Goal: Task Accomplishment & Management: Complete application form

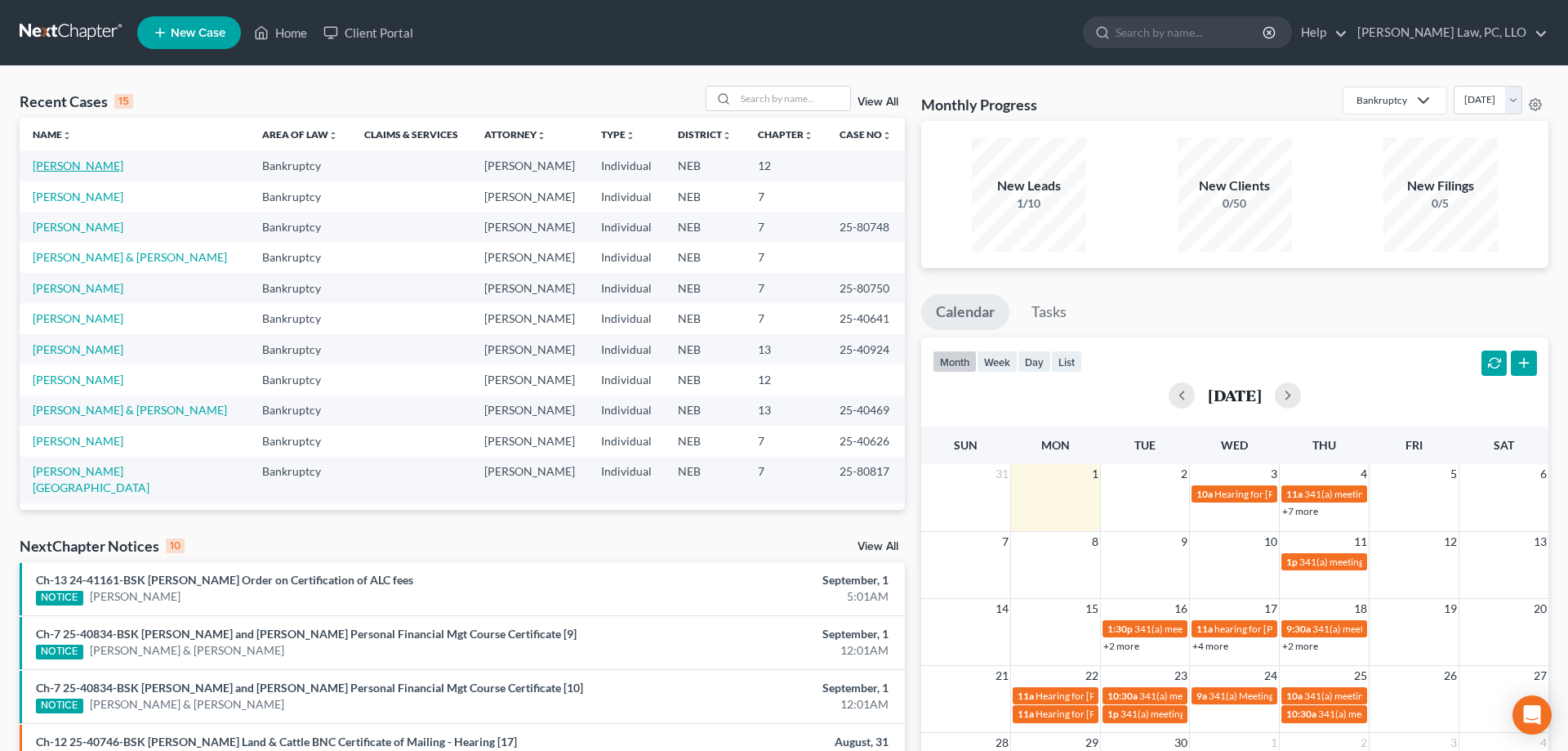
click at [74, 168] on link "[PERSON_NAME]" at bounding box center [78, 165] width 91 height 14
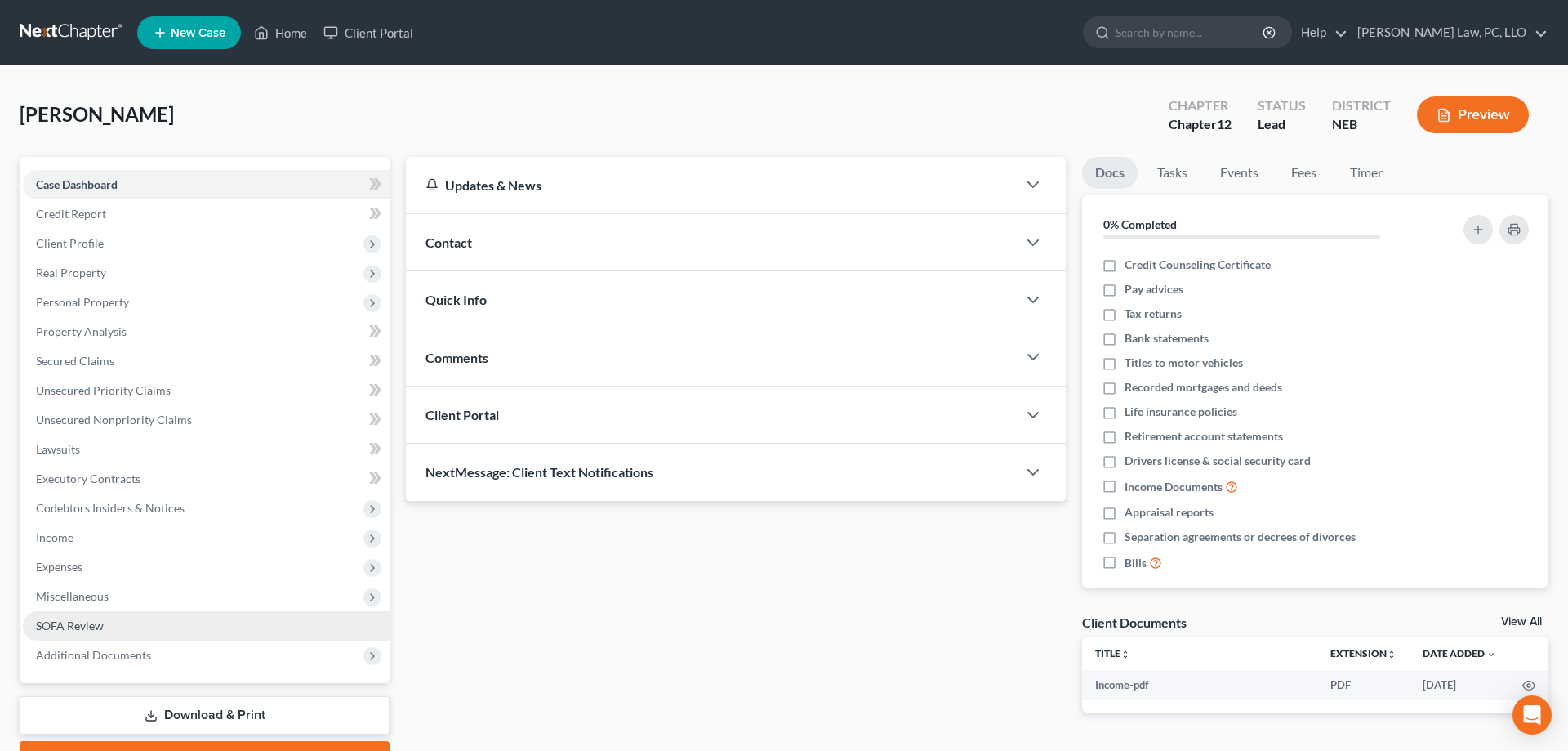
click at [73, 618] on span "SOFA Review" at bounding box center [69, 625] width 68 height 14
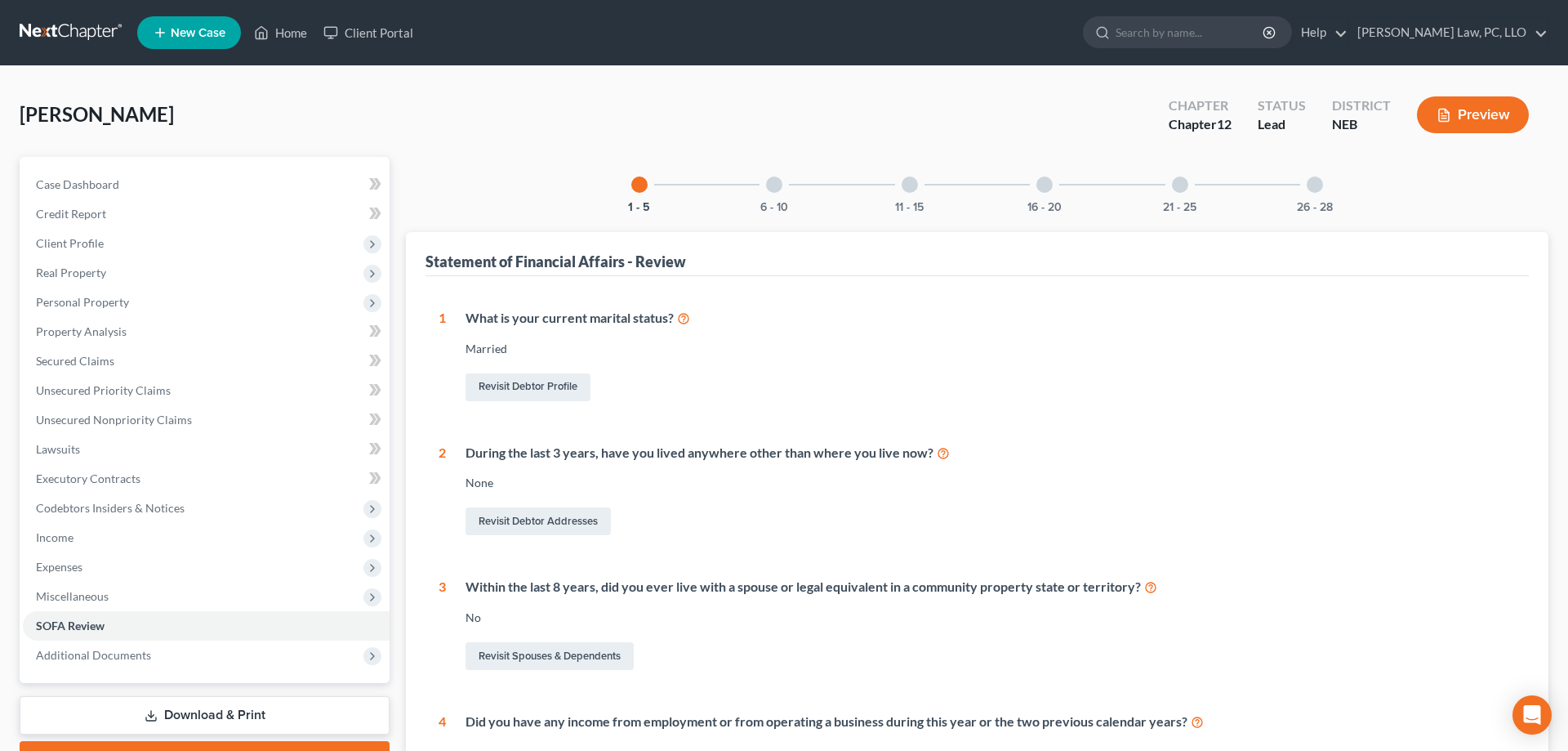
click at [764, 185] on div "6 - 10" at bounding box center [774, 185] width 56 height 56
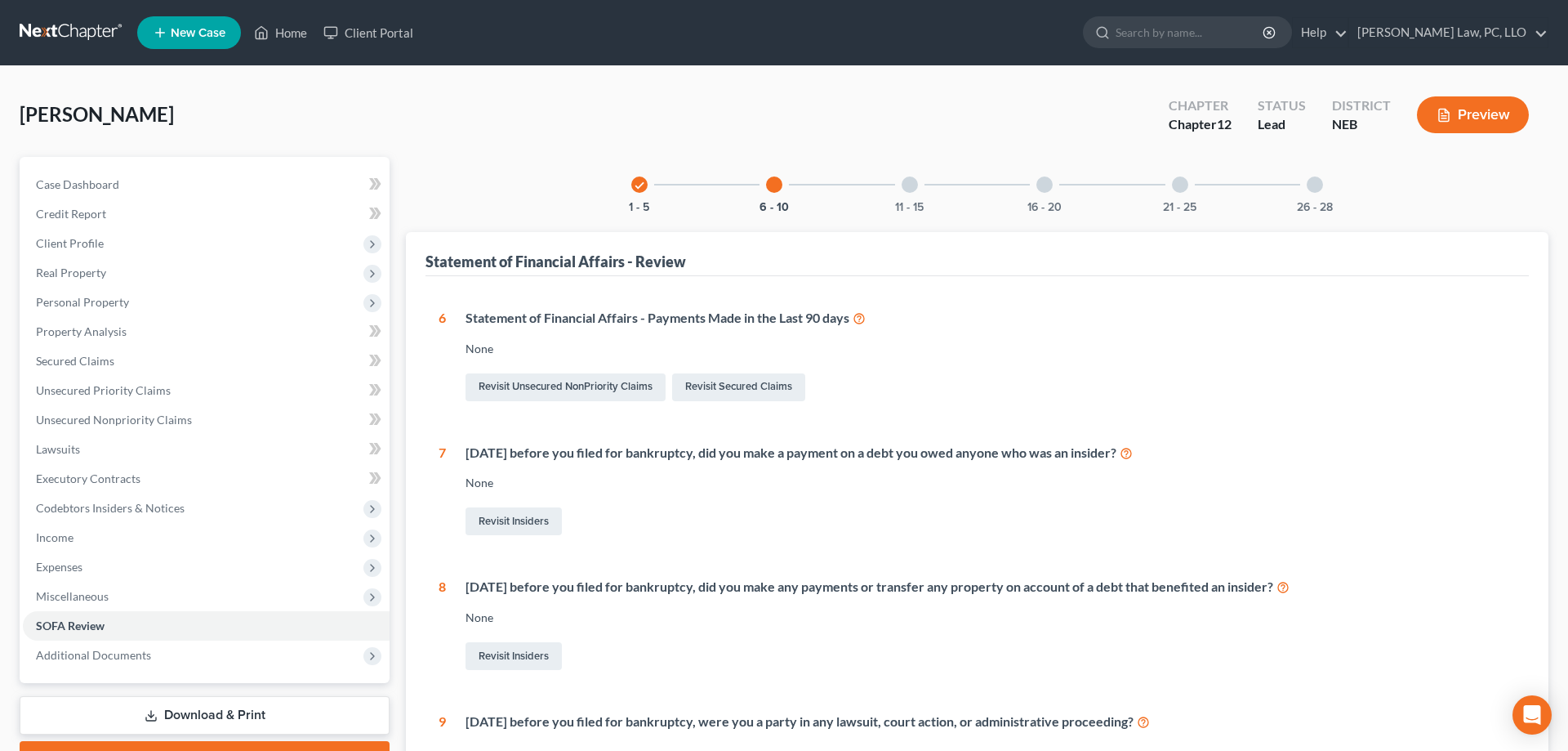
click at [1046, 195] on div "16 - 20" at bounding box center [1044, 185] width 56 height 56
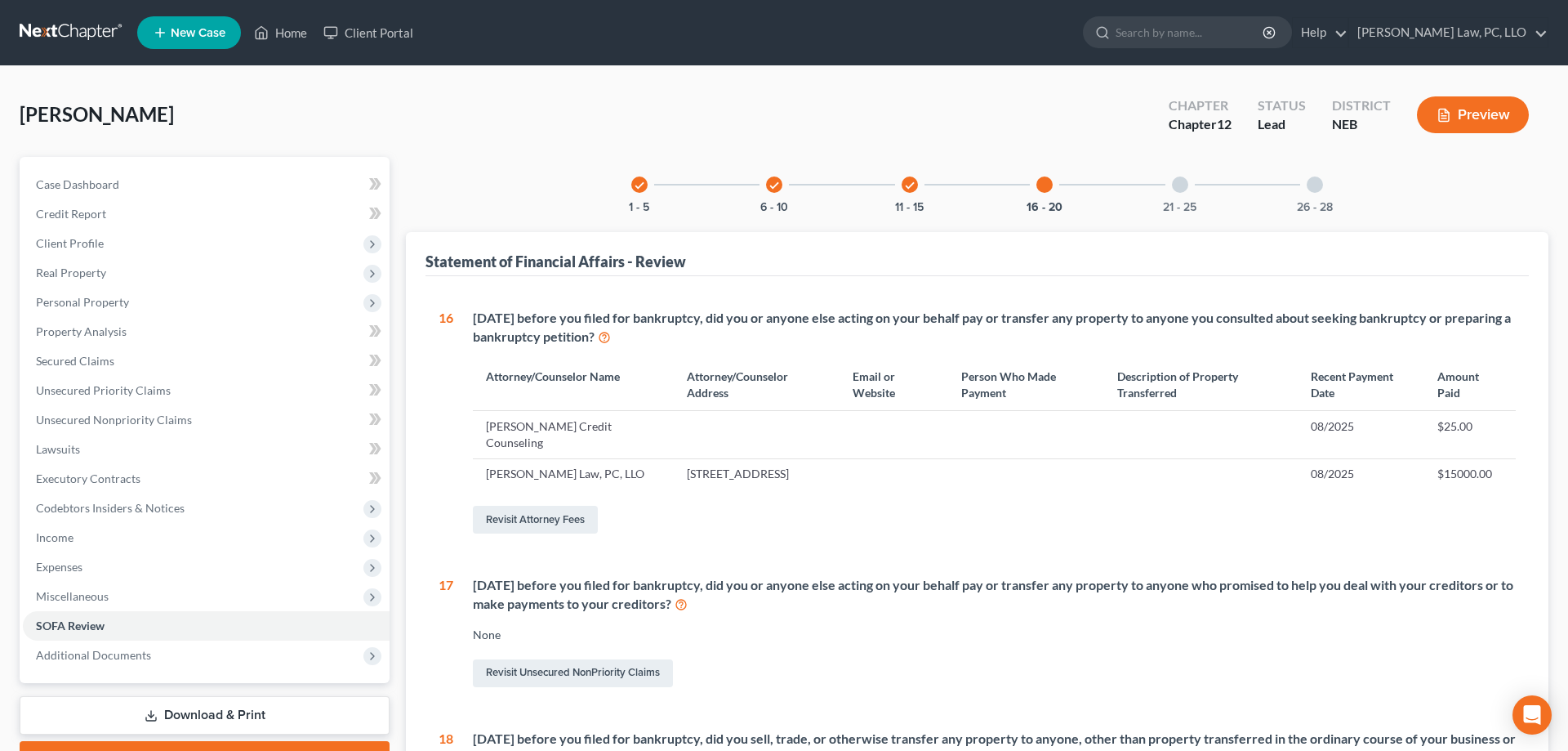
click at [1186, 178] on div "21 - 25" at bounding box center [1180, 185] width 56 height 56
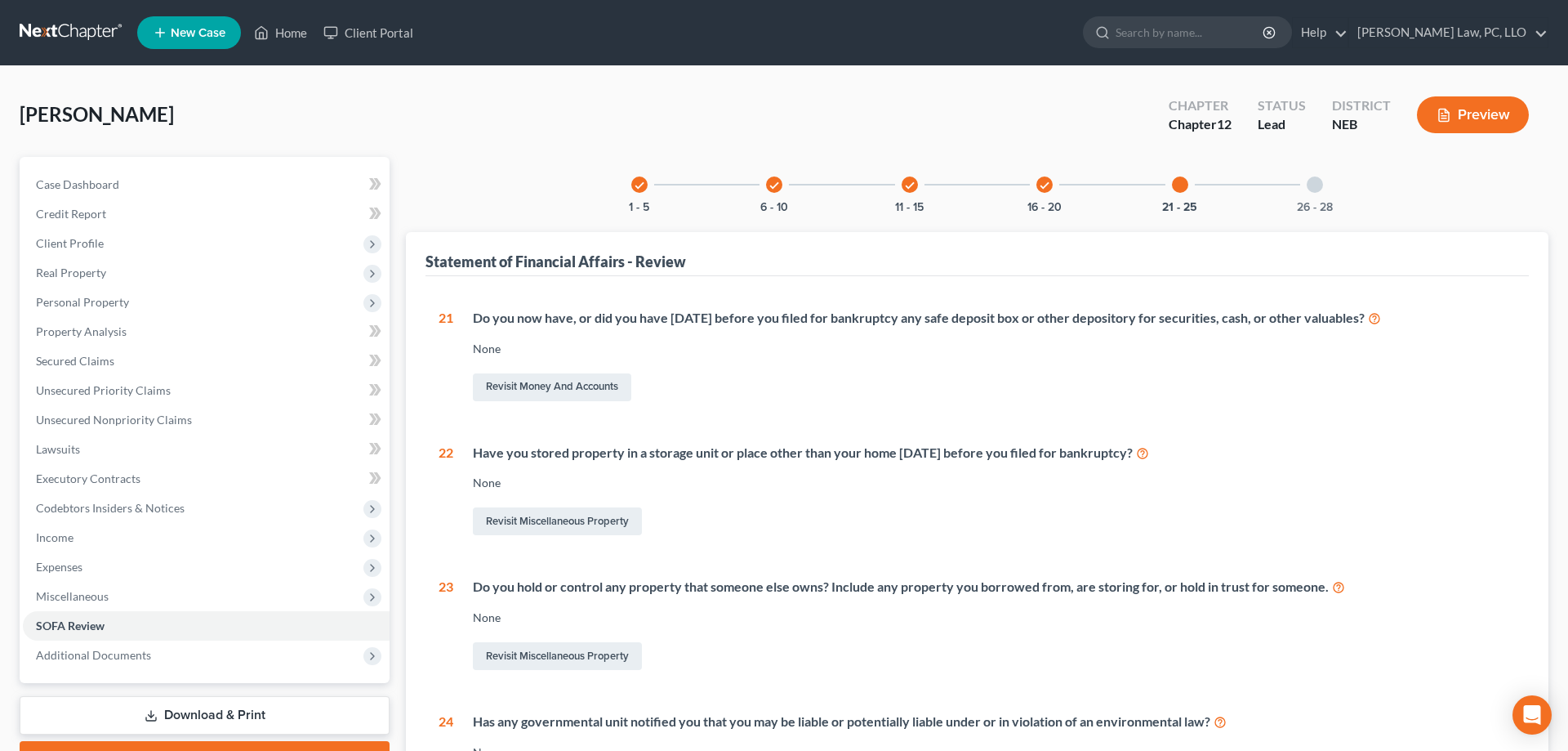
click at [1059, 192] on div "check 16 - 20" at bounding box center [1044, 185] width 56 height 56
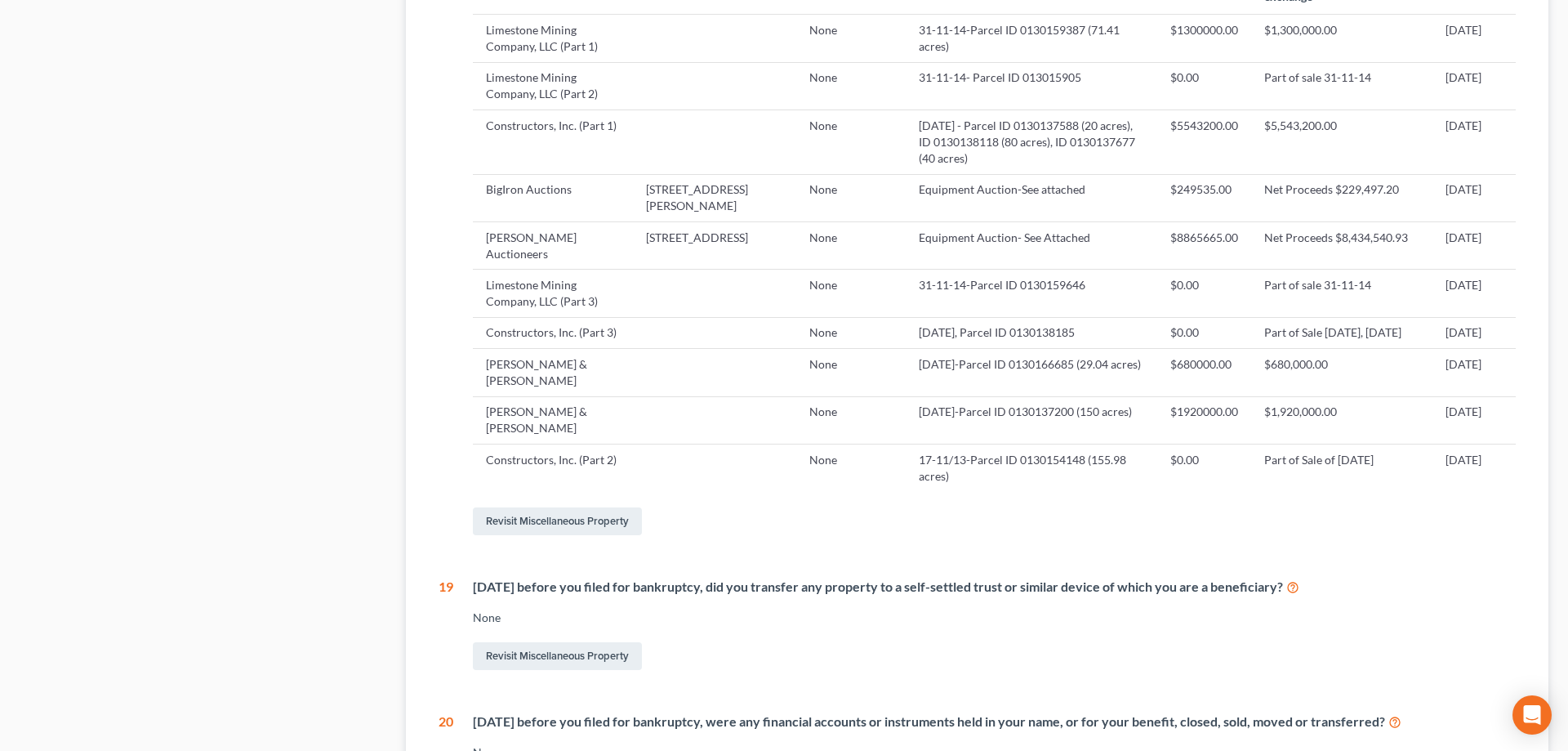
scroll to position [1080, 0]
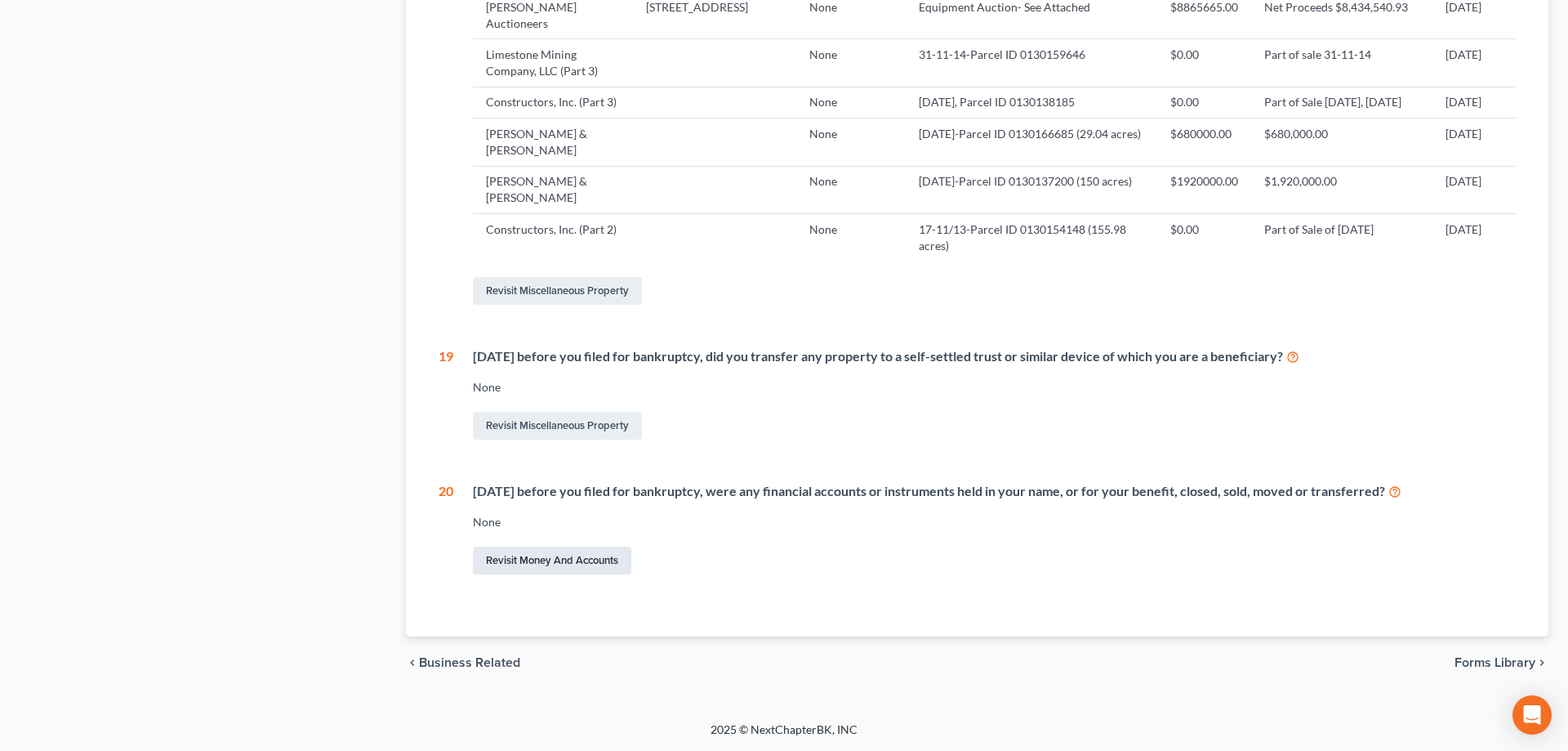
click at [571, 567] on link "Revisit Money and Accounts" at bounding box center [552, 560] width 158 height 28
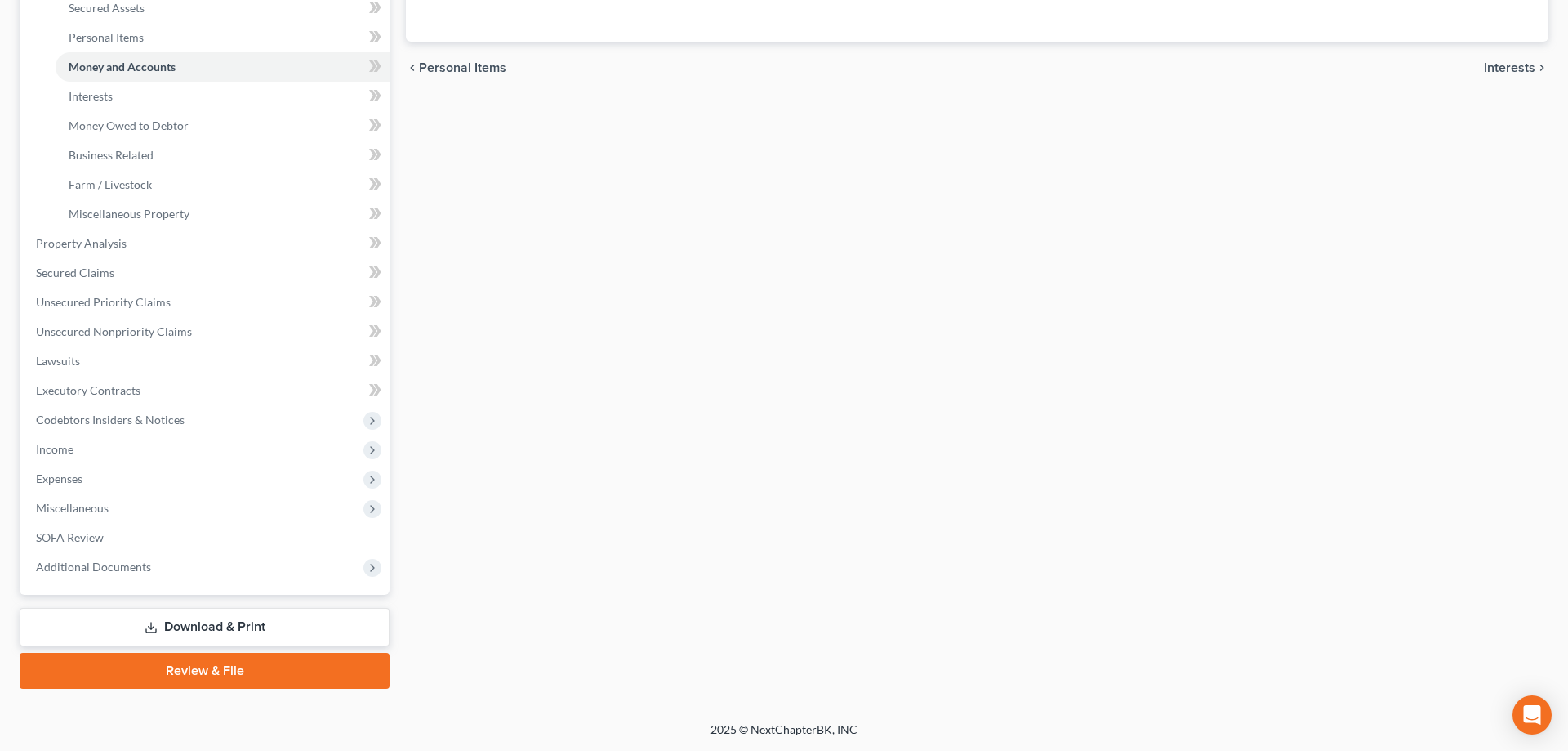
scroll to position [86, 0]
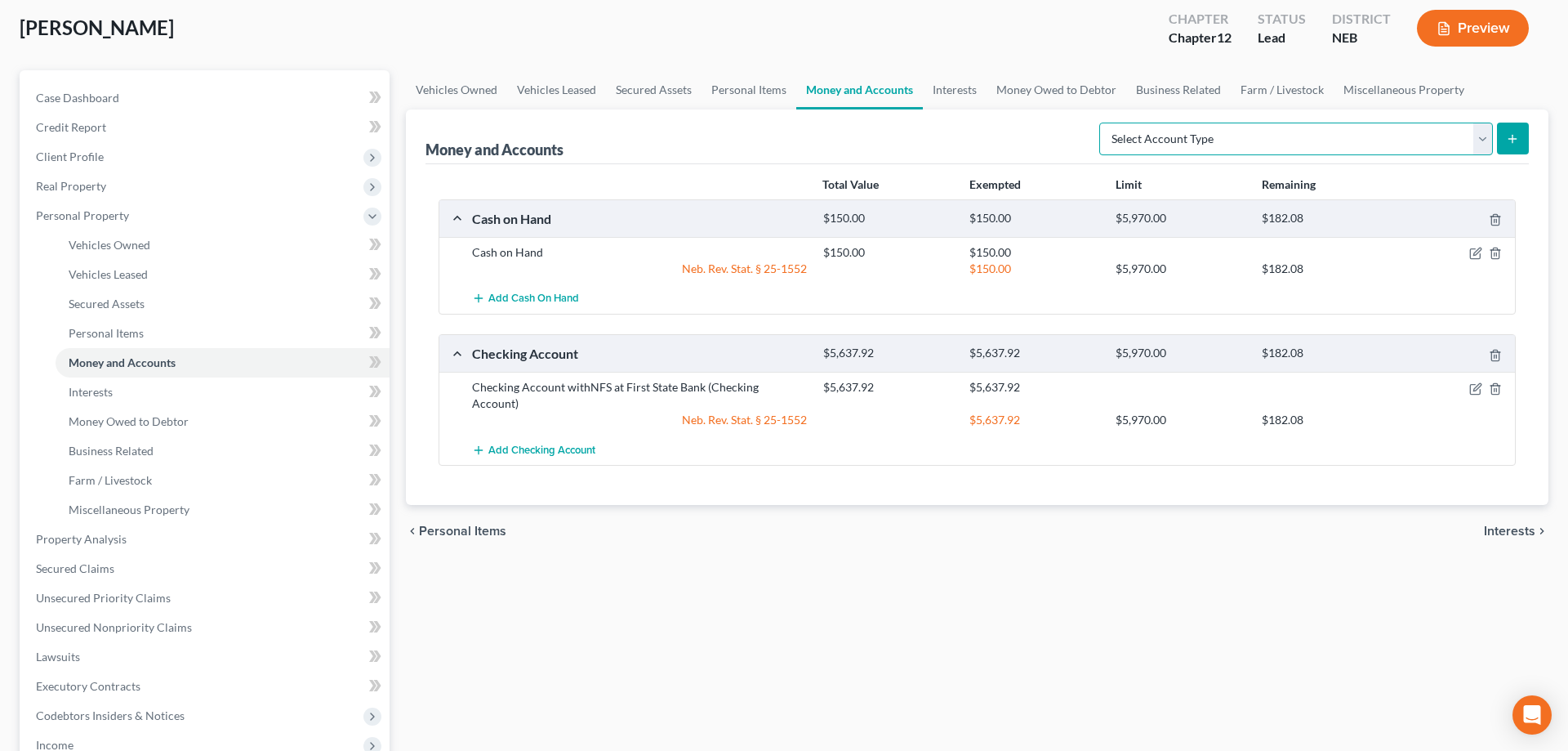
click at [1099, 123] on select "Select Account Type Brokerage (A/B: 18, SOFA: 20) Cash on Hand (A/B: 16) Certif…" at bounding box center [1296, 139] width 393 height 33
select select "checking"
click option "Checking Account (A/B: 17, SOFA: 20)" at bounding box center [0, 0] width 0 height 0
click at [1505, 144] on button "submit" at bounding box center [1513, 139] width 32 height 32
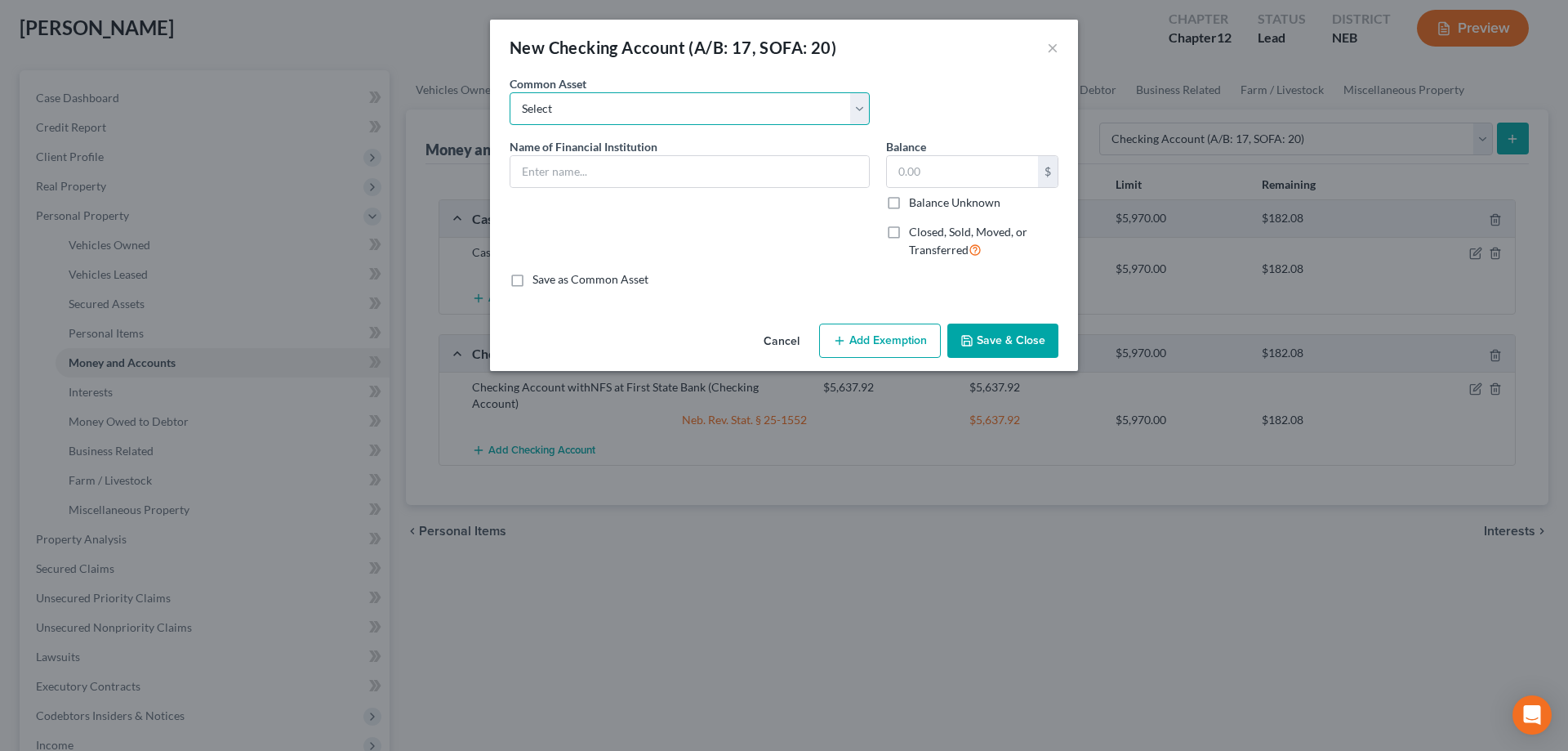
click at [509, 92] on select "Select Checking Account with:" at bounding box center [690, 108] width 360 height 33
select select "0"
click option "Checking Account with:" at bounding box center [0, 0] width 0 height 0
click at [663, 173] on input "Checking Account with:" at bounding box center [690, 171] width 359 height 31
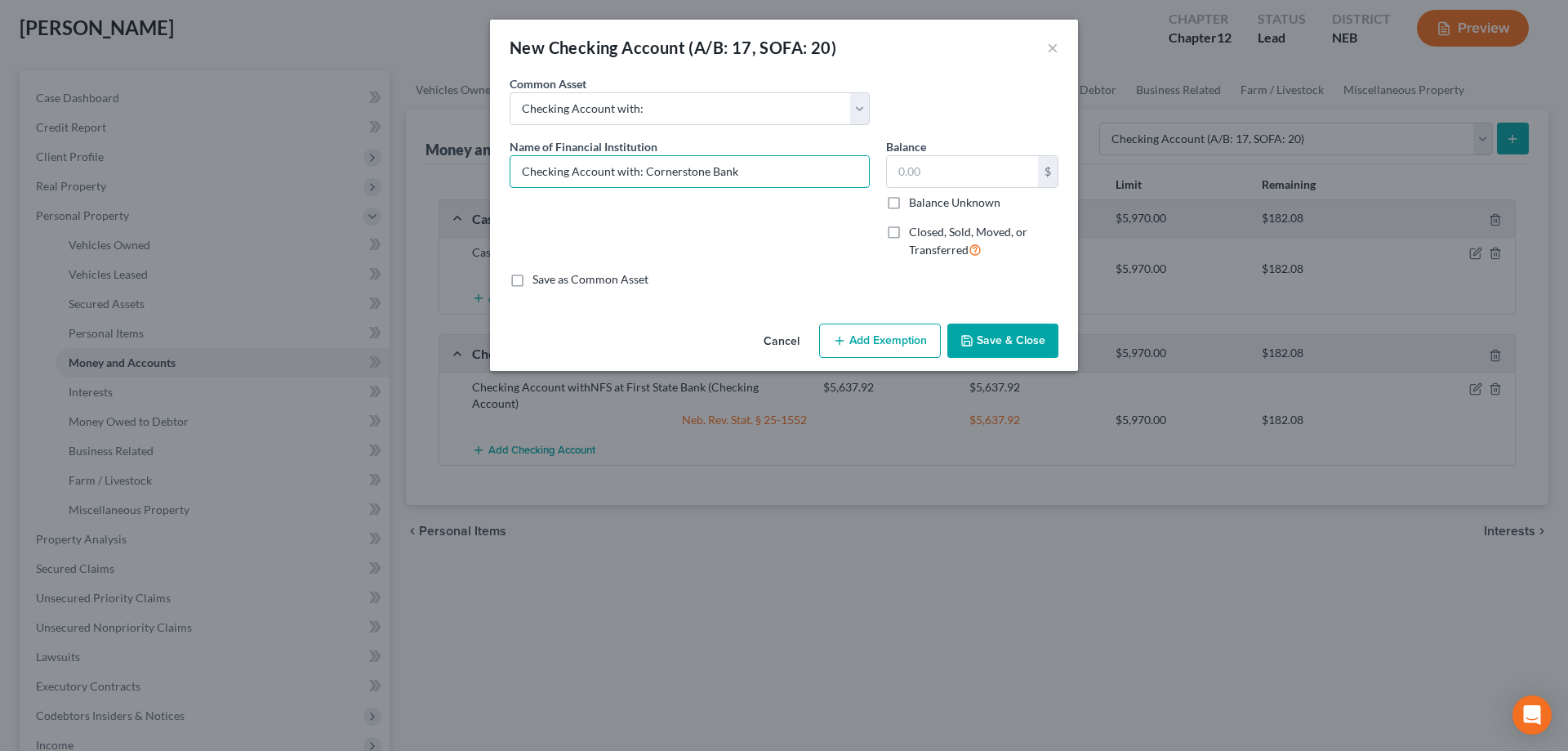
type input "Checking Account with: Cornerstone Bank"
click at [909, 233] on label "Closed, Sold, Moved, or Transferred" at bounding box center [983, 240] width 150 height 35
click at [916, 233] on input "Closed, Sold, Moved, or Transferred" at bounding box center [921, 229] width 11 height 11
checkbox input "true"
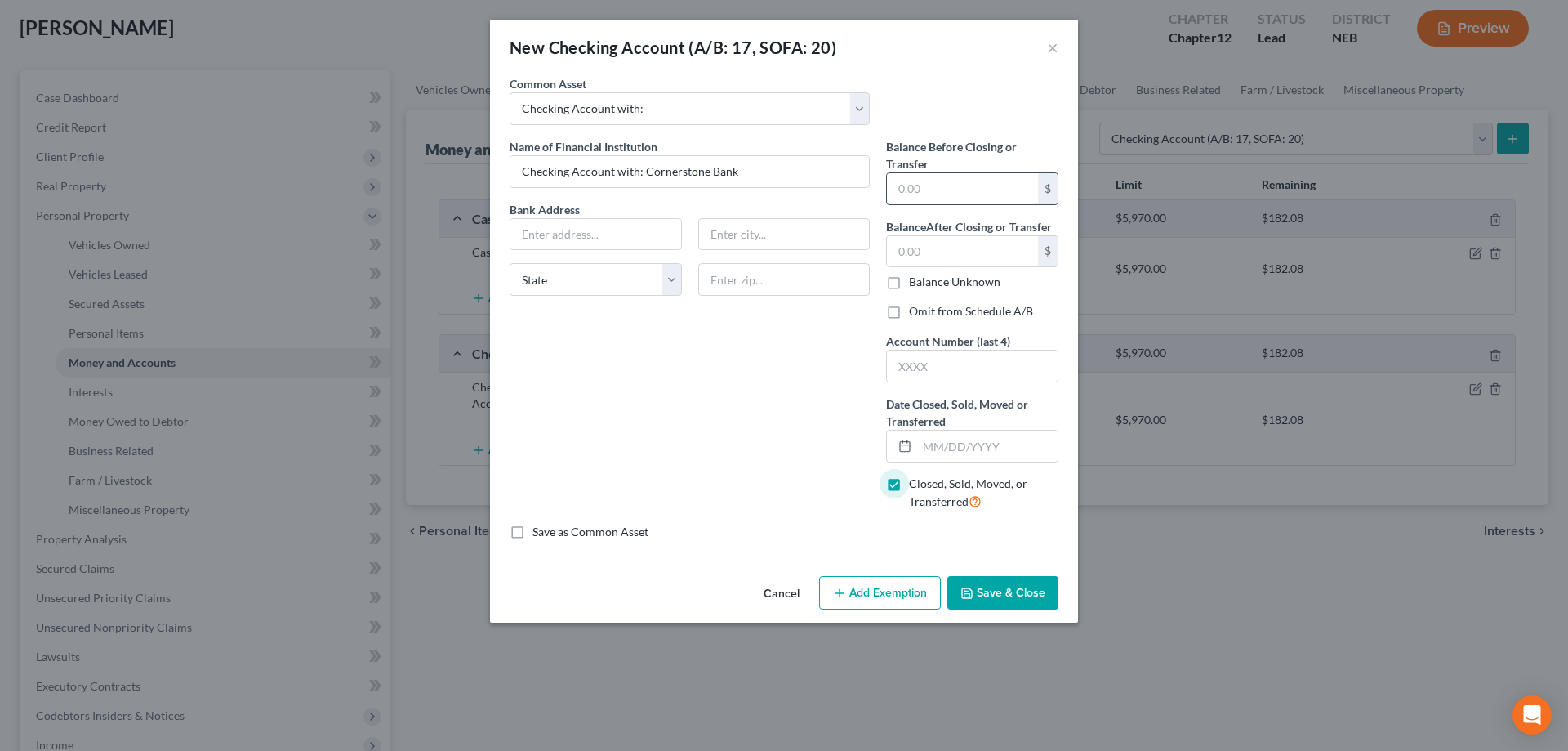
click at [928, 188] on input "text" at bounding box center [962, 189] width 151 height 31
type input "0.25"
click at [992, 248] on input "text" at bounding box center [962, 251] width 151 height 31
type input "0.25"
click at [945, 455] on input "text" at bounding box center [988, 446] width 140 height 31
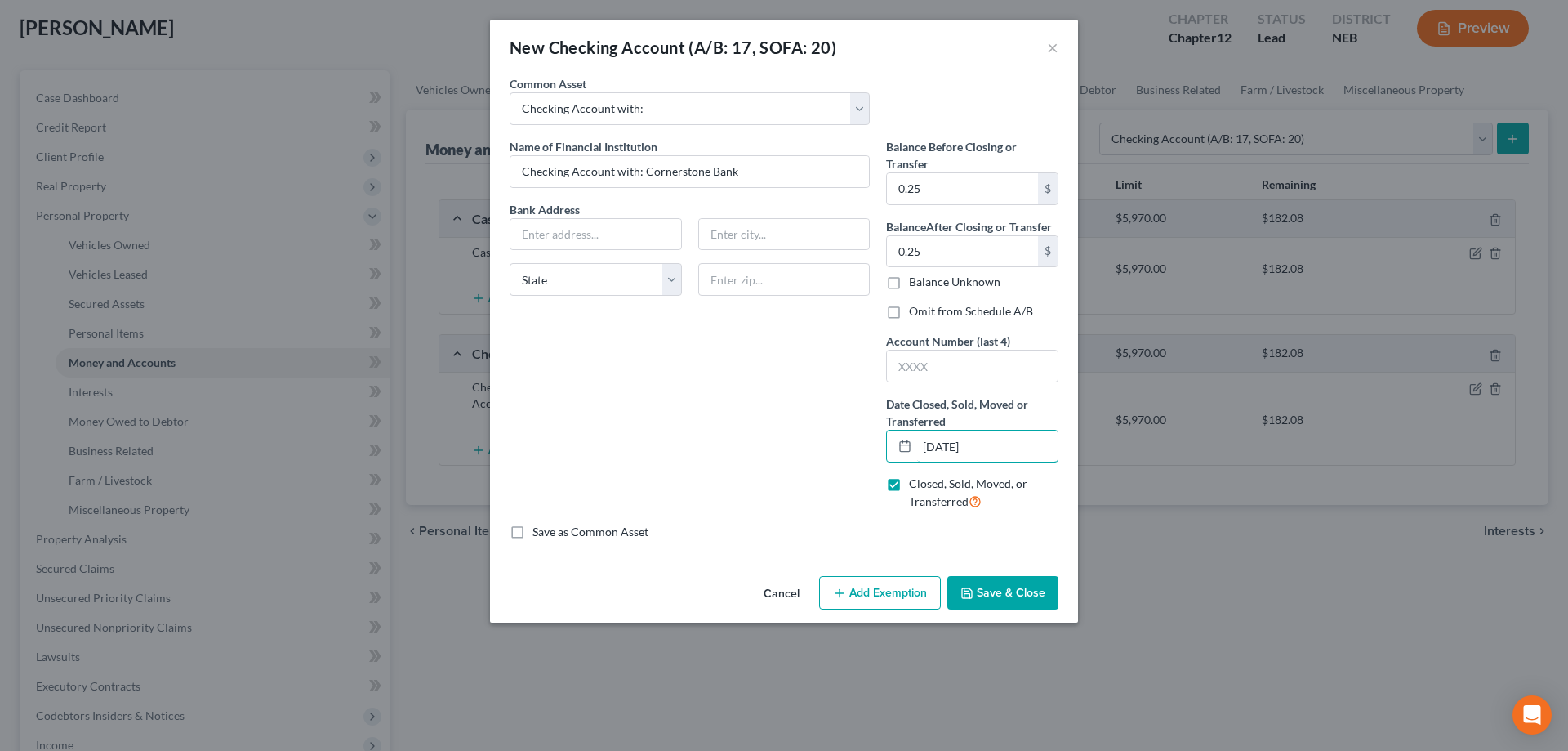
type input "[DATE]"
click at [909, 315] on label "Omit from Schedule A/B" at bounding box center [971, 311] width 124 height 16
click at [916, 314] on input "Omit from Schedule A/B" at bounding box center [921, 308] width 11 height 11
checkbox input "true"
click at [998, 588] on button "Save & Close" at bounding box center [1002, 593] width 111 height 35
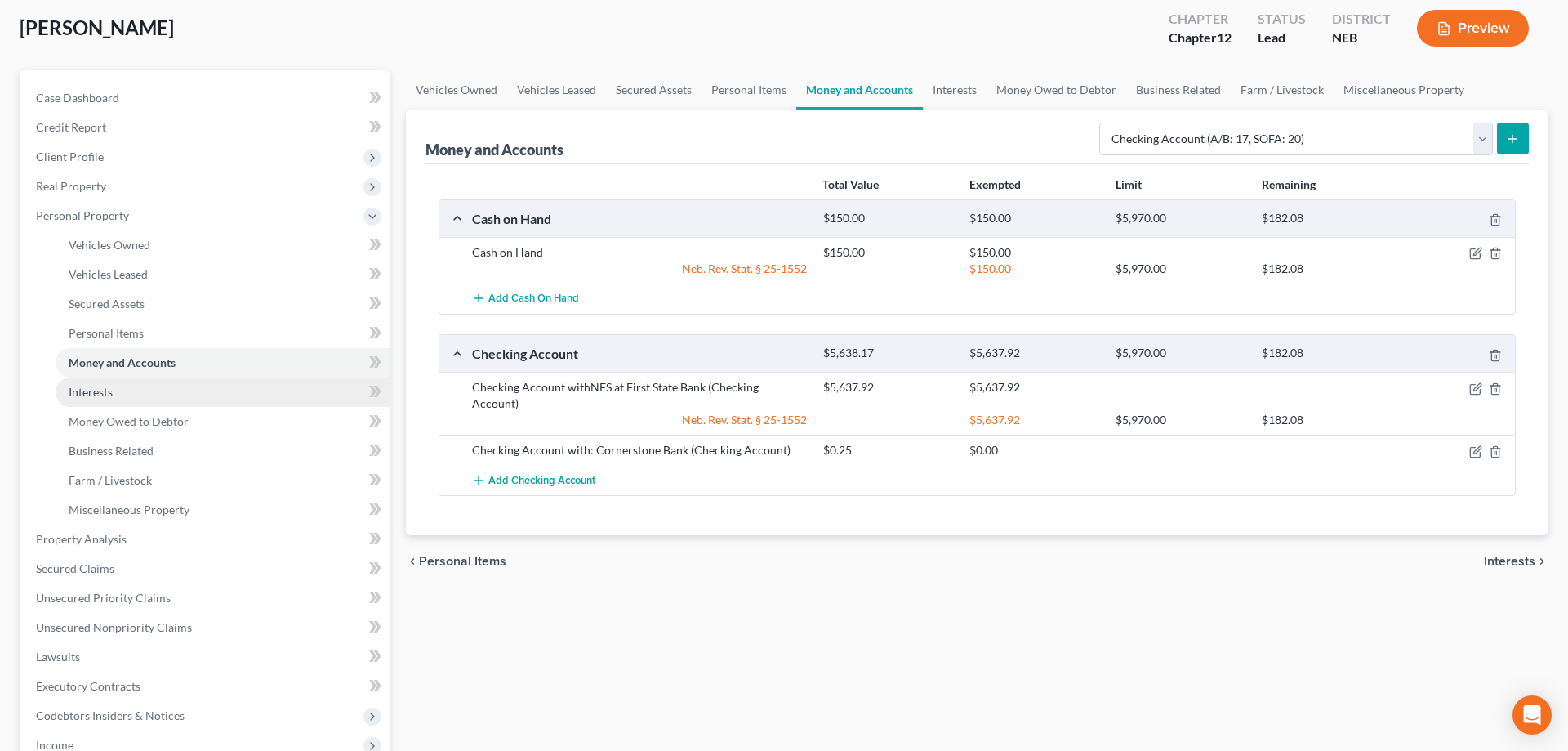
click at [110, 406] on link "Interests" at bounding box center [223, 392] width 334 height 30
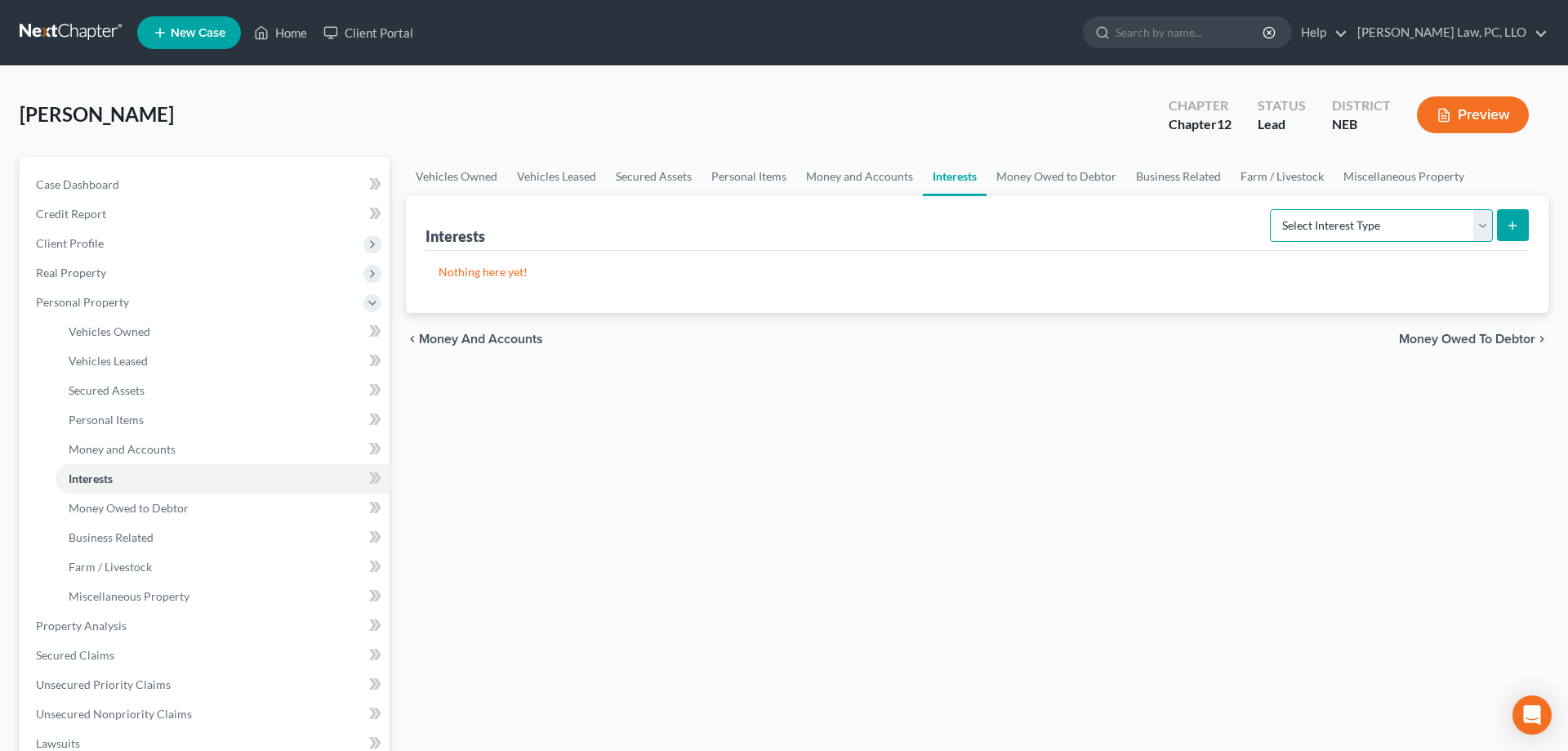
click at [1270, 209] on select "Select Interest Type 401K (A/B: 21) Annuity (A/B: 23) Bond (A/B: 18) Education …" at bounding box center [1381, 225] width 223 height 33
select select "incorporated_business"
click option "Incorporated Business (A/B: 19)" at bounding box center [0, 0] width 0 height 0
click at [1500, 226] on button "submit" at bounding box center [1513, 225] width 32 height 32
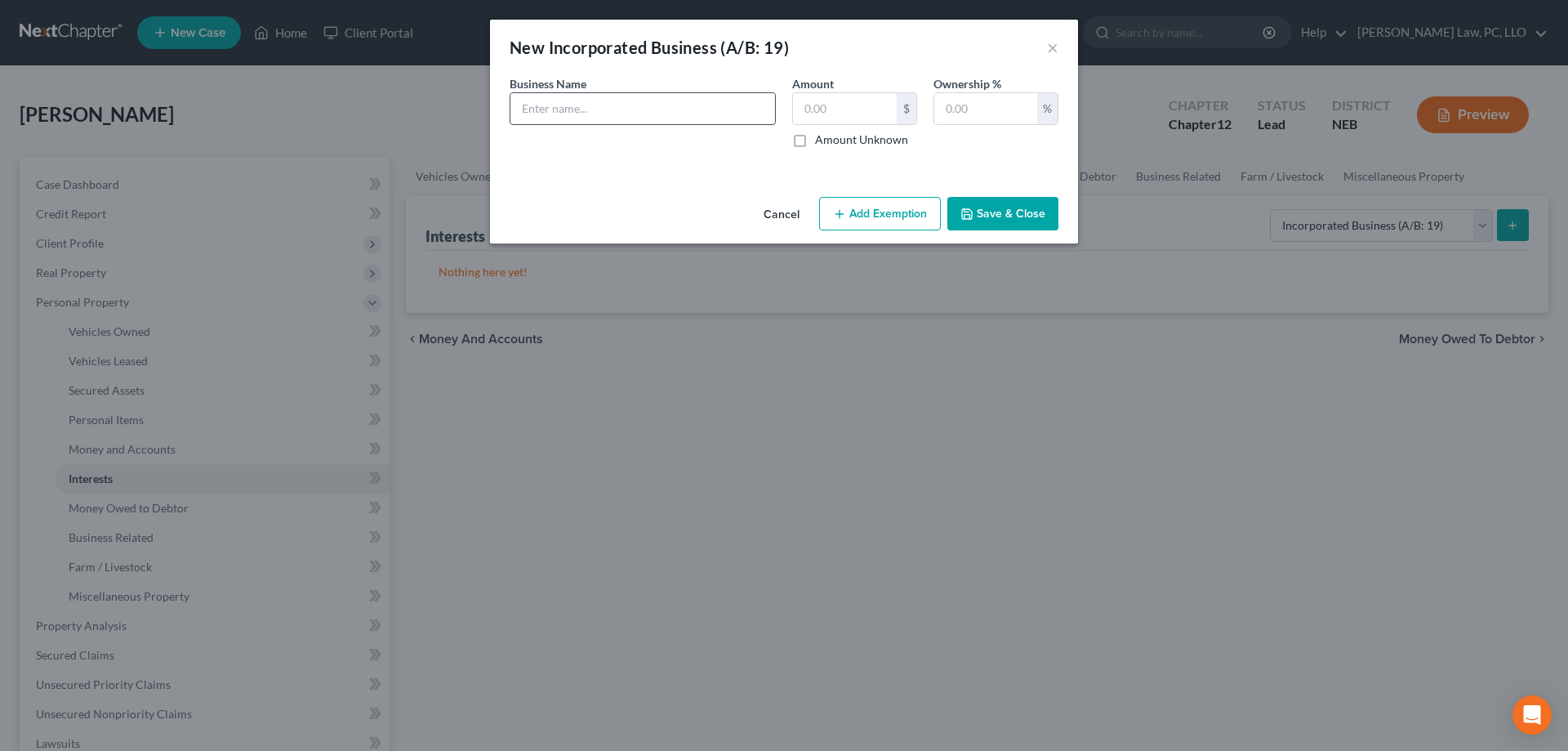
click at [612, 121] on input "text" at bounding box center [642, 108] width 265 height 31
type input "LSR Farms, LLC"
click at [872, 113] on input "text" at bounding box center [845, 108] width 104 height 31
type input "0.00"
click at [978, 110] on input "text" at bounding box center [986, 108] width 103 height 31
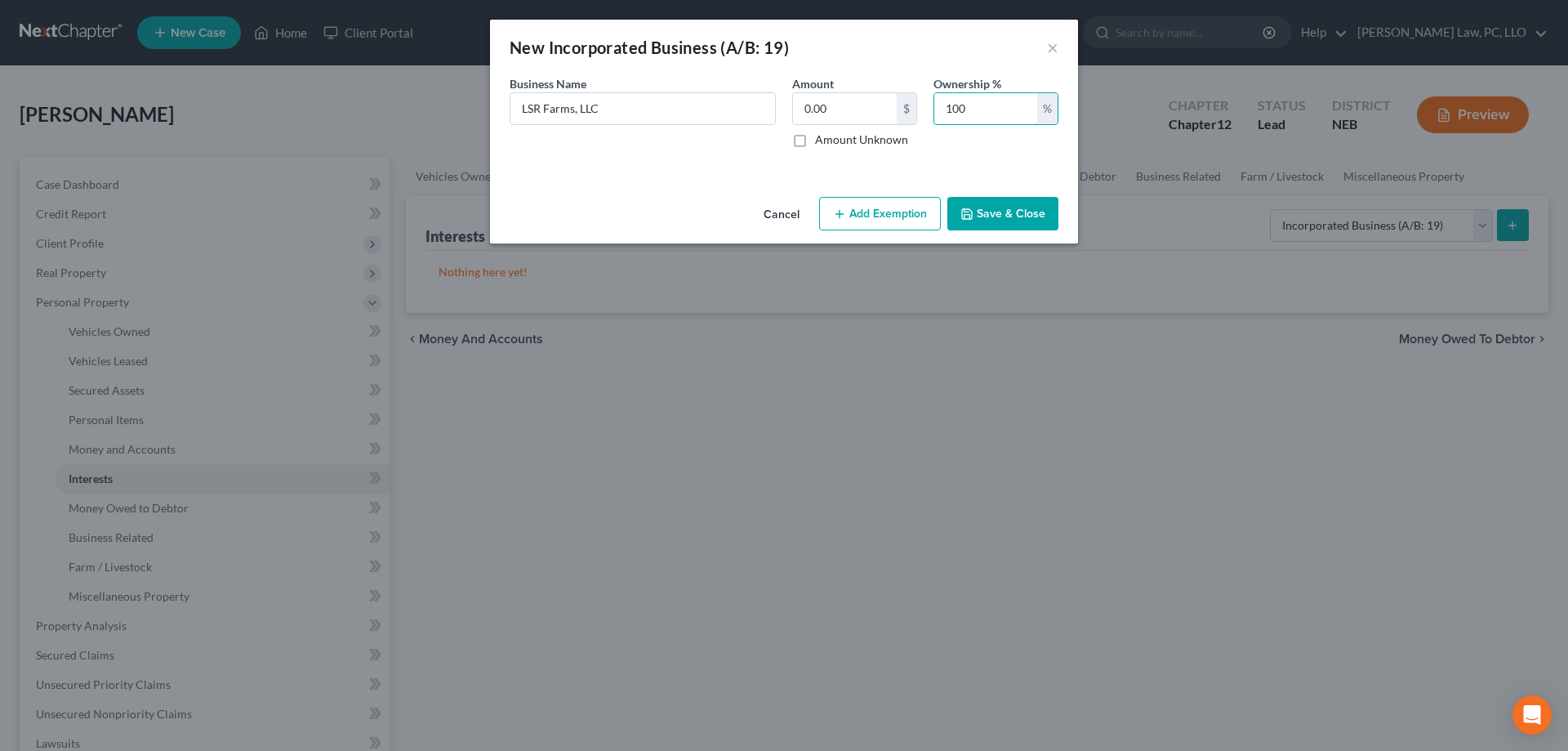
type input "100"
click at [999, 219] on button "Save & Close" at bounding box center [1002, 214] width 111 height 35
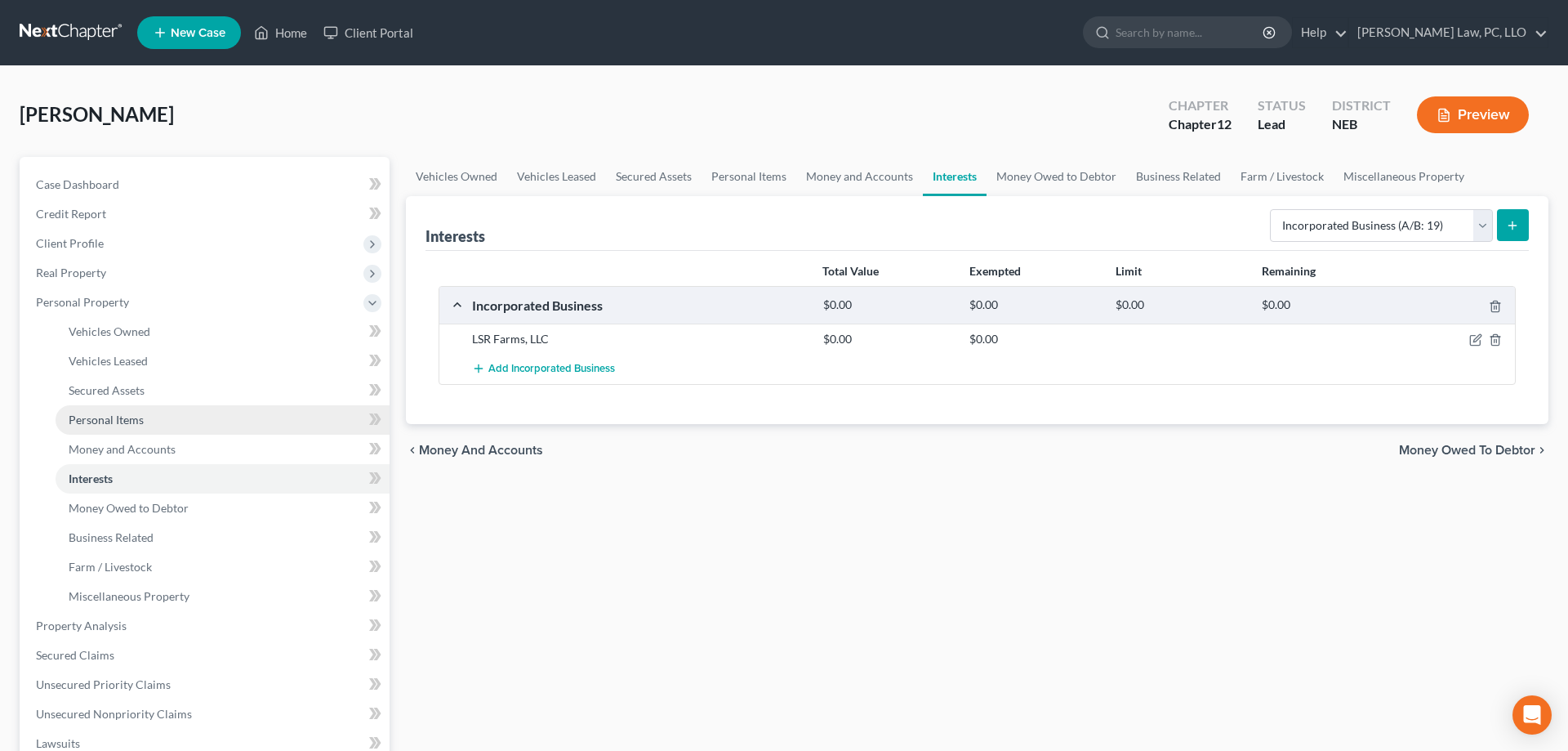
click at [143, 418] on link "Personal Items" at bounding box center [223, 420] width 334 height 30
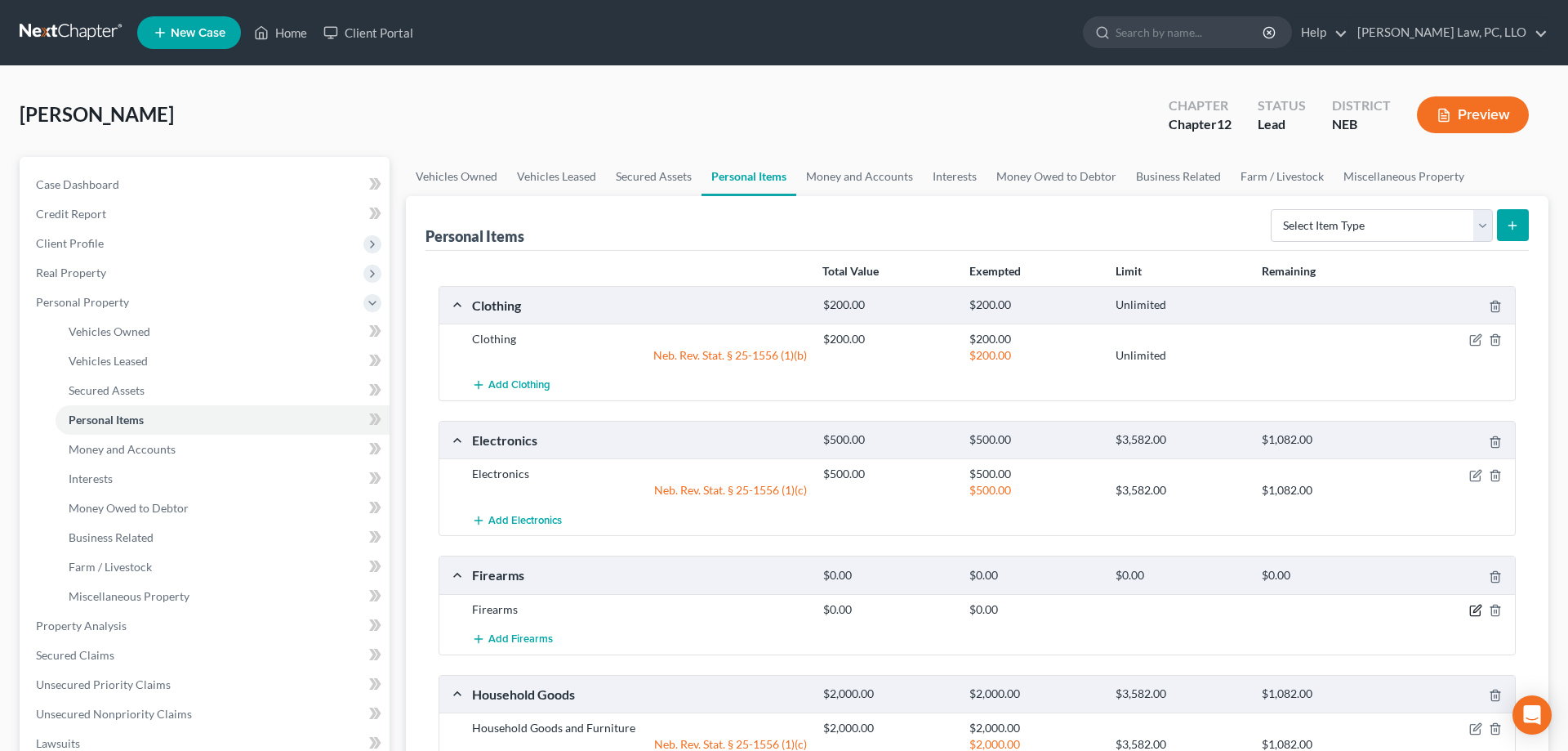
click at [1475, 612] on icon "button" at bounding box center [1477, 608] width 8 height 8
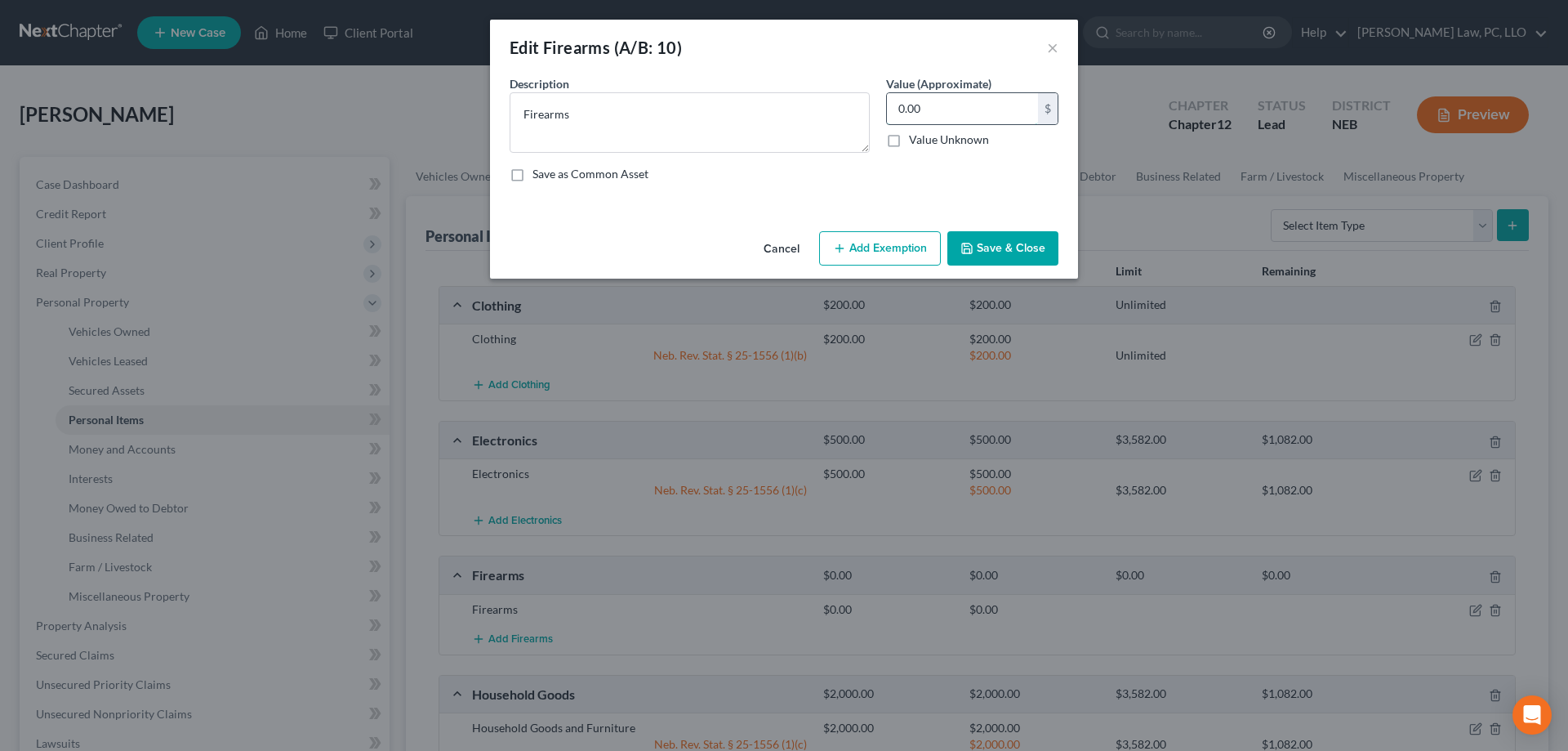
click at [968, 111] on input "0.00" at bounding box center [962, 108] width 151 height 31
type input "500.00"
click at [995, 254] on button "Save & Close" at bounding box center [1002, 248] width 111 height 35
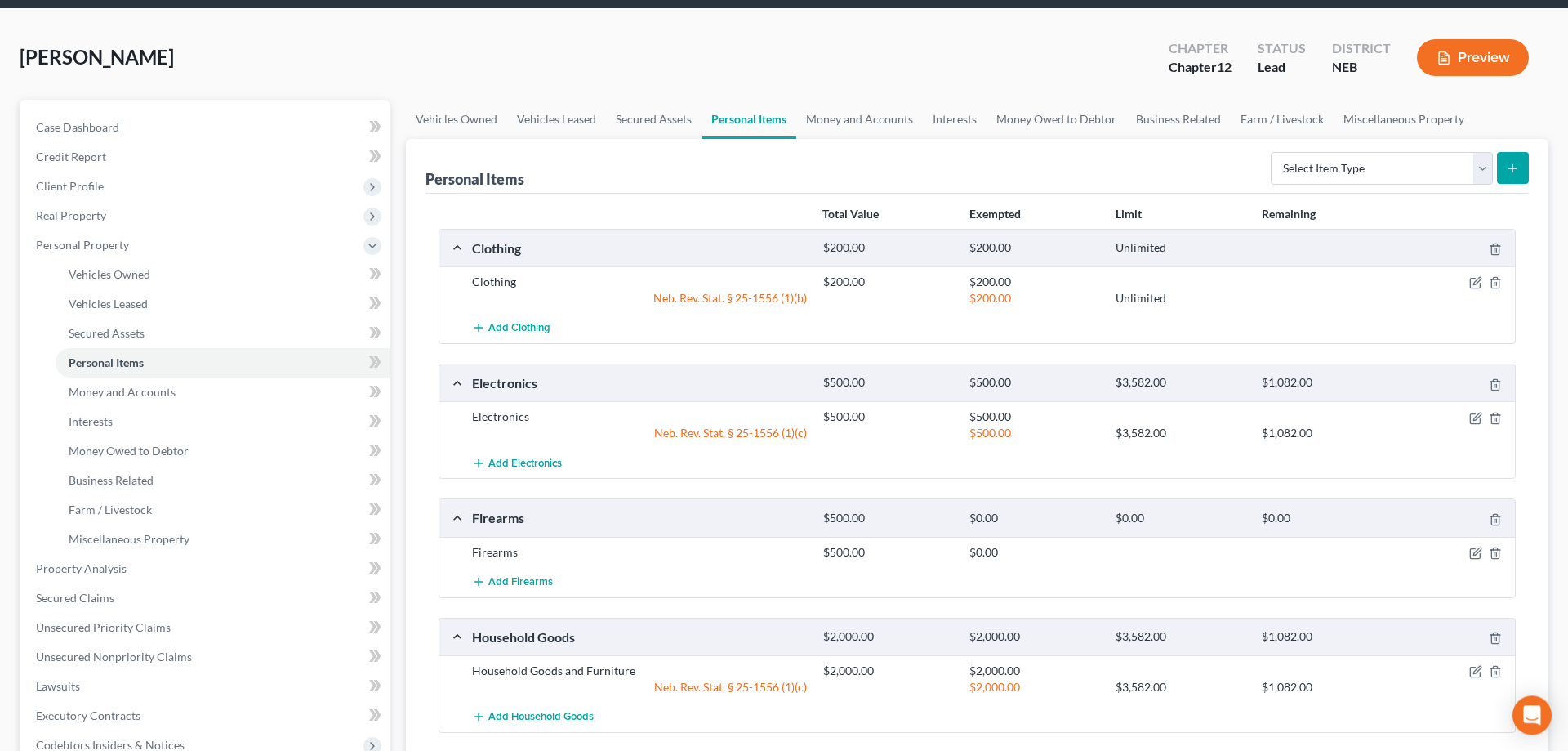
scroll to position [83, 0]
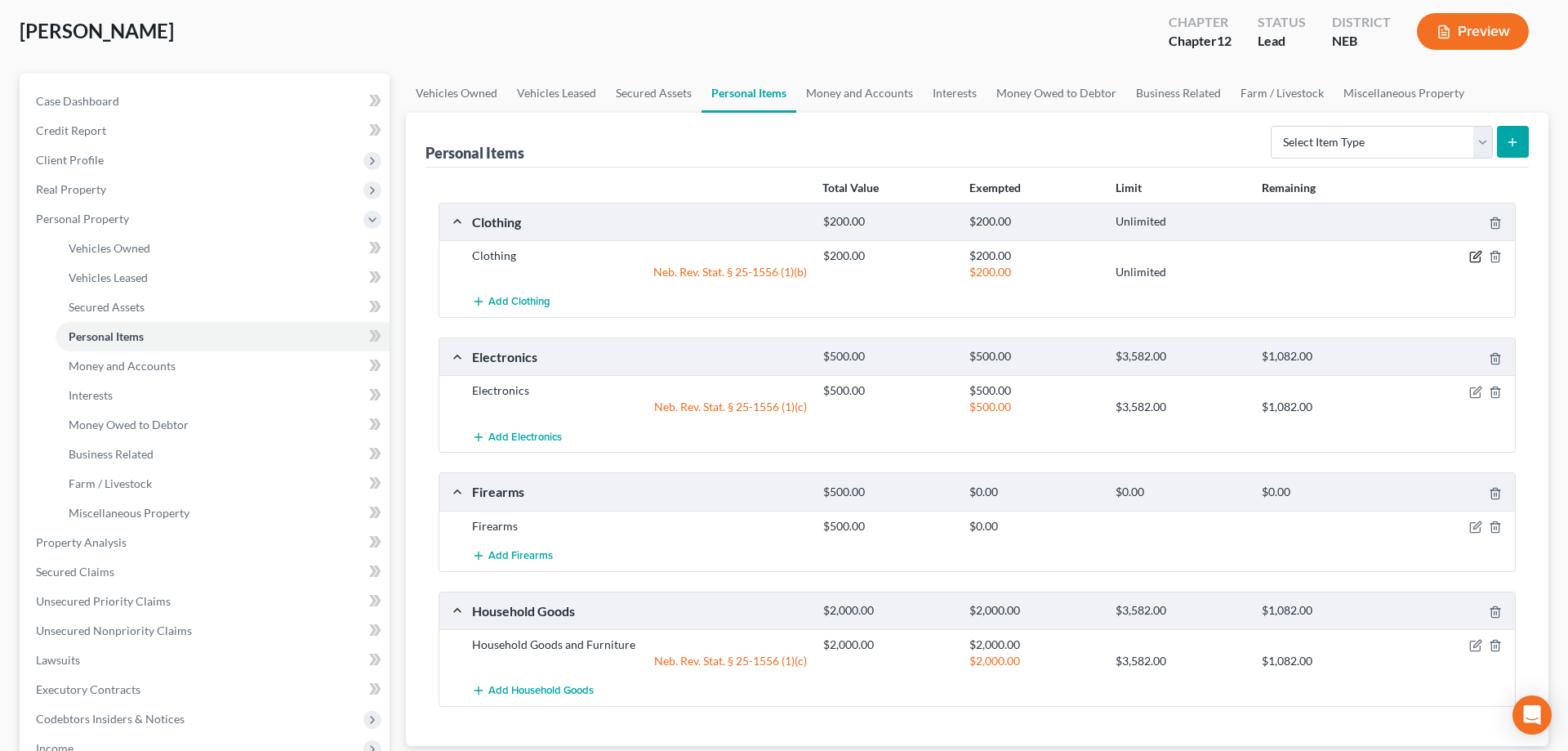
click at [1473, 256] on icon "button" at bounding box center [1475, 256] width 13 height 13
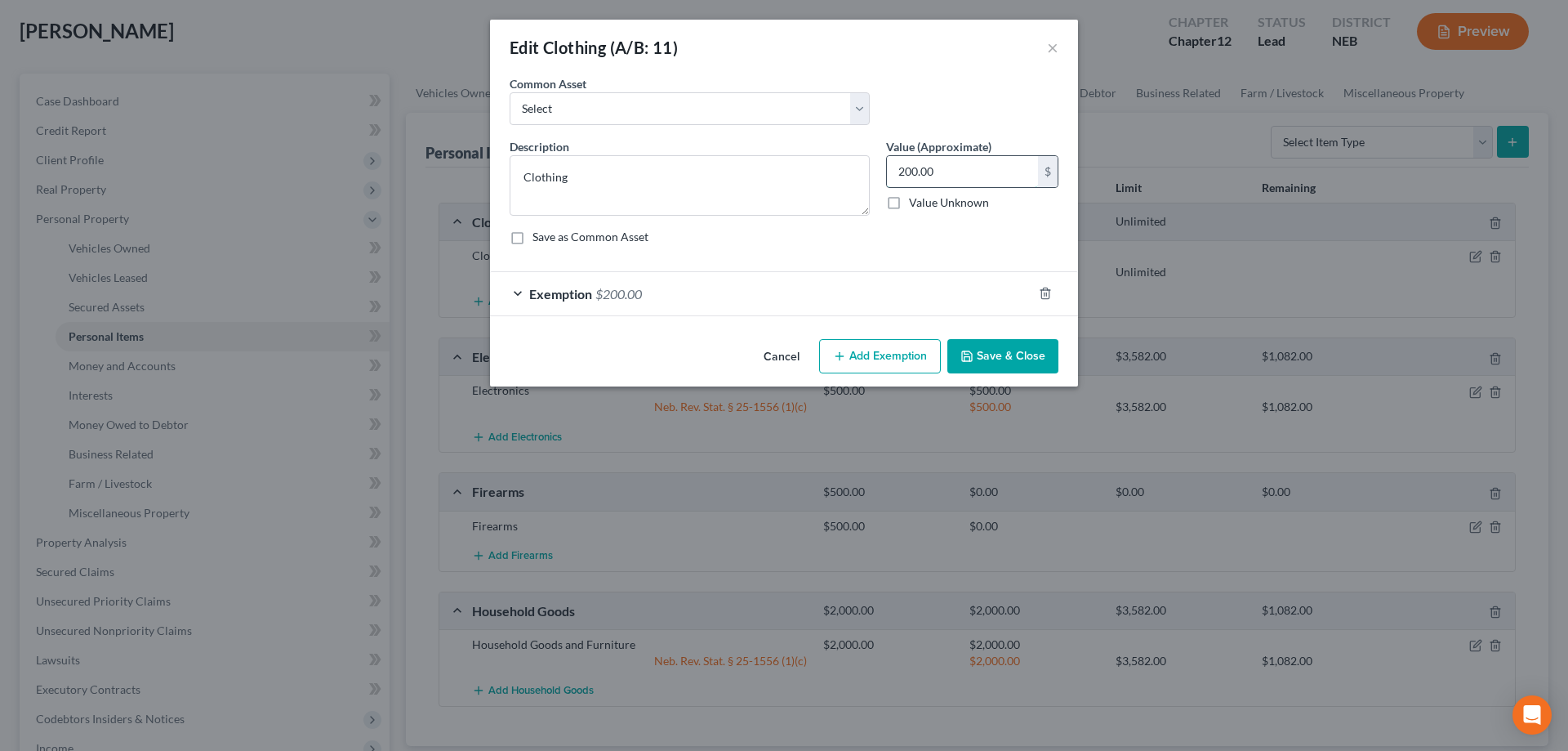
click at [991, 179] on input "200.00" at bounding box center [962, 171] width 151 height 31
type input "700.00"
click at [883, 273] on div "Exemption $200.00" at bounding box center [761, 293] width 542 height 43
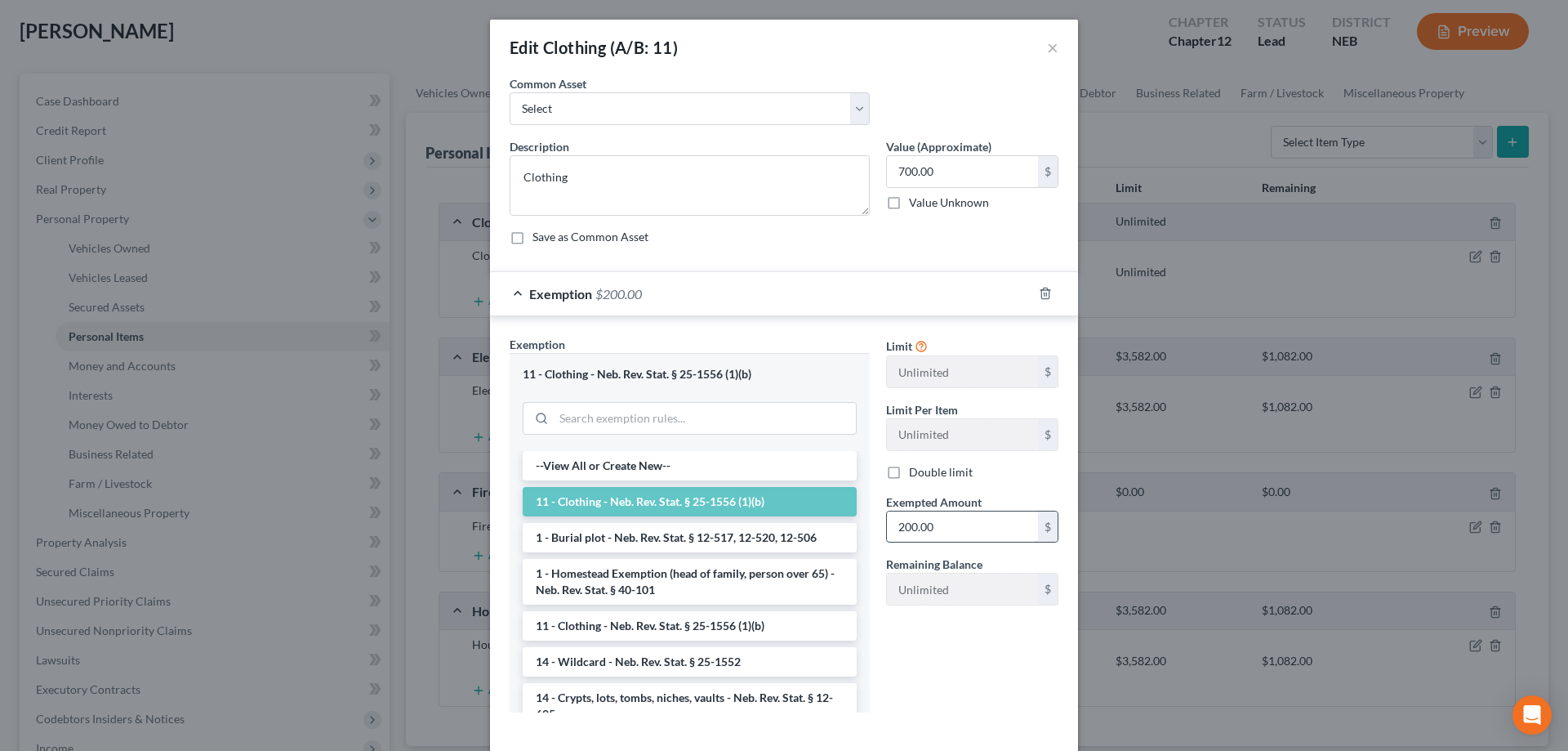
click at [979, 519] on input "200.00" at bounding box center [962, 527] width 151 height 31
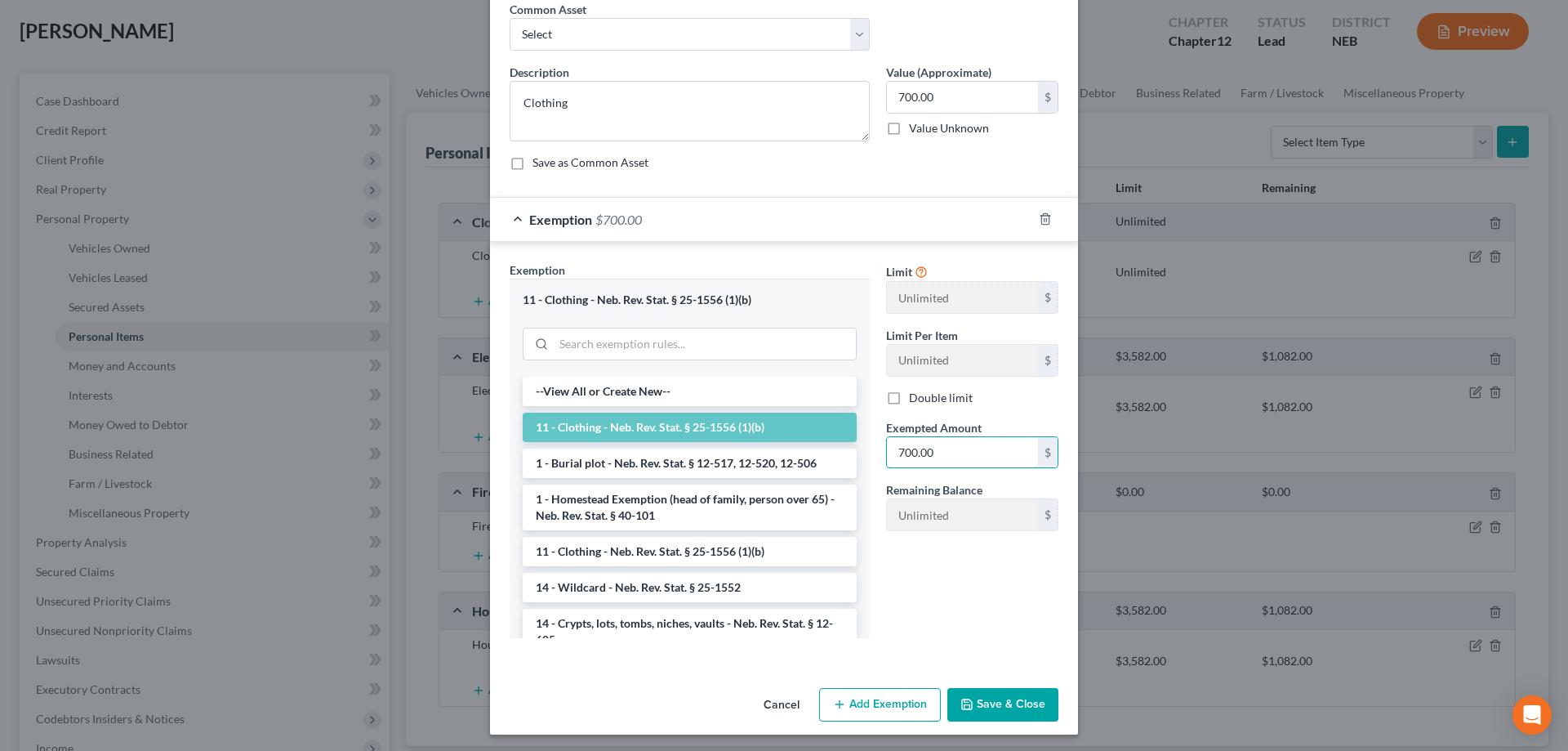
scroll to position [78, 0]
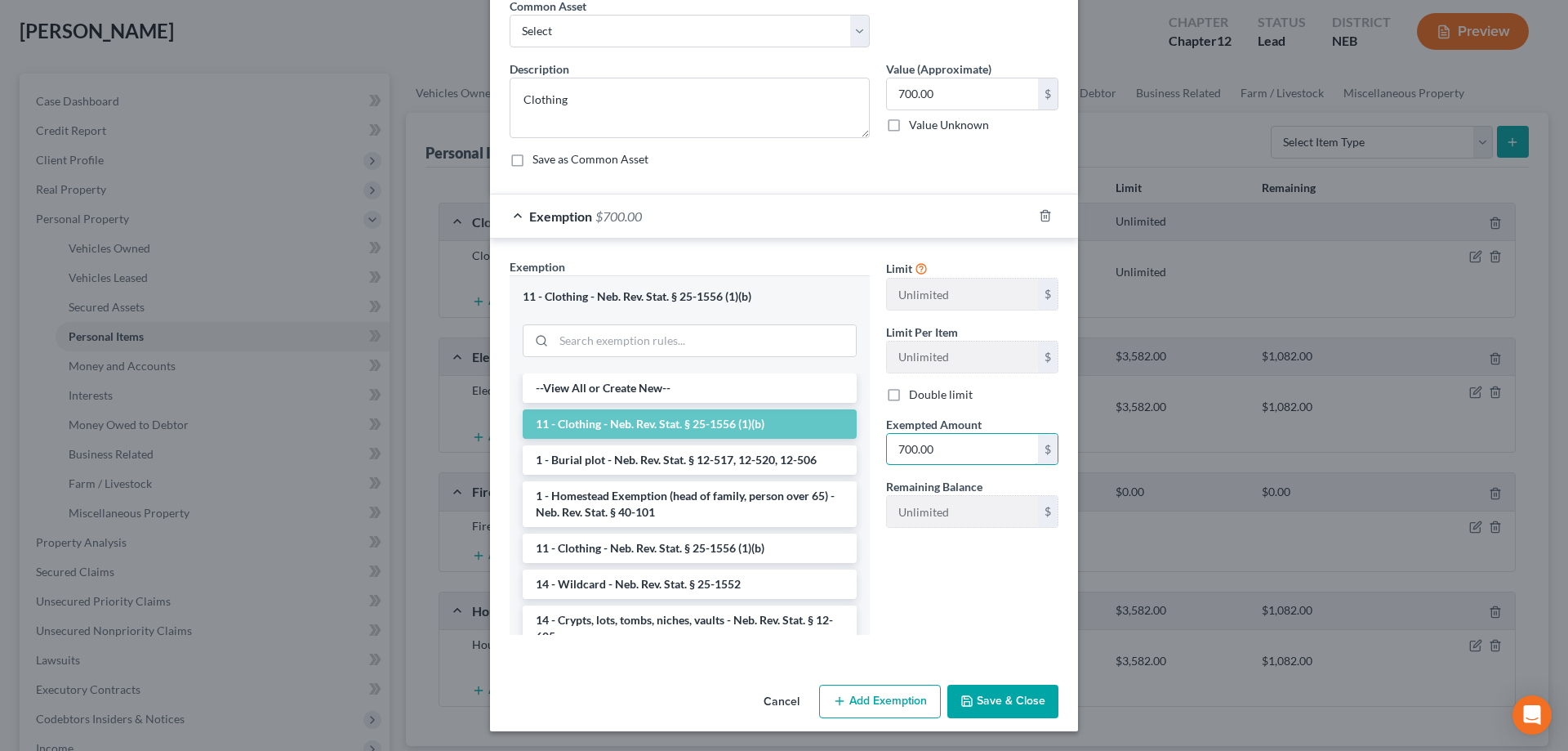
type input "700.00"
click at [1049, 699] on button "Save & Close" at bounding box center [1002, 702] width 111 height 35
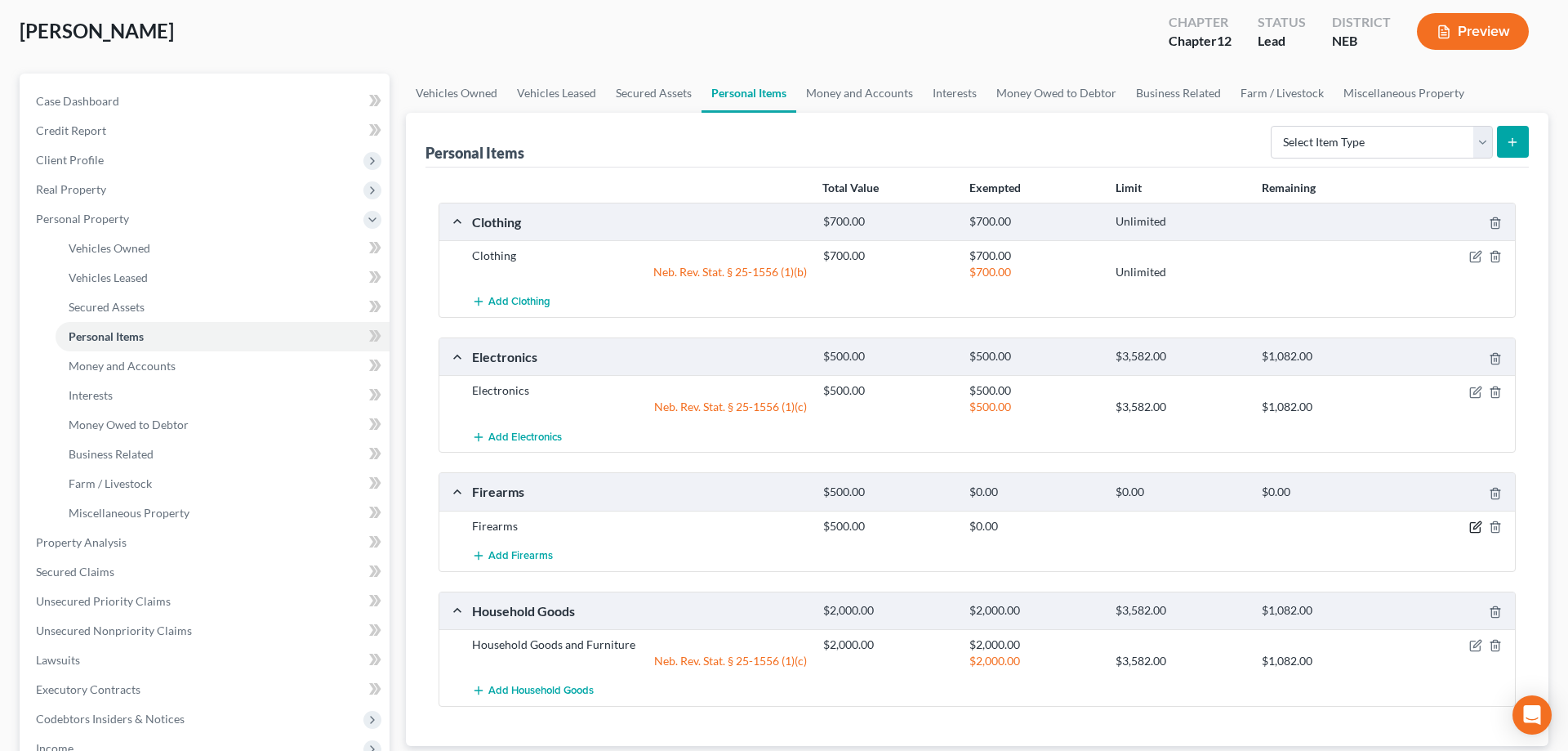
click at [1477, 531] on icon "button" at bounding box center [1475, 527] width 13 height 13
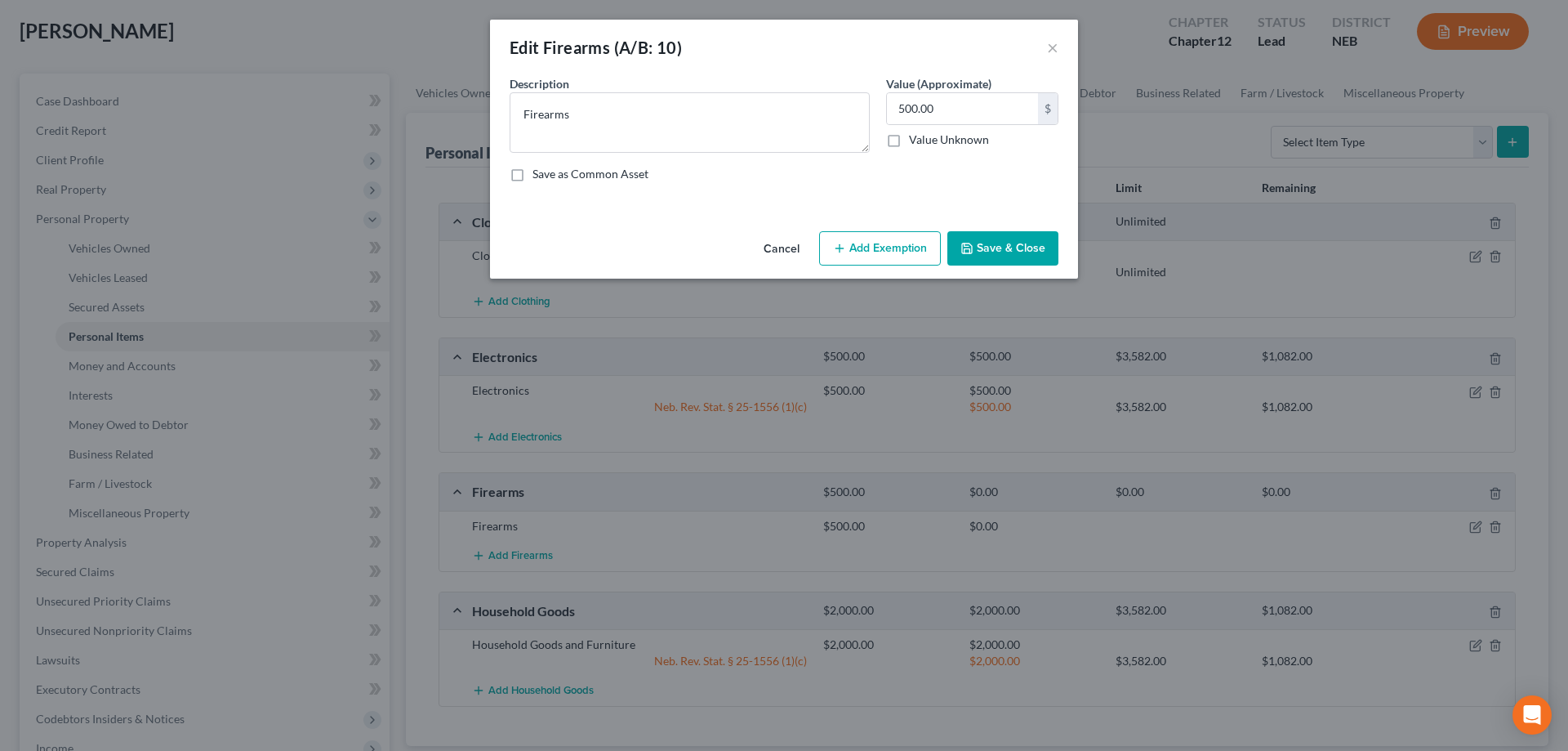
click at [861, 259] on button "Add Exemption" at bounding box center [880, 248] width 122 height 35
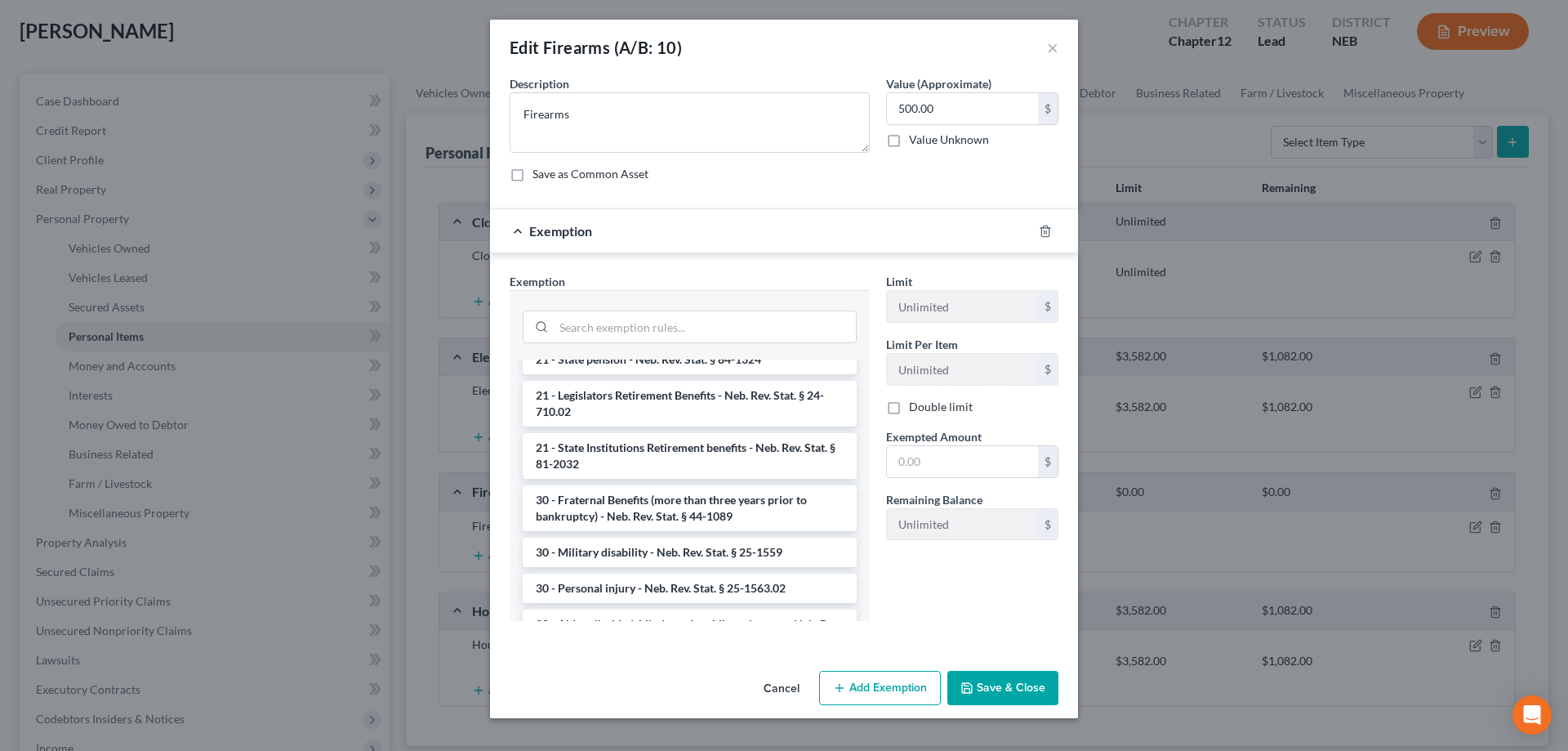
scroll to position [583, 0]
click at [638, 339] on input "search" at bounding box center [704, 327] width 302 height 31
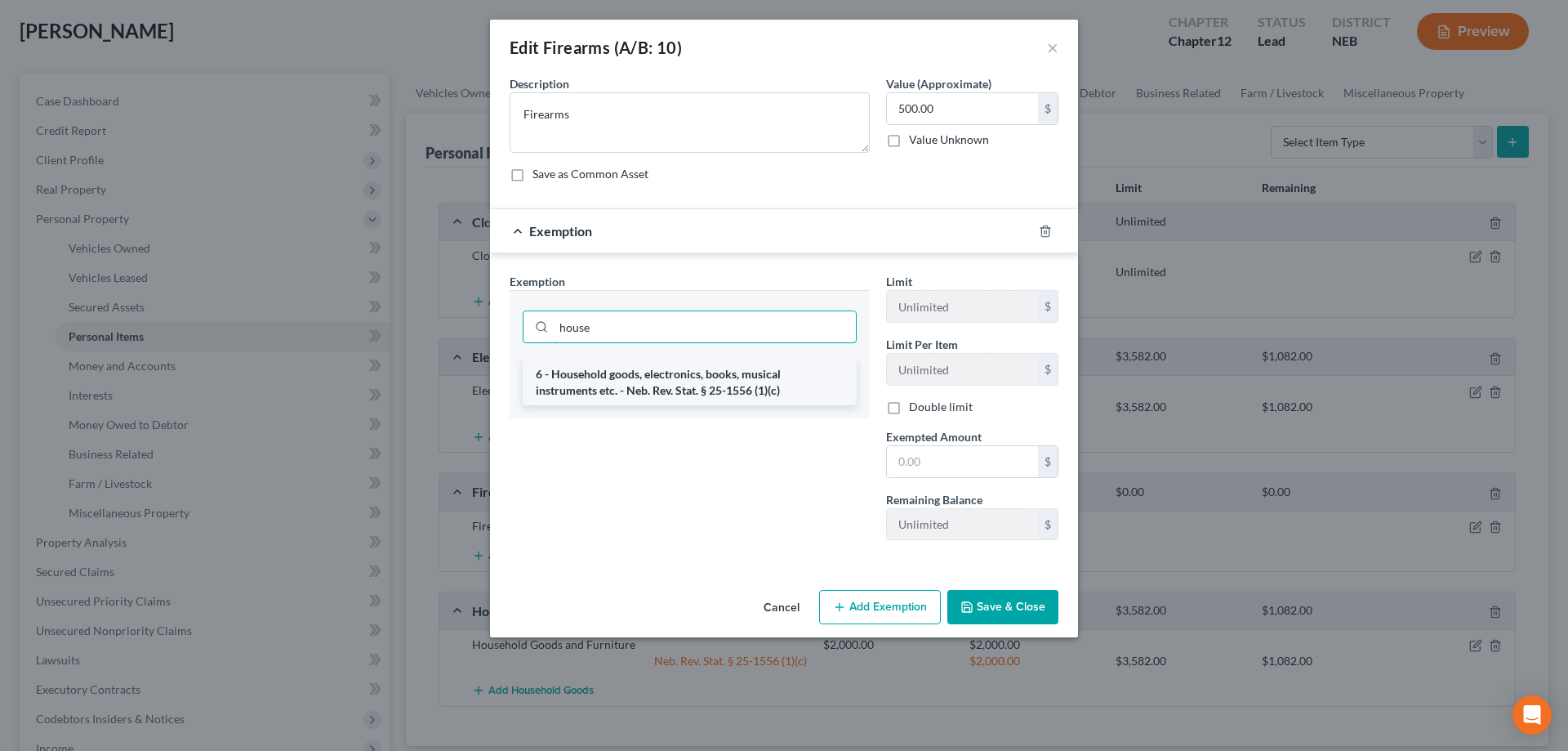
type input "house"
click at [704, 369] on li "6 - Household goods, electronics, books, musical instruments etc. - Neb. Rev. S…" at bounding box center [690, 383] width 334 height 46
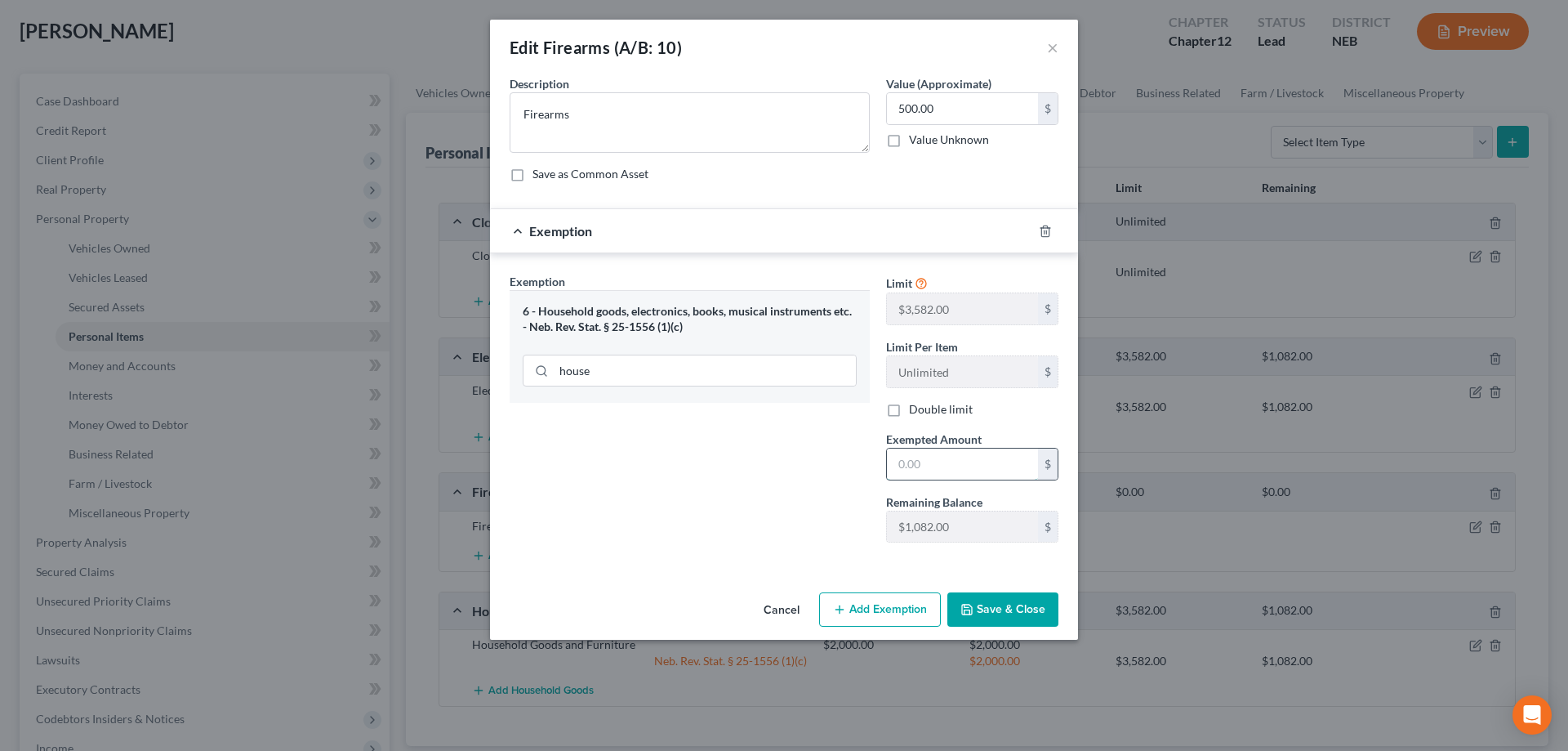
click at [923, 469] on input "text" at bounding box center [962, 464] width 151 height 31
type input "500.00"
click at [1012, 610] on button "Save & Close" at bounding box center [1002, 610] width 111 height 35
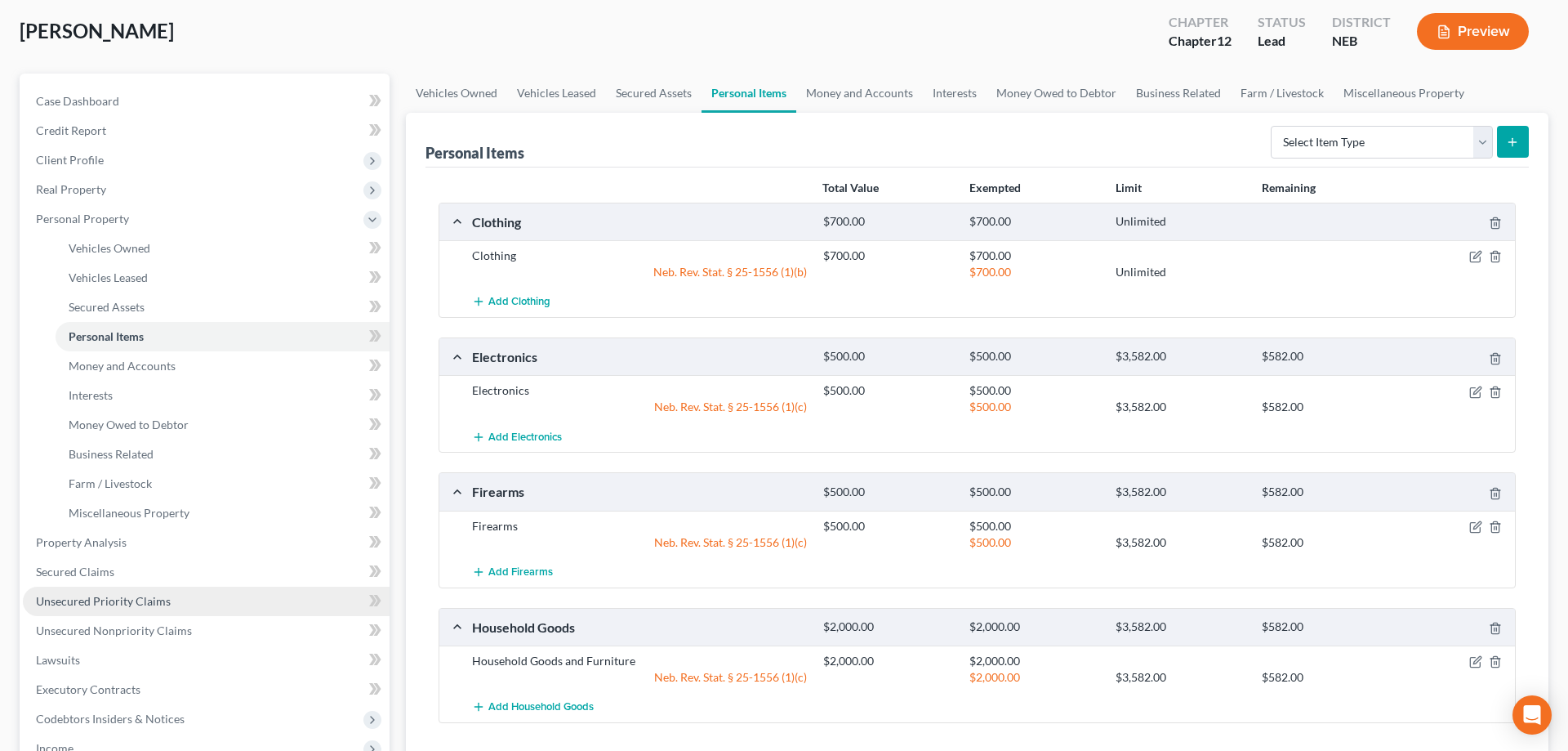
click at [124, 605] on span "Unsecured Priority Claims" at bounding box center [102, 601] width 135 height 14
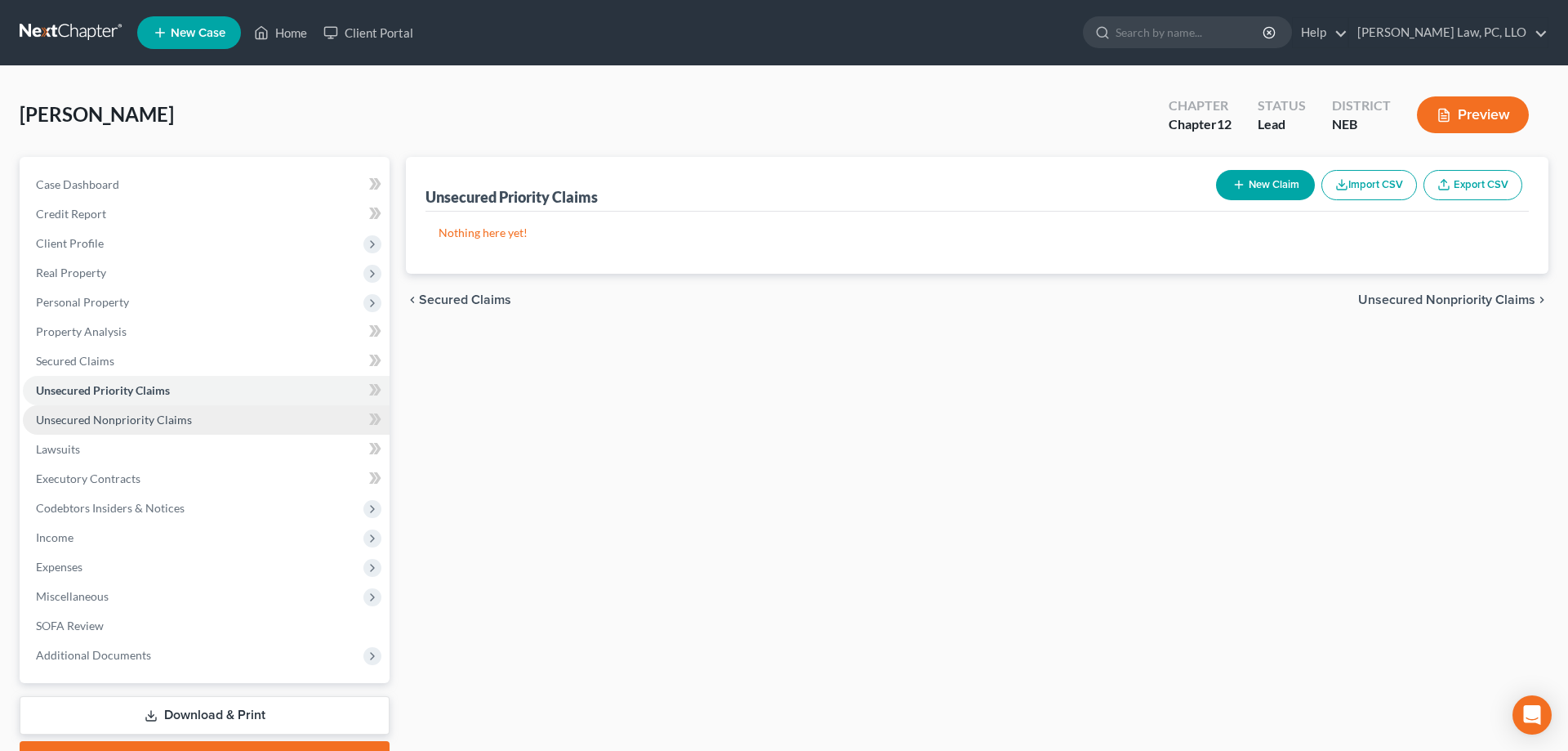
click at [162, 426] on span "Unsecured Nonpriority Claims" at bounding box center [113, 419] width 156 height 14
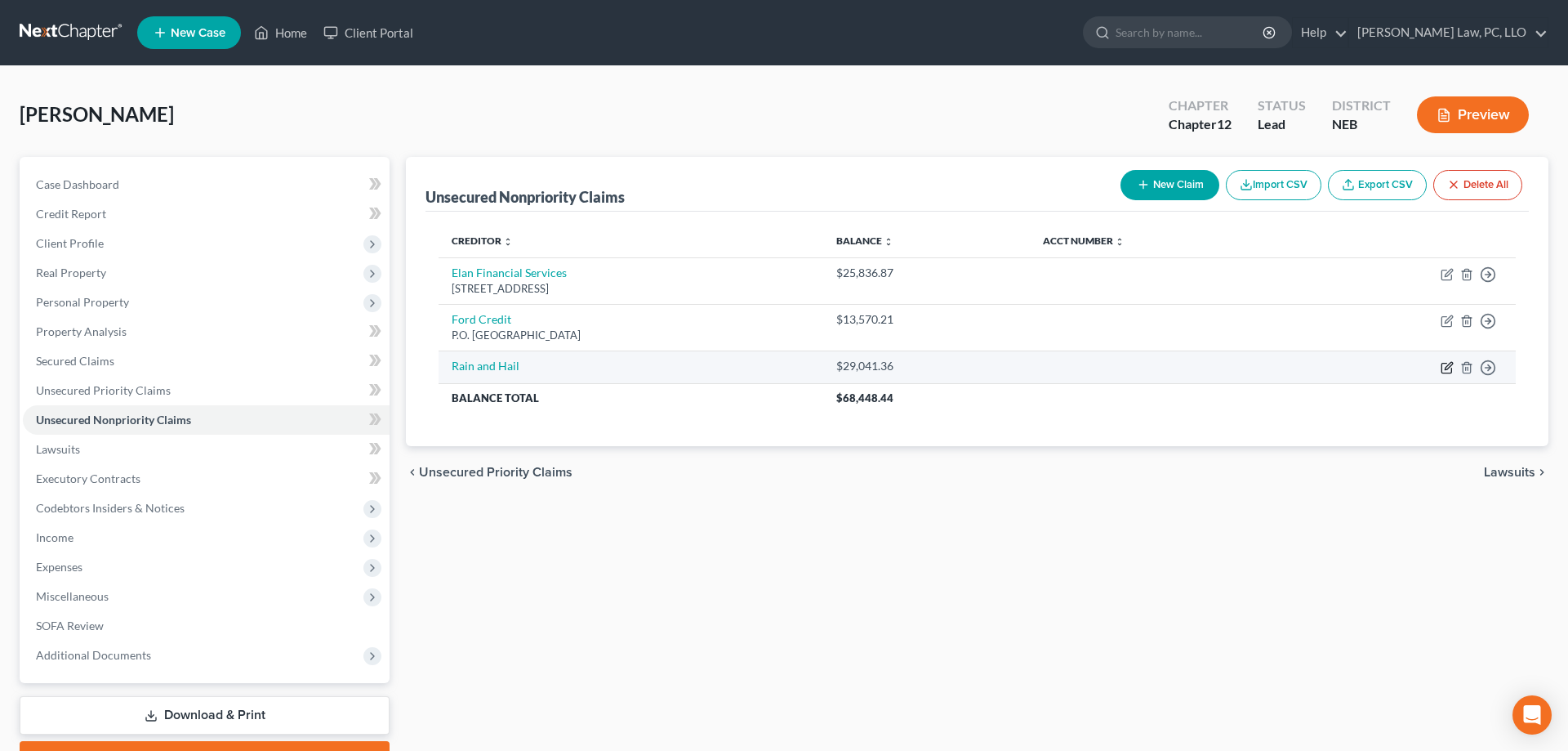
click at [1450, 362] on icon "button" at bounding box center [1446, 367] width 13 height 13
select select "0"
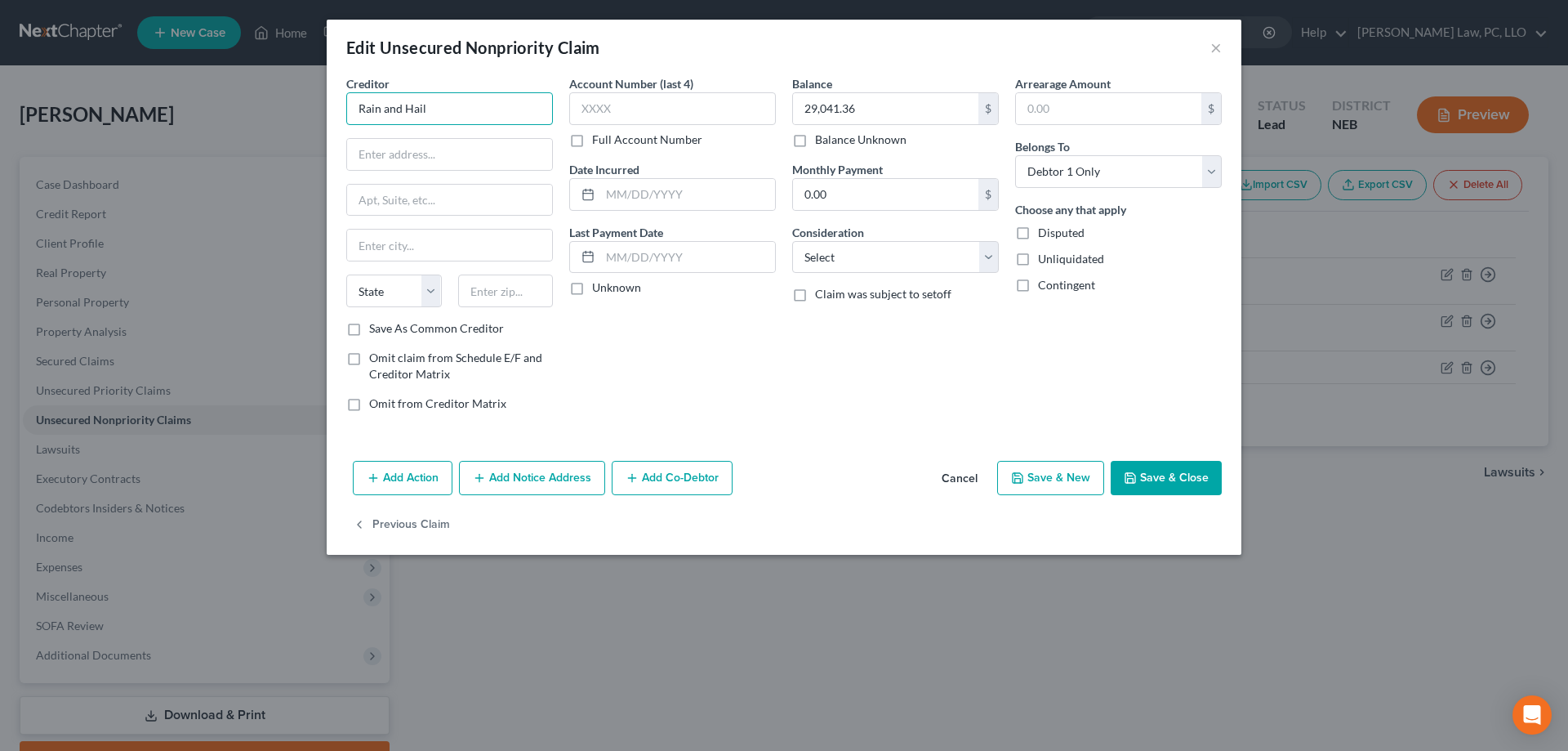
click at [478, 113] on input "Rain and Hail" at bounding box center [449, 108] width 206 height 33
type input "Rain and Hail, LLC"
type input "PO Box 10496"
type input "50306"
type input "Des Moines"
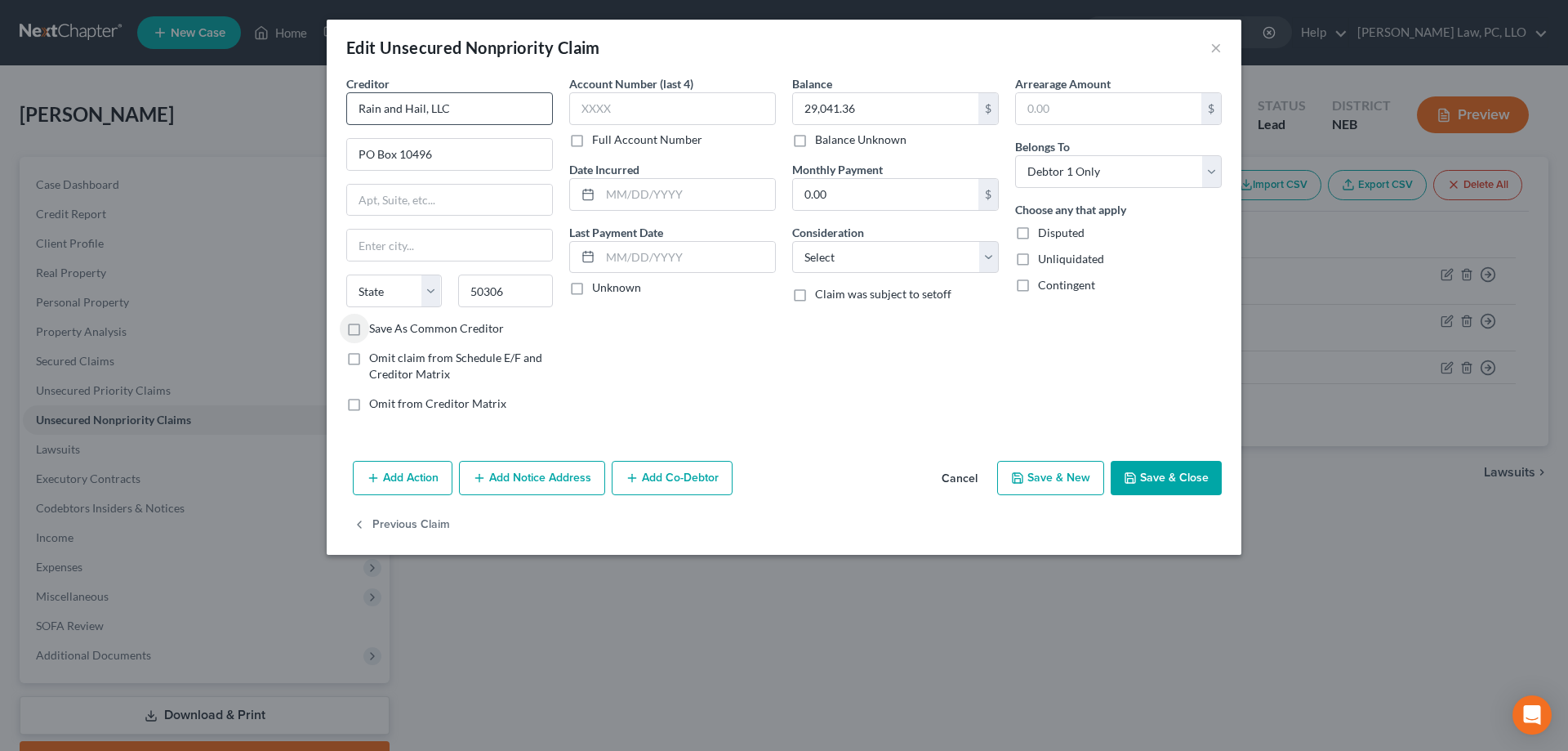
select select "16"
click at [1183, 479] on button "Save & Close" at bounding box center [1165, 478] width 111 height 35
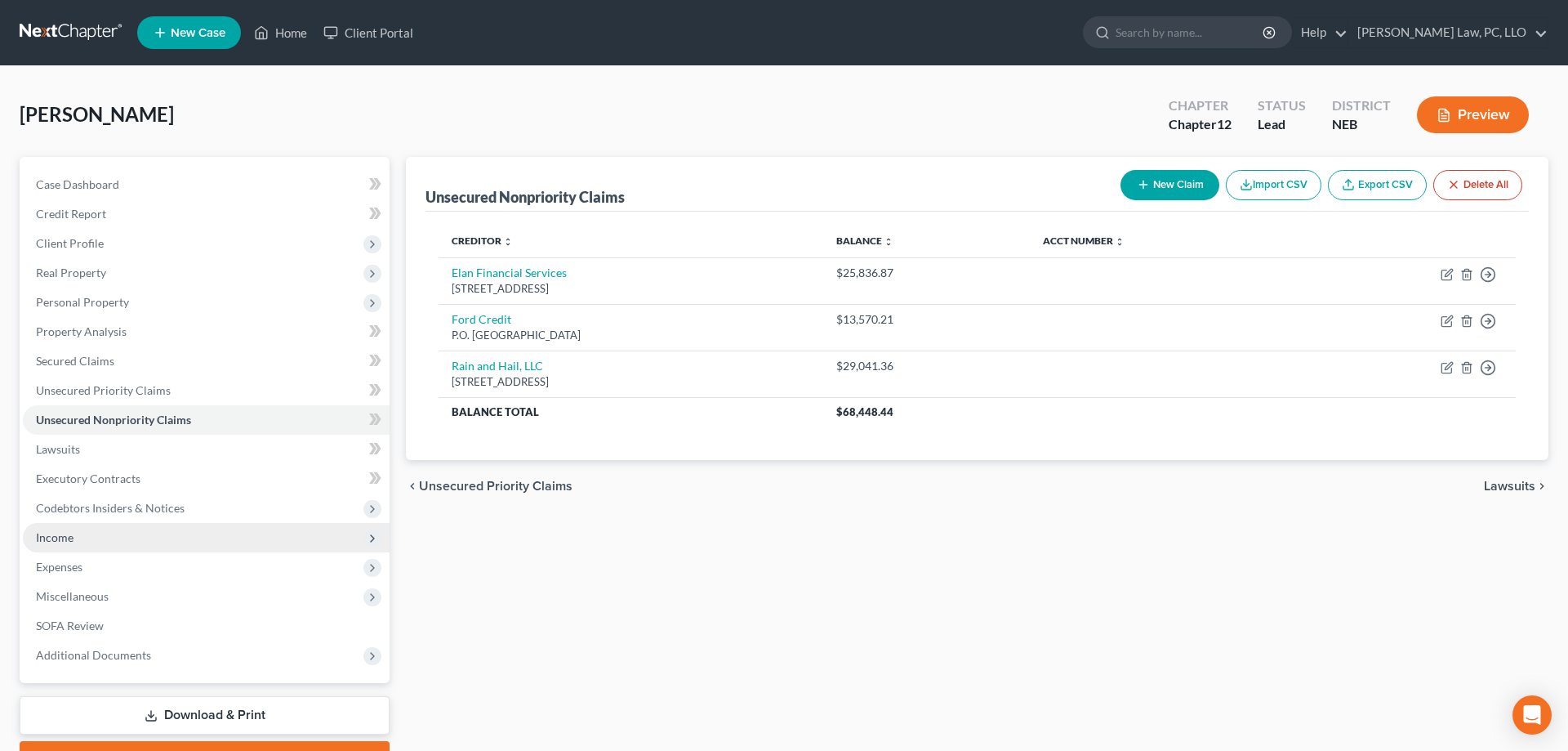
click at [148, 543] on span "Income" at bounding box center [206, 538] width 366 height 30
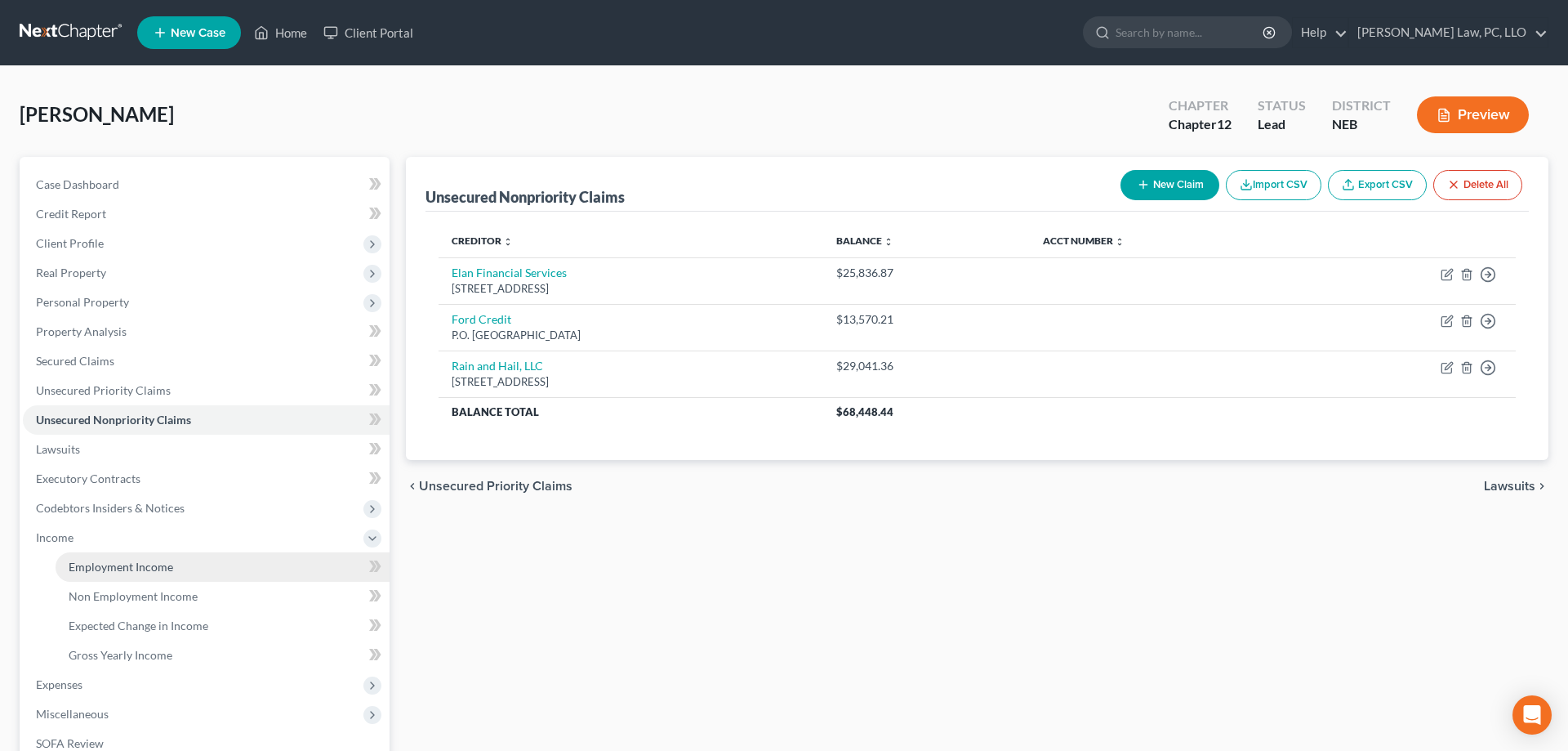
click at [150, 560] on span "Employment Income" at bounding box center [121, 566] width 105 height 14
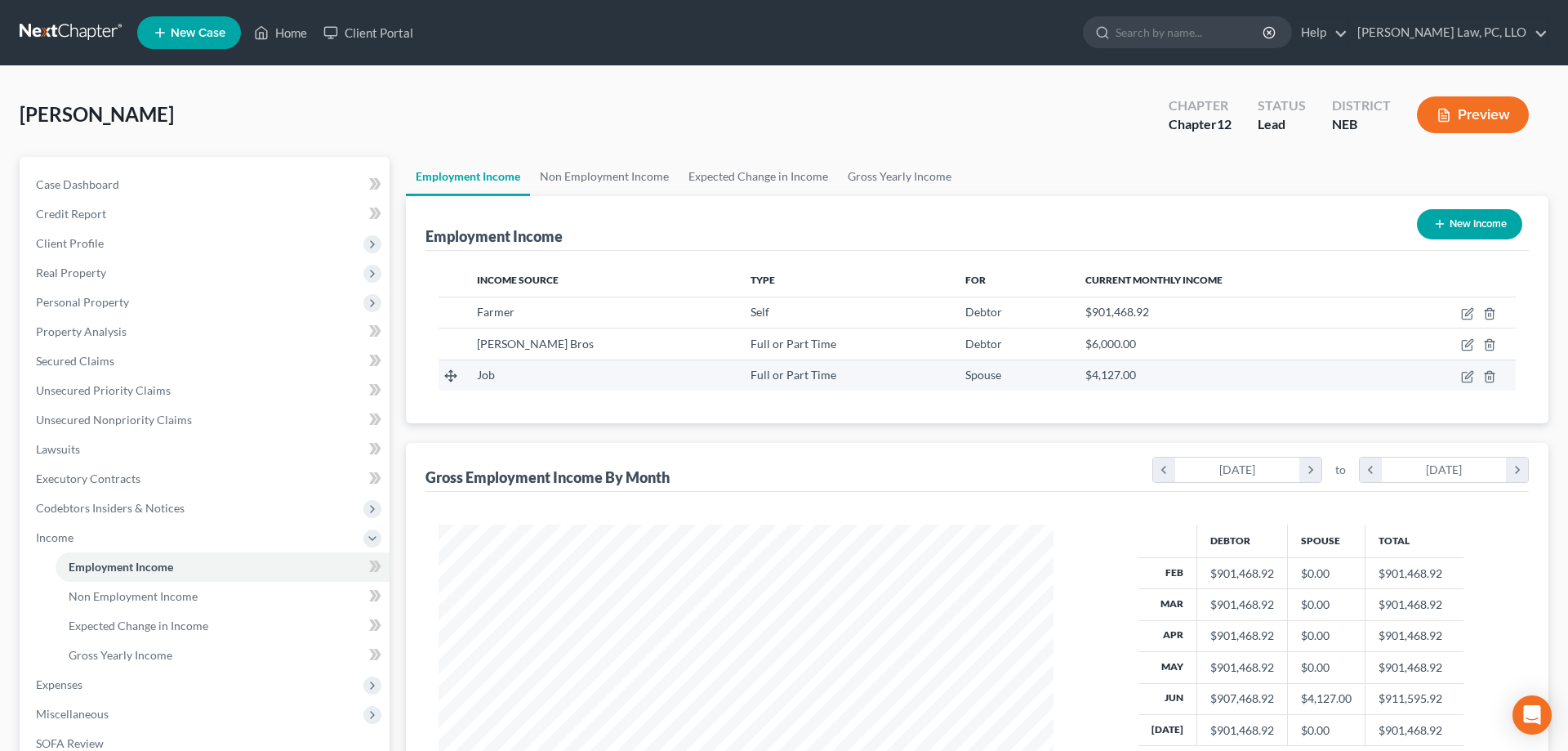
scroll to position [307, 647]
click at [1474, 340] on icon "button" at bounding box center [1466, 345] width 13 height 13
select select "0"
select select "30"
select select "0"
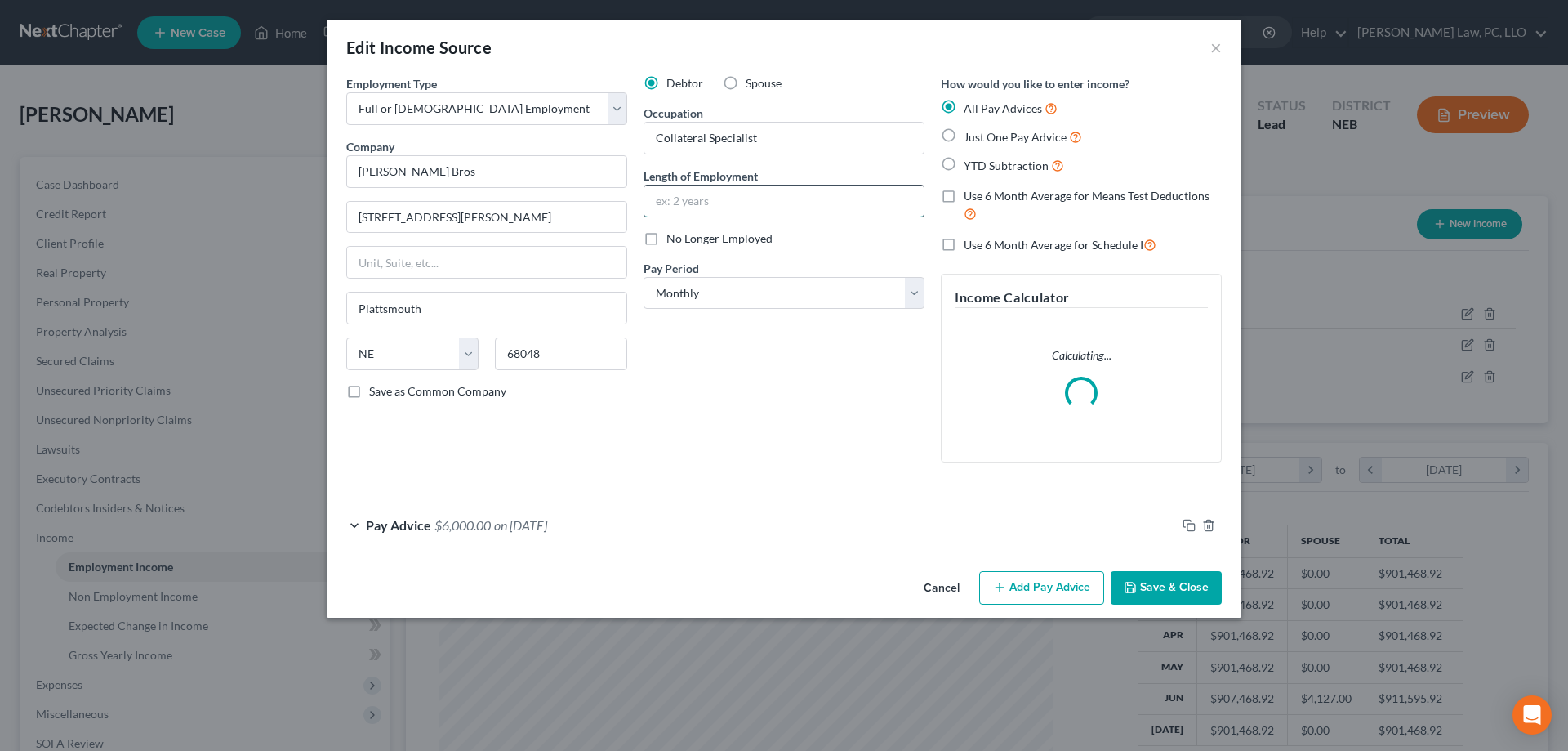
click at [740, 209] on input "text" at bounding box center [784, 201] width 279 height 31
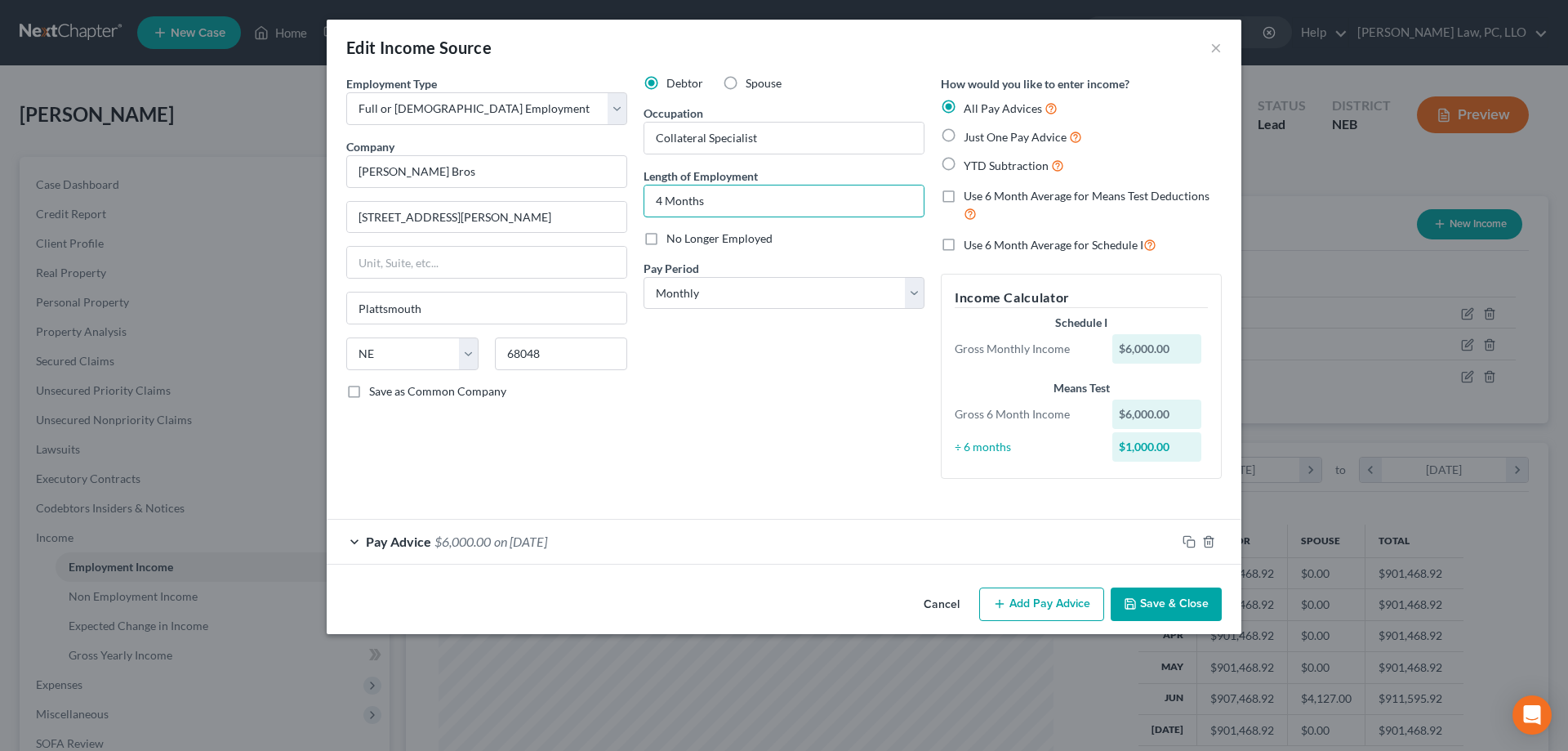
type input "4 Months"
click at [1178, 603] on button "Save & Close" at bounding box center [1165, 605] width 111 height 35
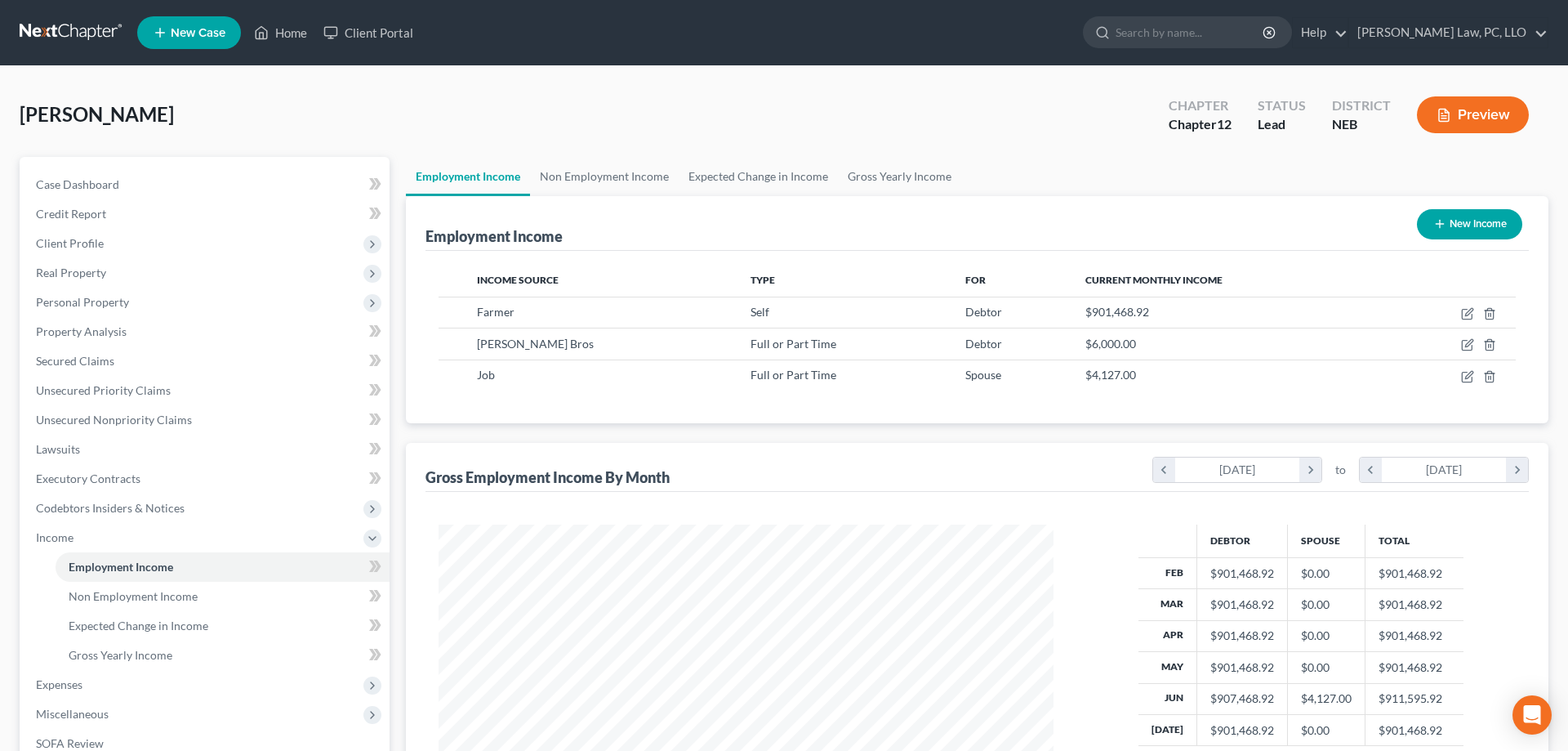
click at [1458, 220] on button "New Income" at bounding box center [1469, 224] width 105 height 30
select select "0"
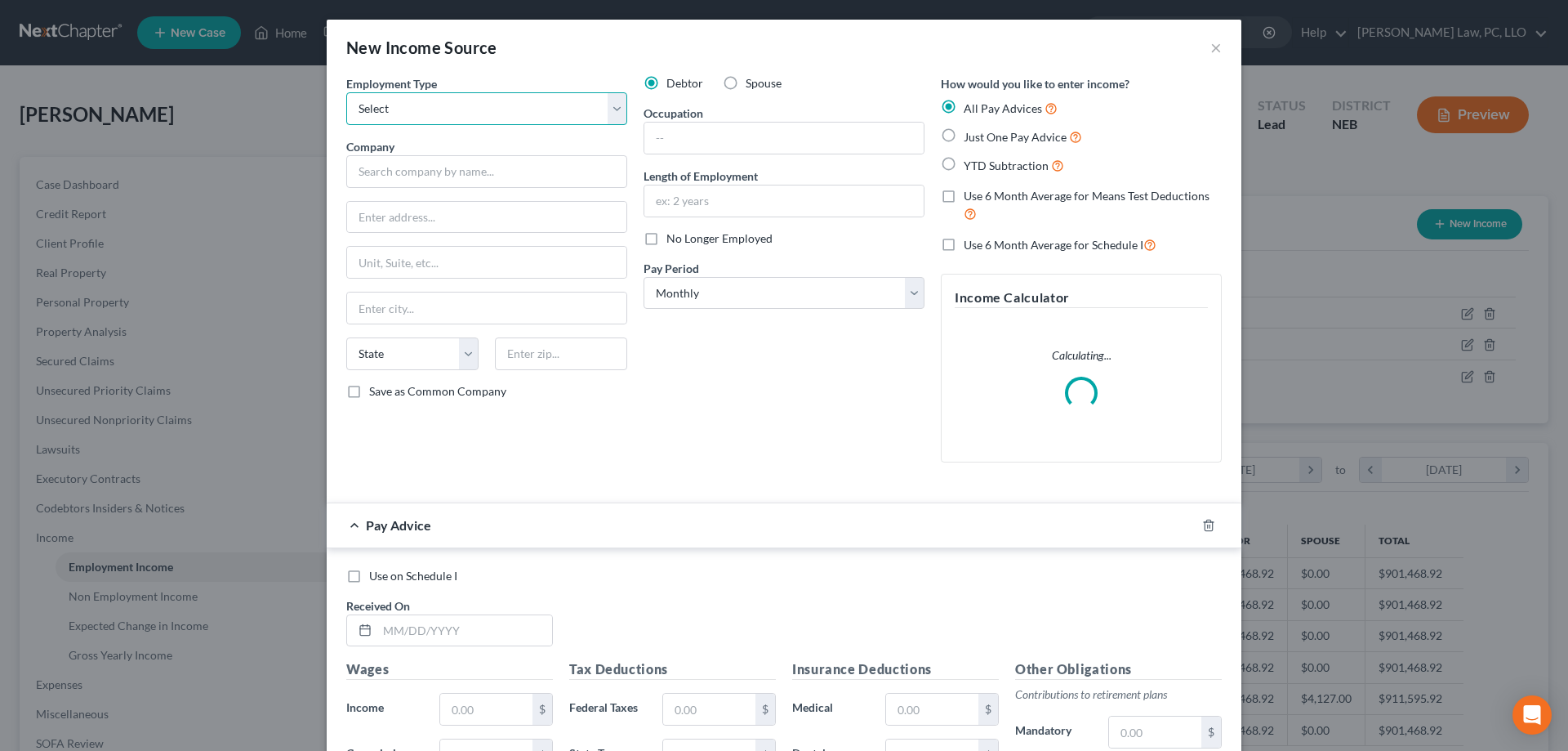
click at [346, 92] on select "Select Full or [DEMOGRAPHIC_DATA] Employment Self Employment" at bounding box center [487, 108] width 281 height 33
select select "0"
click option "Full or [DEMOGRAPHIC_DATA] Employment" at bounding box center [0, 0] width 0 height 0
click at [464, 169] on input "text" at bounding box center [487, 171] width 281 height 33
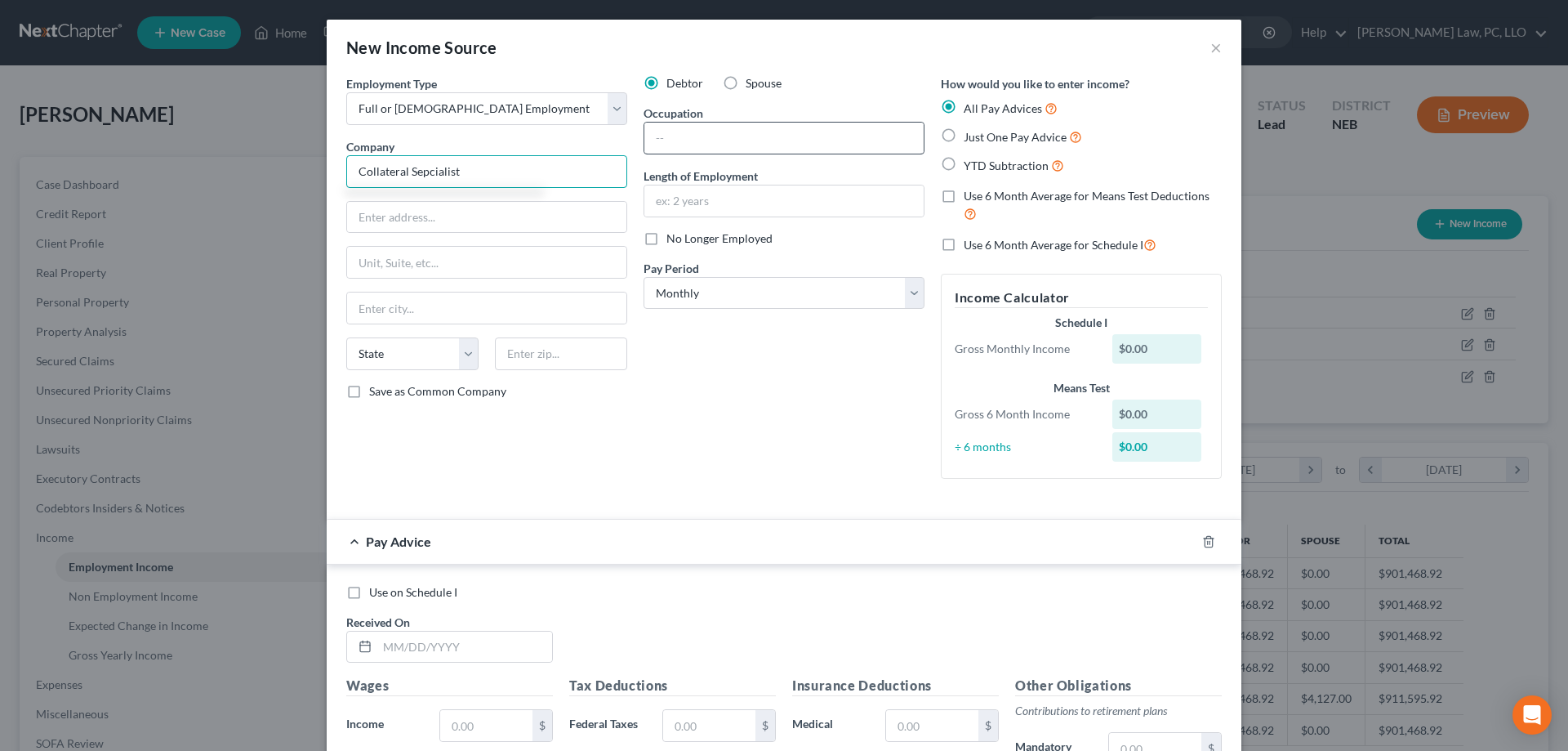
type input "Collateral Sepcialist"
click at [734, 141] on input "text" at bounding box center [784, 138] width 279 height 31
click at [743, 209] on input "text" at bounding box center [784, 201] width 279 height 31
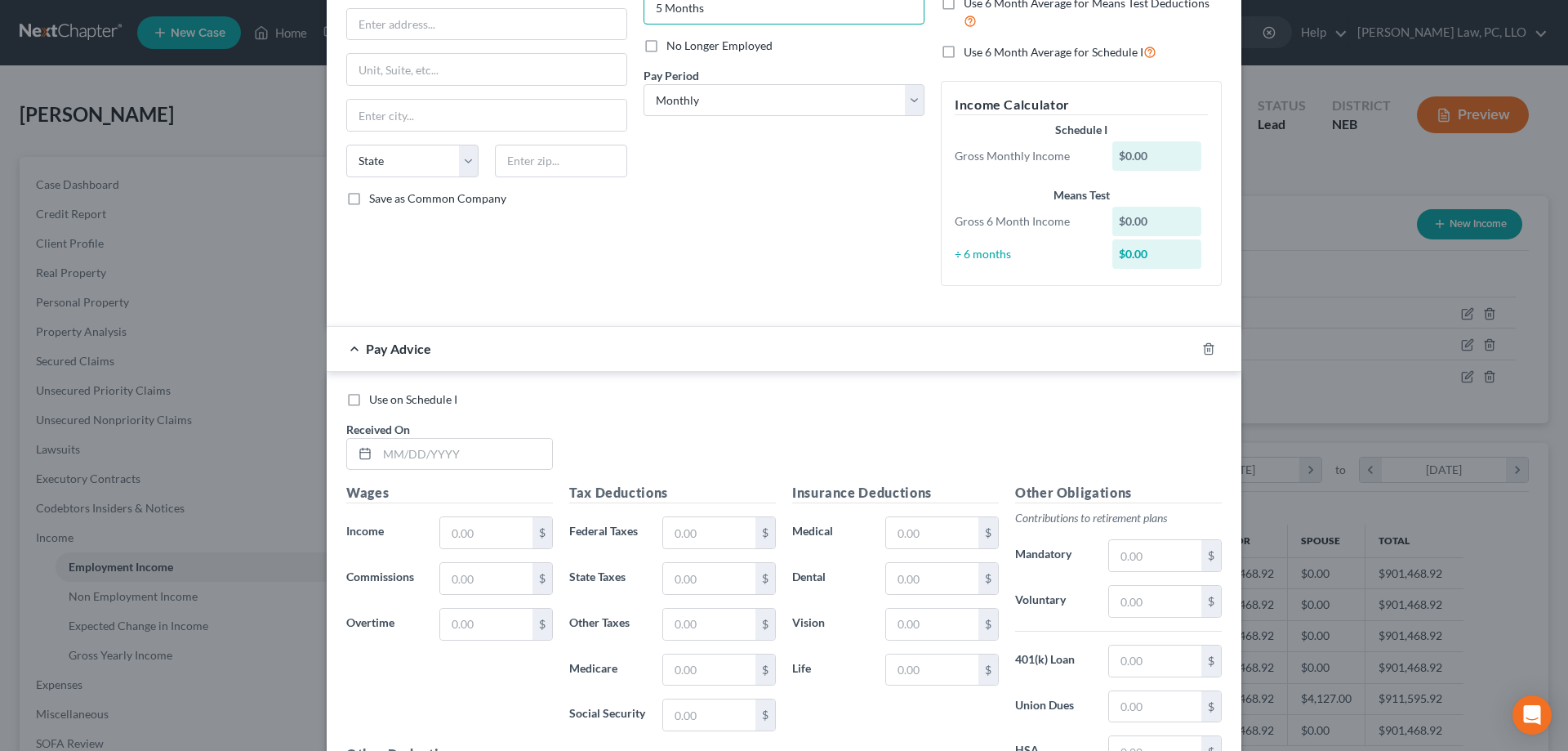
scroll to position [395, 0]
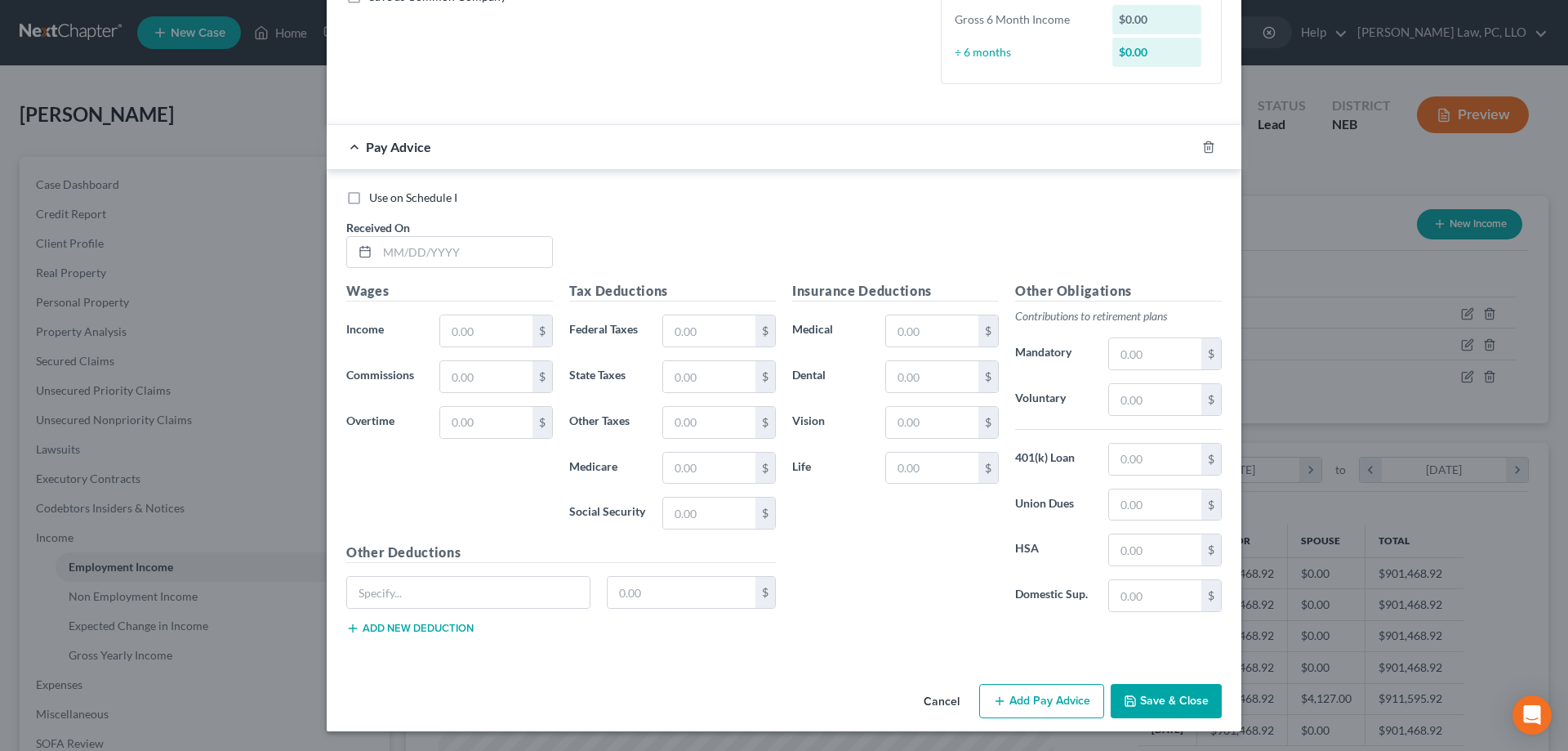
type input "5 Months"
click at [1147, 694] on button "Save & Close" at bounding box center [1165, 701] width 111 height 35
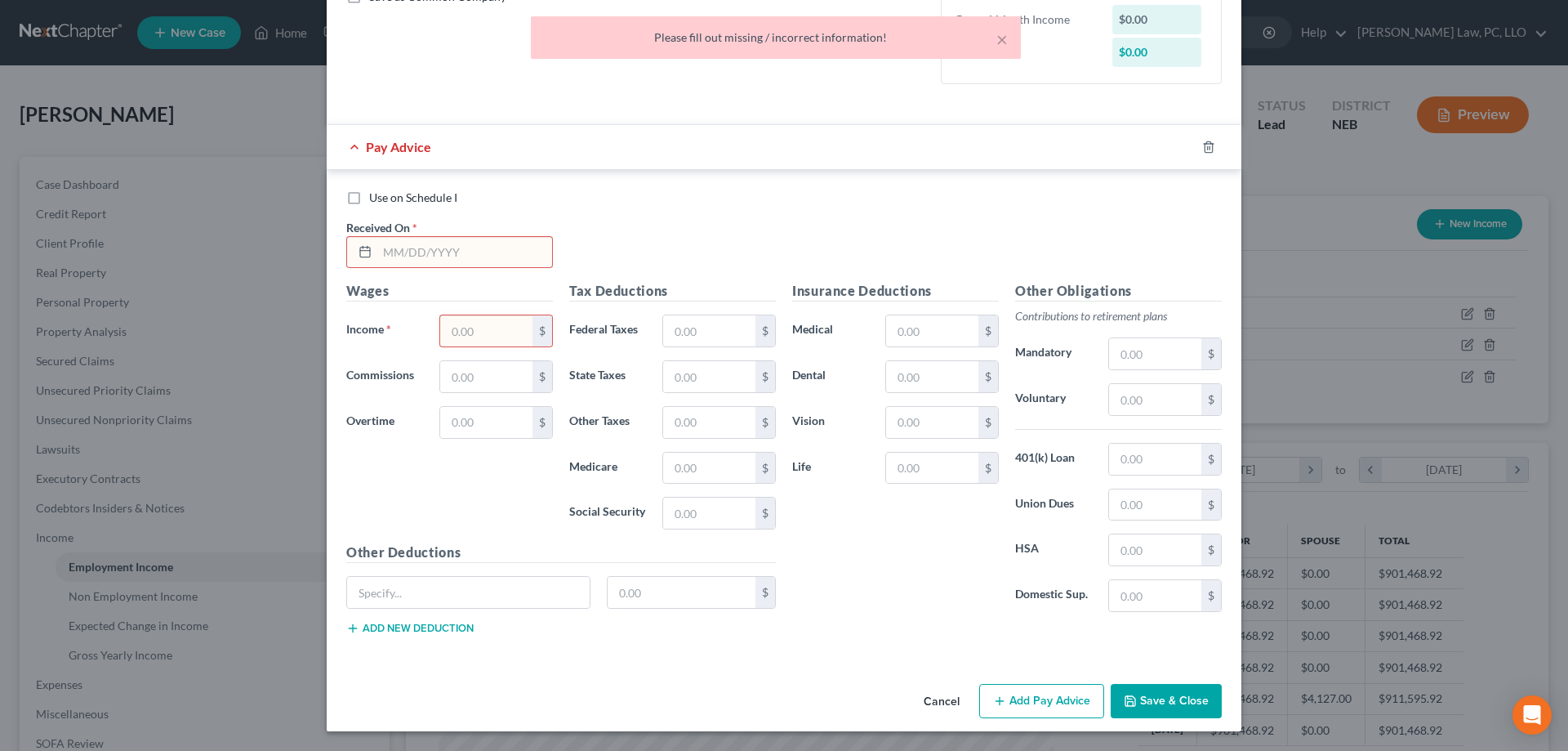
click at [369, 199] on label "Use on Schedule I" at bounding box center [413, 197] width 88 height 16
click at [376, 199] on input "Use on Schedule I" at bounding box center [381, 195] width 11 height 11
checkbox input "true"
click at [424, 249] on input "text" at bounding box center [465, 252] width 175 height 31
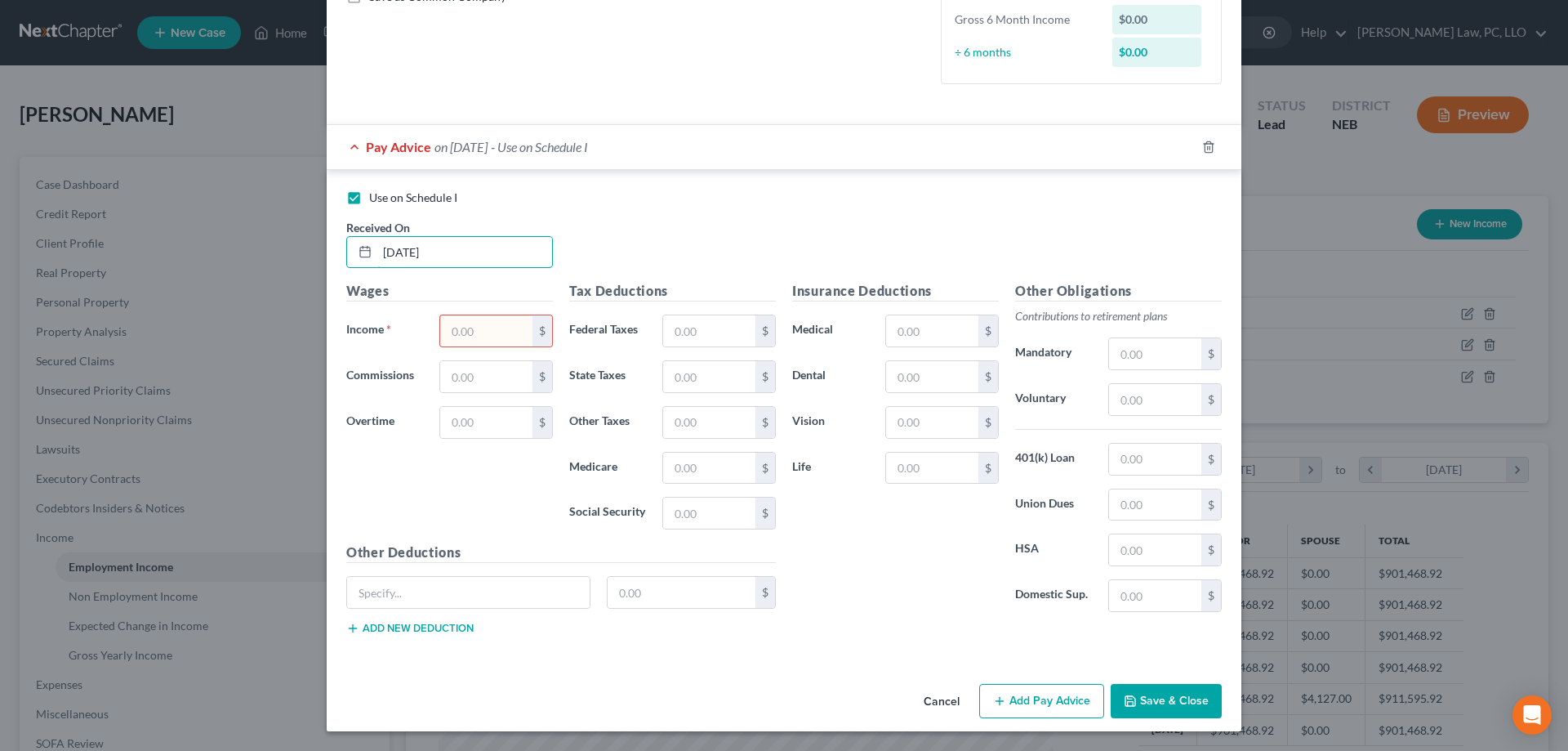
type input "[DATE]"
click at [486, 323] on input "text" at bounding box center [486, 330] width 92 height 31
type input "5,000"
click at [1116, 713] on button "Save & Close" at bounding box center [1165, 701] width 111 height 35
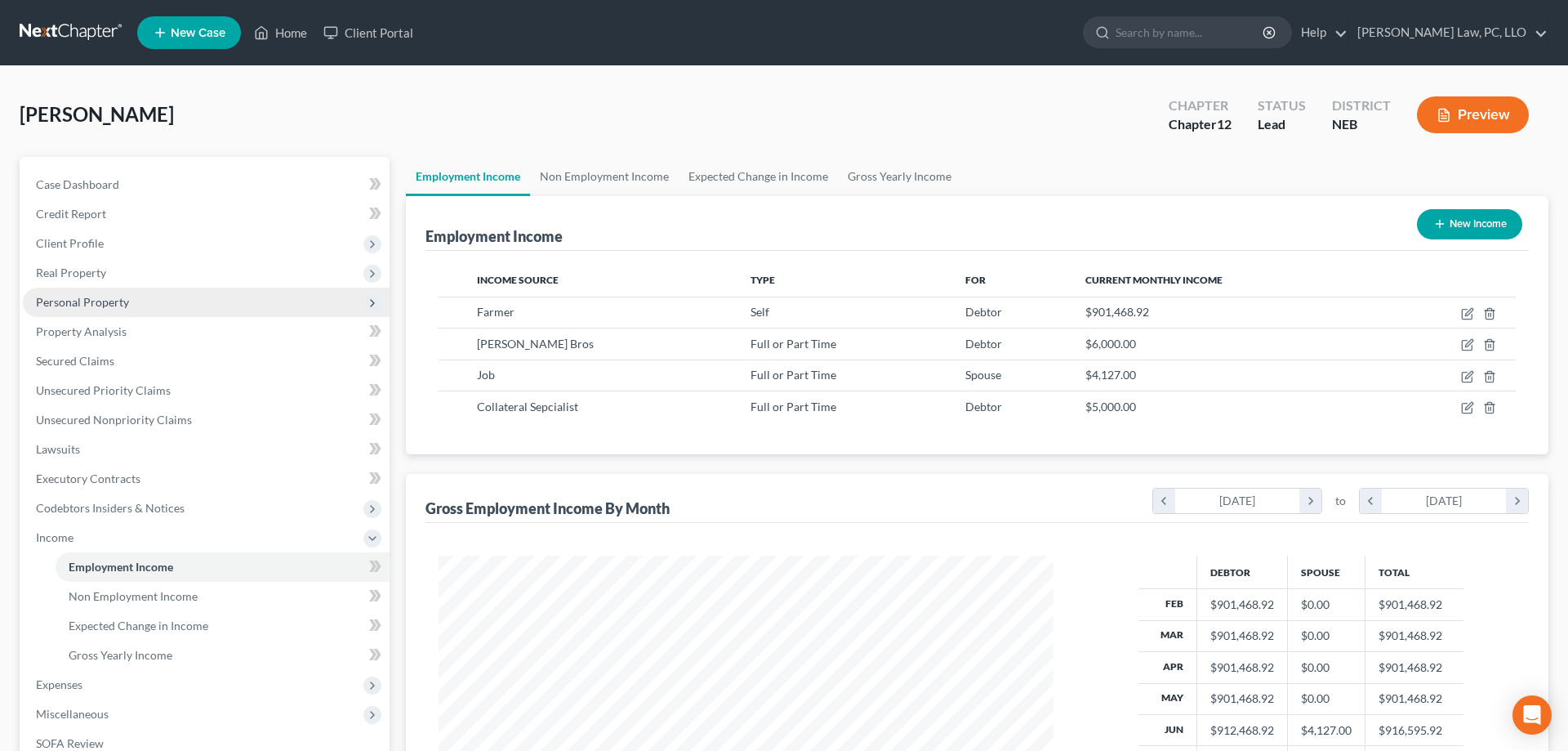
click at [67, 305] on span "Personal Property" at bounding box center [82, 301] width 93 height 14
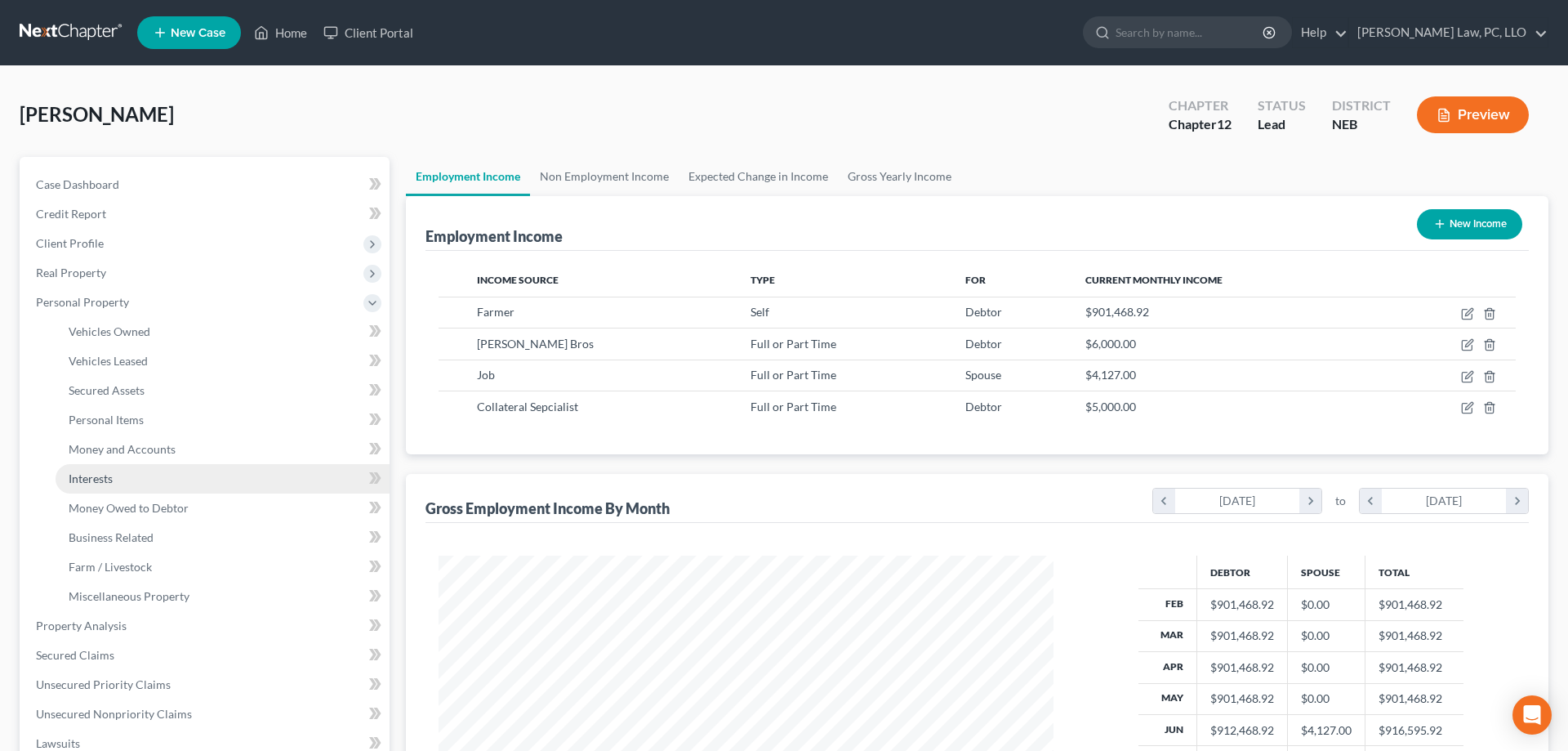
click at [145, 487] on link "Interests" at bounding box center [223, 478] width 334 height 30
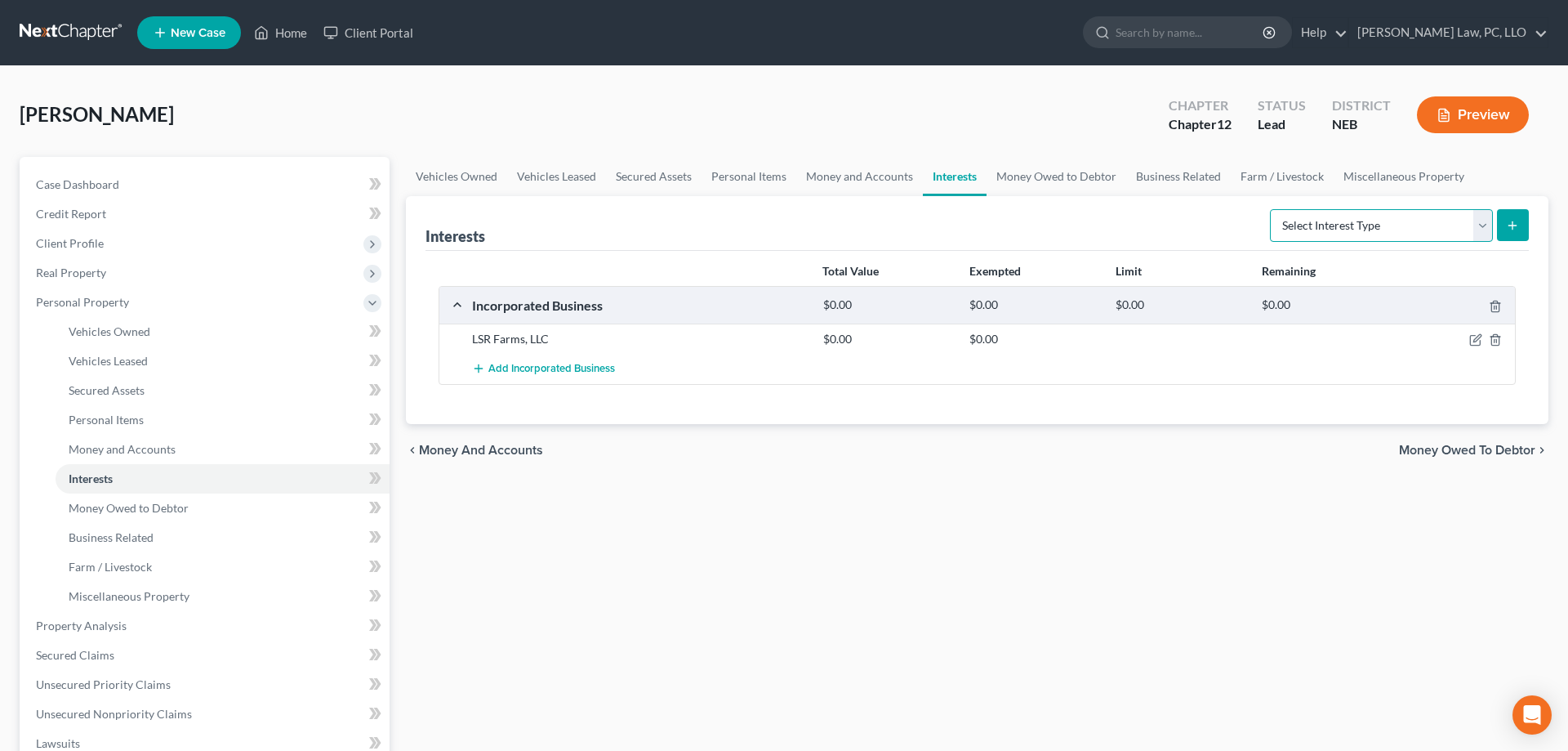
click at [1270, 209] on select "Select Interest Type 401K (A/B: 21) Annuity (A/B: 23) Bond (A/B: 18) Education …" at bounding box center [1381, 225] width 223 height 33
select select "term_life_insurance"
click option "Term Life Insurance (A/B: 31)" at bounding box center [0, 0] width 0 height 0
click at [1519, 222] on button "submit" at bounding box center [1513, 225] width 32 height 32
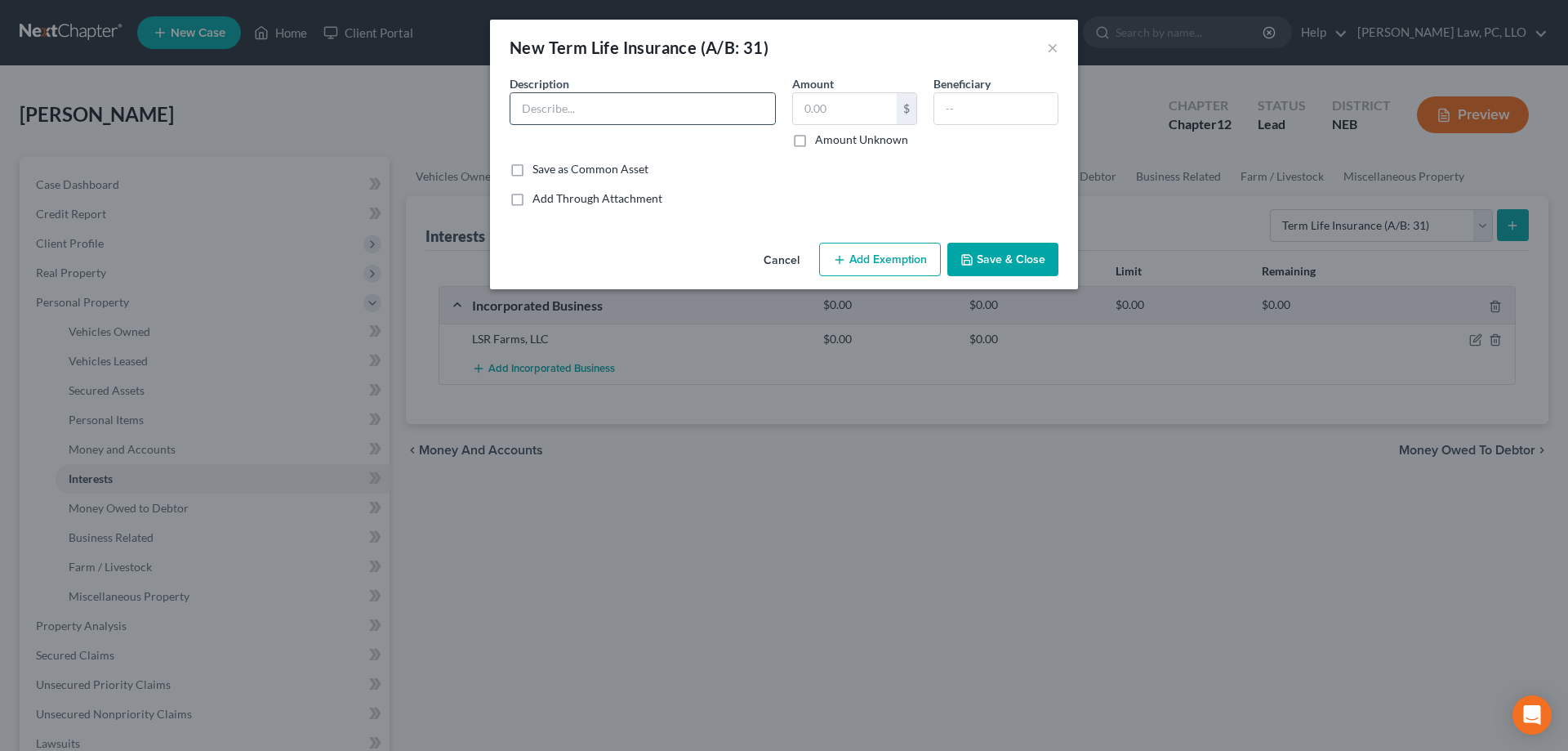
click at [655, 116] on input "text" at bounding box center [642, 108] width 265 height 31
type input "2 Term Policies with Pacific Life"
click at [821, 111] on input "text" at bounding box center [845, 108] width 104 height 31
type input "0.00"
click at [991, 257] on button "Save & Close" at bounding box center [1002, 260] width 111 height 35
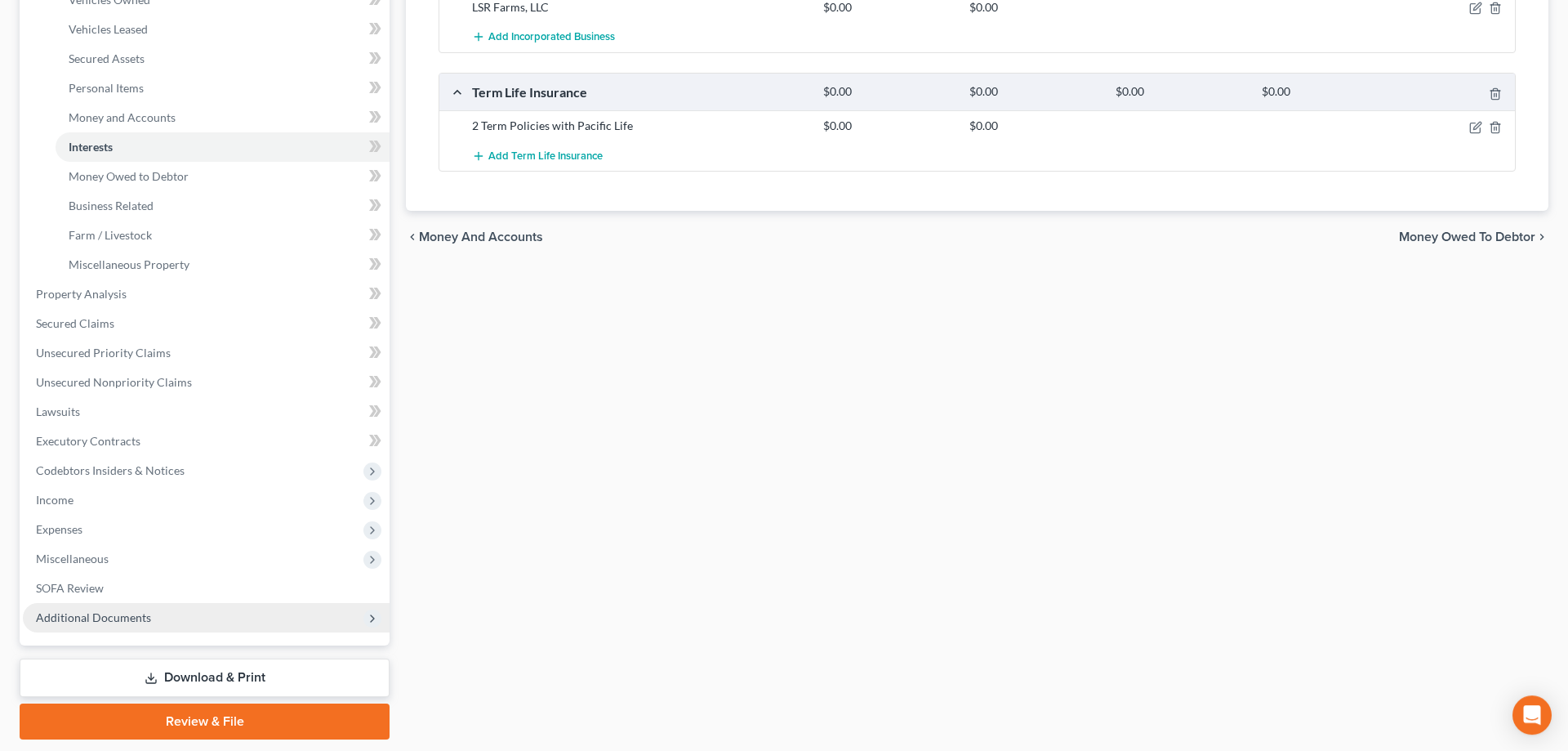
scroll to position [334, 0]
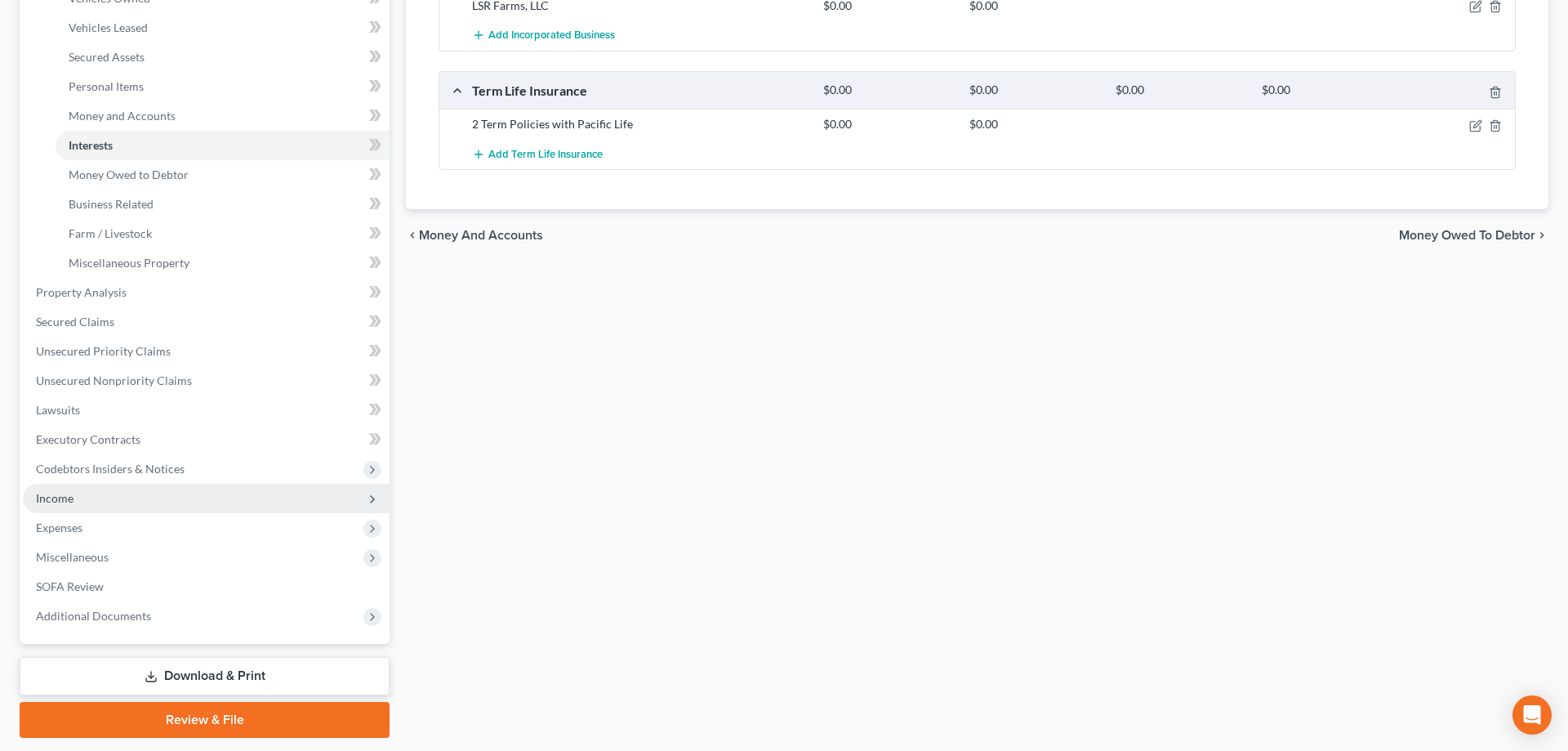
click at [63, 493] on span "Income" at bounding box center [54, 498] width 37 height 14
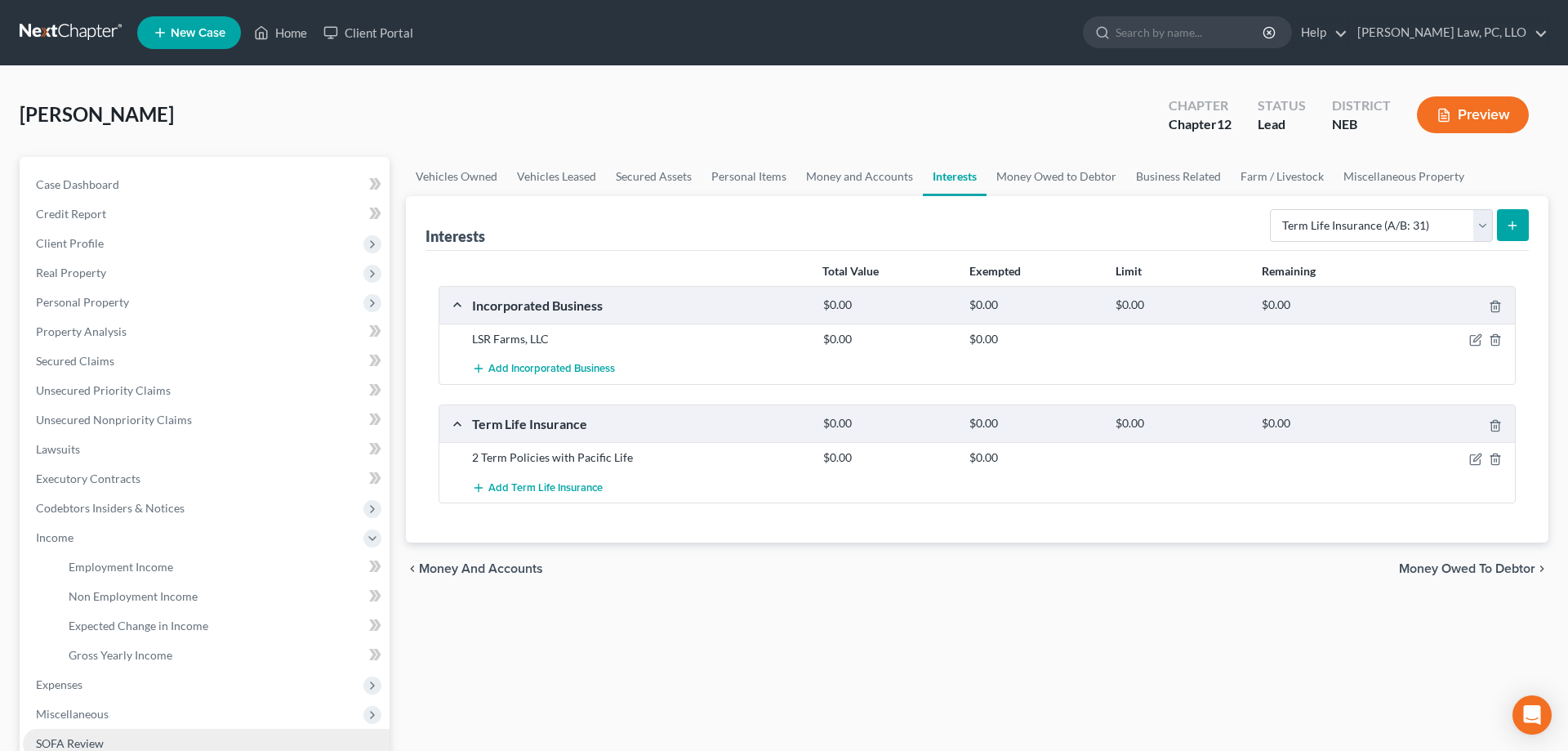
scroll to position [204, 0]
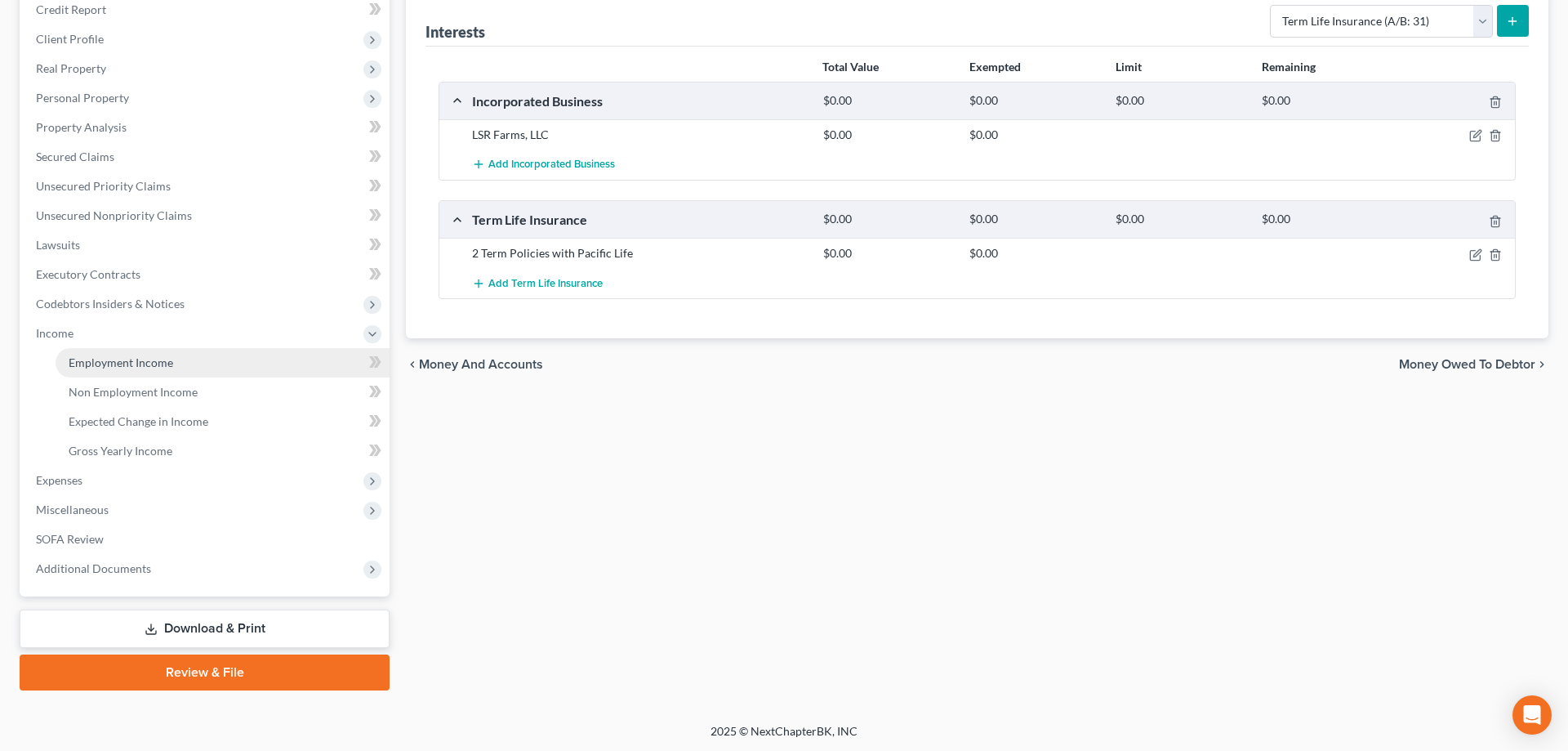
click at [96, 366] on span "Employment Income" at bounding box center [121, 362] width 105 height 14
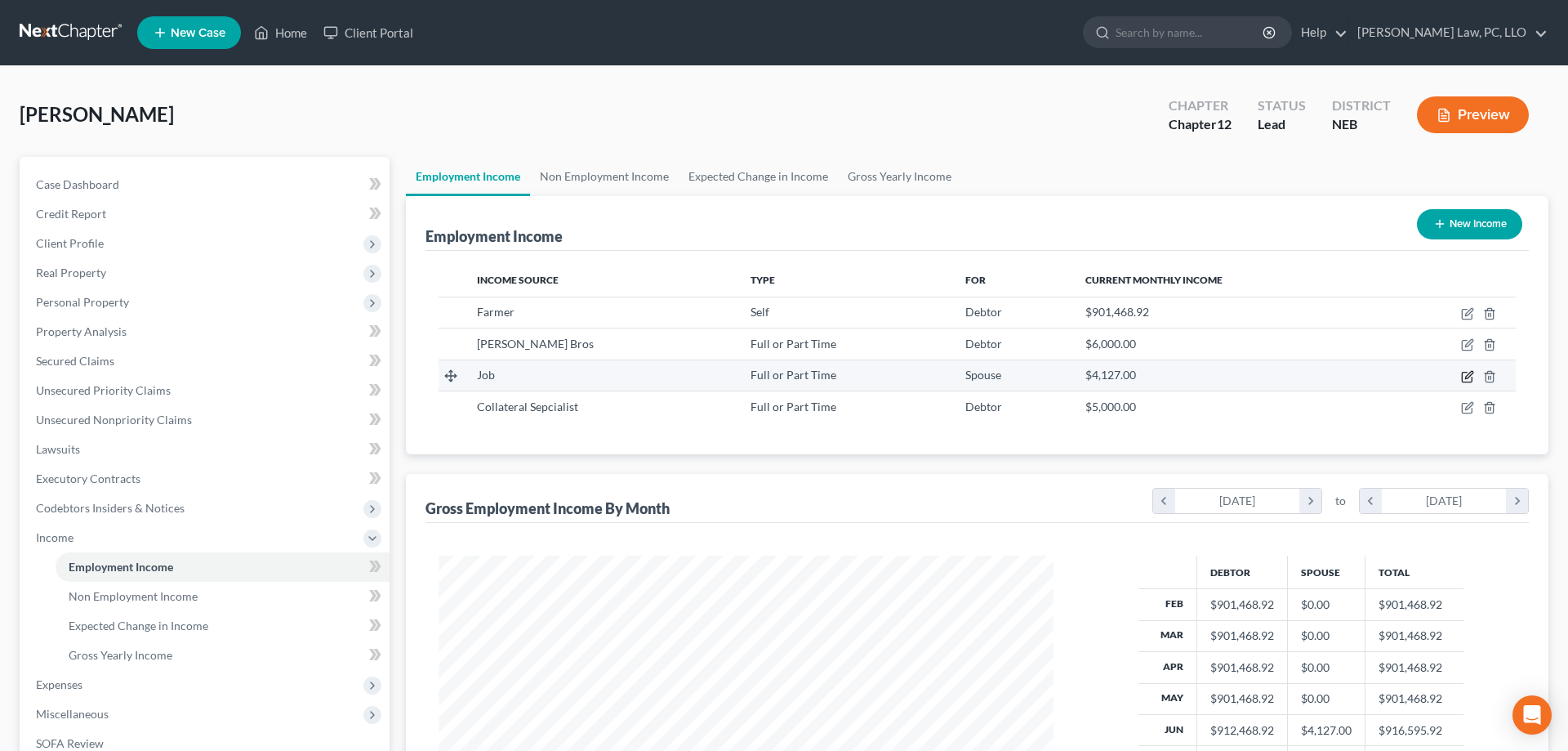
click at [1469, 375] on icon "button" at bounding box center [1466, 376] width 13 height 13
select select "0"
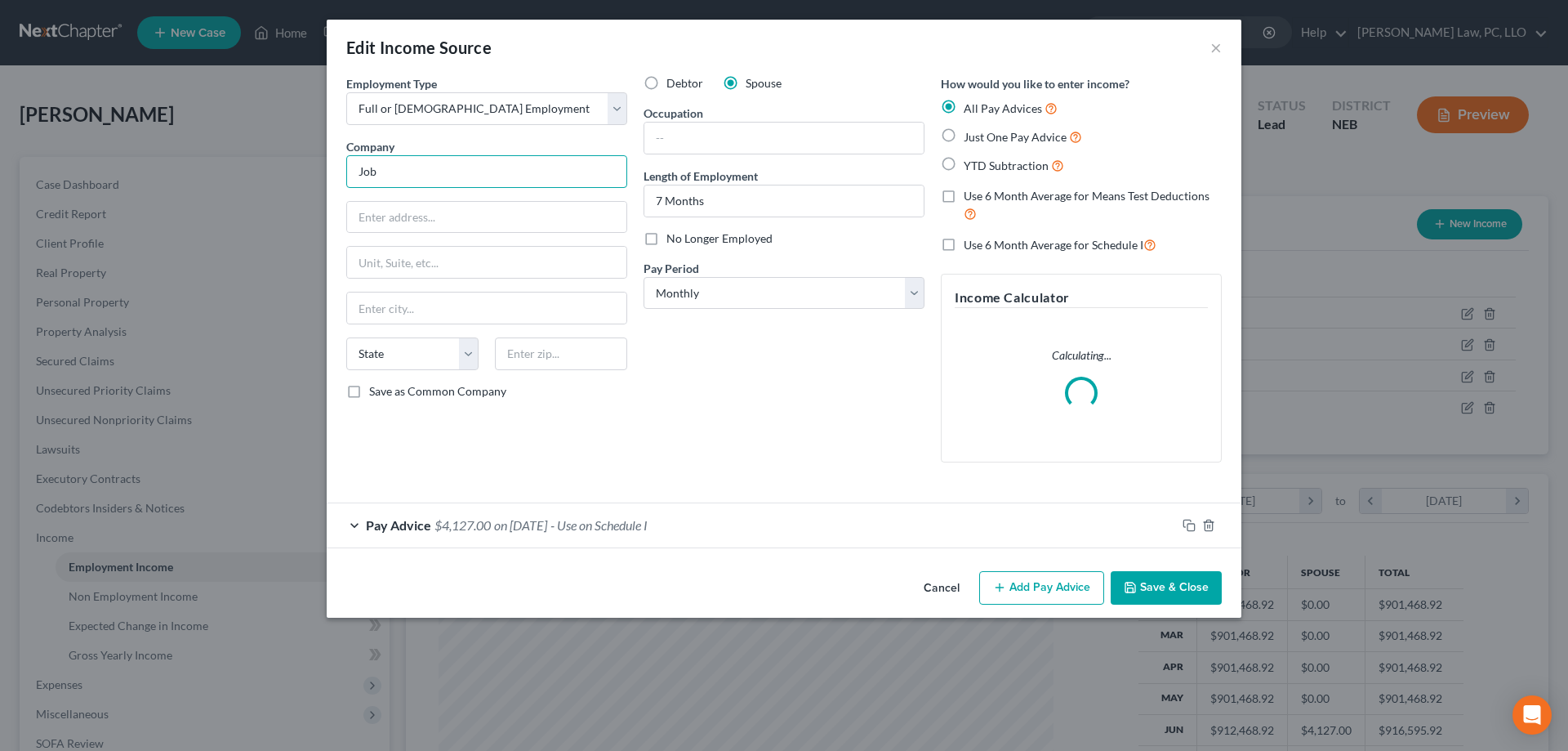
drag, startPoint x: 487, startPoint y: 171, endPoint x: 315, endPoint y: 171, distance: 172.0
click at [315, 171] on div "Edit Income Source × Employment Type * Select Full or [DEMOGRAPHIC_DATA] Employ…" at bounding box center [784, 375] width 1568 height 751
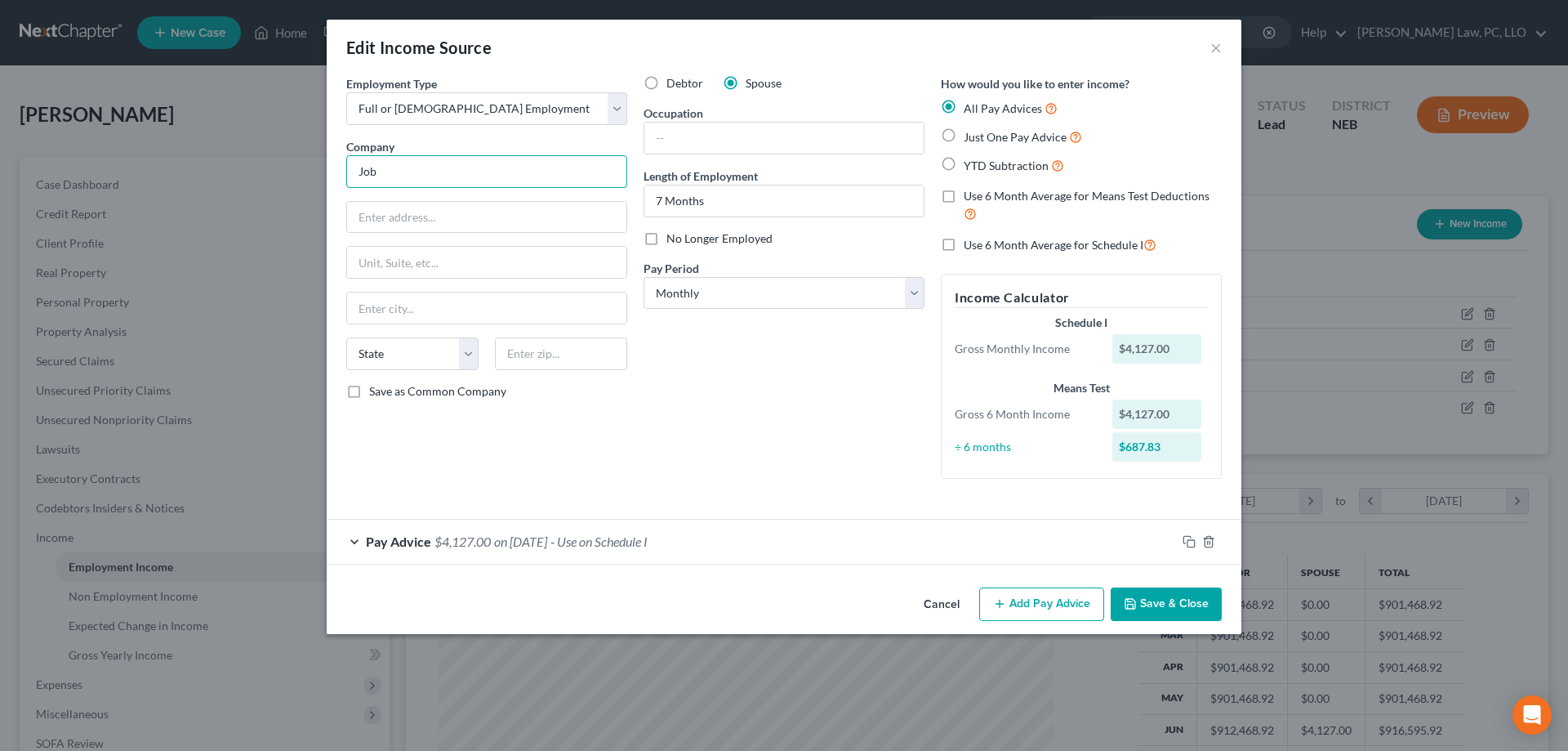
drag, startPoint x: 410, startPoint y: 174, endPoint x: 292, endPoint y: 174, distance: 118.0
click at [346, 174] on input "Job" at bounding box center [487, 171] width 281 height 33
type input "Winsupply"
click at [812, 135] on input "text" at bounding box center [784, 138] width 279 height 31
type input "Outside Sales"
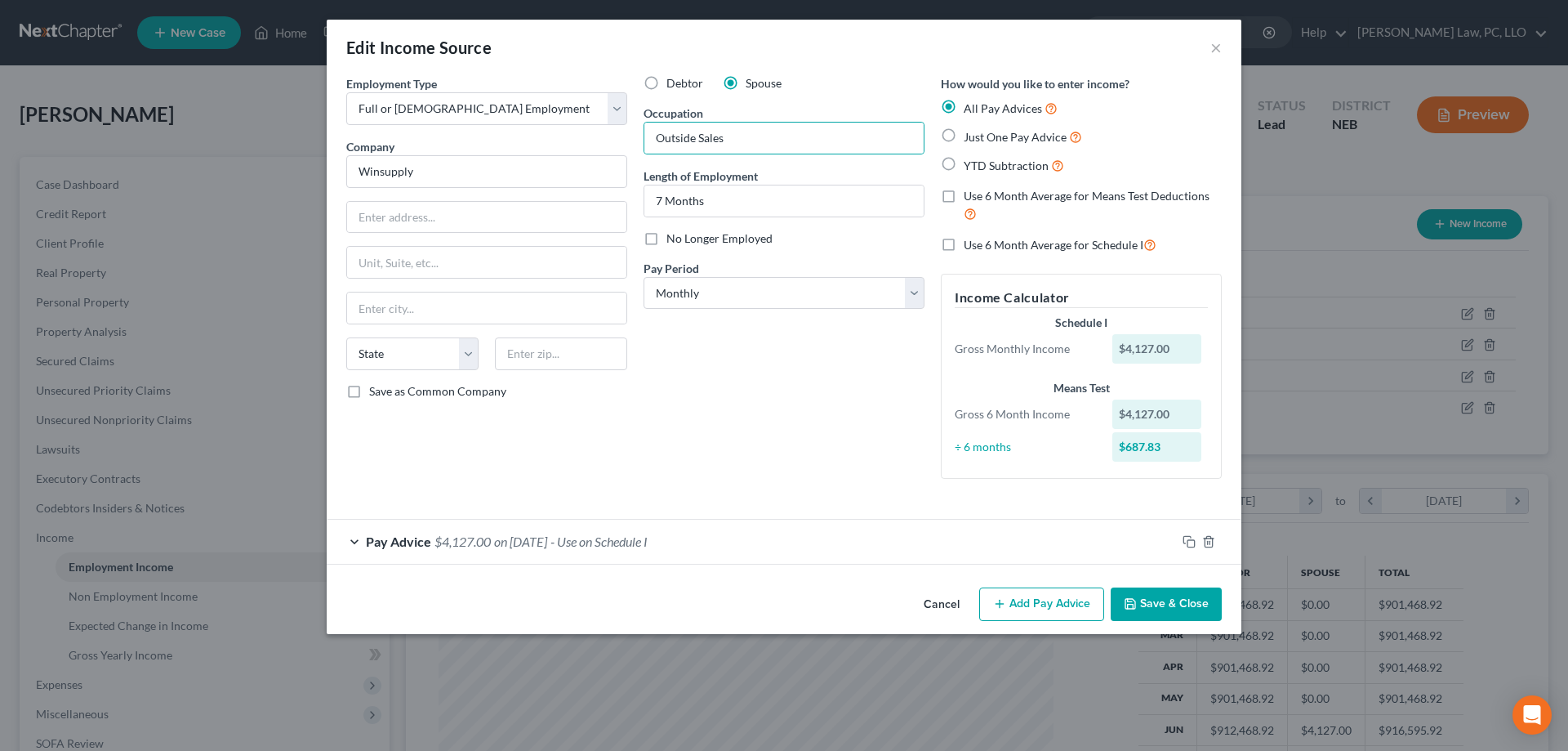
click at [1152, 603] on button "Save & Close" at bounding box center [1165, 605] width 111 height 35
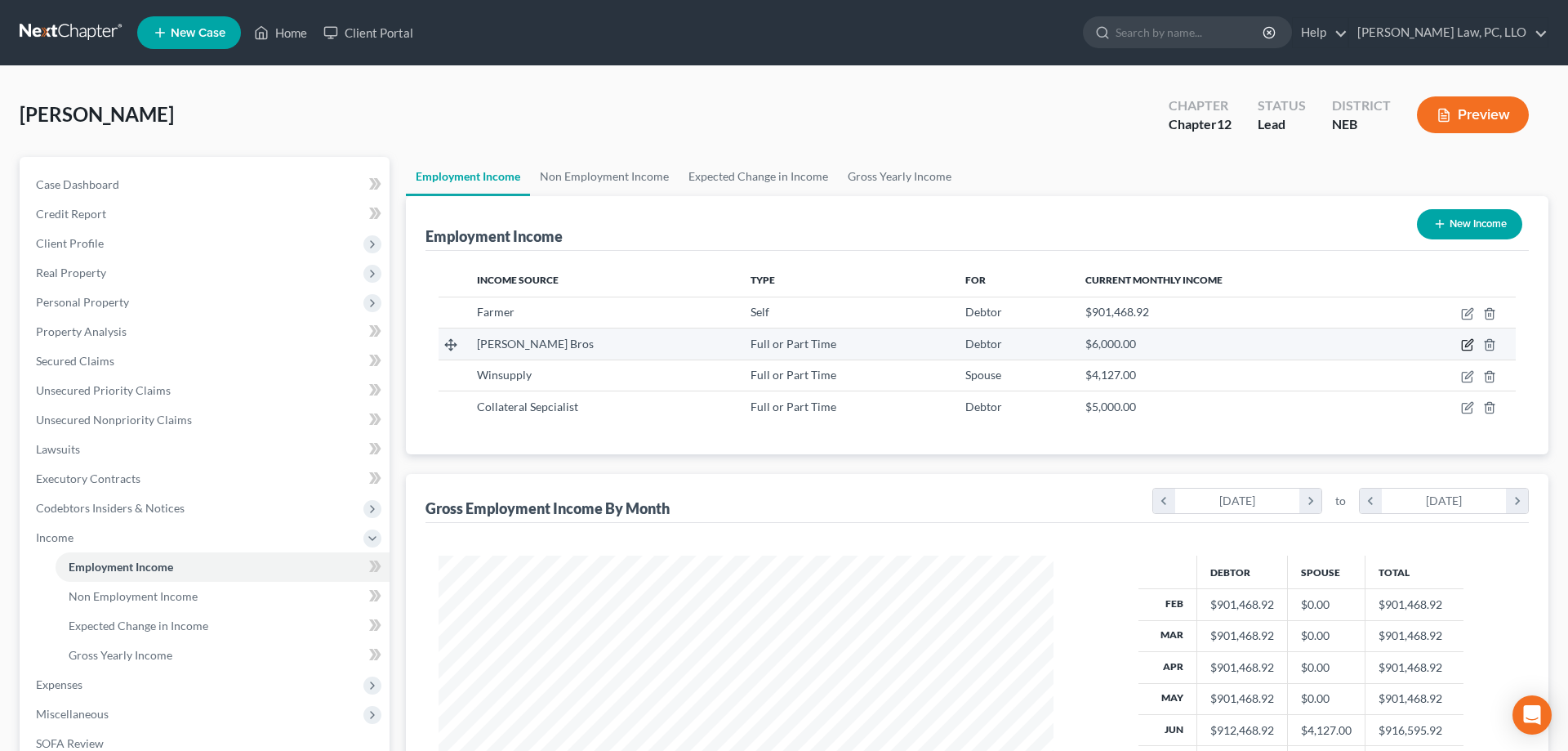
click at [1470, 341] on icon "button" at bounding box center [1466, 345] width 13 height 13
select select "0"
select select "30"
select select "0"
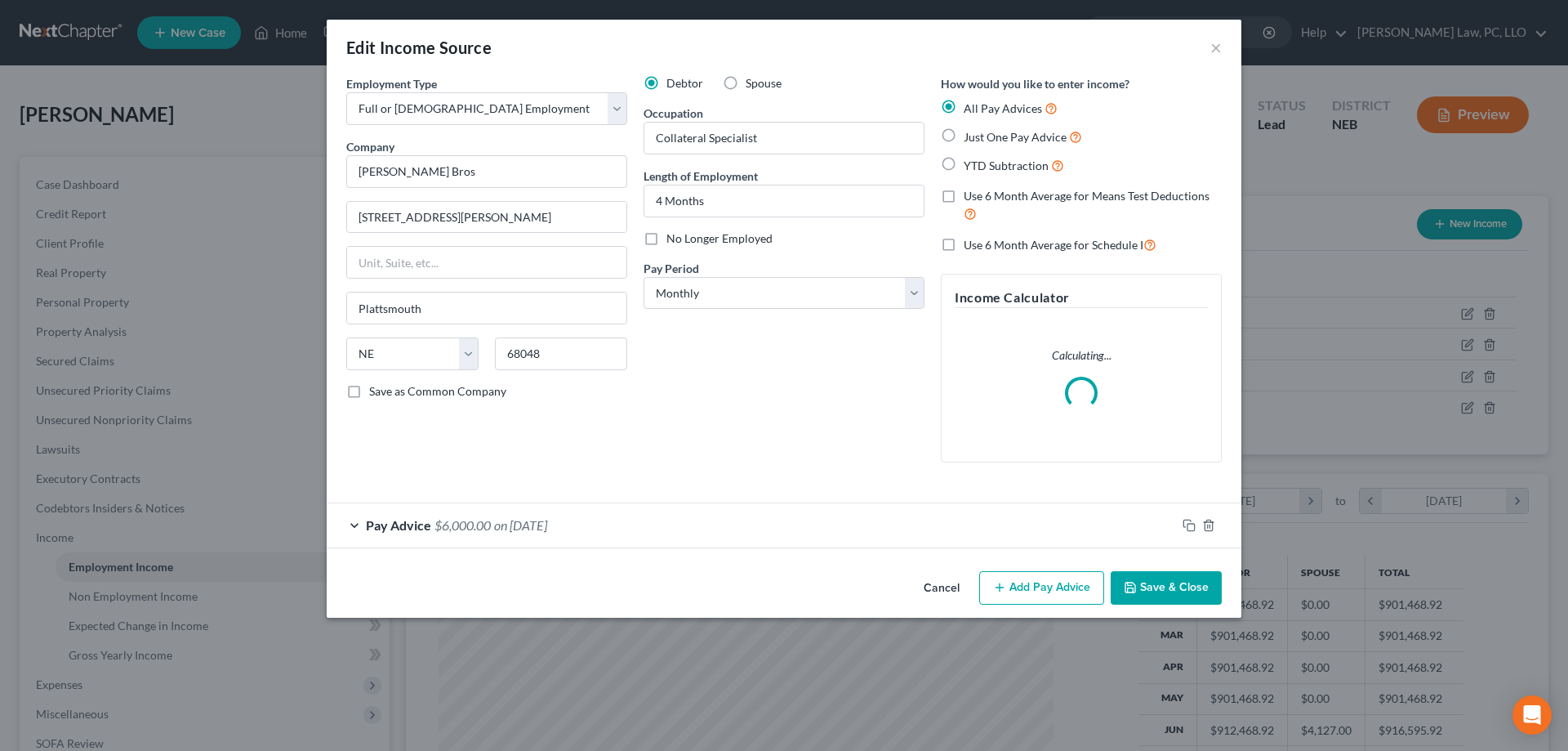
click at [964, 163] on label "YTD Subtraction" at bounding box center [1014, 165] width 101 height 19
click at [970, 163] on input "YTD Subtraction" at bounding box center [975, 161] width 11 height 11
radio input "true"
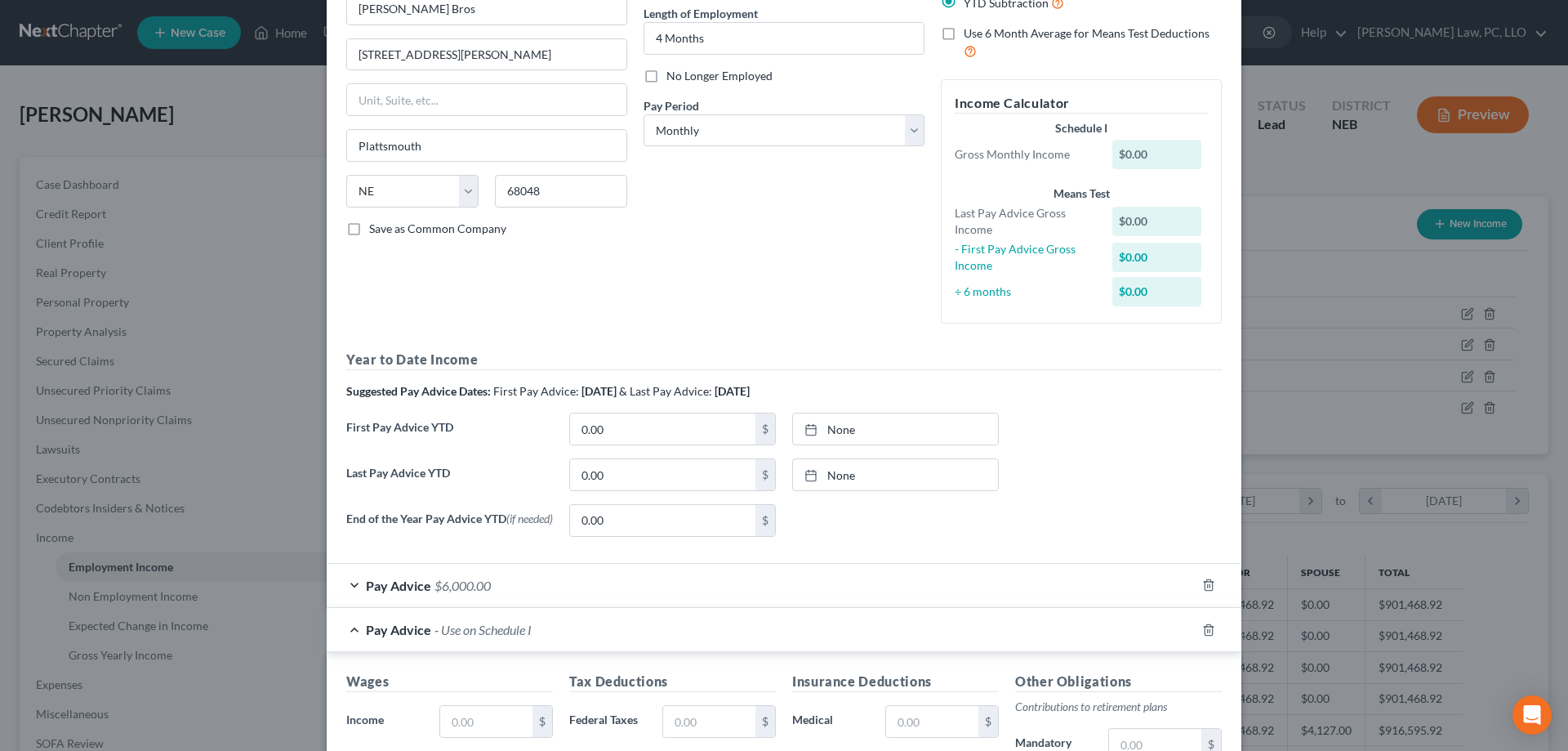
scroll to position [167, 0]
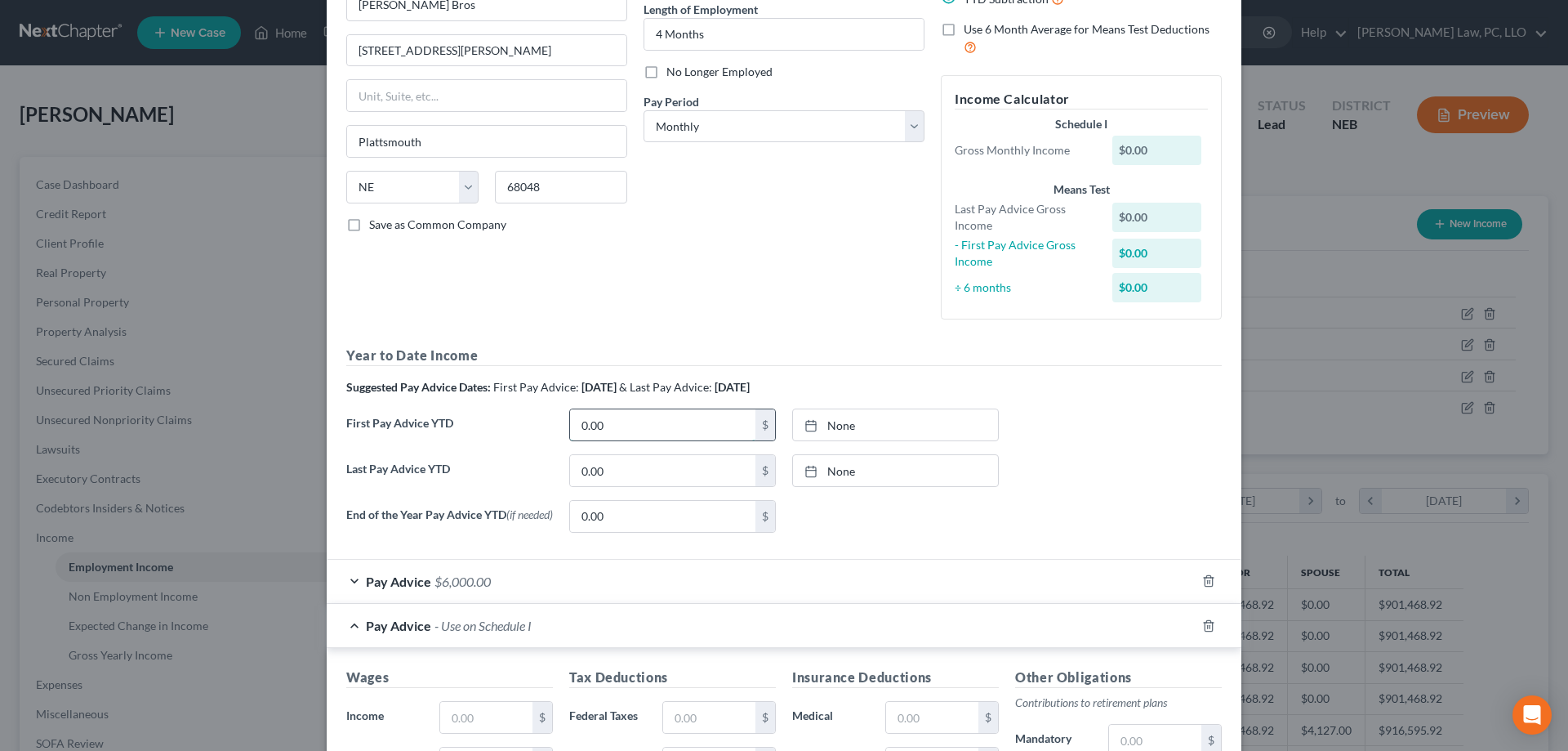
click at [640, 425] on input "0.00" at bounding box center [663, 424] width 185 height 31
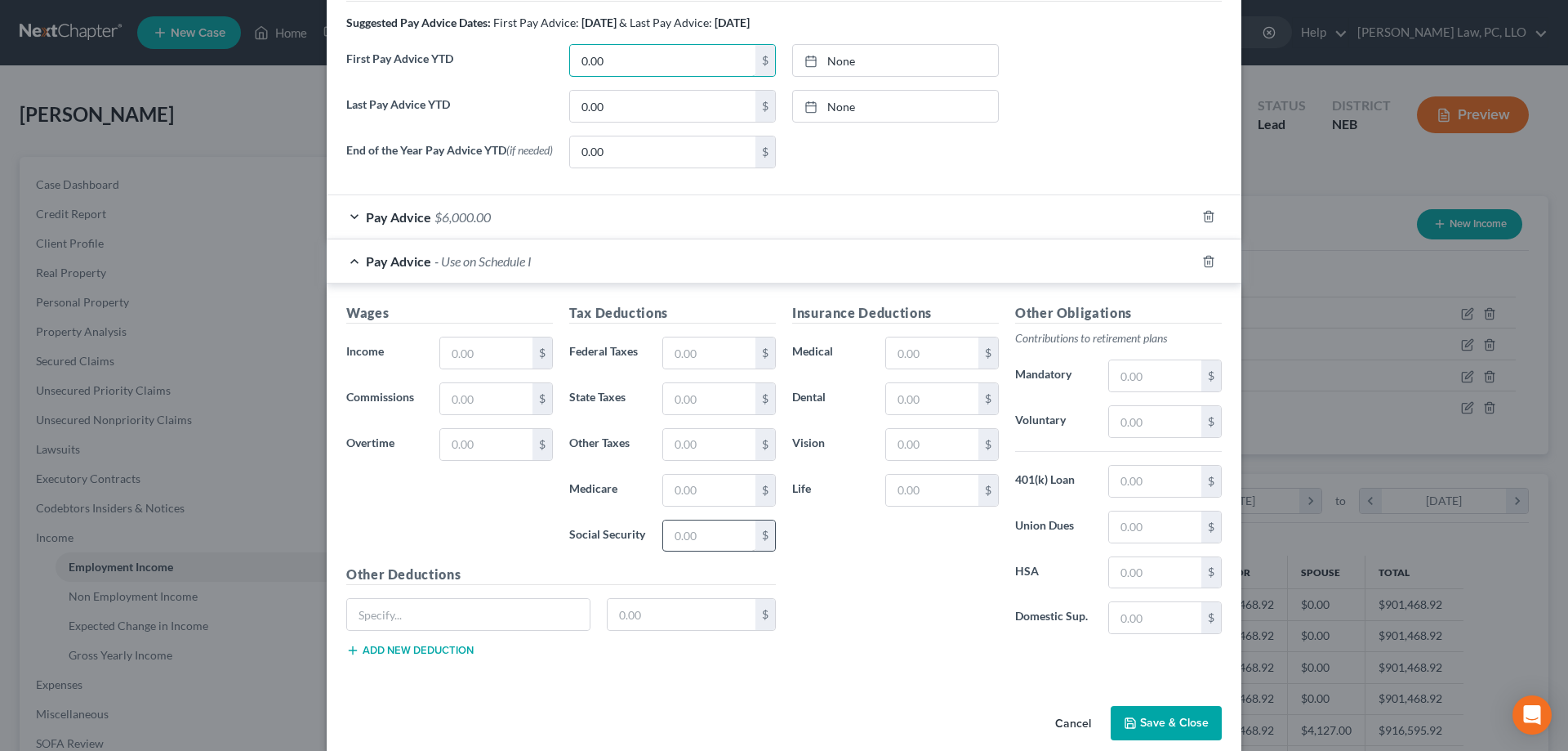
scroll to position [556, 0]
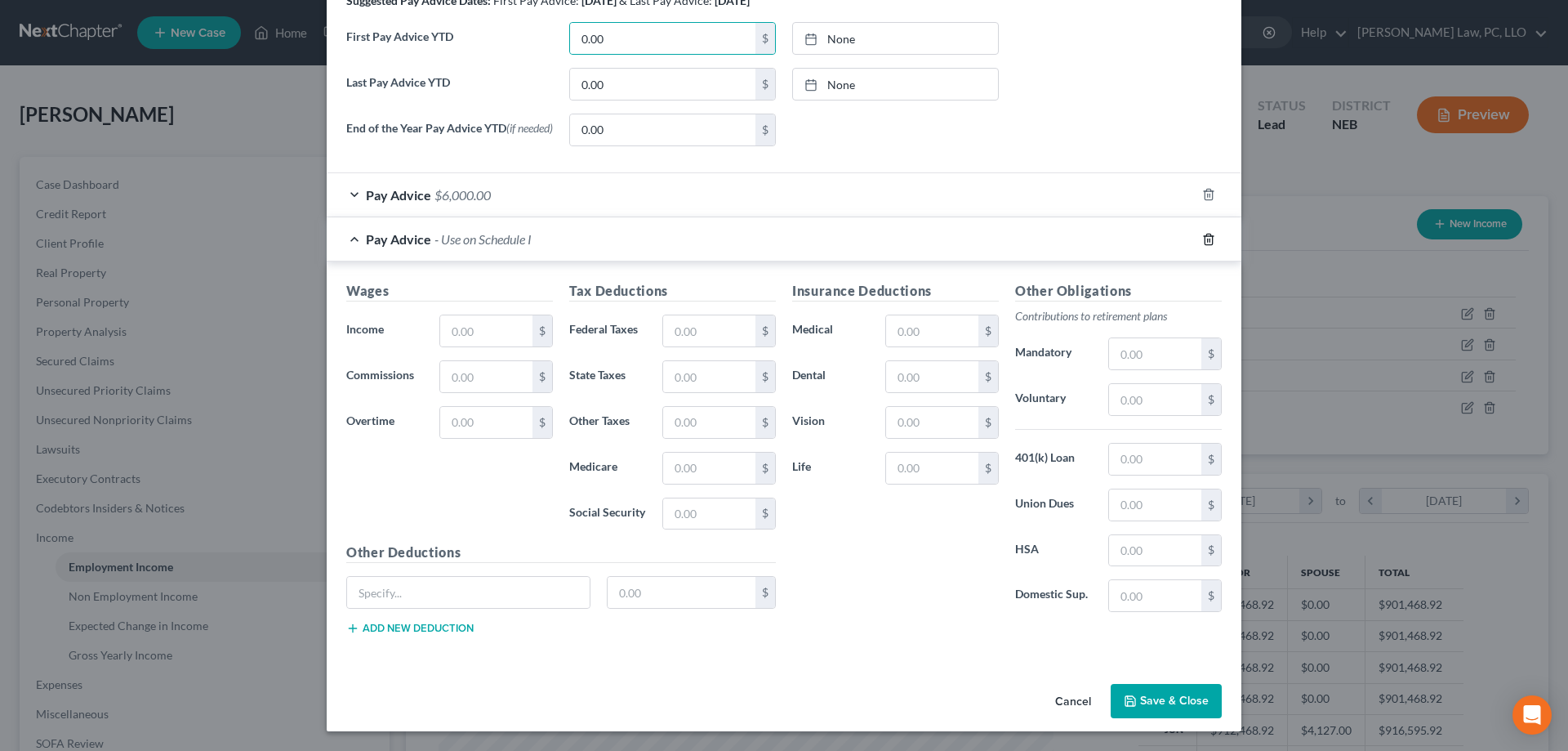
click at [1208, 240] on line "button" at bounding box center [1208, 240] width 0 height 3
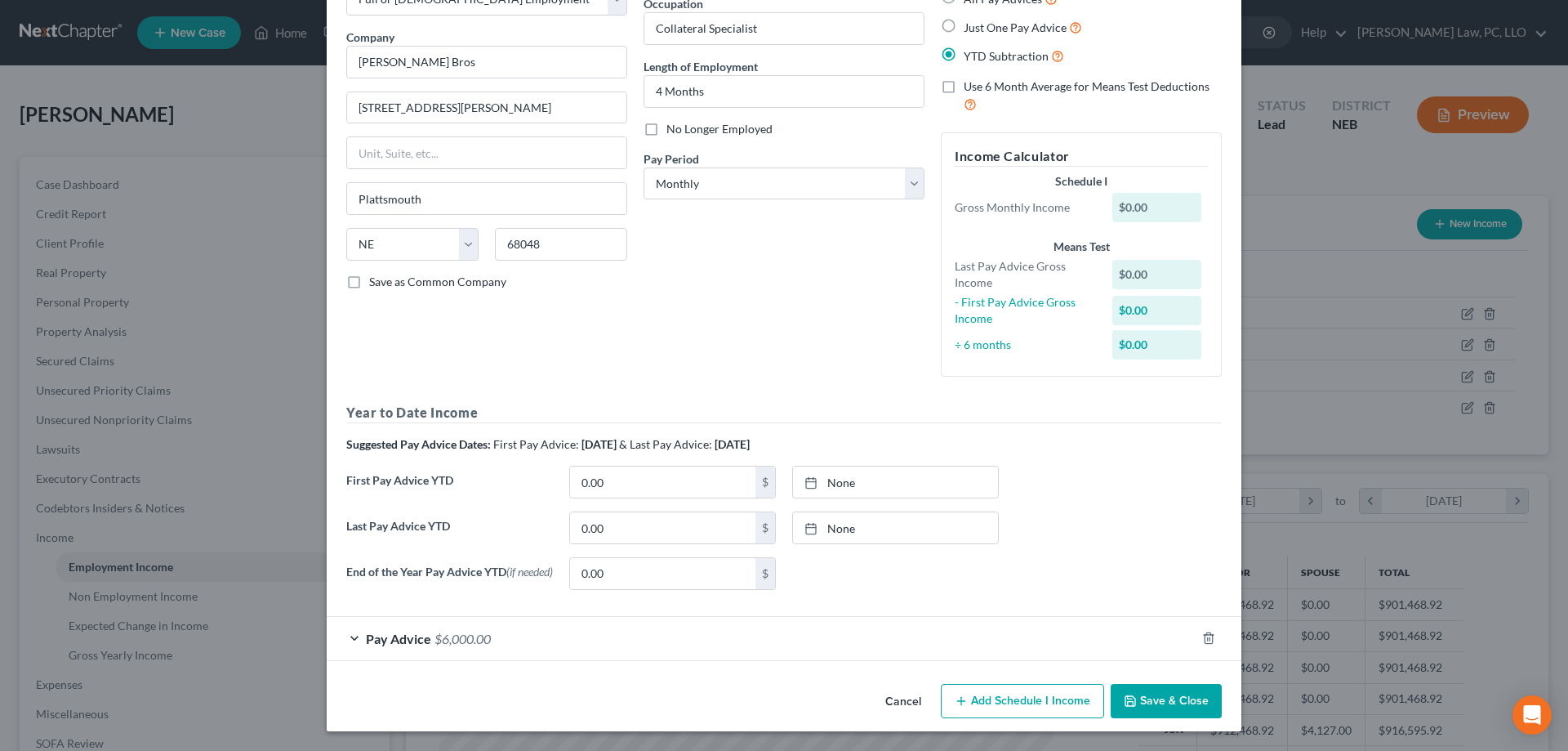
scroll to position [113, 0]
click at [1208, 636] on icon "button" at bounding box center [1208, 638] width 13 height 13
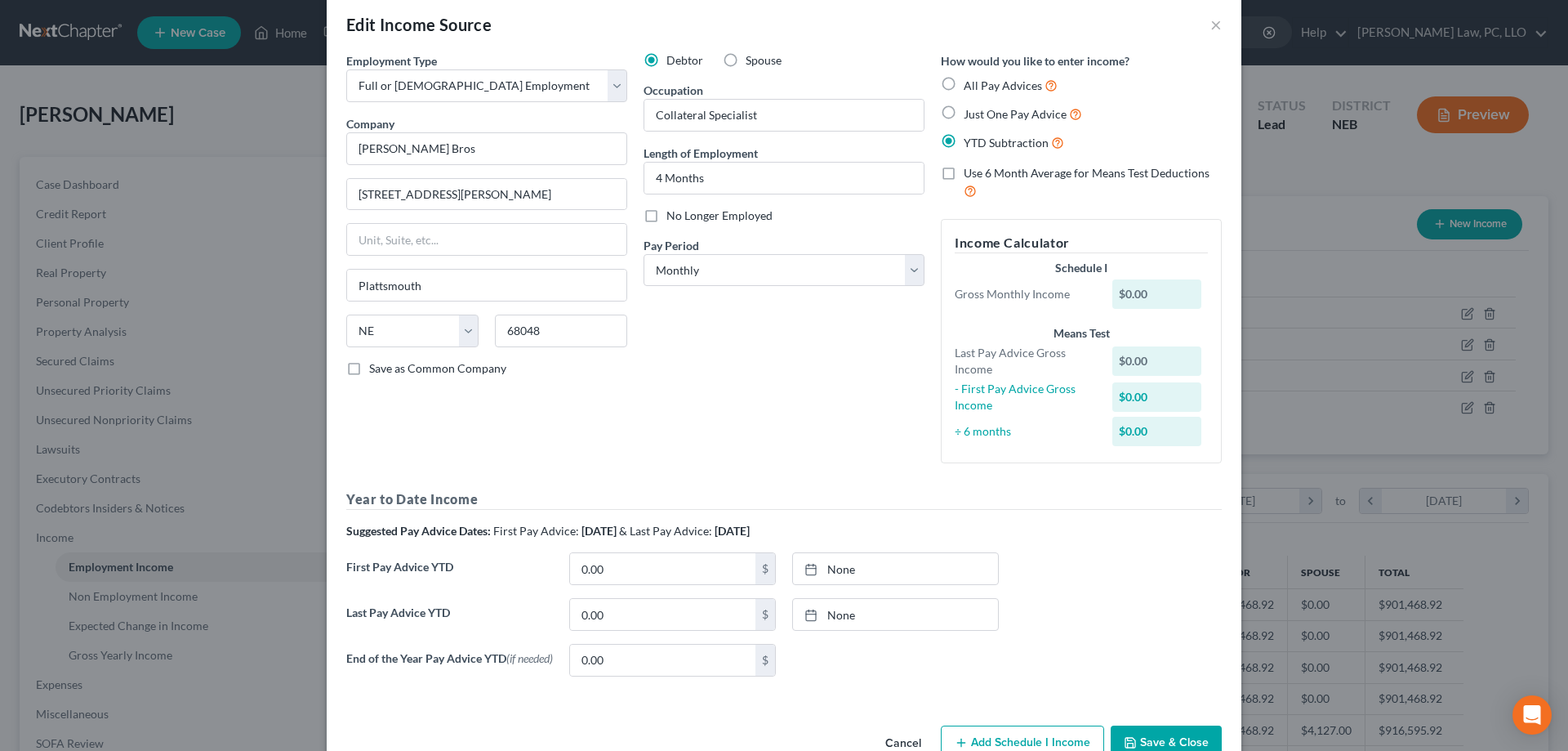
scroll to position [0, 0]
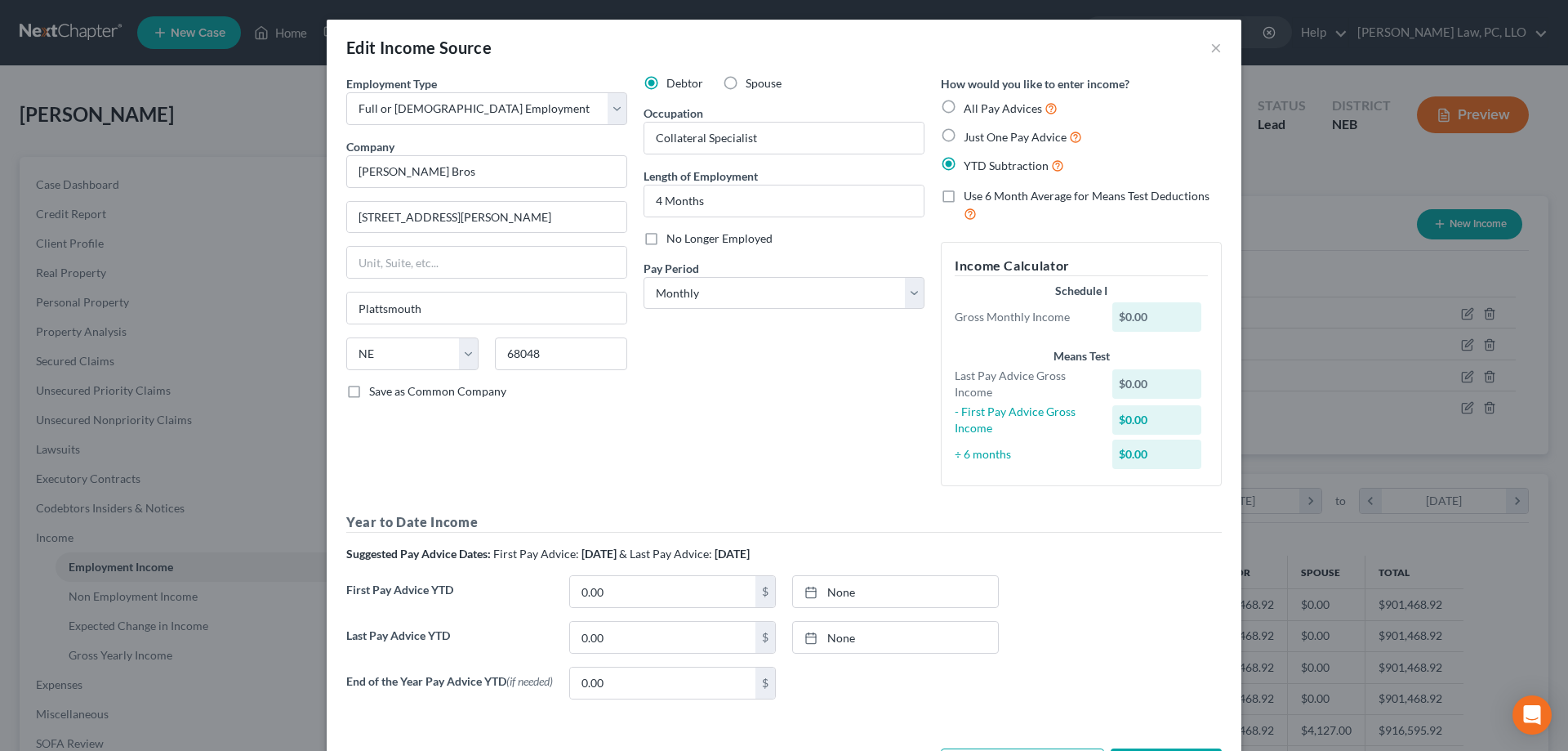
click at [964, 198] on label "Use 6 Month Average for Means Test Deductions" at bounding box center [1092, 205] width 258 height 35
click at [970, 198] on input "Use 6 Month Average for Means Test Deductions" at bounding box center [975, 193] width 11 height 11
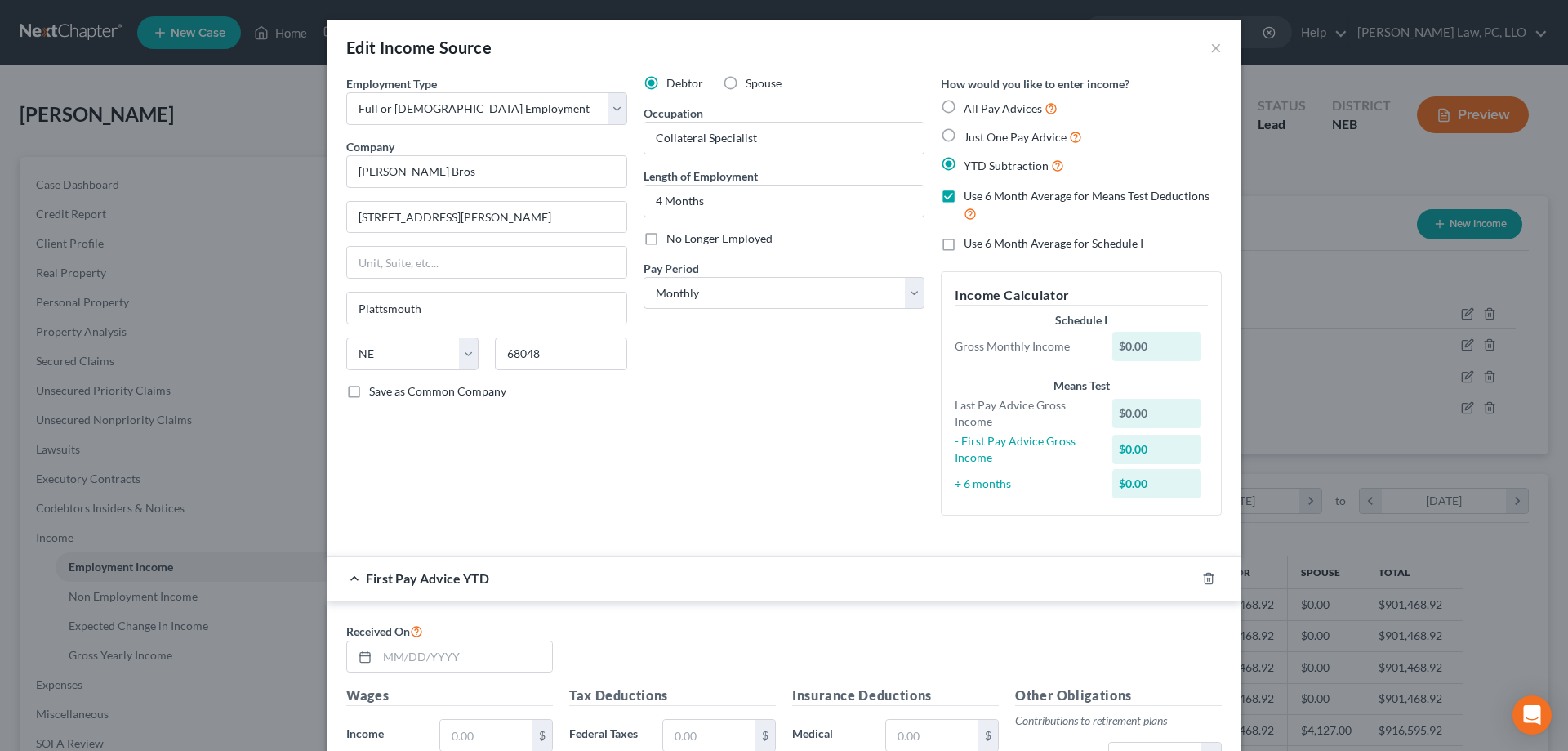
click at [964, 198] on label "Use 6 Month Average for Means Test Deductions" at bounding box center [1092, 205] width 258 height 35
click at [970, 198] on input "Use 6 Month Average for Means Test Deductions" at bounding box center [975, 193] width 11 height 11
checkbox input "false"
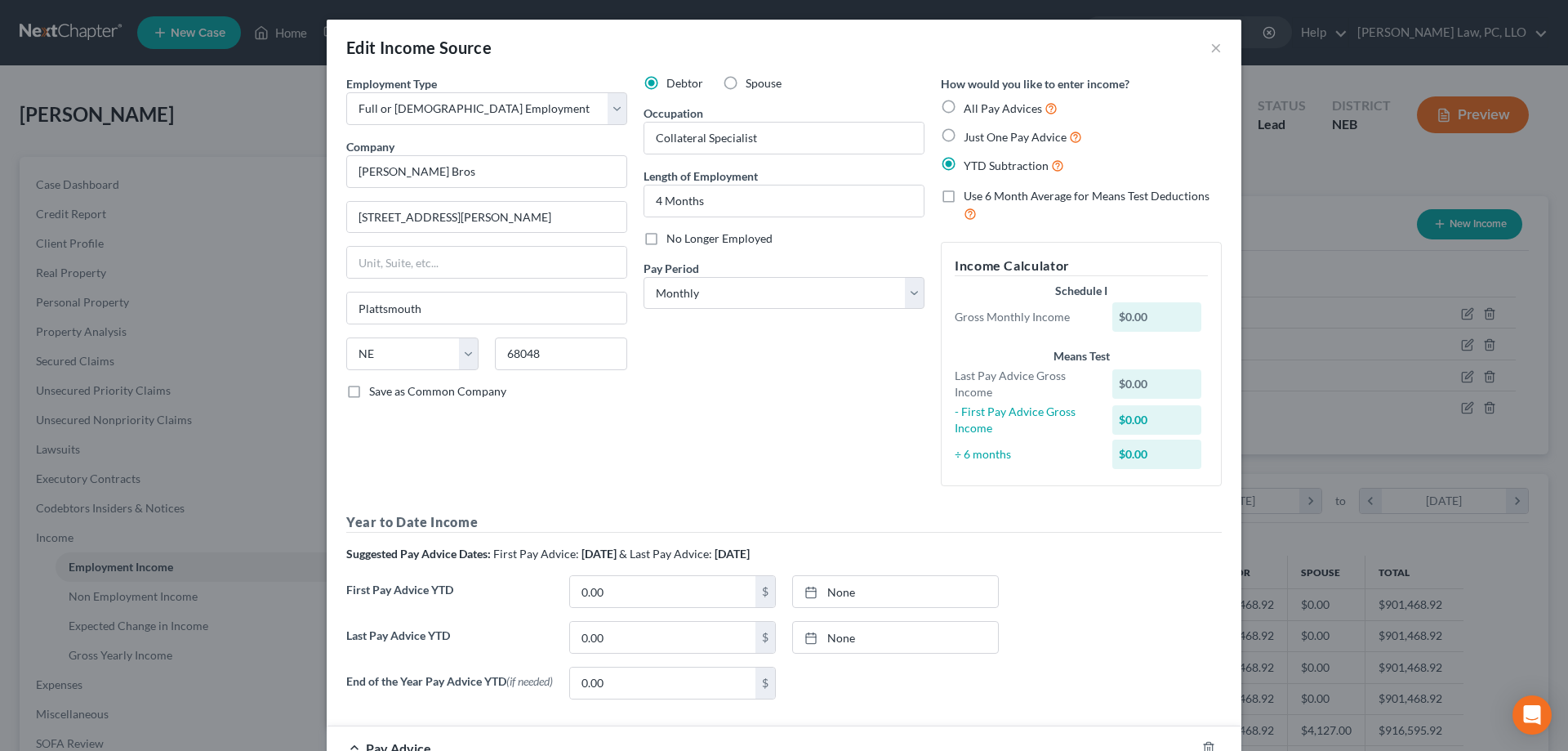
click at [964, 135] on label "Just One Pay Advice" at bounding box center [1023, 137] width 118 height 19
click at [970, 135] on input "Just One Pay Advice" at bounding box center [975, 133] width 11 height 11
radio input "true"
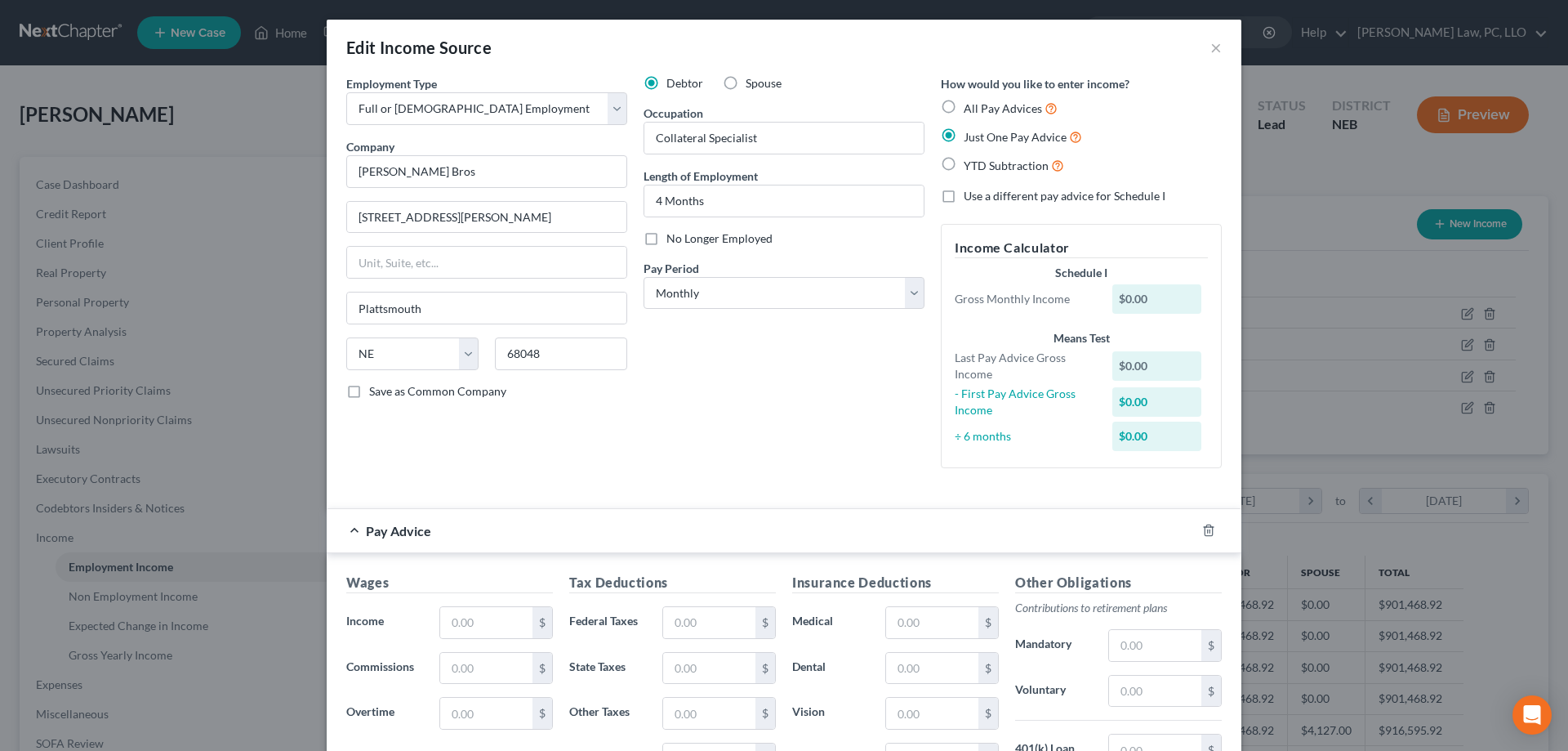
click at [964, 164] on label "YTD Subtraction" at bounding box center [1014, 165] width 101 height 19
click at [970, 164] on input "YTD Subtraction" at bounding box center [975, 161] width 11 height 11
radio input "true"
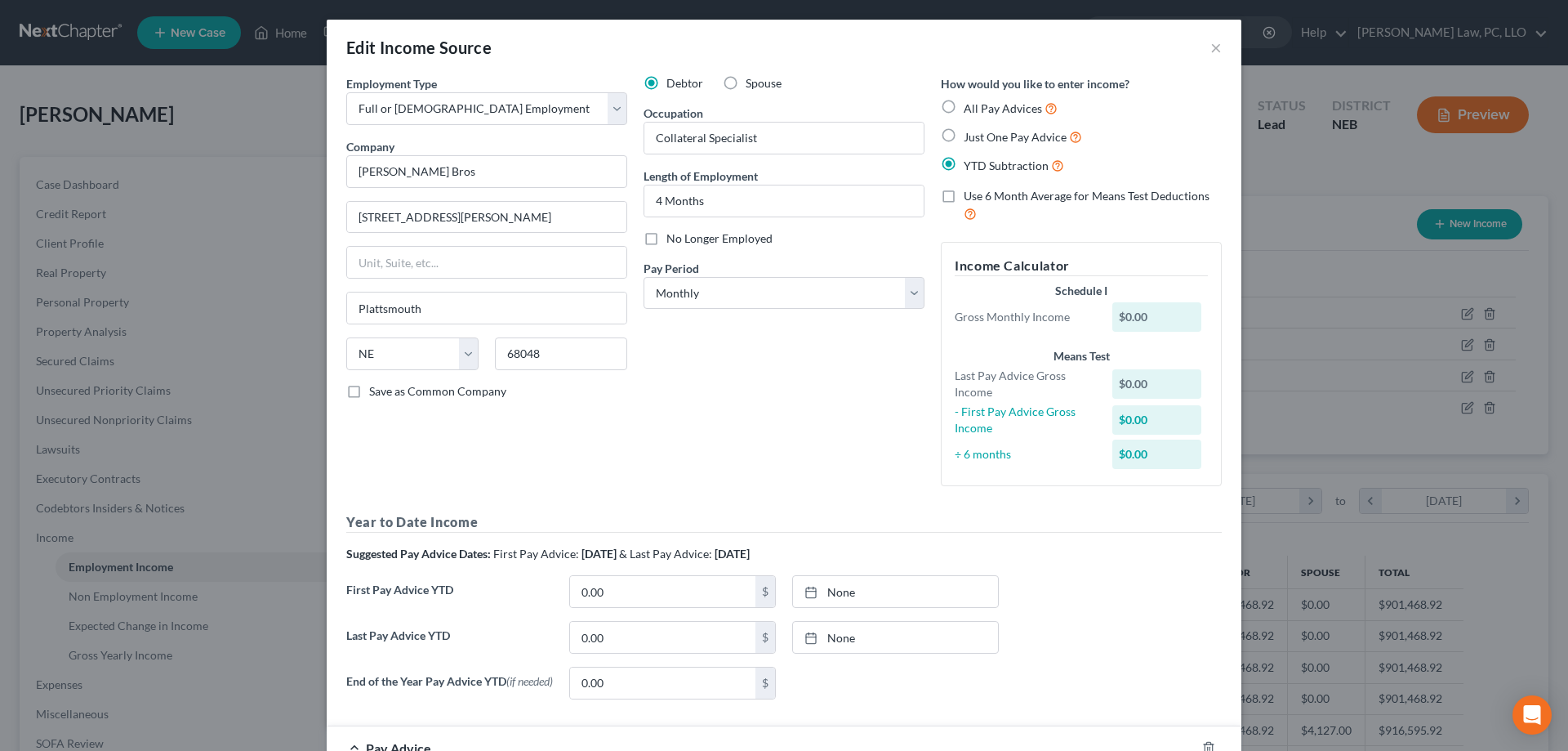
click at [964, 195] on label "Use 6 Month Average for Means Test Deductions" at bounding box center [1092, 205] width 258 height 35
click at [970, 195] on input "Use 6 Month Average for Means Test Deductions" at bounding box center [975, 193] width 11 height 11
checkbox input "true"
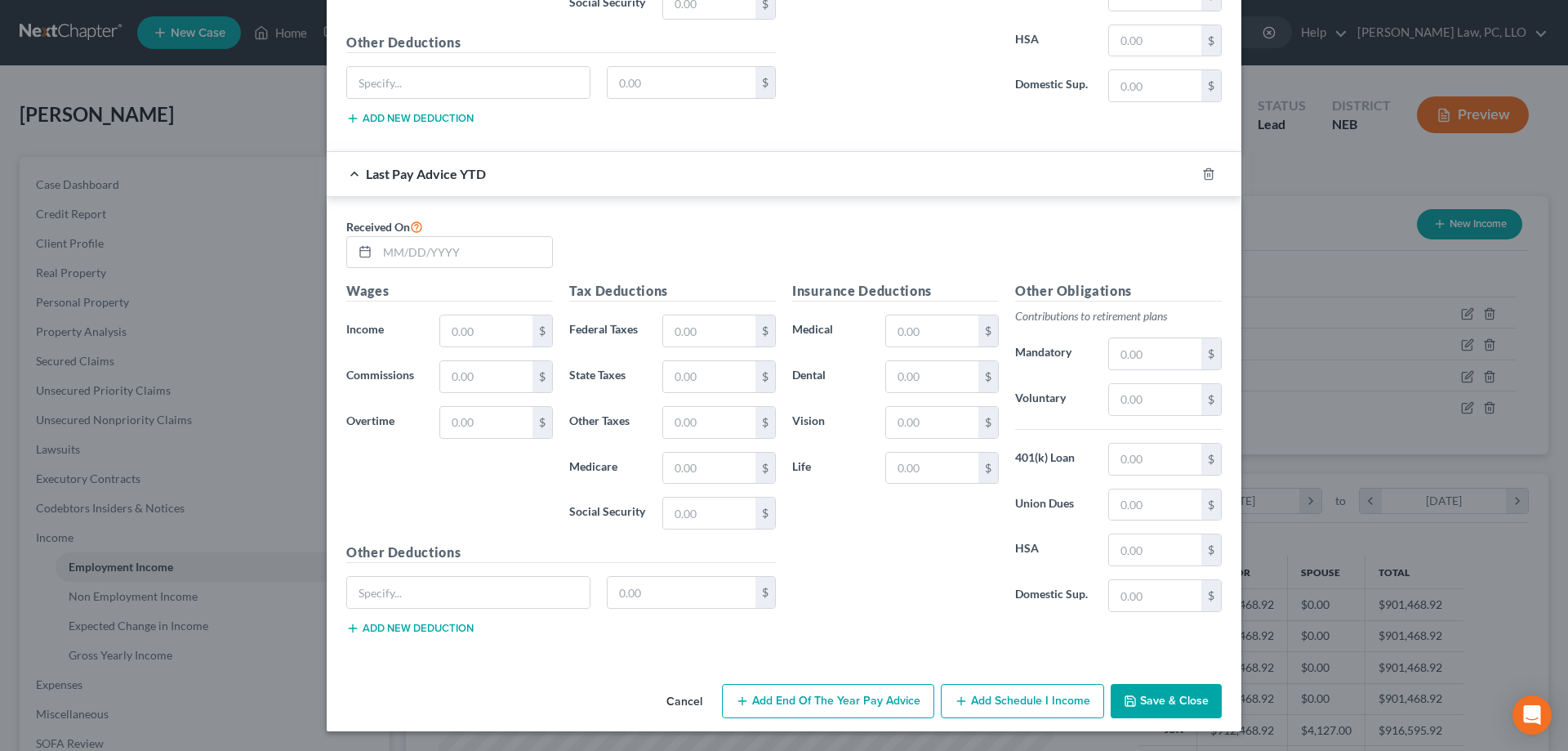
scroll to position [414, 0]
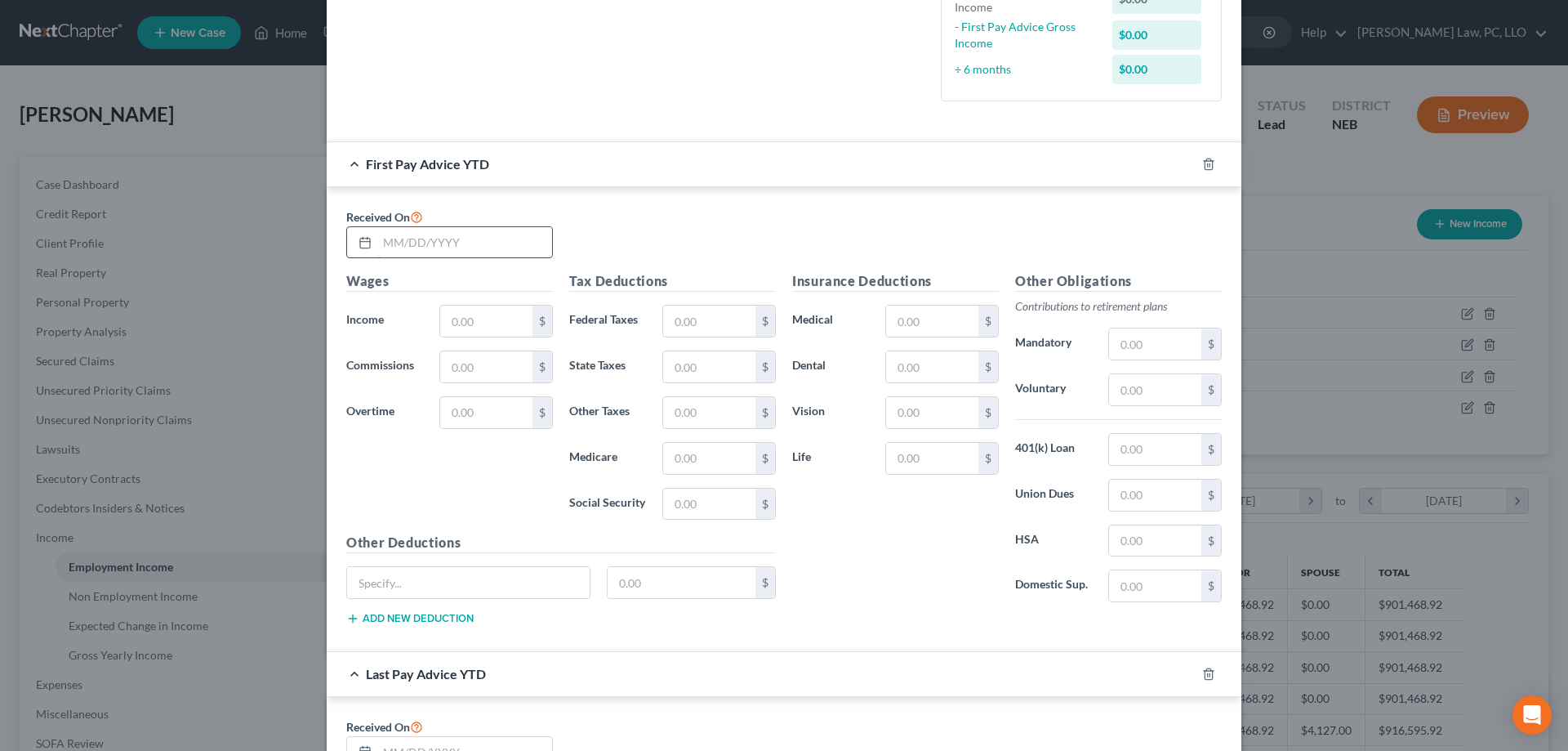
click at [420, 244] on input "text" at bounding box center [465, 242] width 175 height 31
type input "[DATE]"
click at [480, 334] on input "text" at bounding box center [486, 321] width 92 height 31
type input "19,111.10"
click at [718, 327] on input "text" at bounding box center [709, 321] width 92 height 31
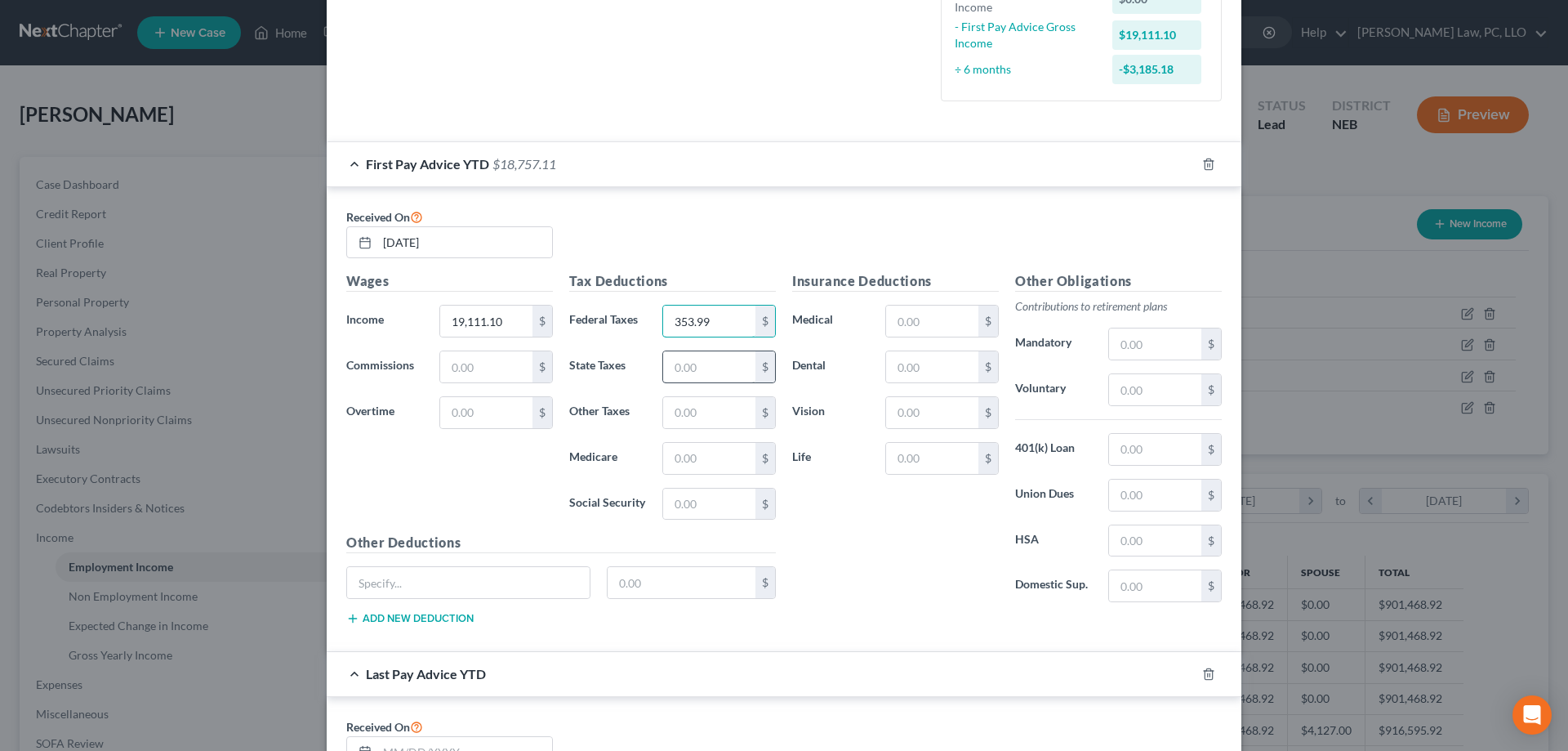
type input "353.99"
click at [712, 368] on input "text" at bounding box center [709, 367] width 92 height 31
click at [685, 497] on input "text" at bounding box center [709, 504] width 92 height 31
type input "1,190.11"
click at [691, 463] on input "text" at bounding box center [709, 458] width 92 height 31
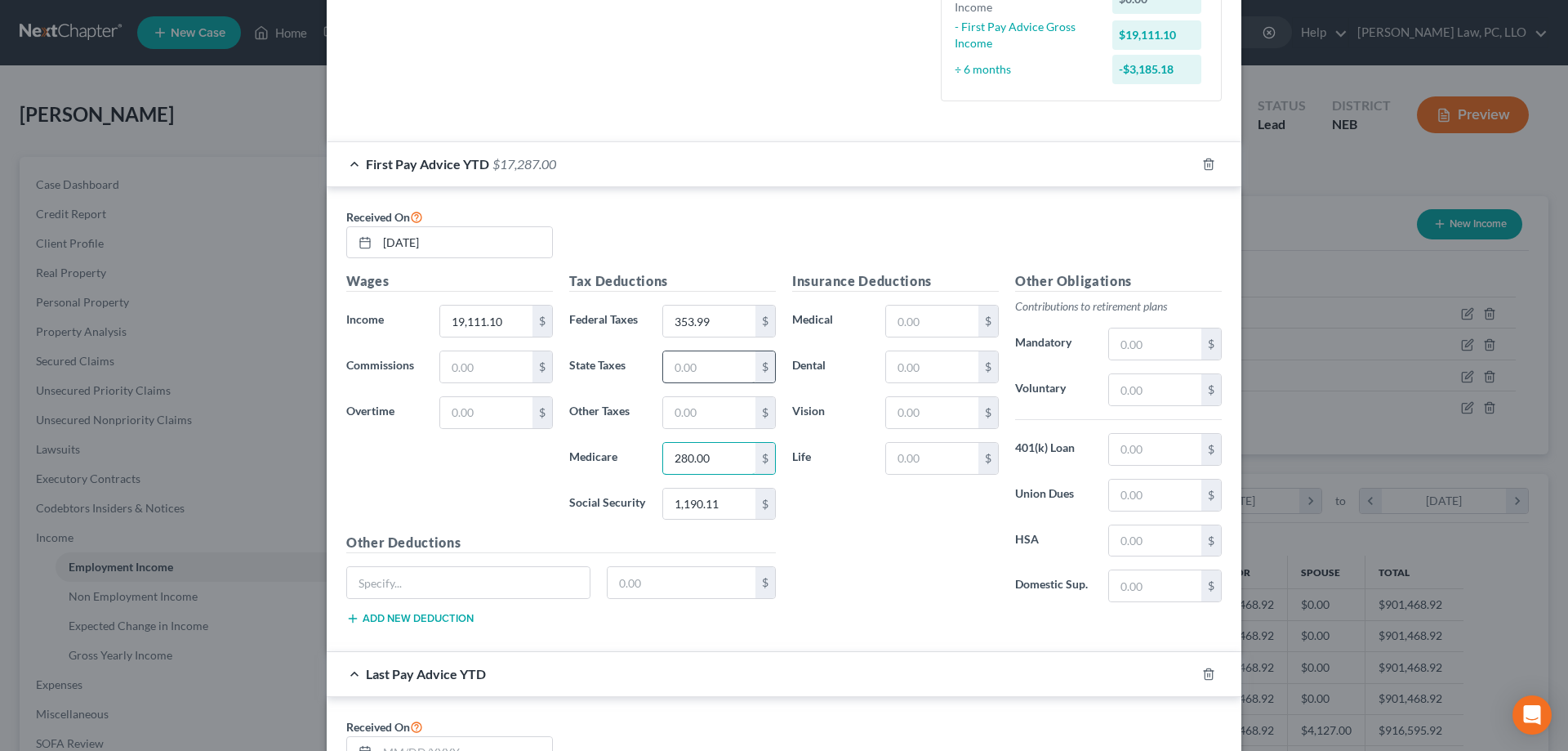
type input "280.00"
click at [696, 376] on input "text" at bounding box center [709, 367] width 92 height 31
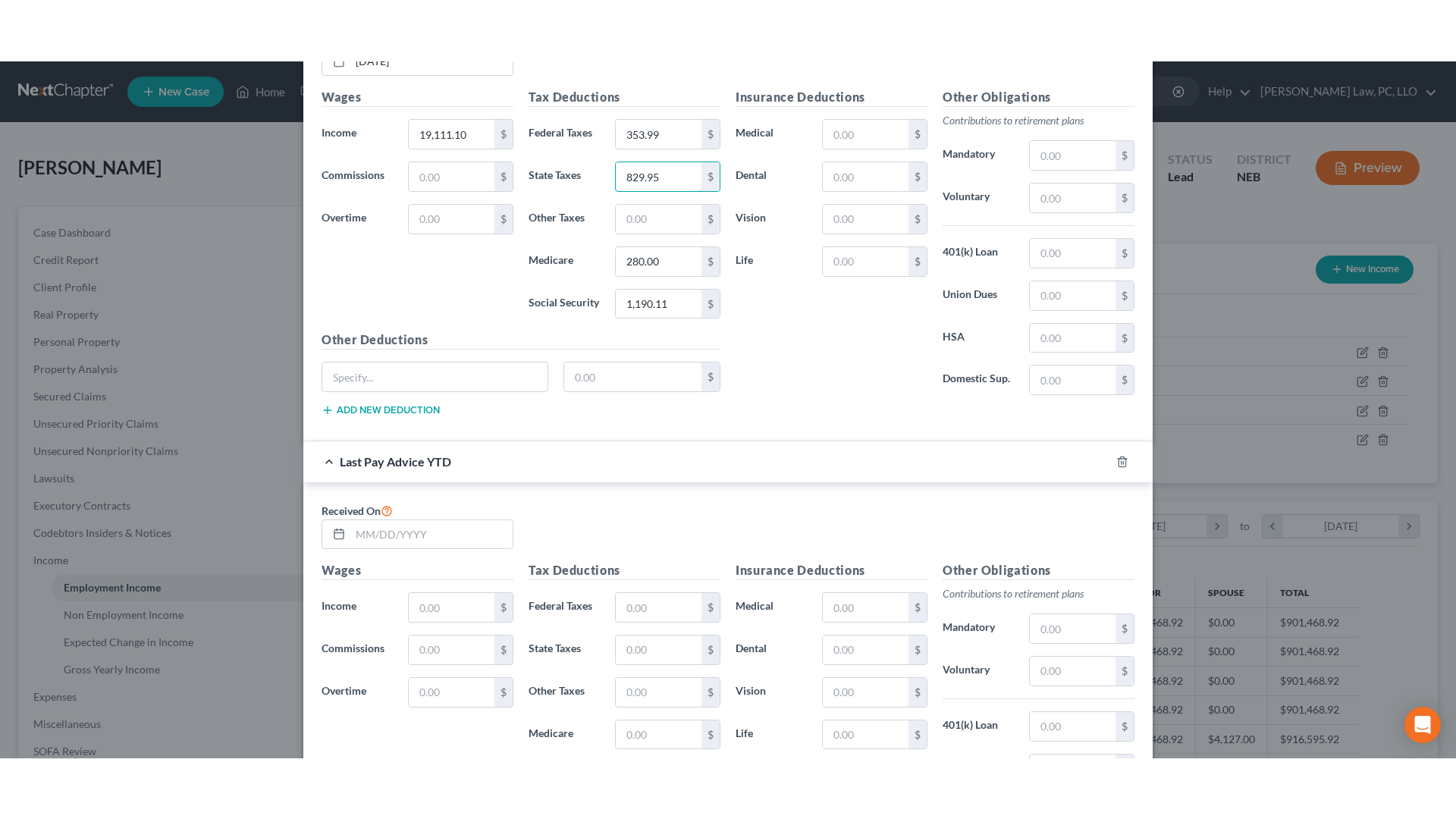
scroll to position [617, 0]
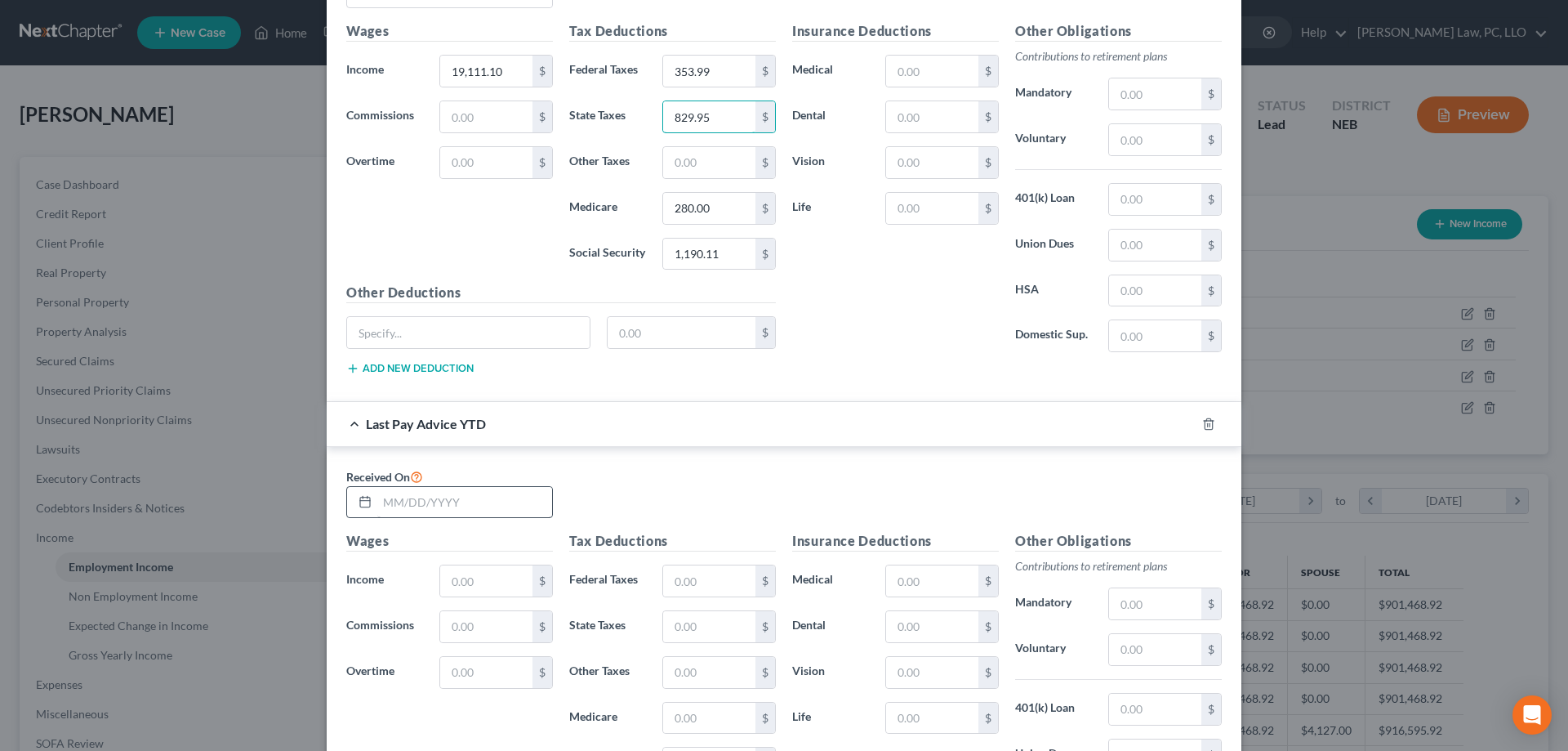
type input "829.95"
click at [504, 504] on input "text" at bounding box center [465, 502] width 175 height 31
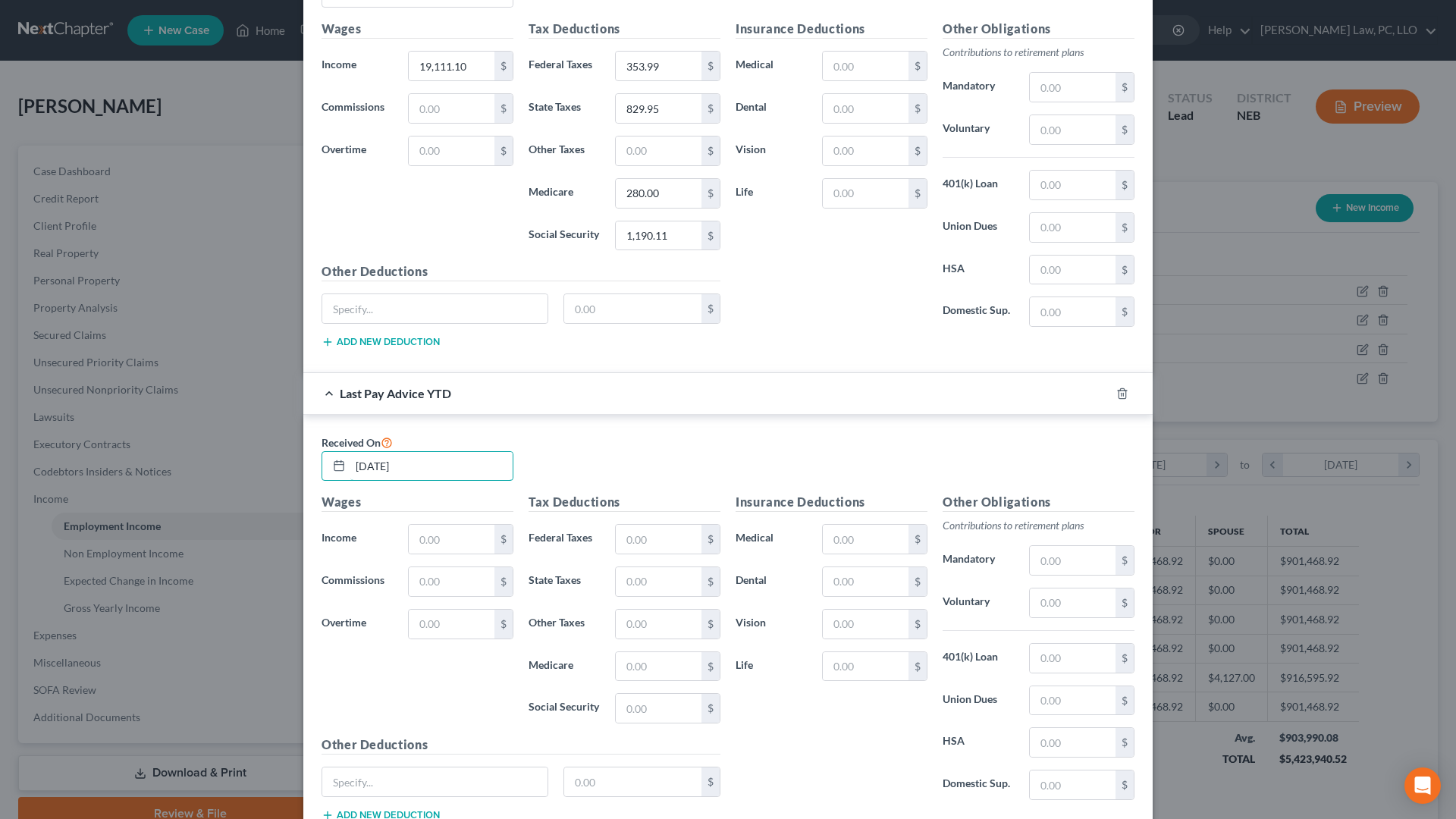
drag, startPoint x: 422, startPoint y: 466, endPoint x: 323, endPoint y: 449, distance: 100.4
click at [350, 461] on input "[DATE]" at bounding box center [431, 466] width 163 height 29
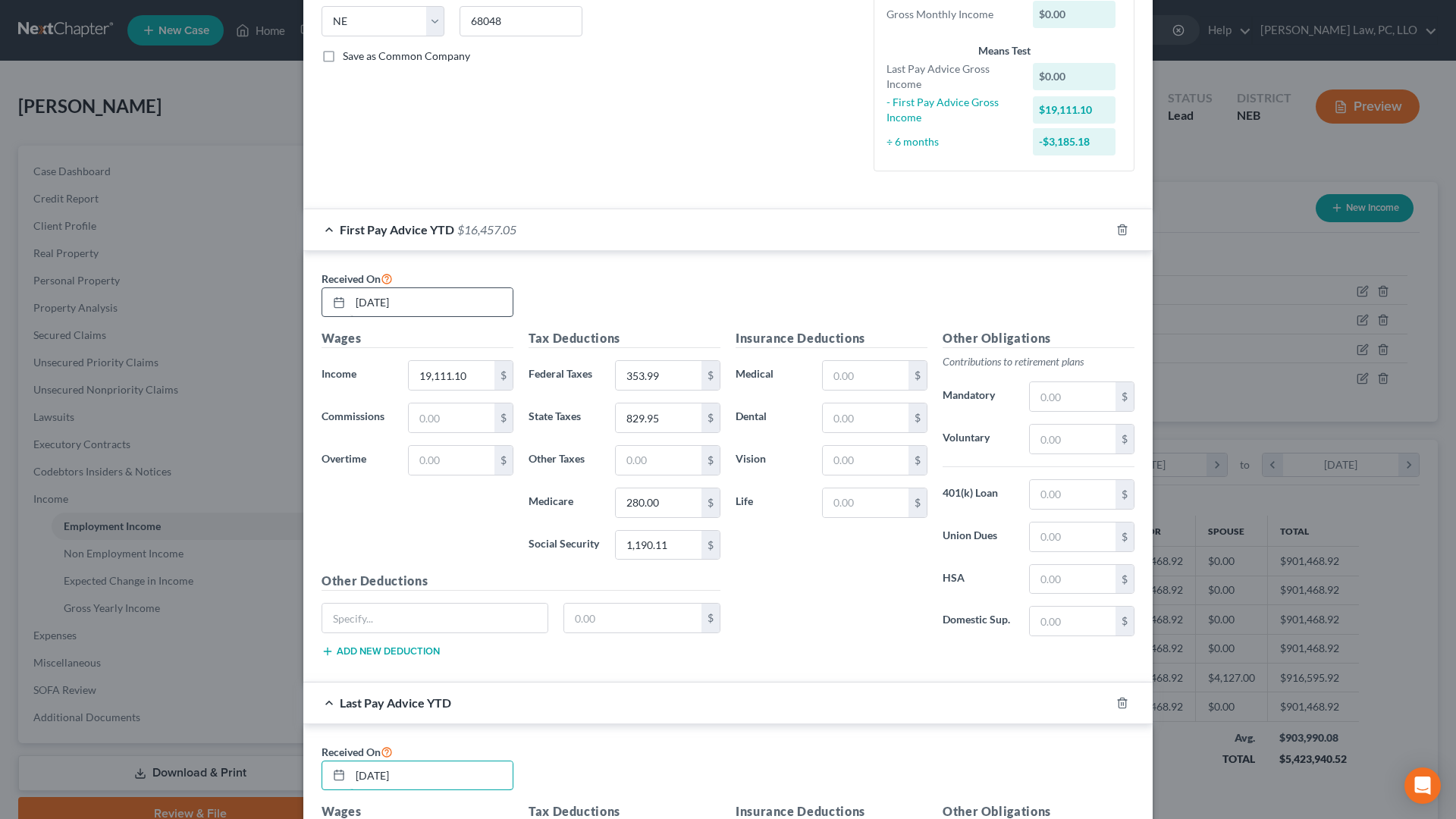
type input "[DATE]"
drag, startPoint x: 444, startPoint y: 303, endPoint x: 335, endPoint y: 263, distance: 116.1
click at [350, 288] on input "[DATE]" at bounding box center [431, 303] width 163 height 29
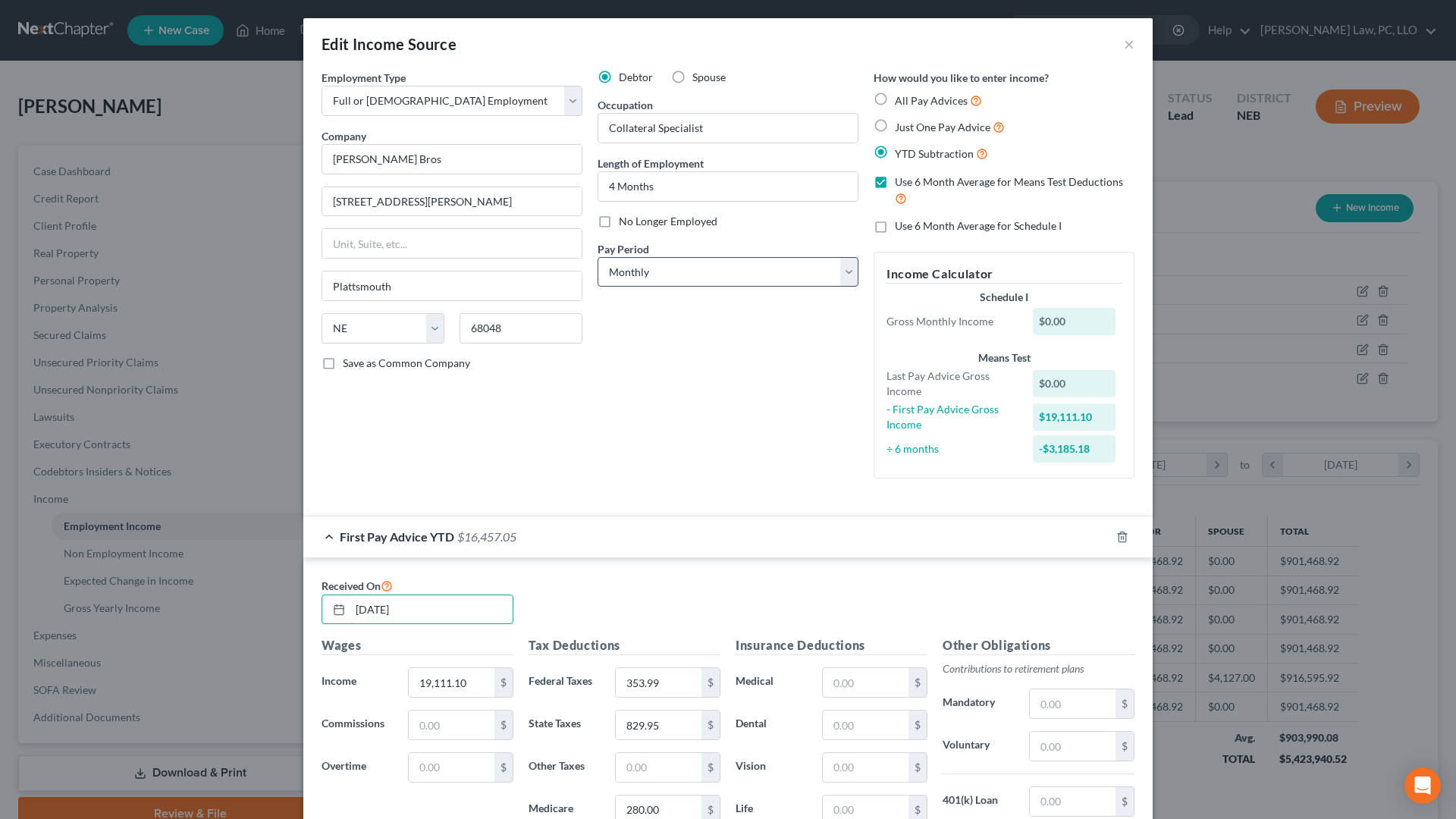
type input "[DATE]"
click at [597, 257] on select "Select Monthly Twice Monthly Every Other Week Weekly" at bounding box center [728, 272] width 261 height 31
select select "2"
click option "Every Other Week" at bounding box center [0, 0] width 0 height 0
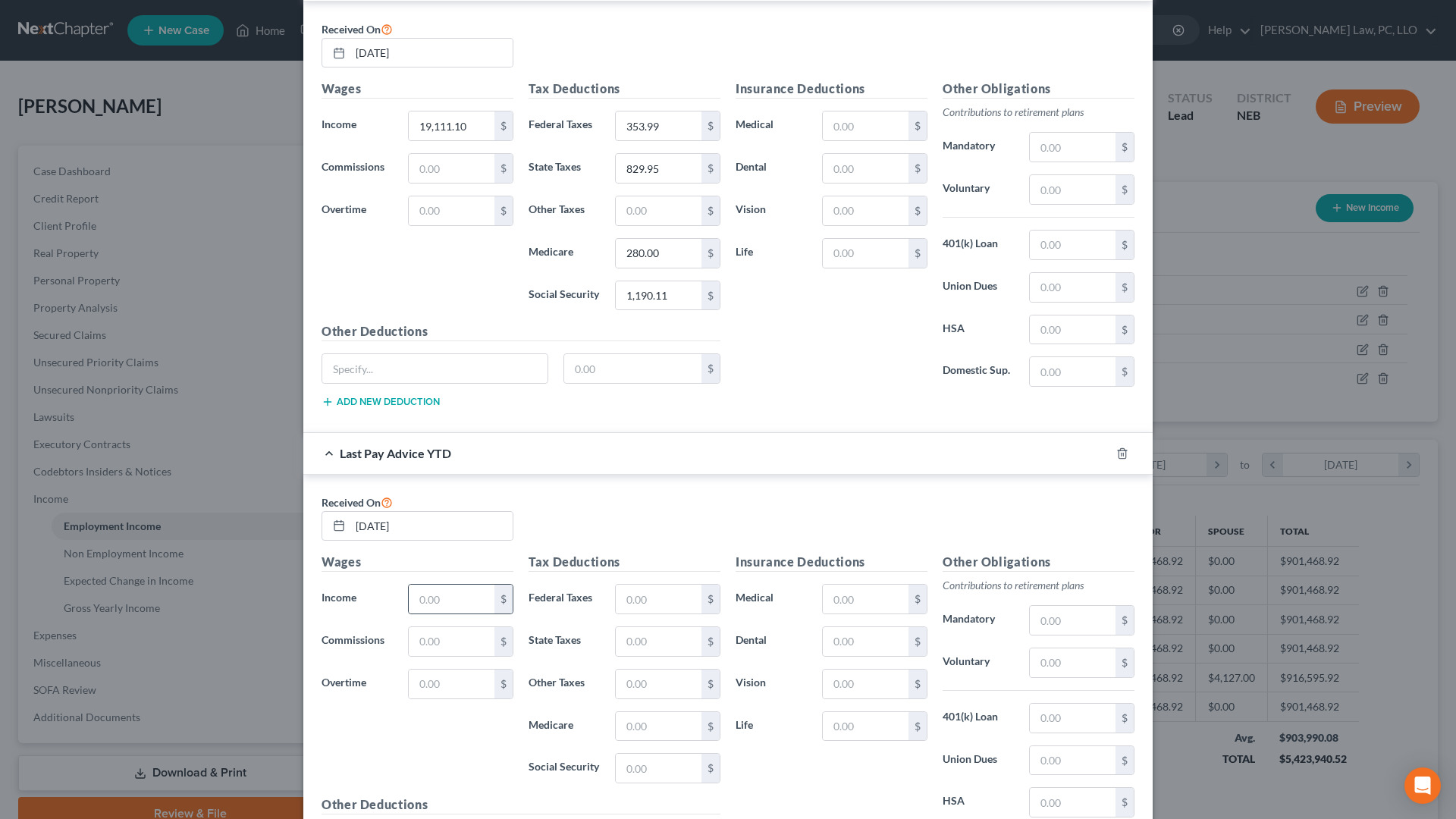
scroll to position [619, 0]
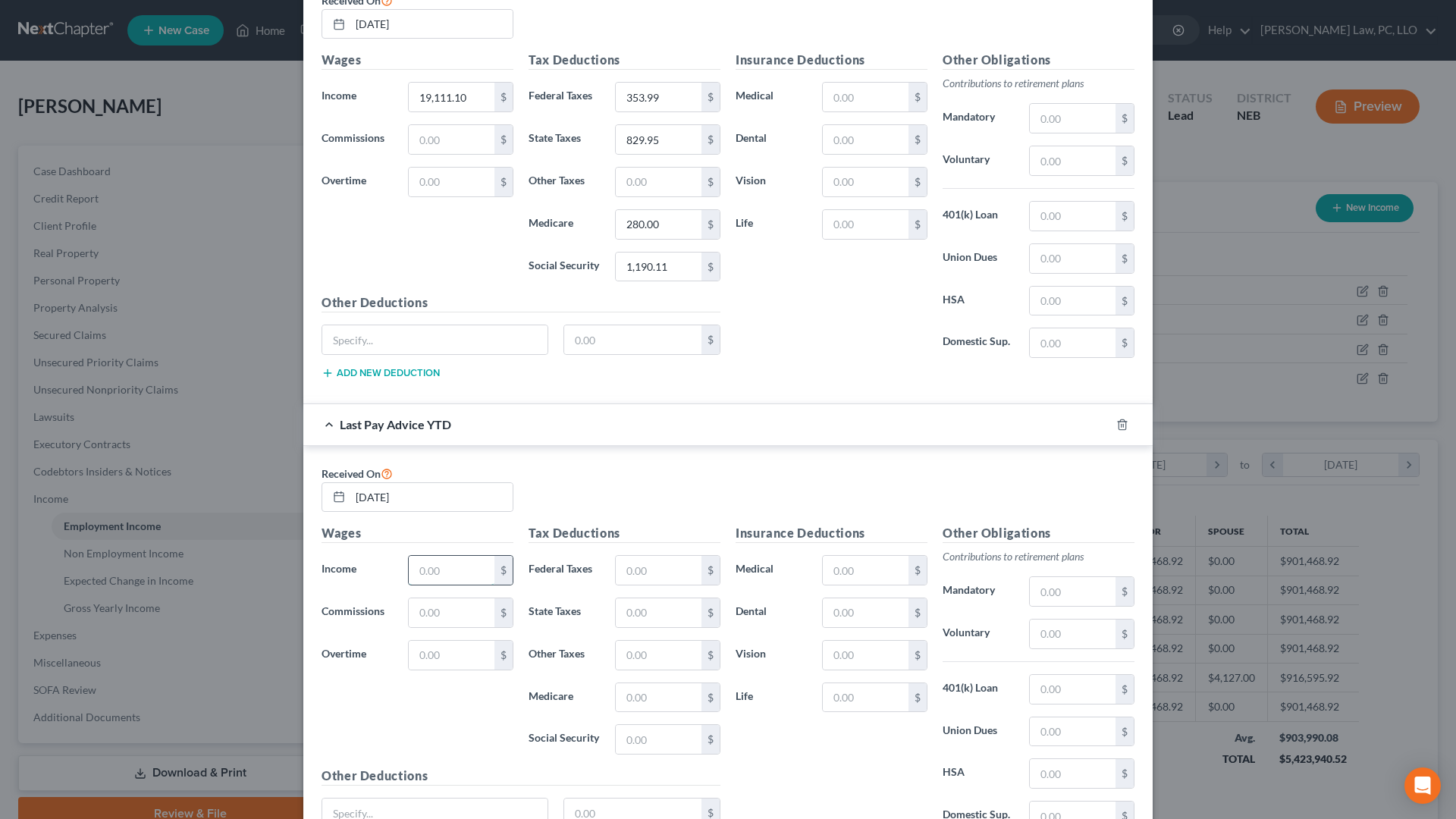
click at [466, 582] on input "text" at bounding box center [451, 570] width 86 height 29
type input "22,437.10"
click at [670, 576] on input "text" at bounding box center [658, 570] width 86 height 29
type input "753.01"
click at [655, 615] on input "text" at bounding box center [658, 612] width 86 height 29
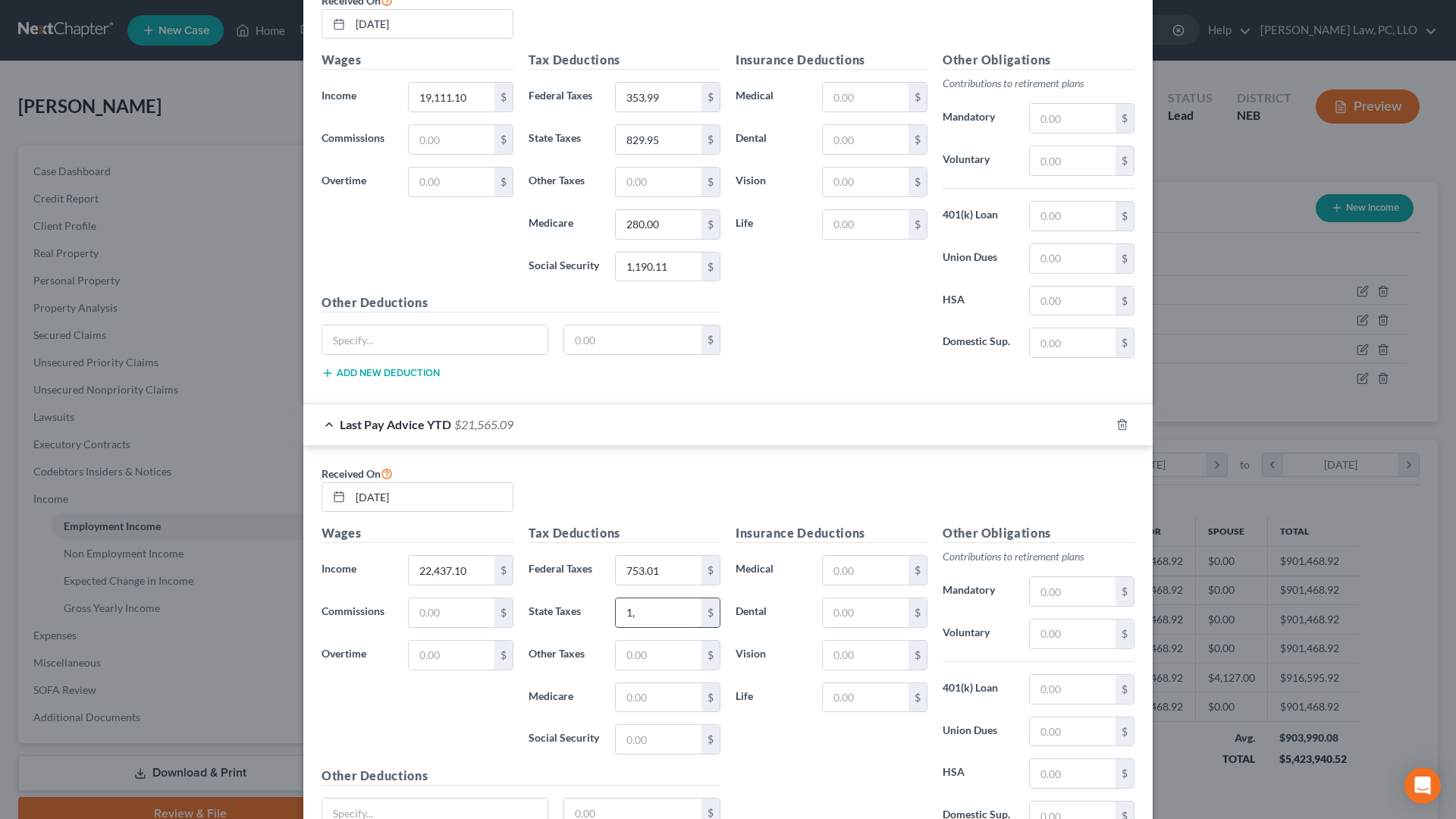
type input "1"
click at [666, 696] on input "text" at bounding box center [658, 740] width 86 height 29
type input "1,191.13"
click at [668, 696] on input "text" at bounding box center [658, 697] width 86 height 29
type input "125.35"
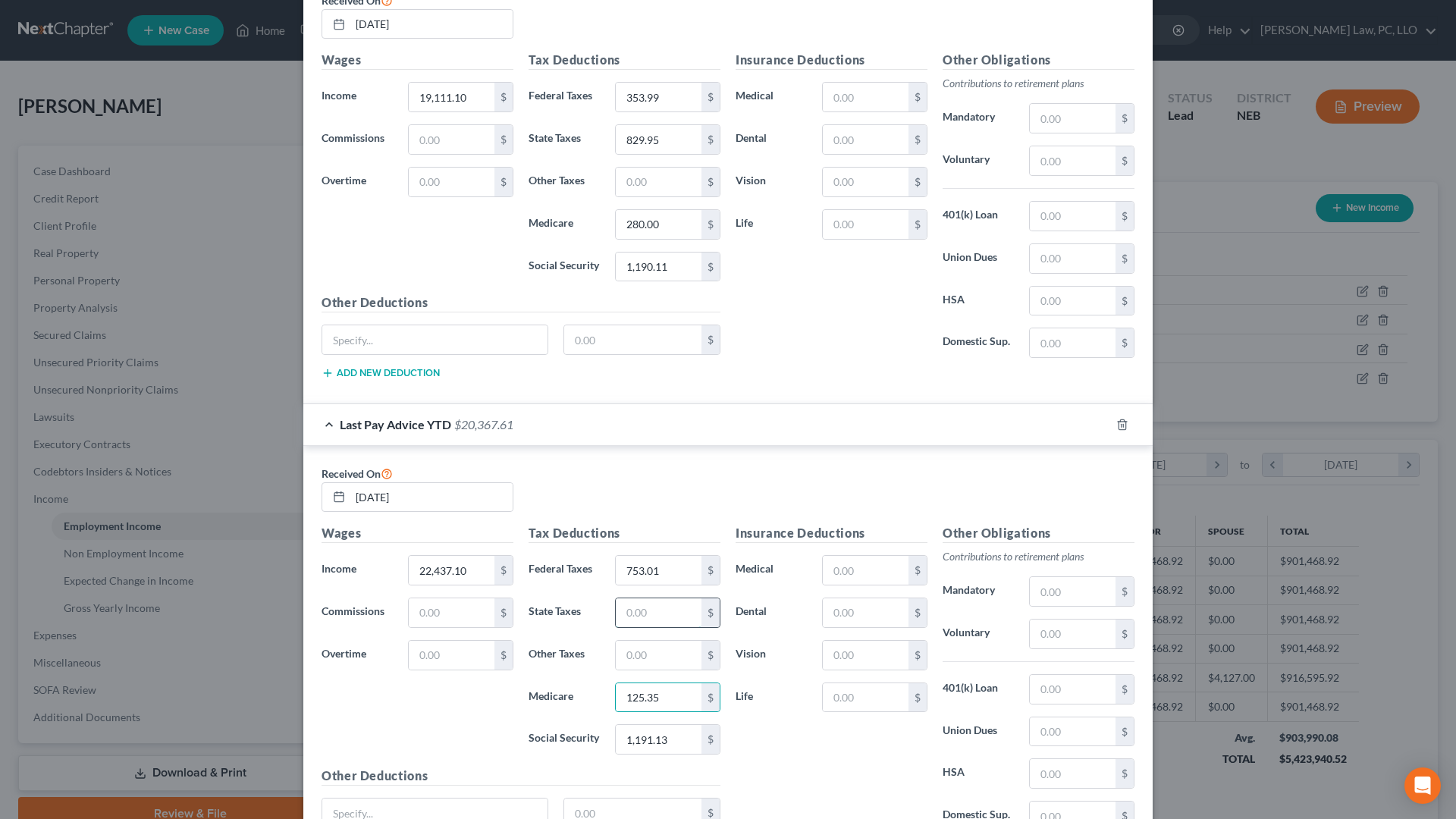
click at [675, 623] on input "text" at bounding box center [658, 612] width 86 height 29
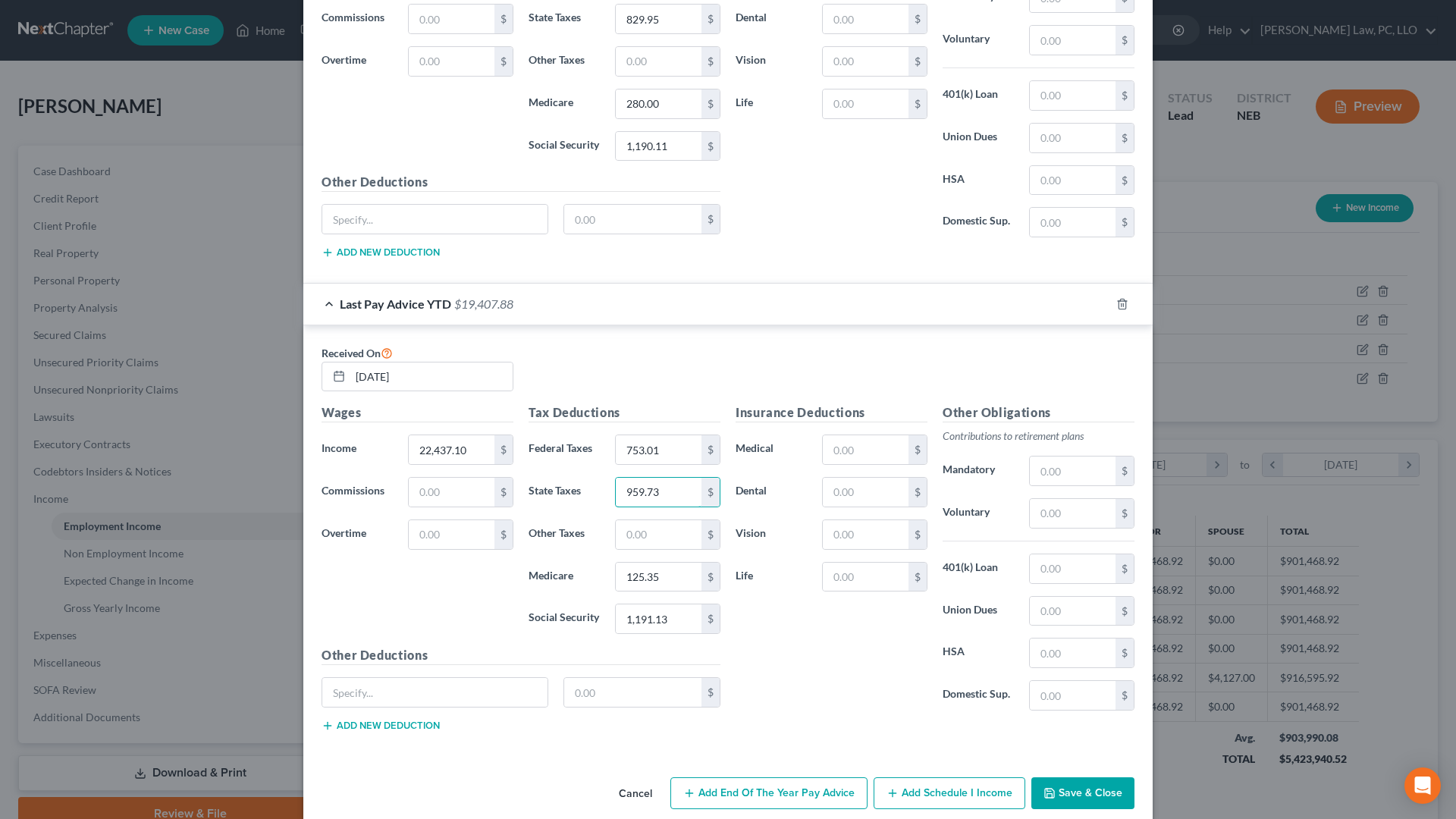
scroll to position [760, 0]
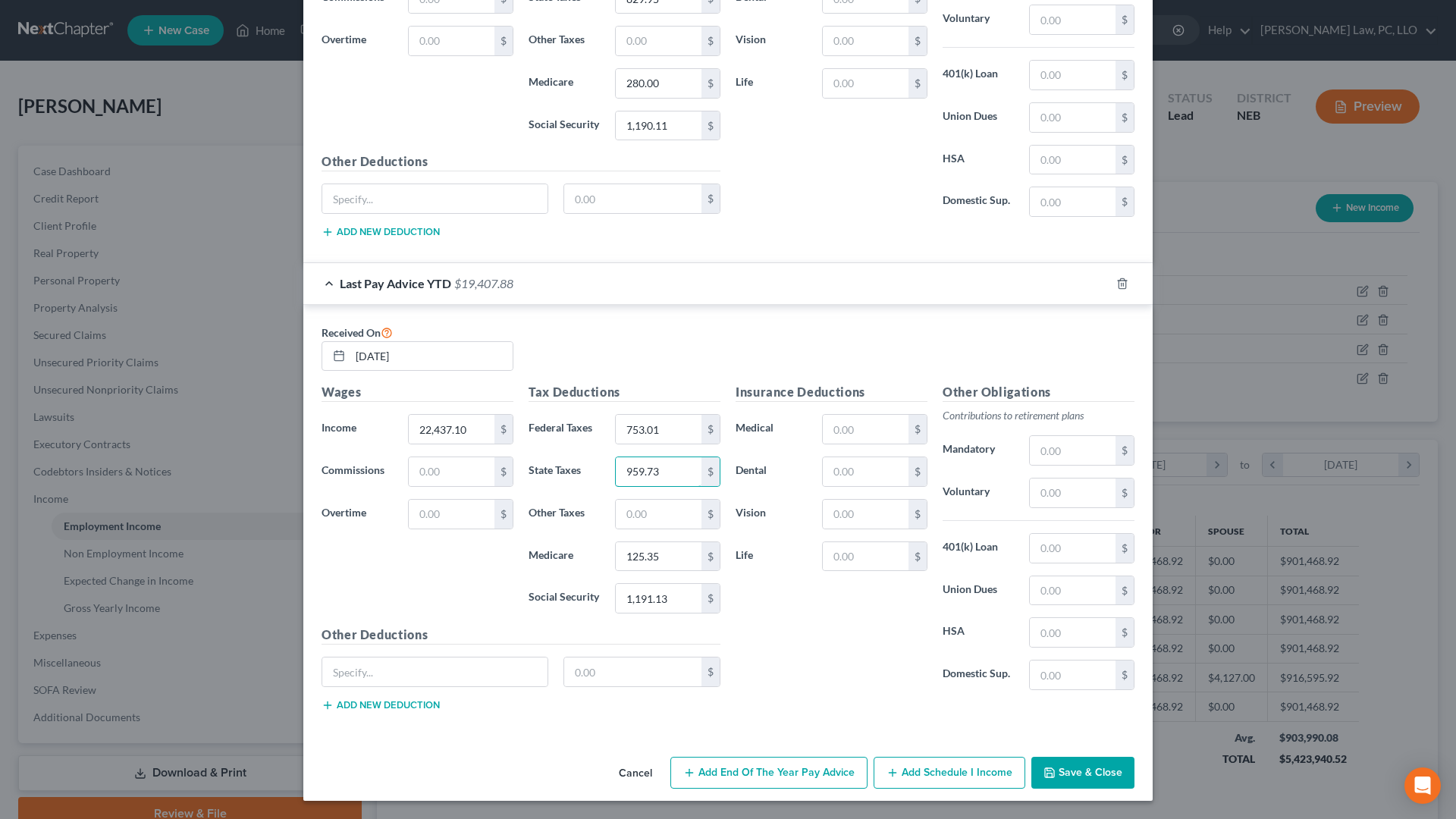
type input "959.73"
click at [1056, 696] on button "Save & Close" at bounding box center [1082, 773] width 103 height 32
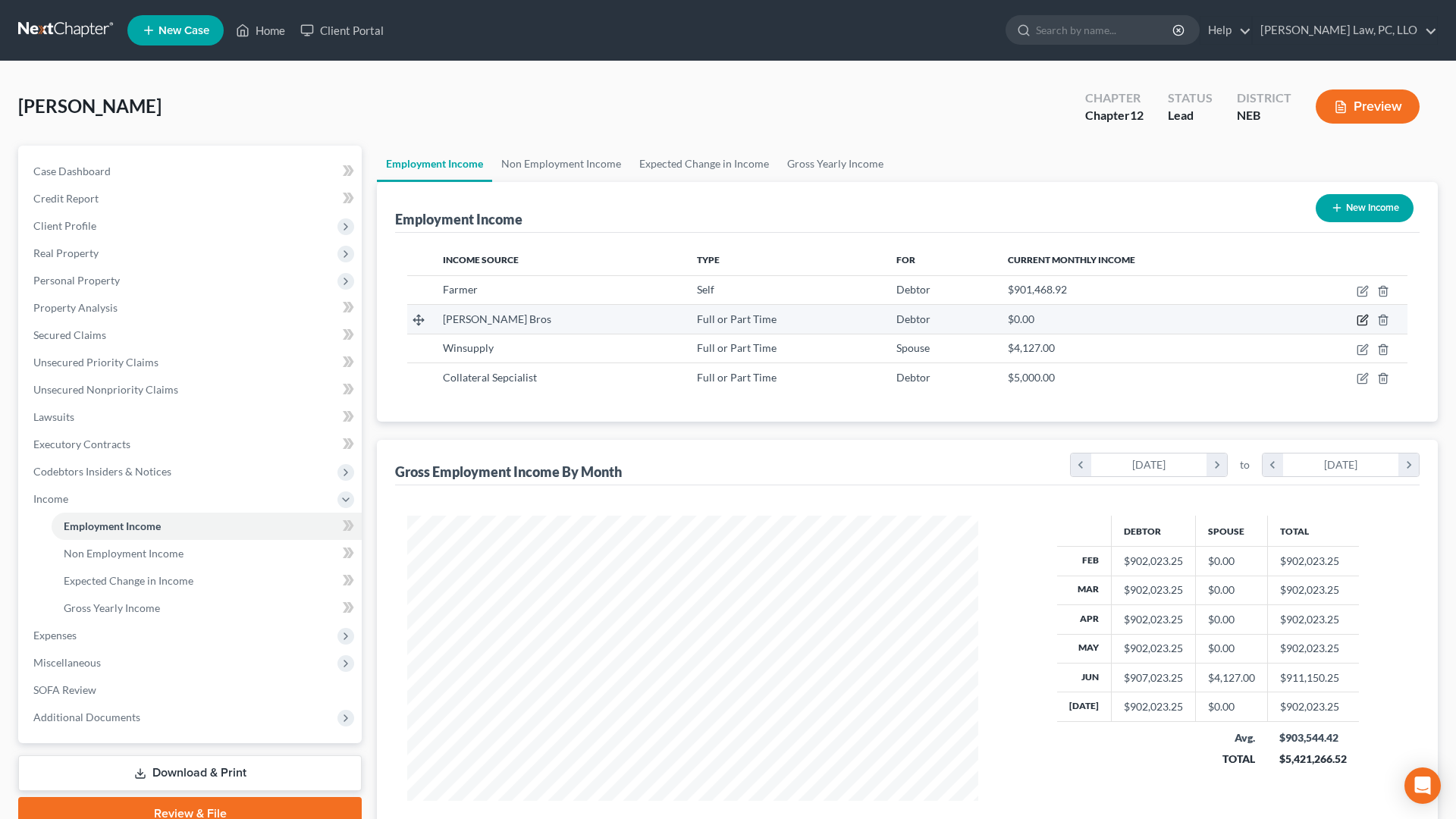
click at [1366, 318] on icon "button" at bounding box center [1363, 318] width 7 height 7
select select "0"
select select "30"
select select "2"
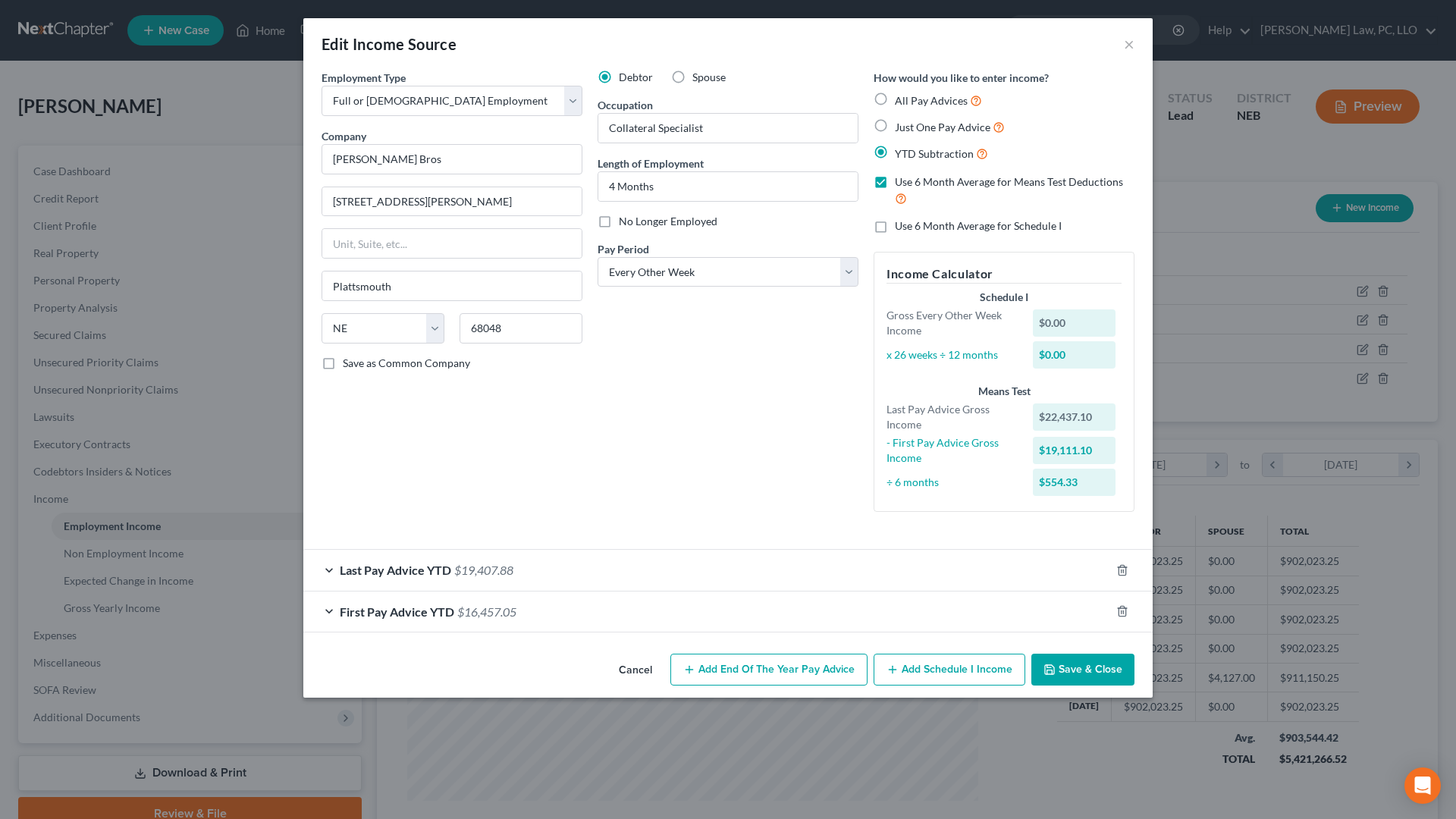
click at [895, 228] on label "Use 6 Month Average for Schedule I" at bounding box center [978, 226] width 167 height 15
click at [900, 228] on input "Use 6 Month Average for Schedule I" at bounding box center [905, 223] width 10 height 10
checkbox input "true"
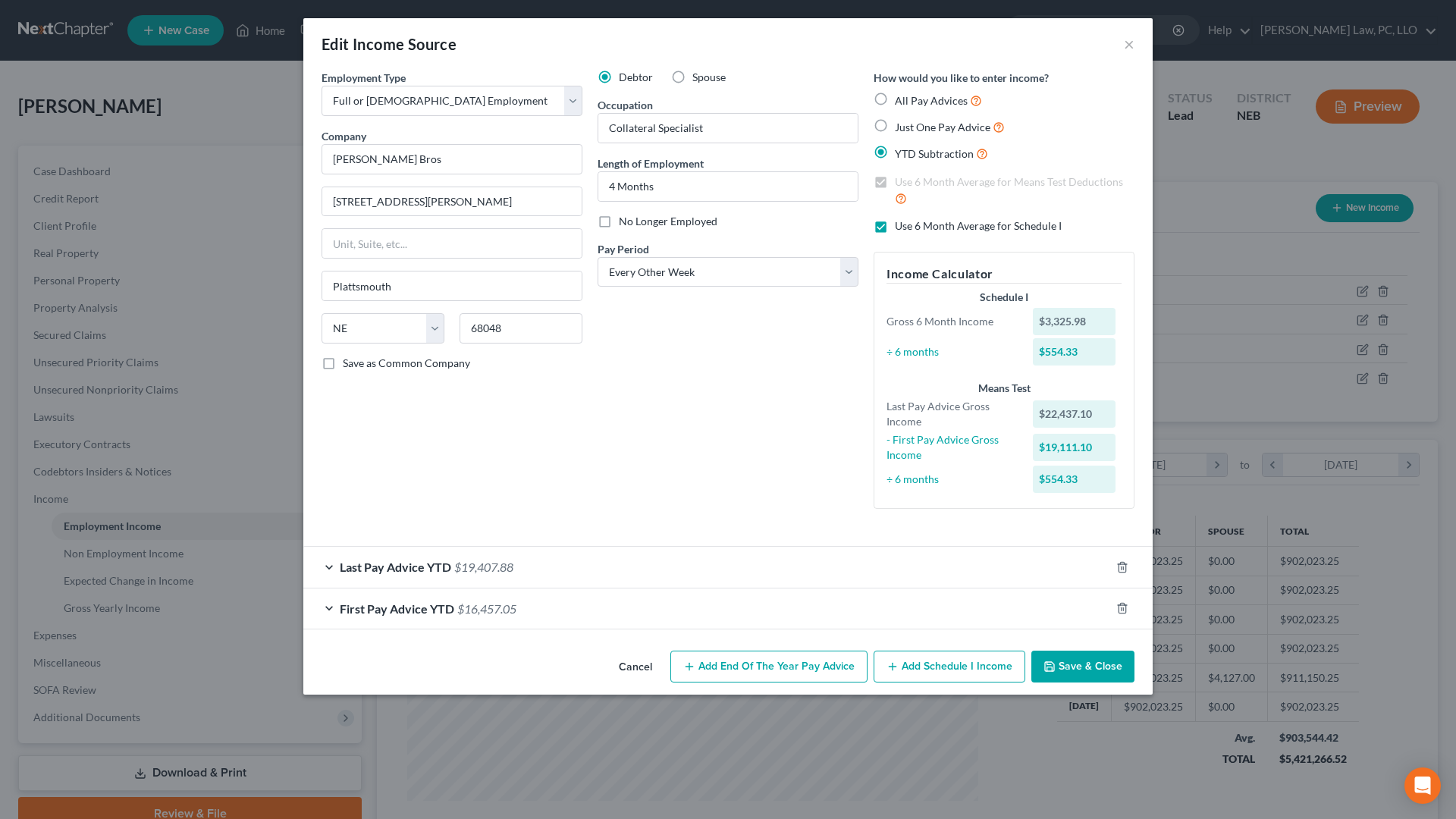
click at [1084, 664] on button "Save & Close" at bounding box center [1082, 667] width 103 height 32
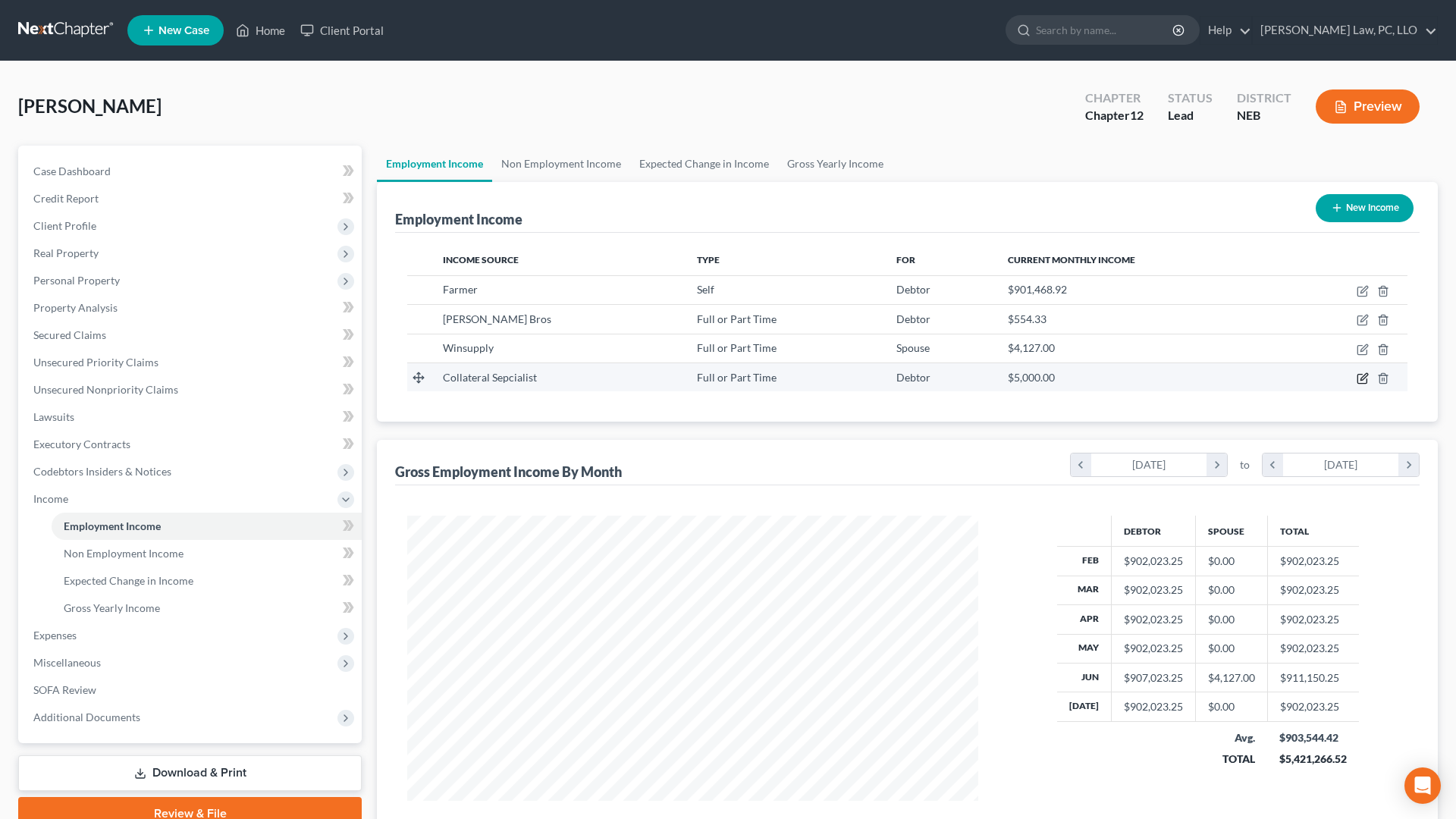
click at [1359, 380] on icon "button" at bounding box center [1362, 378] width 12 height 12
select select "0"
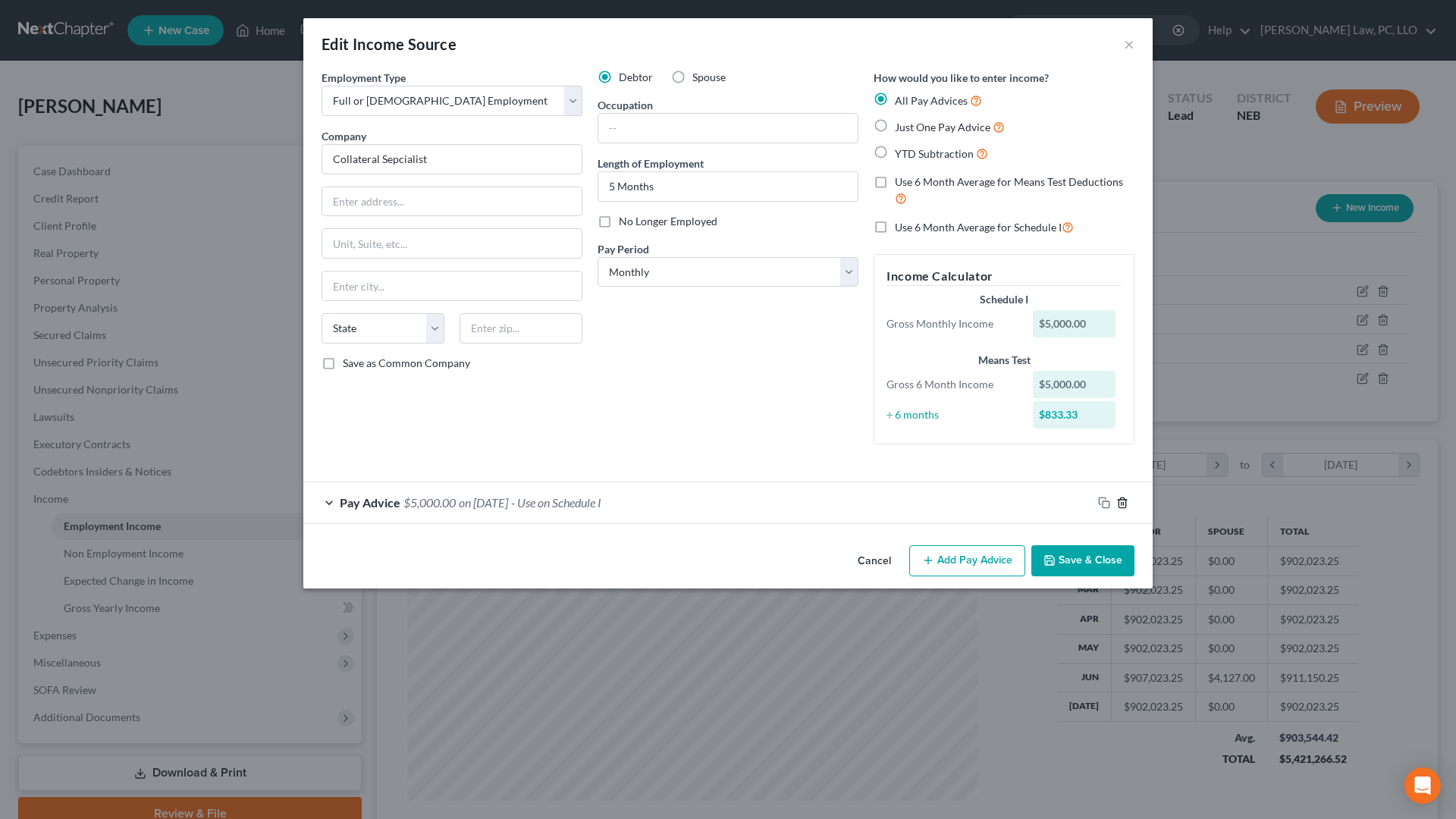
click at [1128, 505] on icon "button" at bounding box center [1121, 502] width 12 height 12
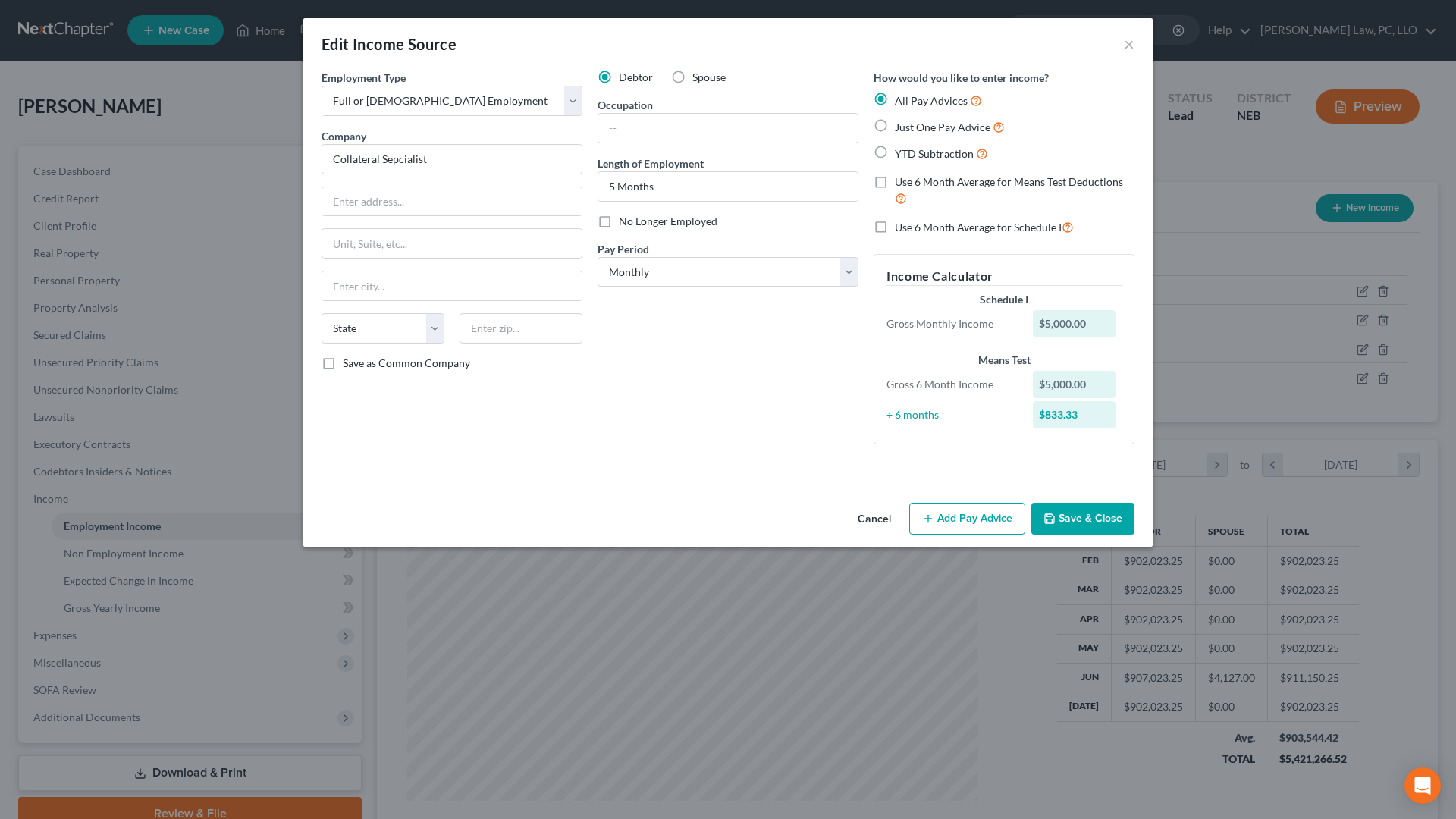
click at [895, 152] on label "YTD Subtraction" at bounding box center [941, 153] width 94 height 17
click at [900, 152] on input "YTD Subtraction" at bounding box center [905, 149] width 10 height 10
radio input "true"
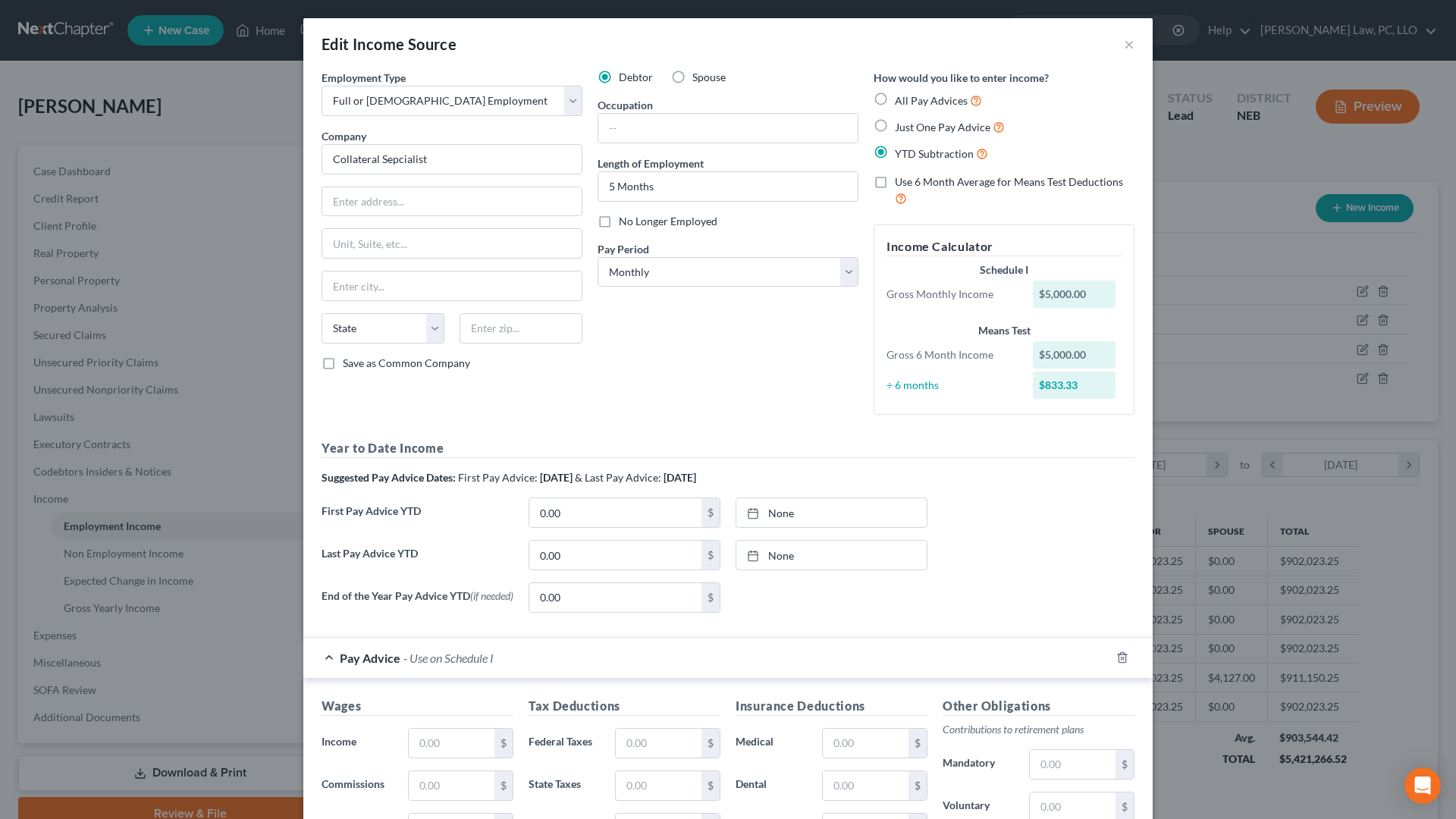
click at [895, 187] on label "Use 6 Month Average for Means Test Deductions" at bounding box center [1014, 190] width 240 height 32
click at [900, 184] on input "Use 6 Month Average for Means Test Deductions" at bounding box center [905, 179] width 10 height 10
checkbox input "true"
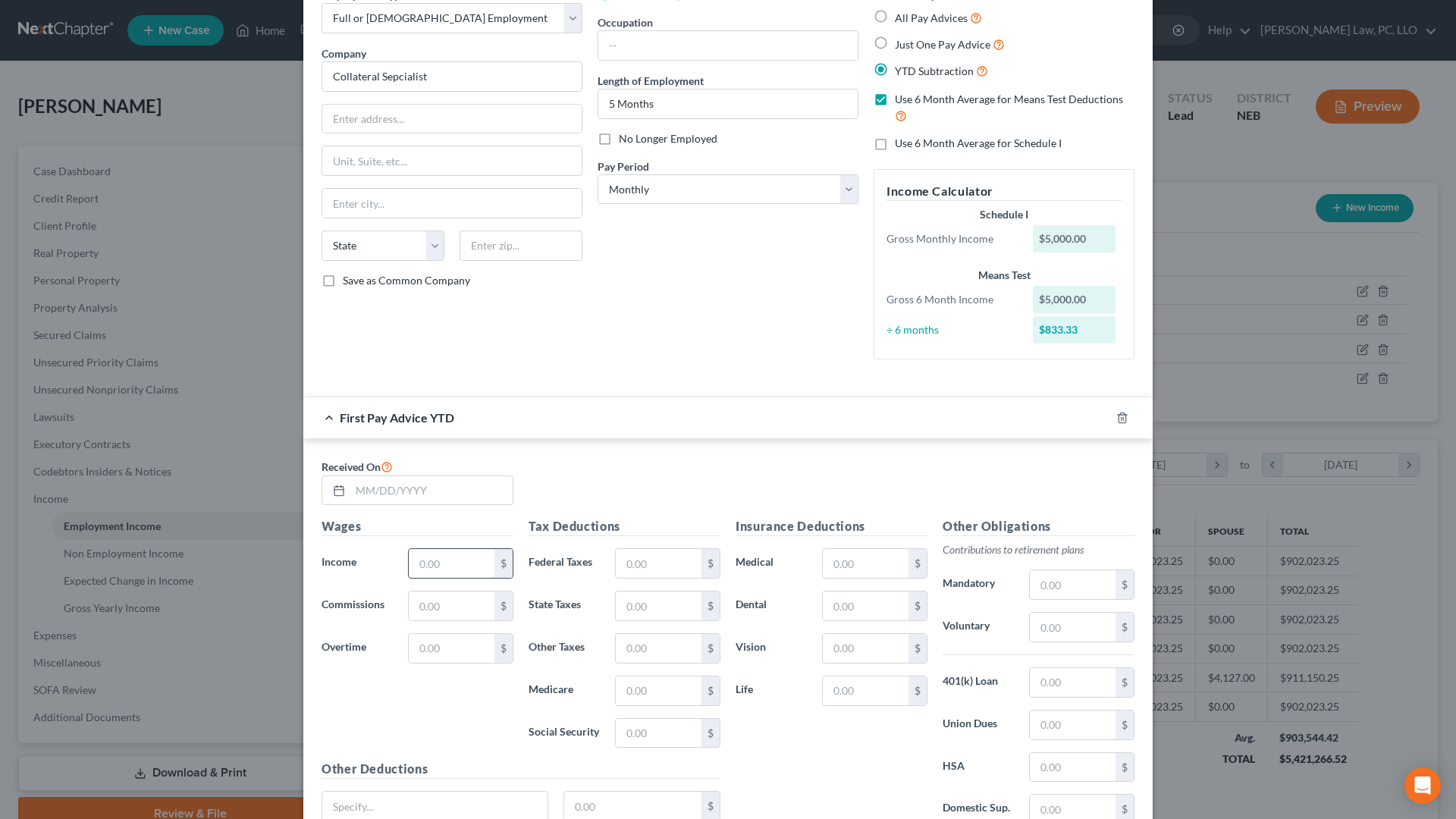
scroll to position [232, 0]
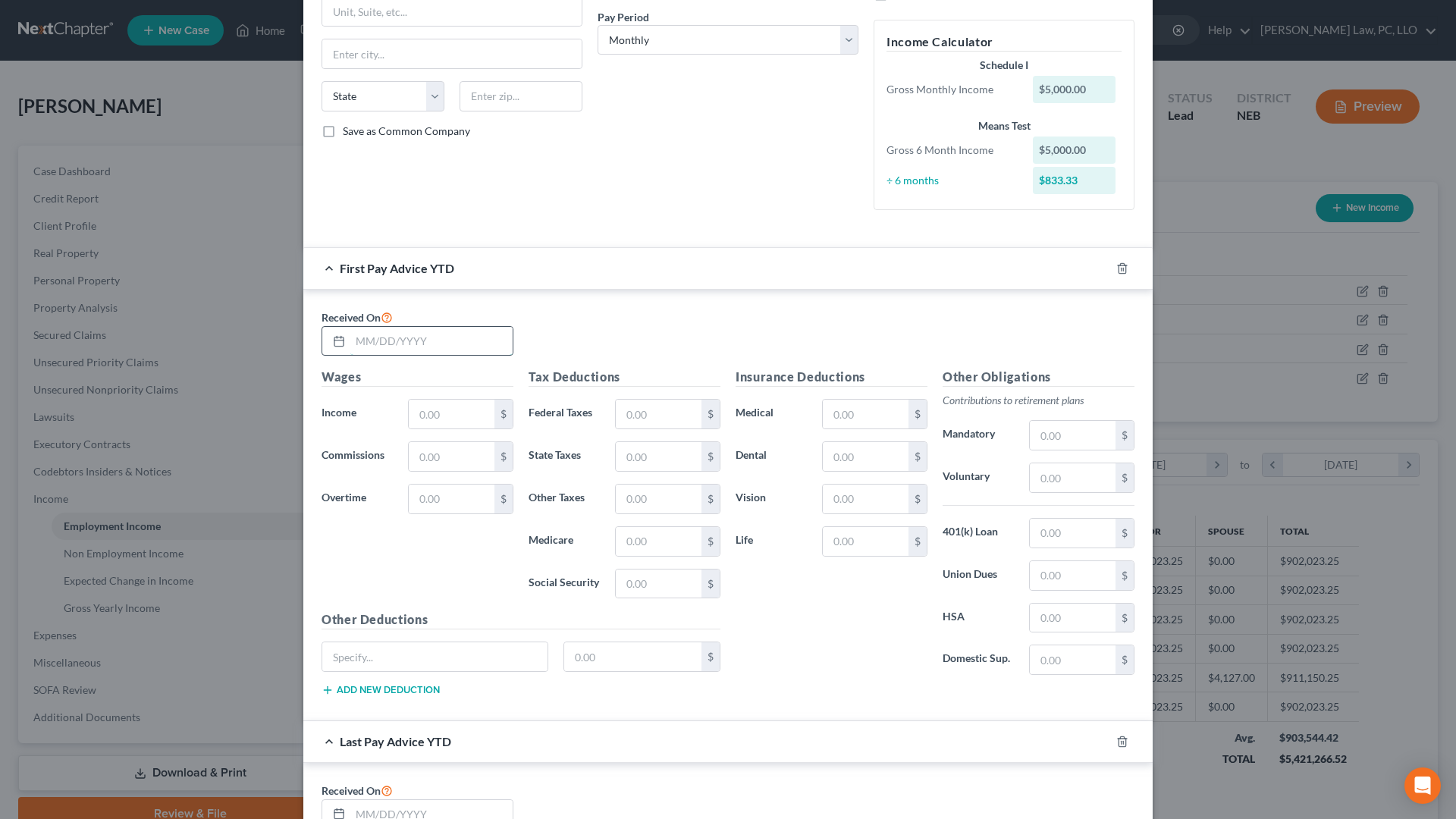
click at [389, 343] on input "text" at bounding box center [431, 341] width 163 height 29
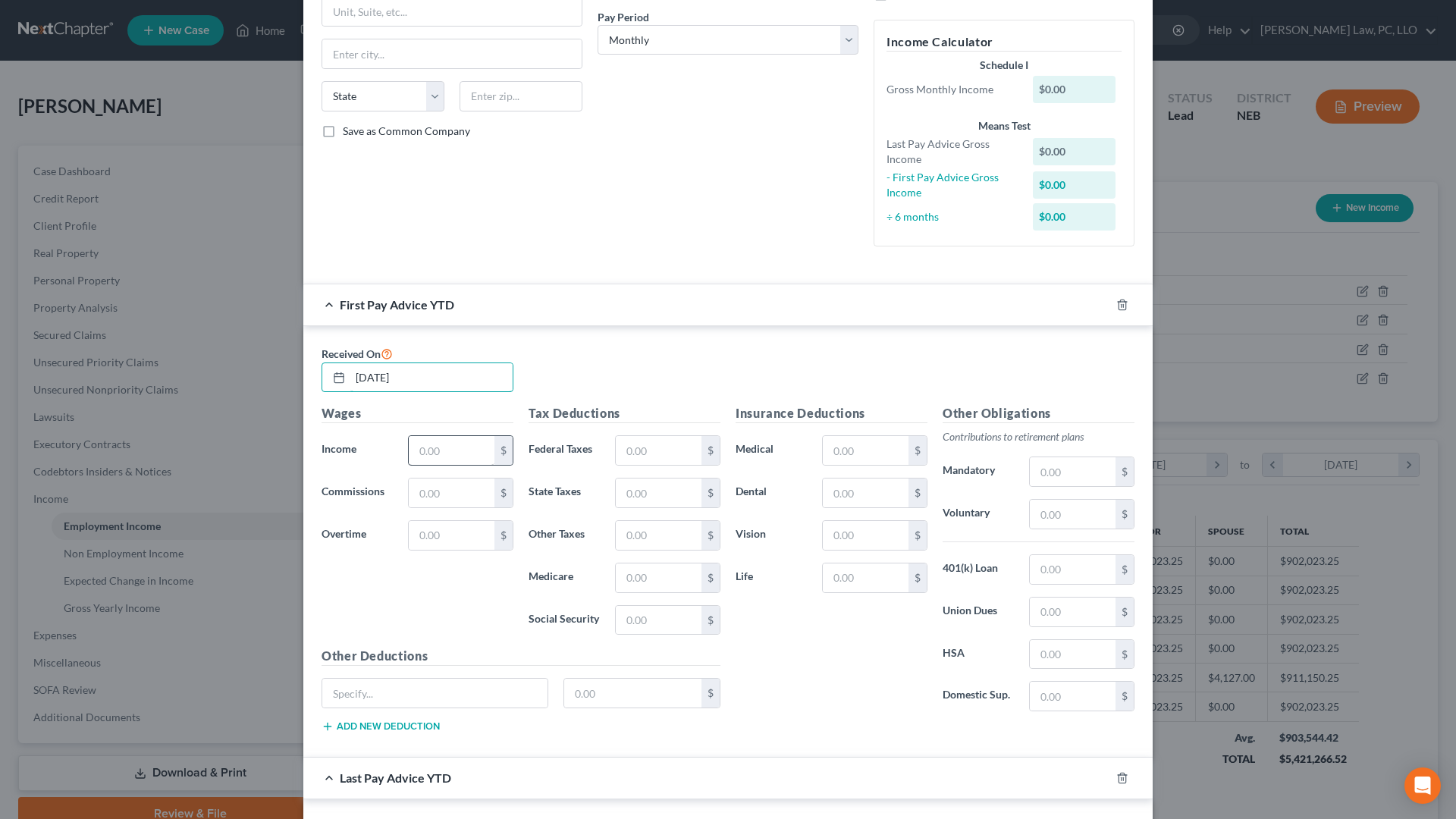
type input "[DATE]"
click at [453, 446] on input "text" at bounding box center [451, 450] width 86 height 29
type input "3,075.12"
click at [647, 623] on input "text" at bounding box center [658, 620] width 86 height 29
type input "24.50"
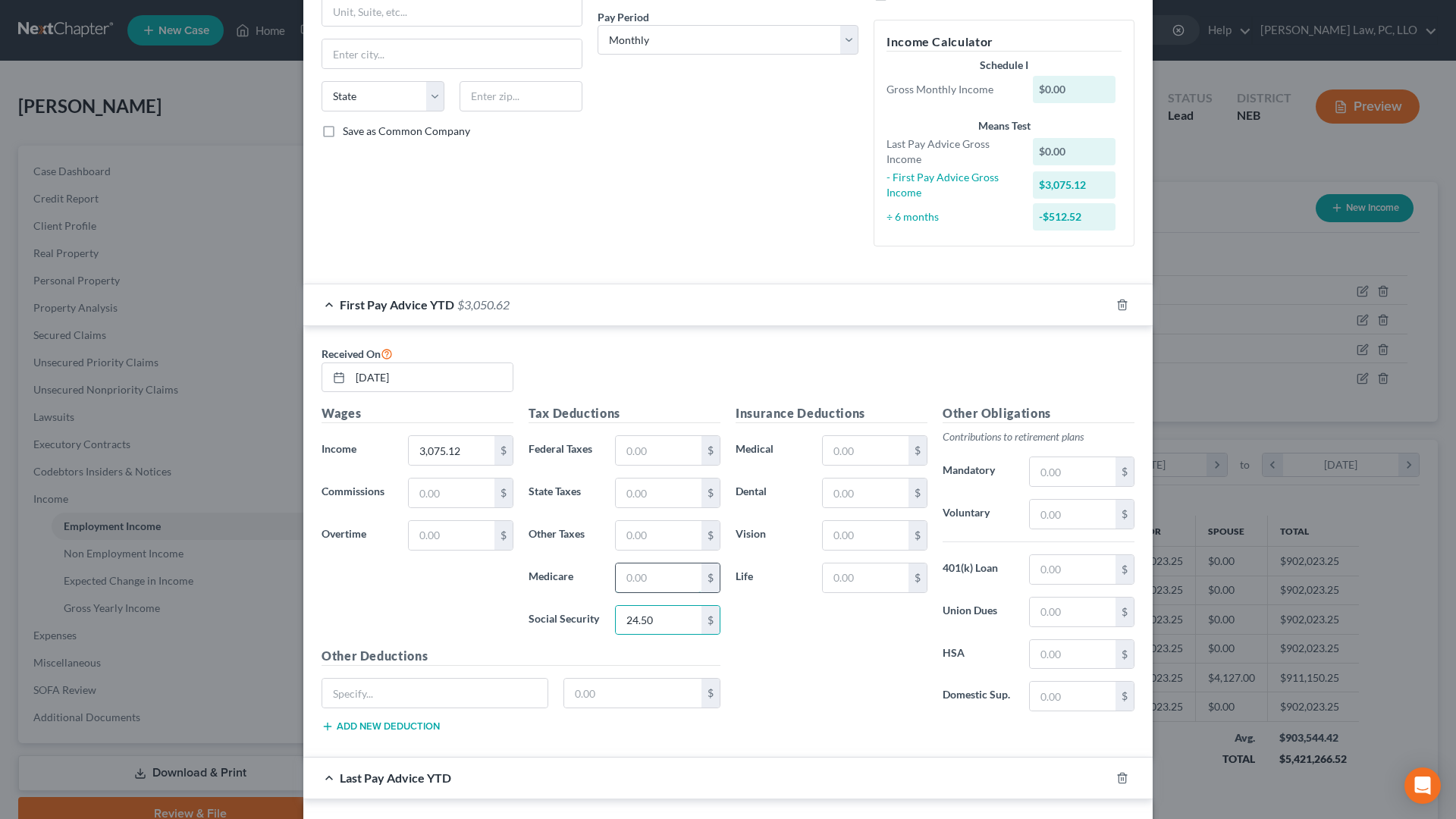
click at [640, 578] on input "text" at bounding box center [658, 578] width 86 height 29
type input "5.73"
click at [646, 501] on input "text" at bounding box center [658, 493] width 86 height 29
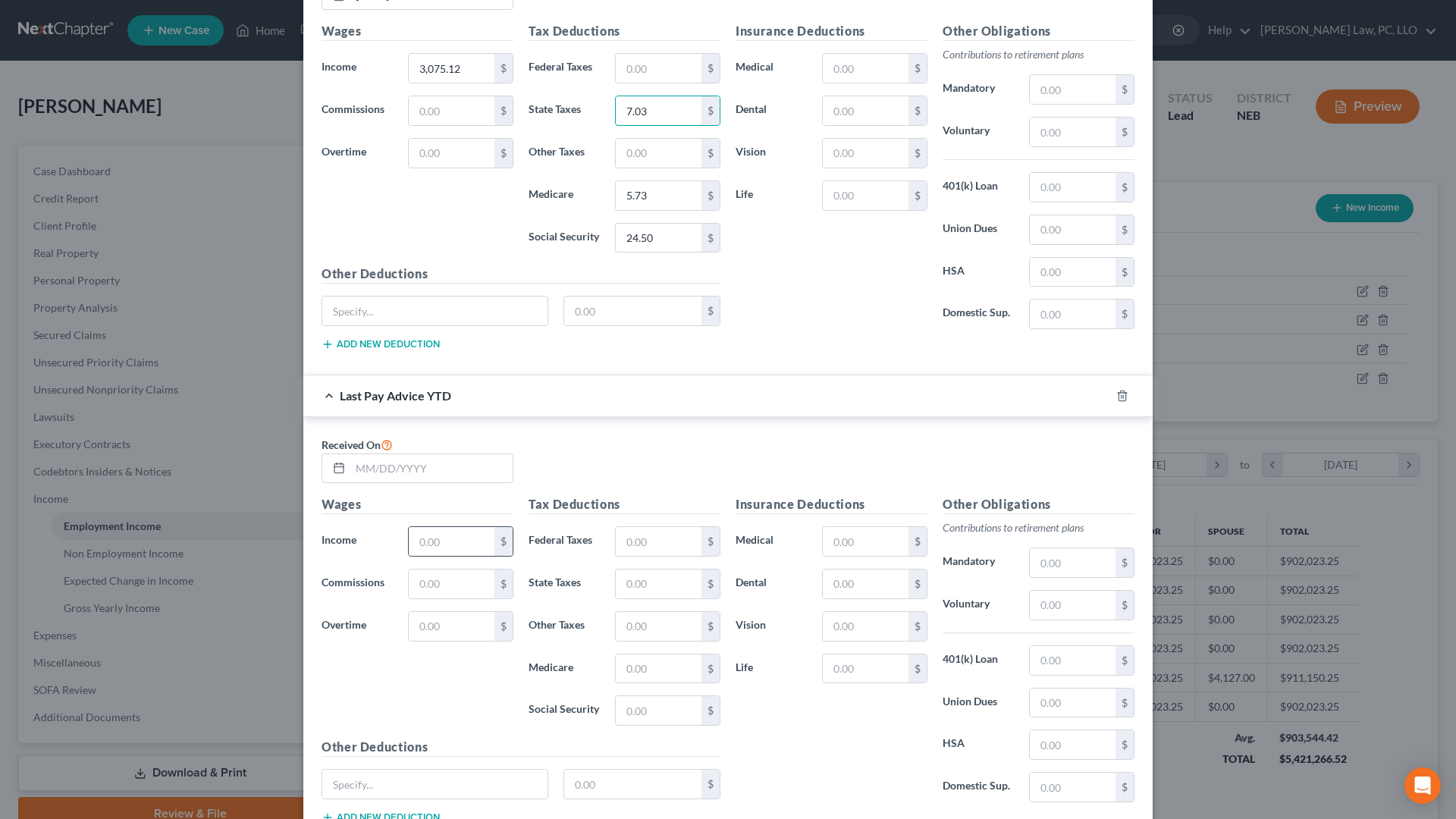
scroll to position [619, 0]
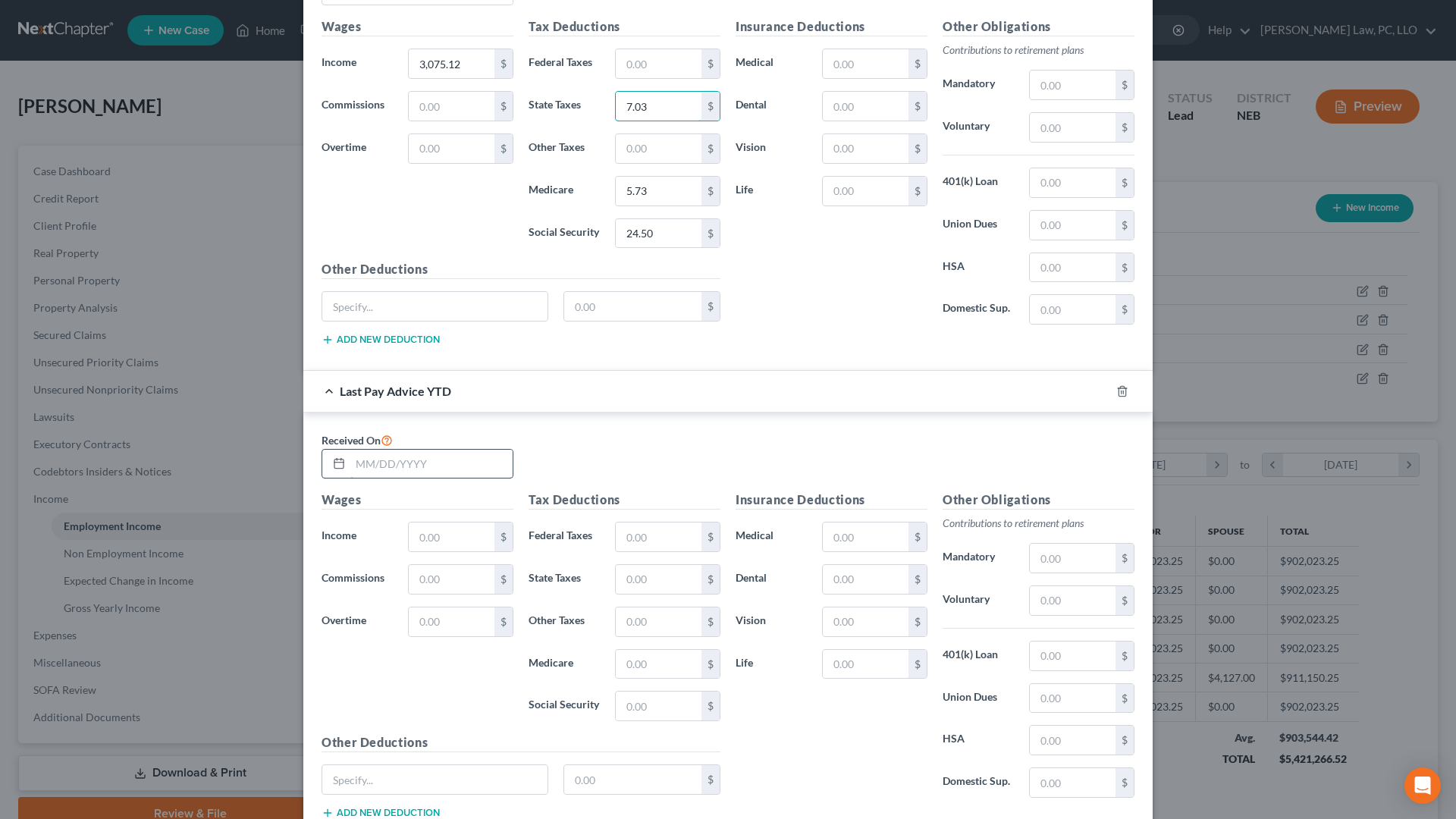
type input "7.03"
click at [410, 468] on input "text" at bounding box center [431, 464] width 163 height 29
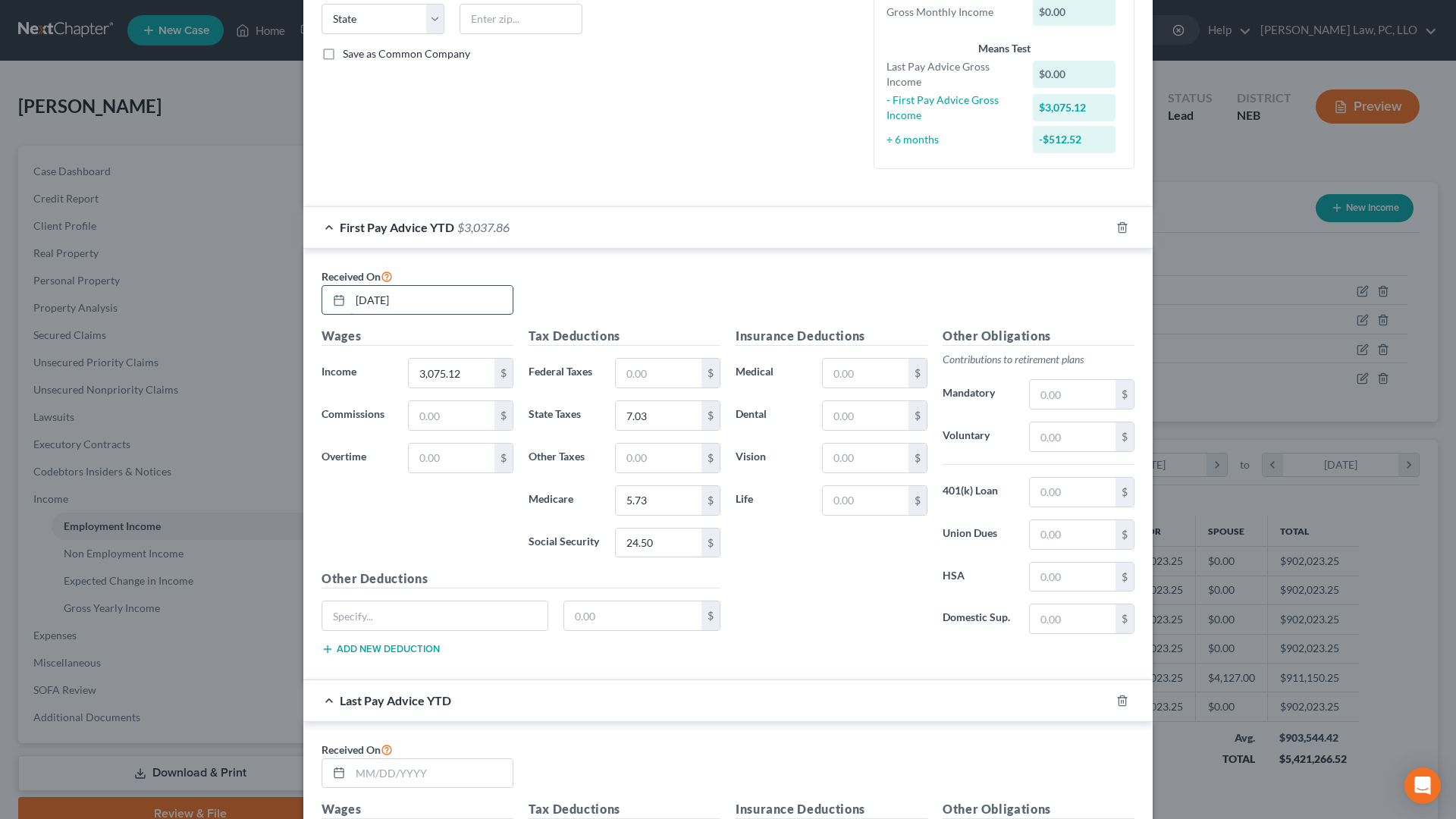
drag, startPoint x: 442, startPoint y: 298, endPoint x: 330, endPoint y: 298, distance: 112.0
click at [350, 298] on input "[DATE]" at bounding box center [431, 300] width 163 height 29
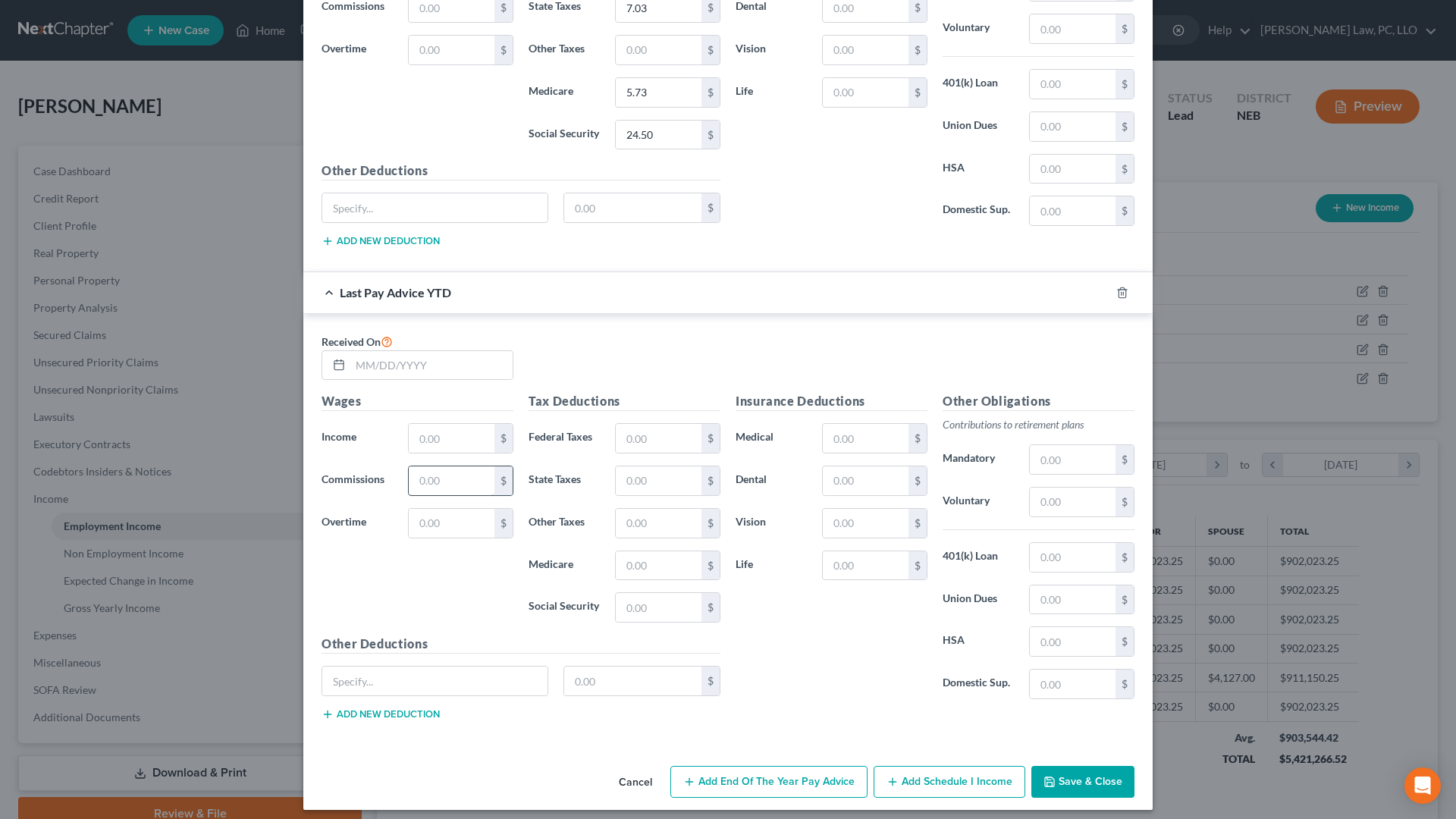
scroll to position [726, 0]
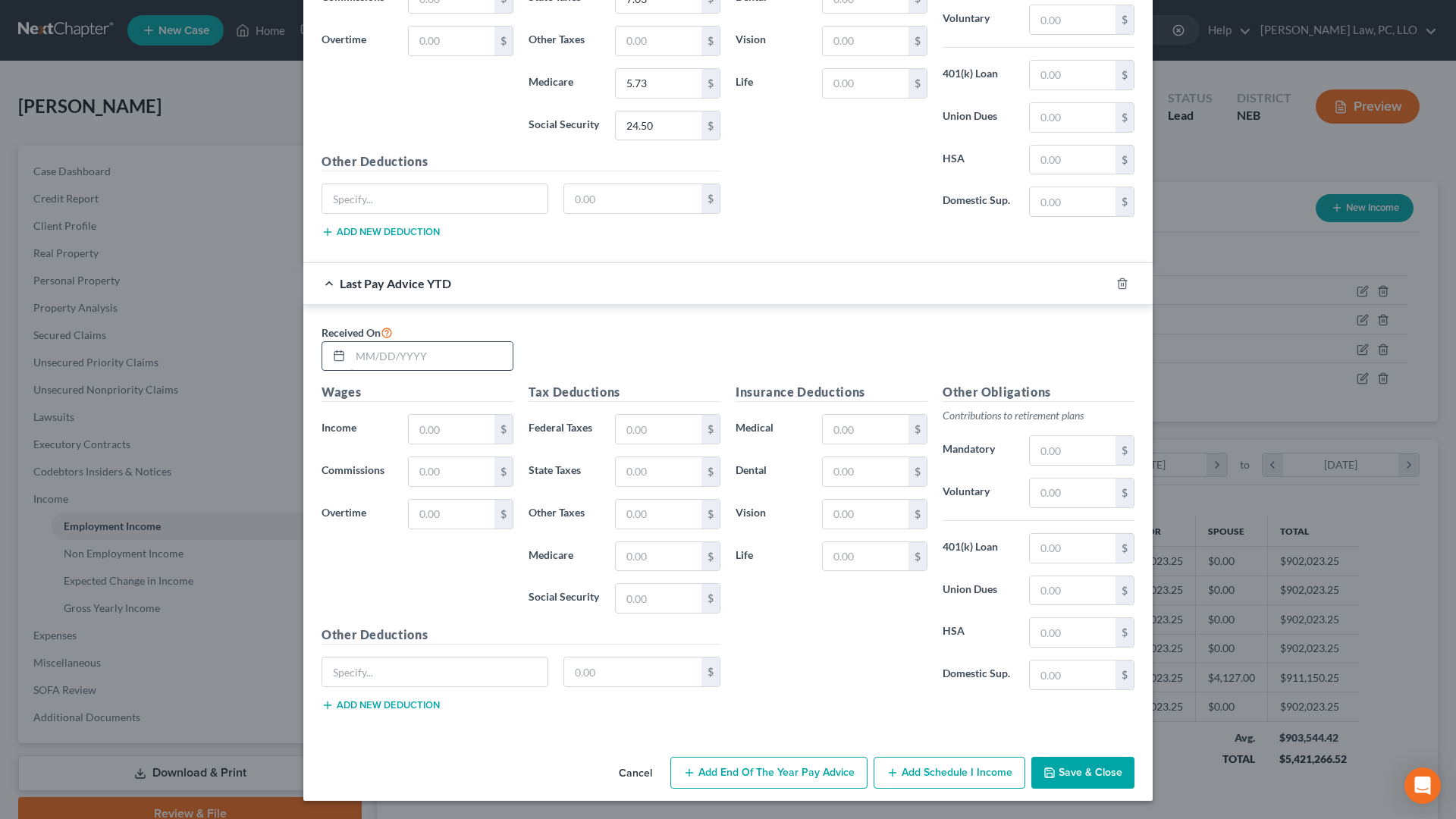
type input "[DATE]"
click at [471, 366] on input "text" at bounding box center [431, 356] width 163 height 29
type input "[DATE]"
click at [471, 433] on input "text" at bounding box center [451, 429] width 86 height 29
type input "10,147.36"
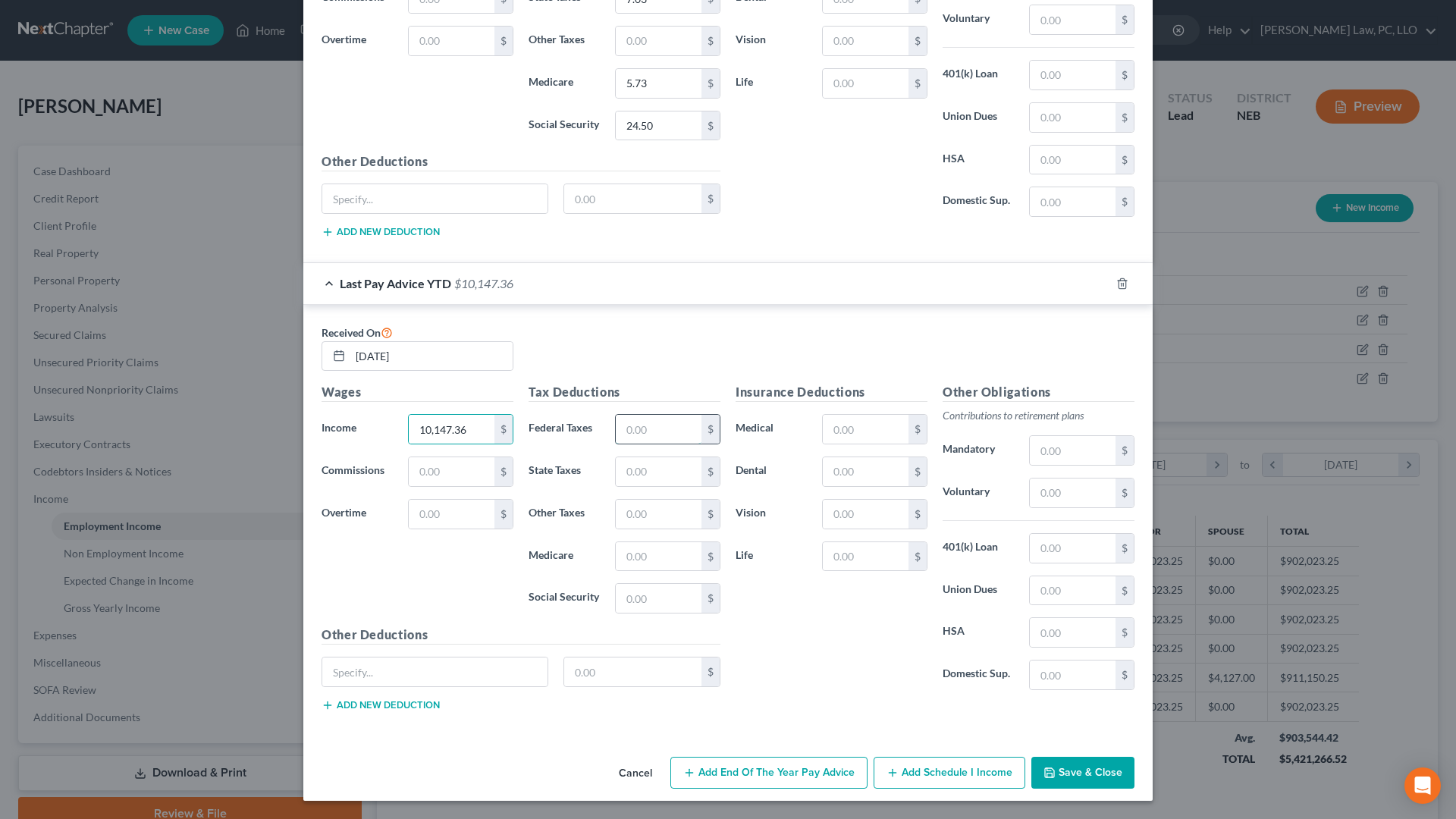
click at [654, 436] on input "text" at bounding box center [658, 429] width 86 height 29
type input "1.05"
click at [661, 482] on input "text" at bounding box center [658, 472] width 86 height 29
type input "169.59"
click at [669, 553] on input "text" at bounding box center [658, 556] width 86 height 29
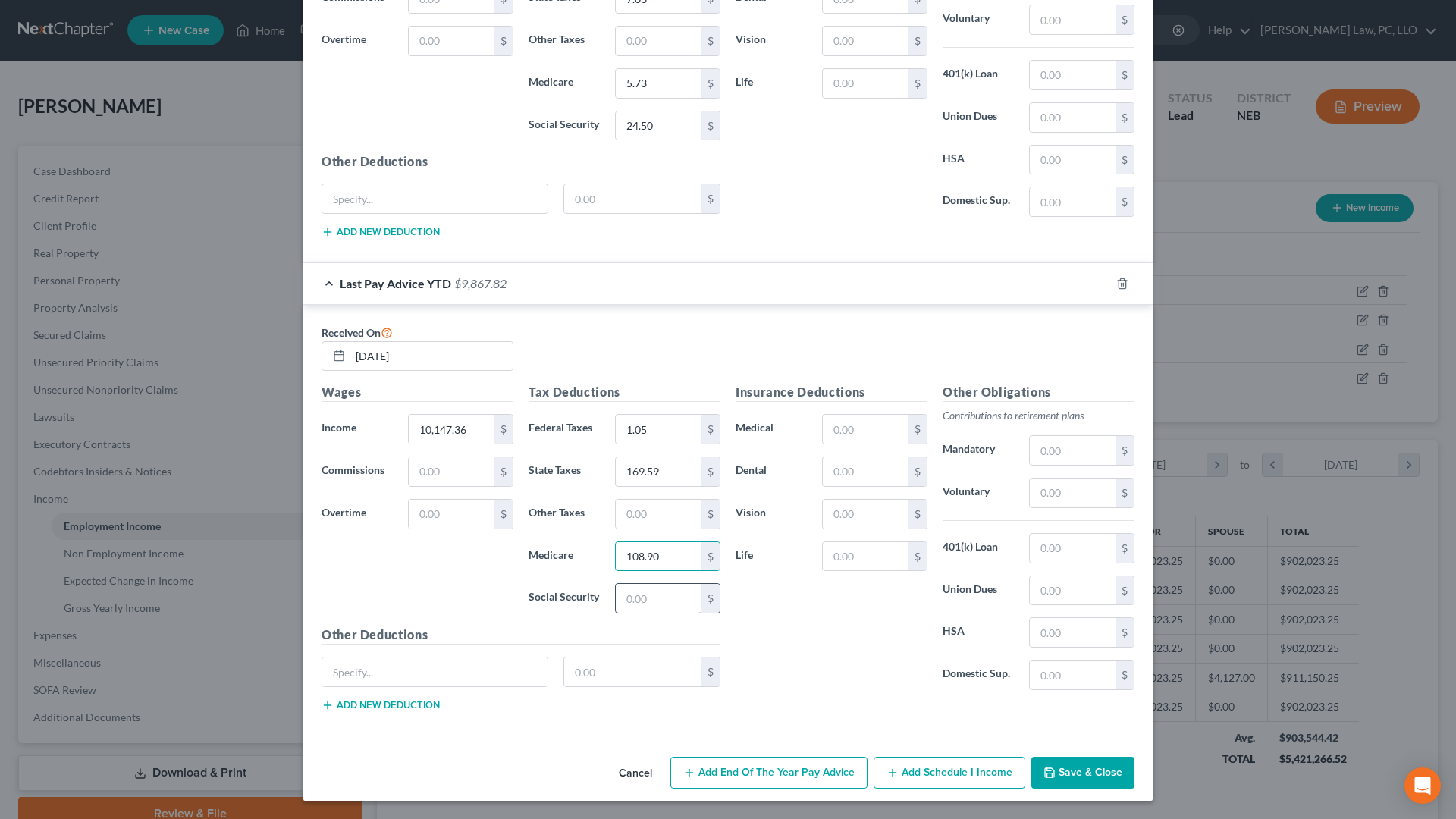
type input "108.90"
click at [669, 603] on input "text" at bounding box center [658, 598] width 86 height 29
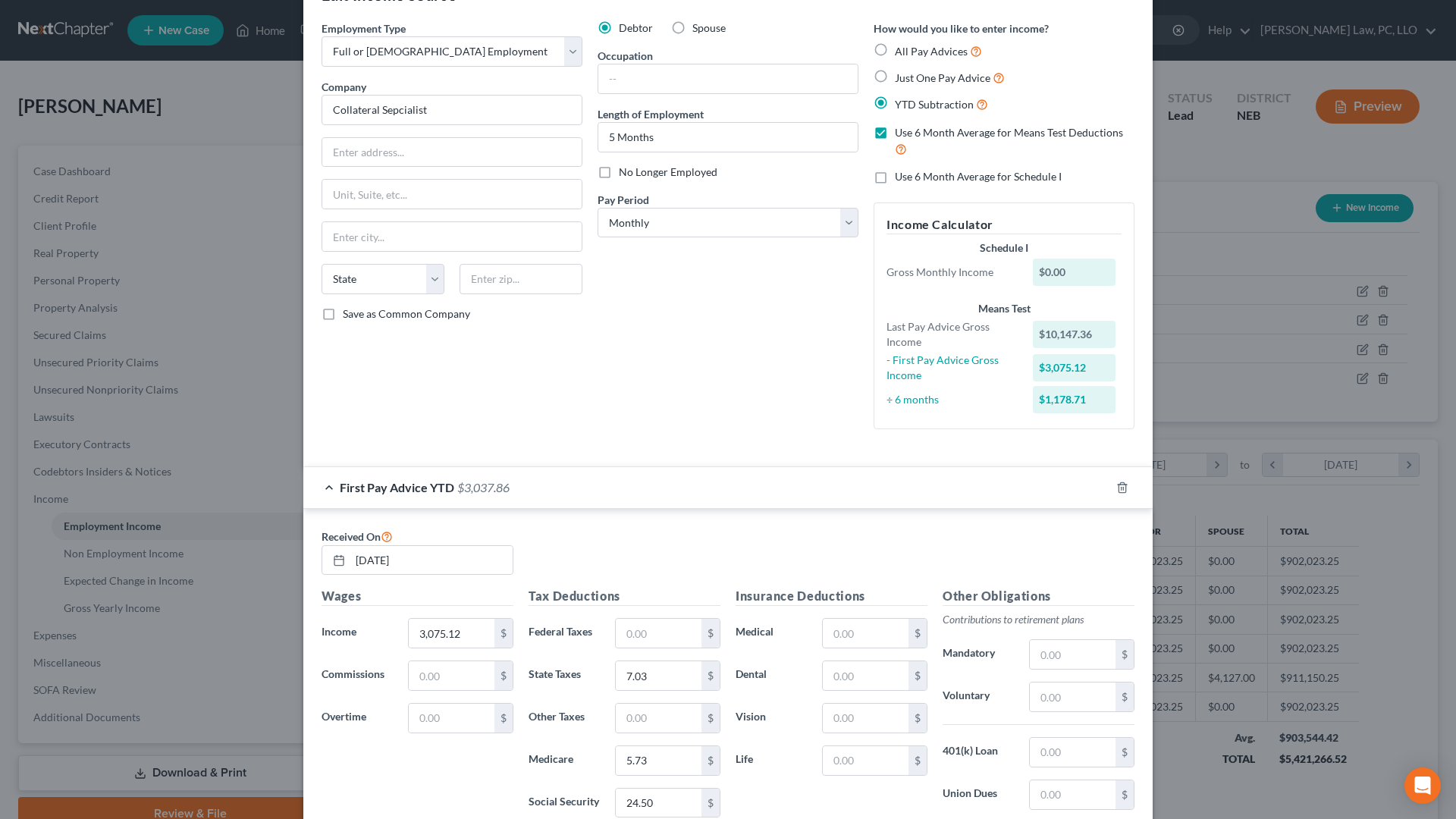
scroll to position [0, 0]
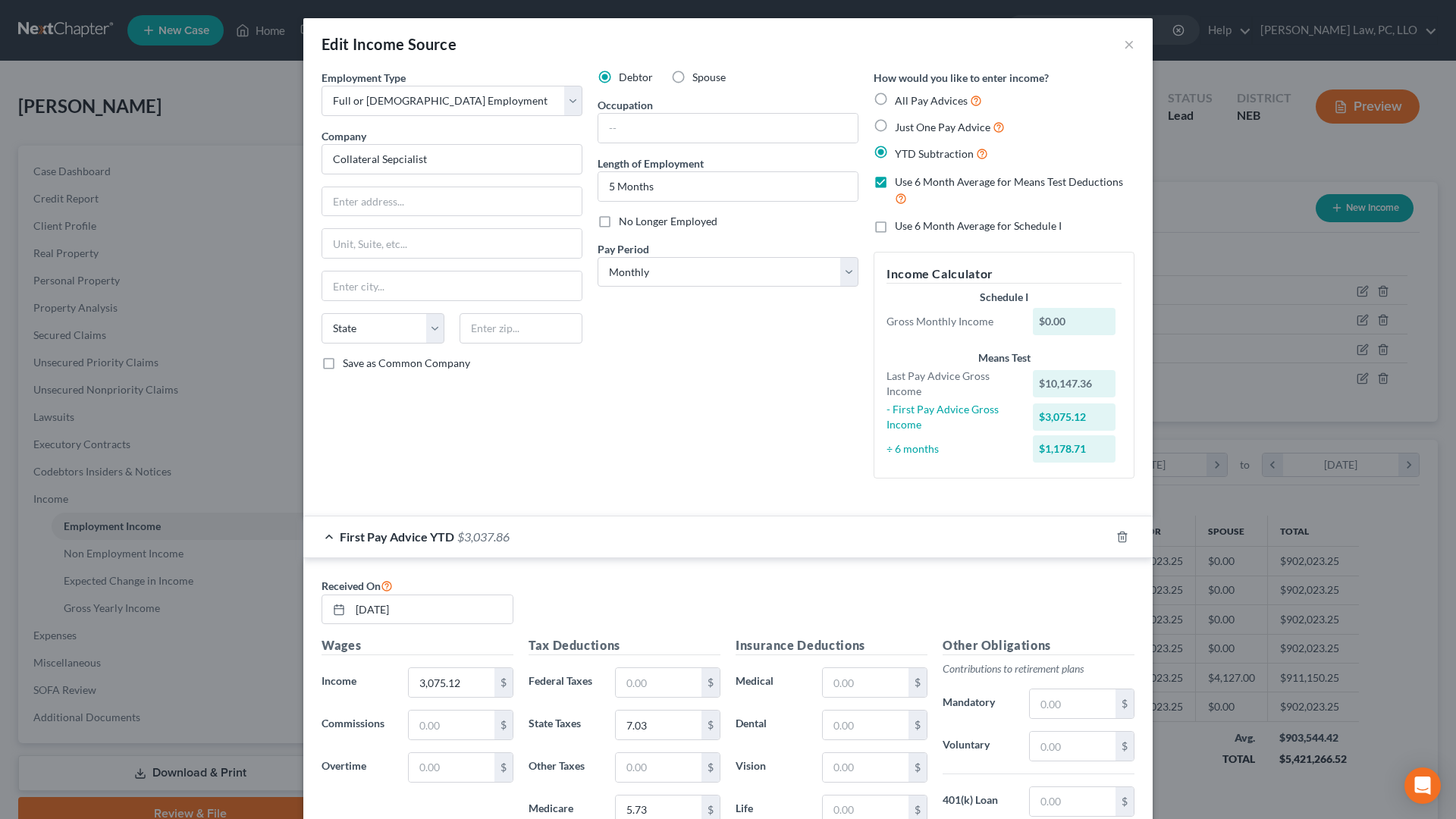
type input "465.65"
click at [895, 225] on label "Use 6 Month Average for Schedule I" at bounding box center [978, 226] width 167 height 15
click at [900, 225] on input "Use 6 Month Average for Schedule I" at bounding box center [905, 223] width 10 height 10
checkbox input "true"
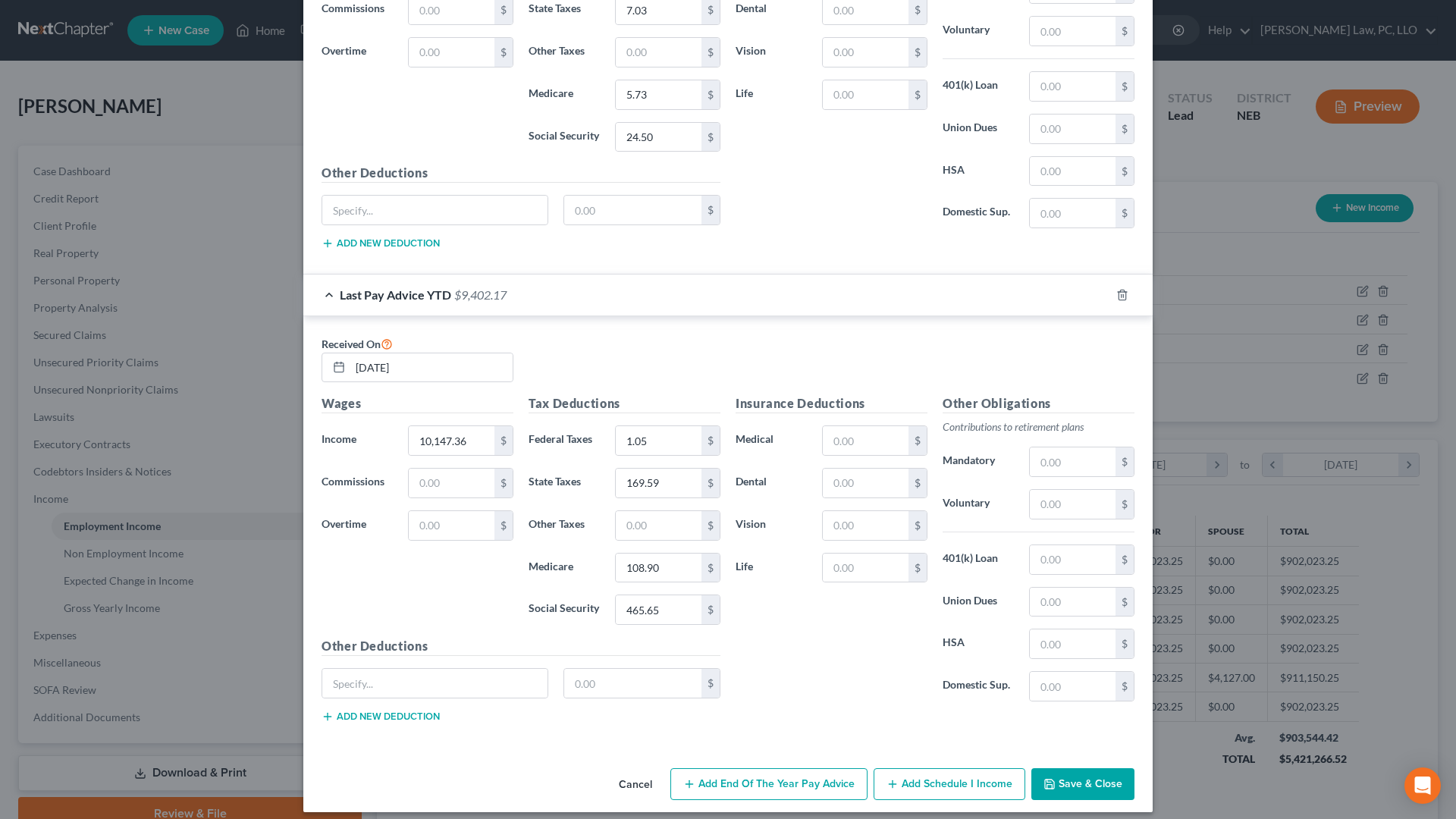
scroll to position [726, 0]
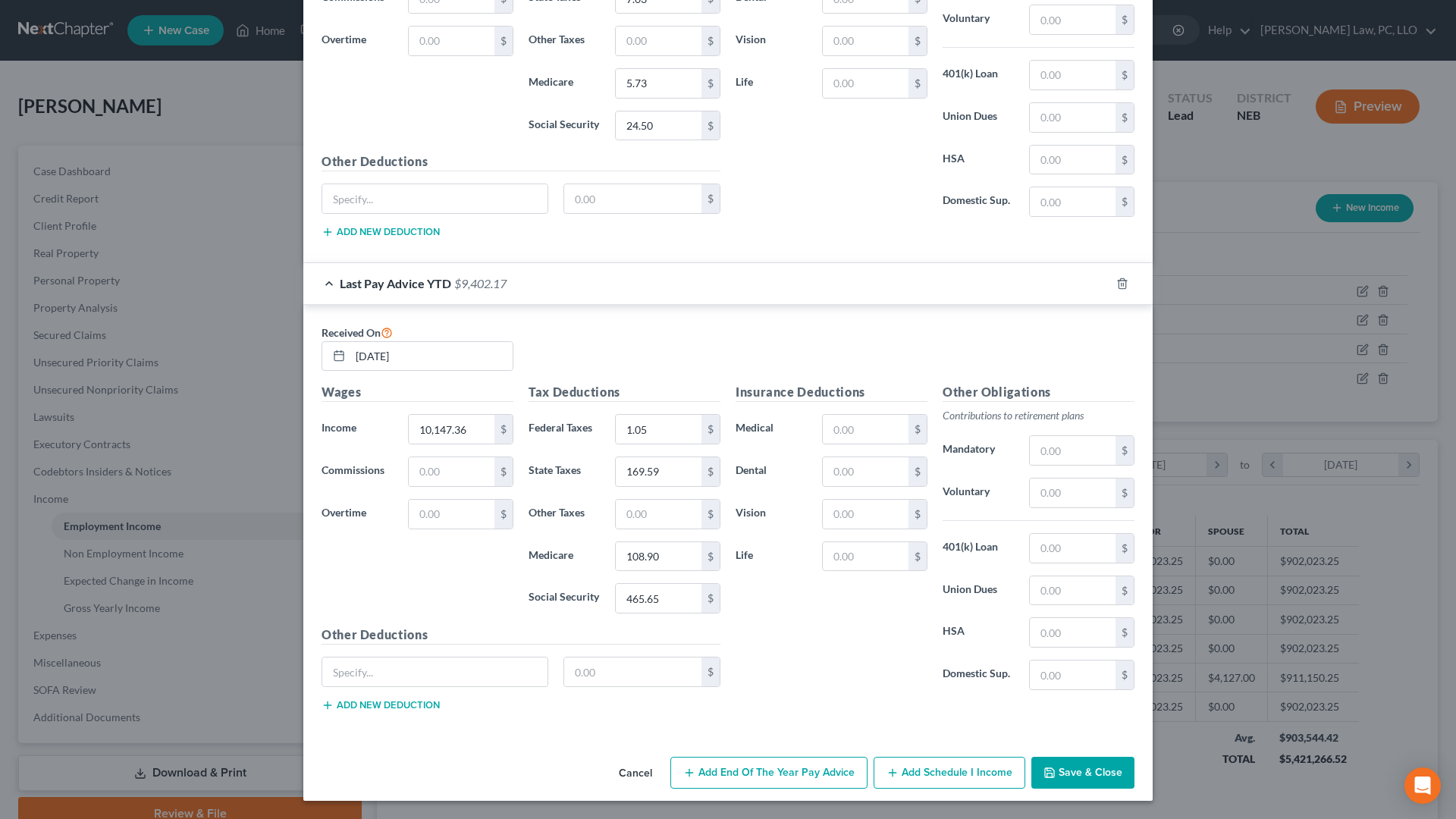
click at [1064, 696] on button "Save & Close" at bounding box center [1082, 773] width 103 height 32
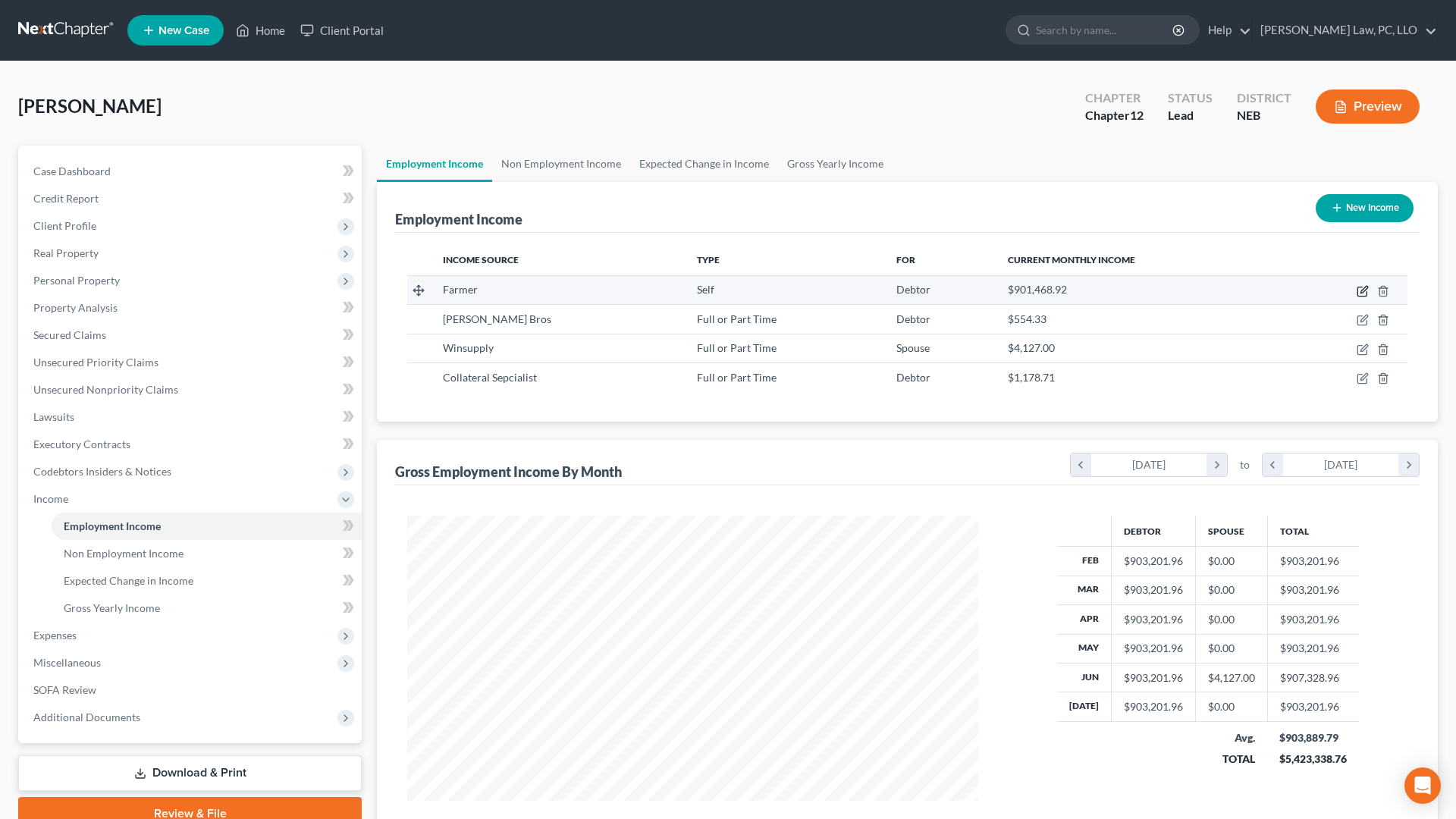
click at [1361, 294] on icon "button" at bounding box center [1362, 291] width 12 height 12
select select "1"
select select "0"
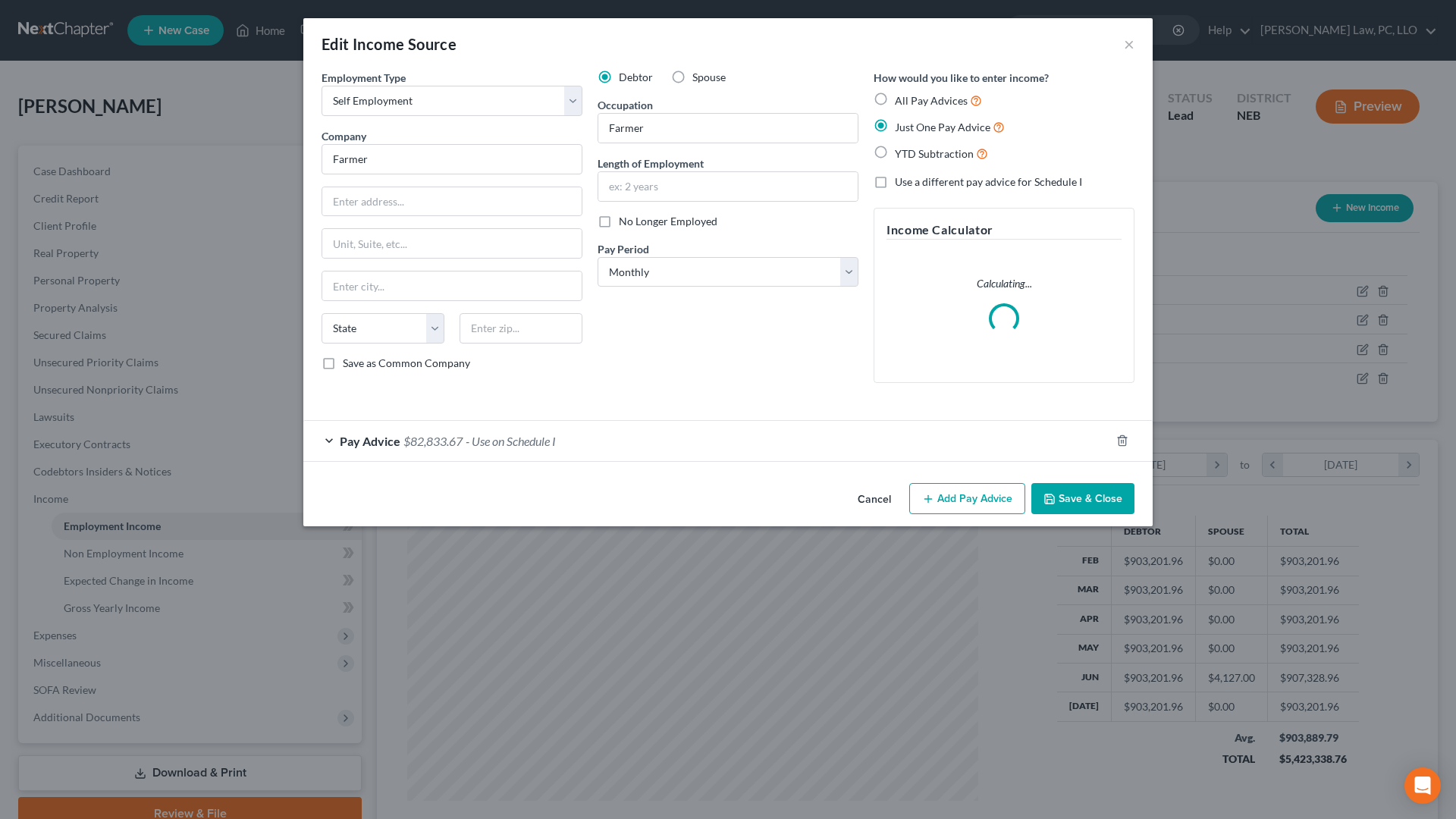
click at [569, 446] on div "Pay Advice $82,833.67 - Use on Schedule I" at bounding box center [706, 441] width 807 height 40
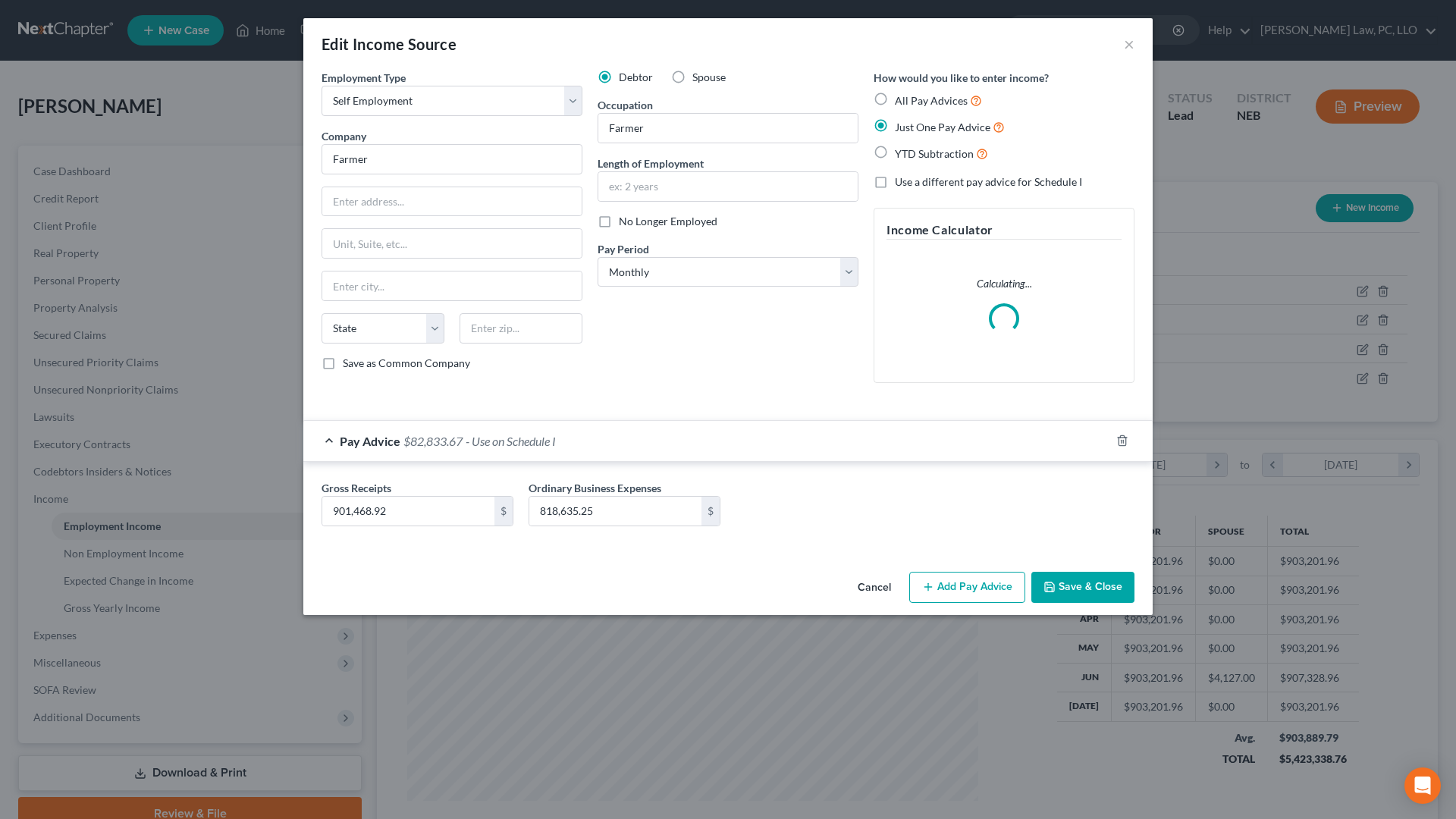
click at [1062, 585] on button "Save & Close" at bounding box center [1082, 588] width 103 height 32
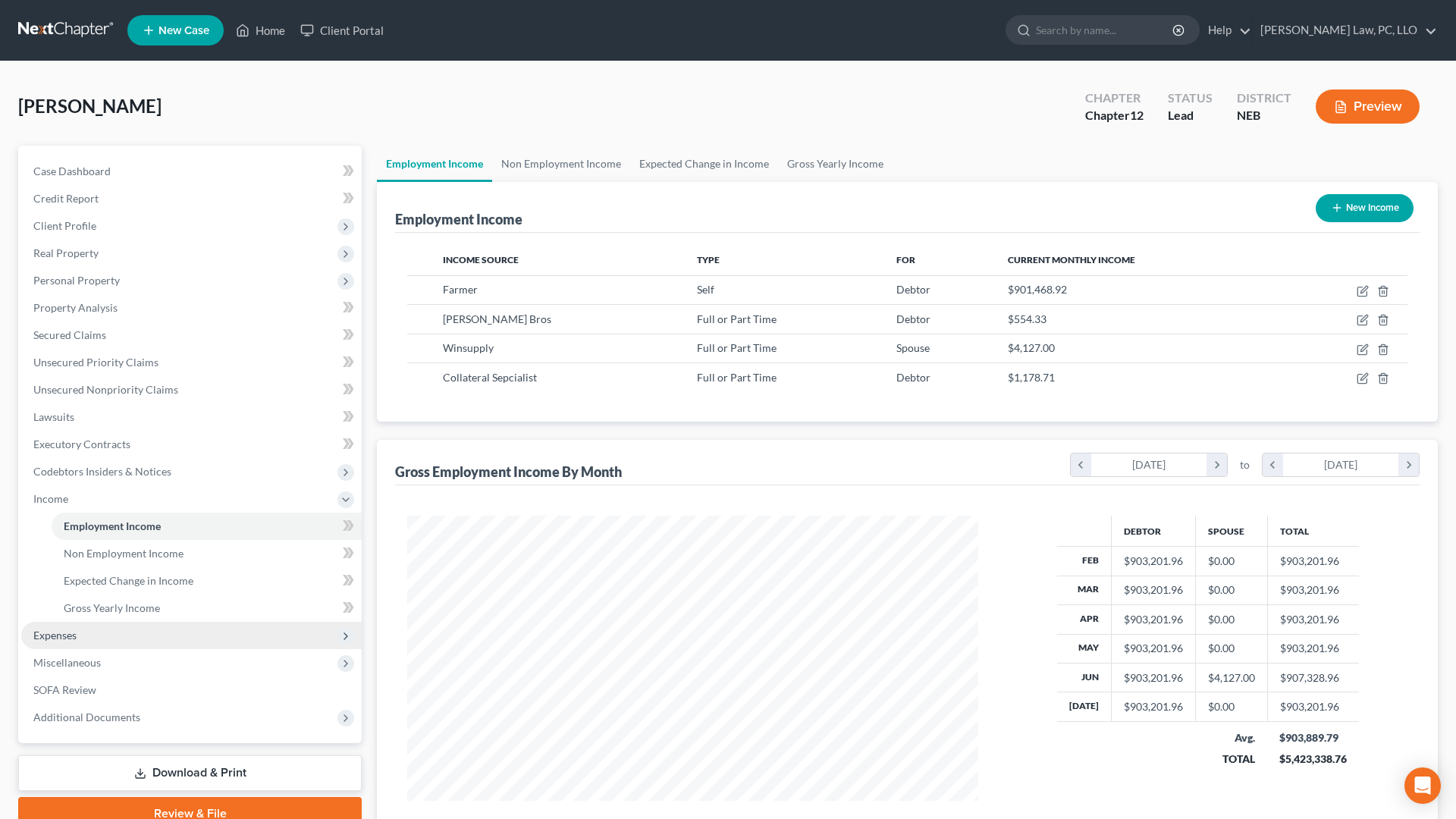
click at [97, 631] on span "Expenses" at bounding box center [191, 635] width 340 height 28
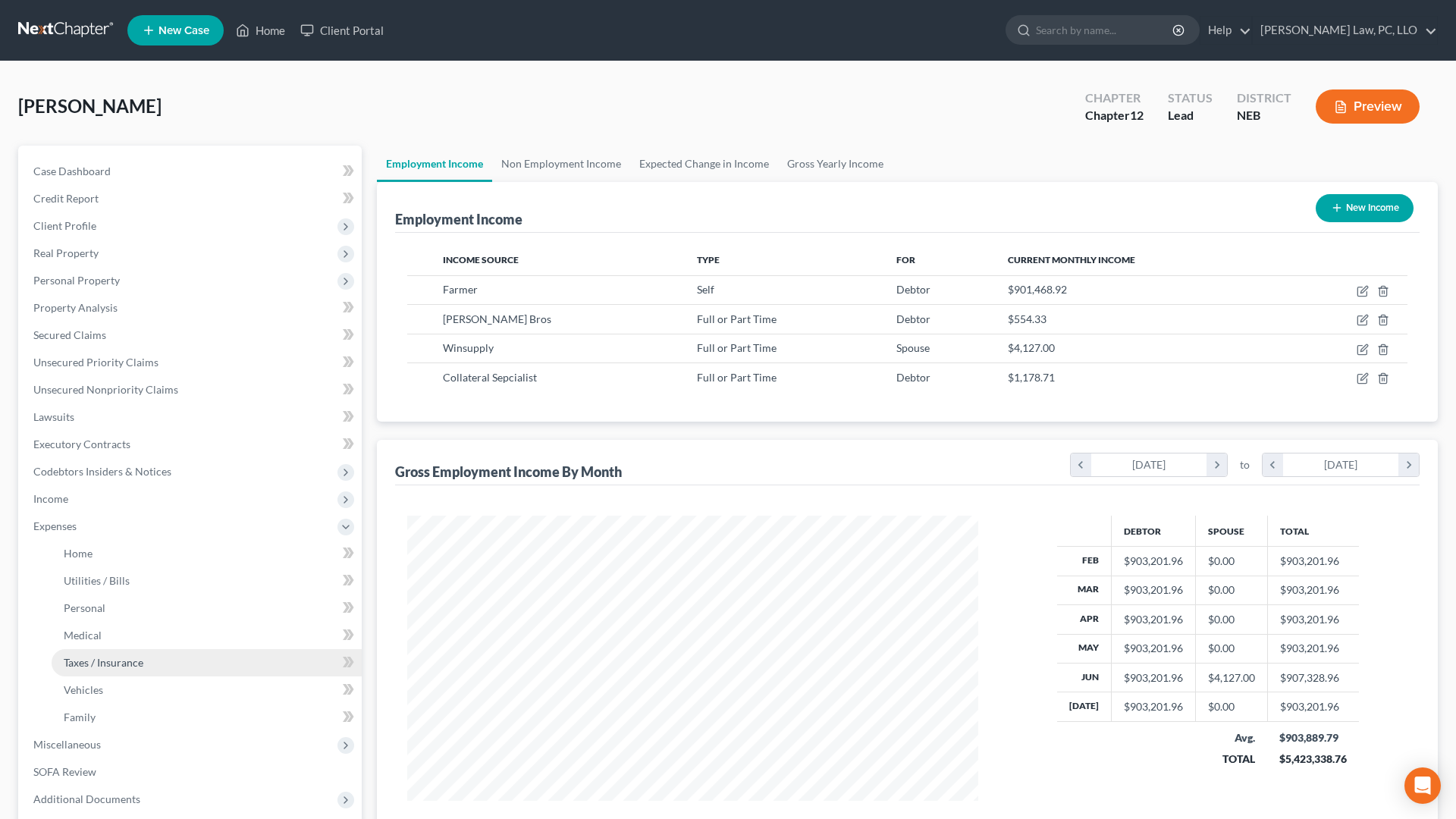
click at [119, 652] on link "Taxes / Insurance" at bounding box center [207, 663] width 310 height 28
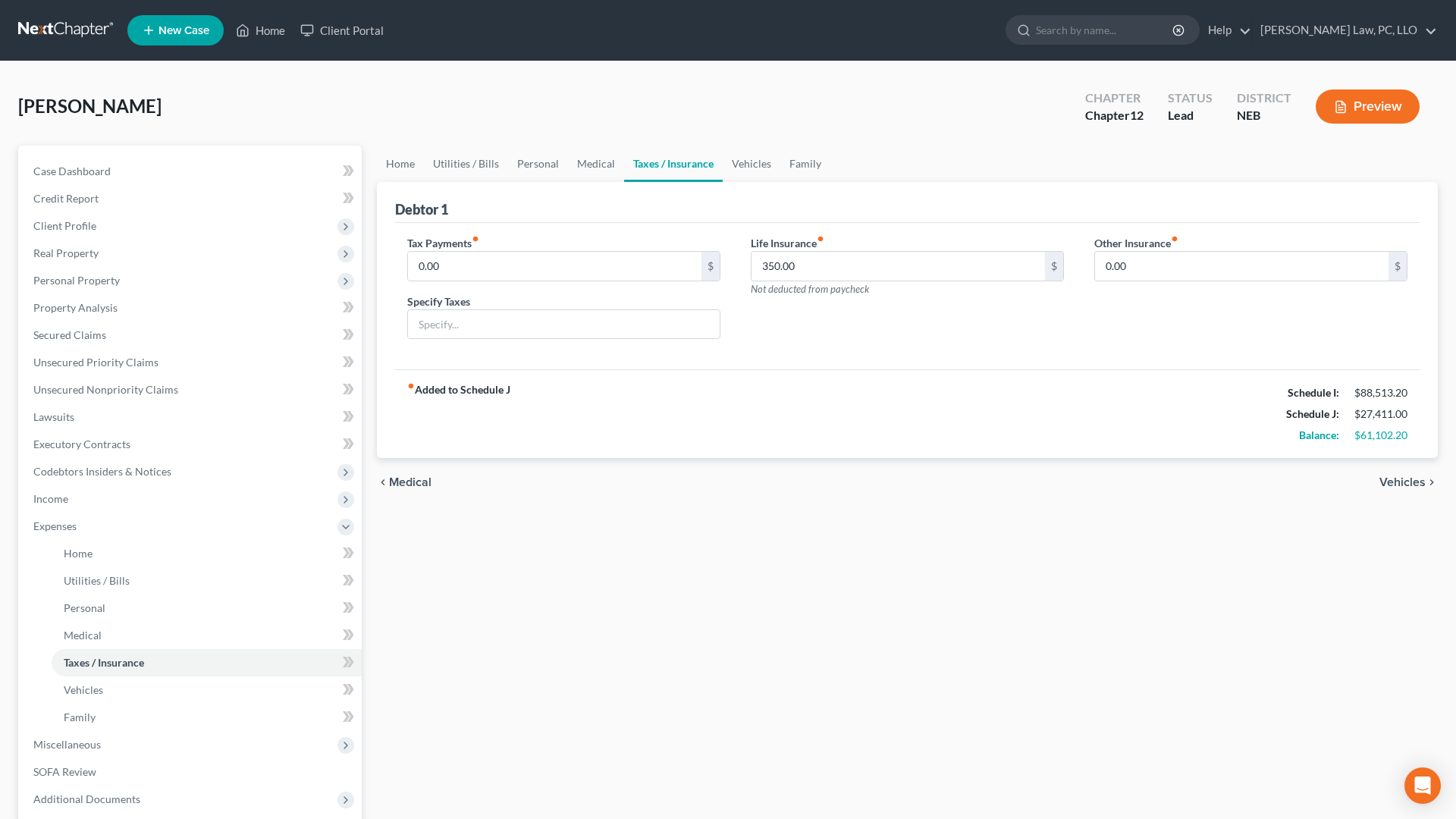
click at [784, 696] on div "Home Utilities / Bills Personal Medical Taxes / Insurance Vehicles Family Debto…" at bounding box center [907, 529] width 1076 height 767
click at [677, 615] on div "Home Utilities / Bills Personal Medical Taxes / Insurance Vehicles Family Debto…" at bounding box center [907, 529] width 1076 height 767
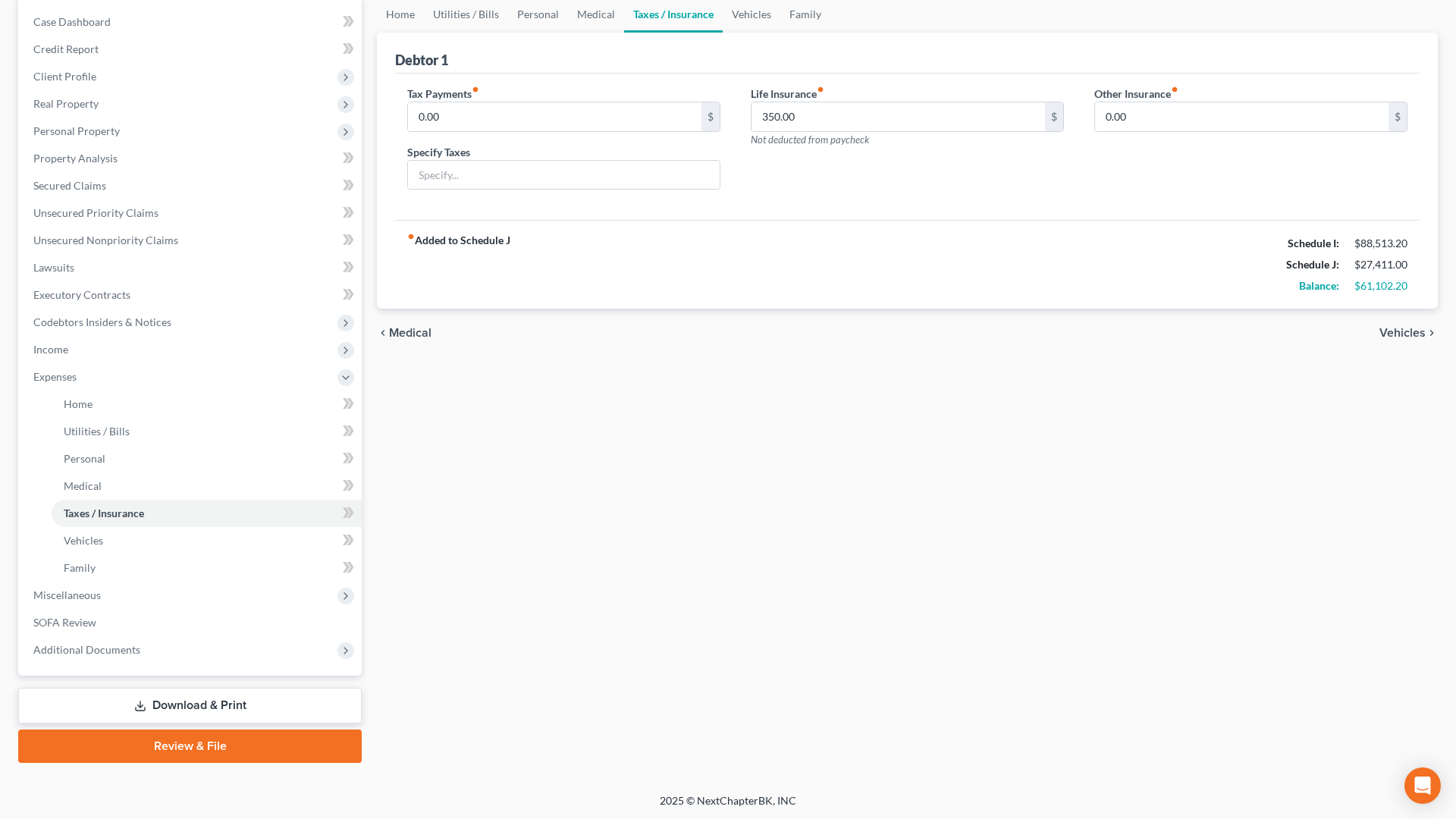
click at [167, 696] on link "Download & Print" at bounding box center [189, 705] width 343 height 35
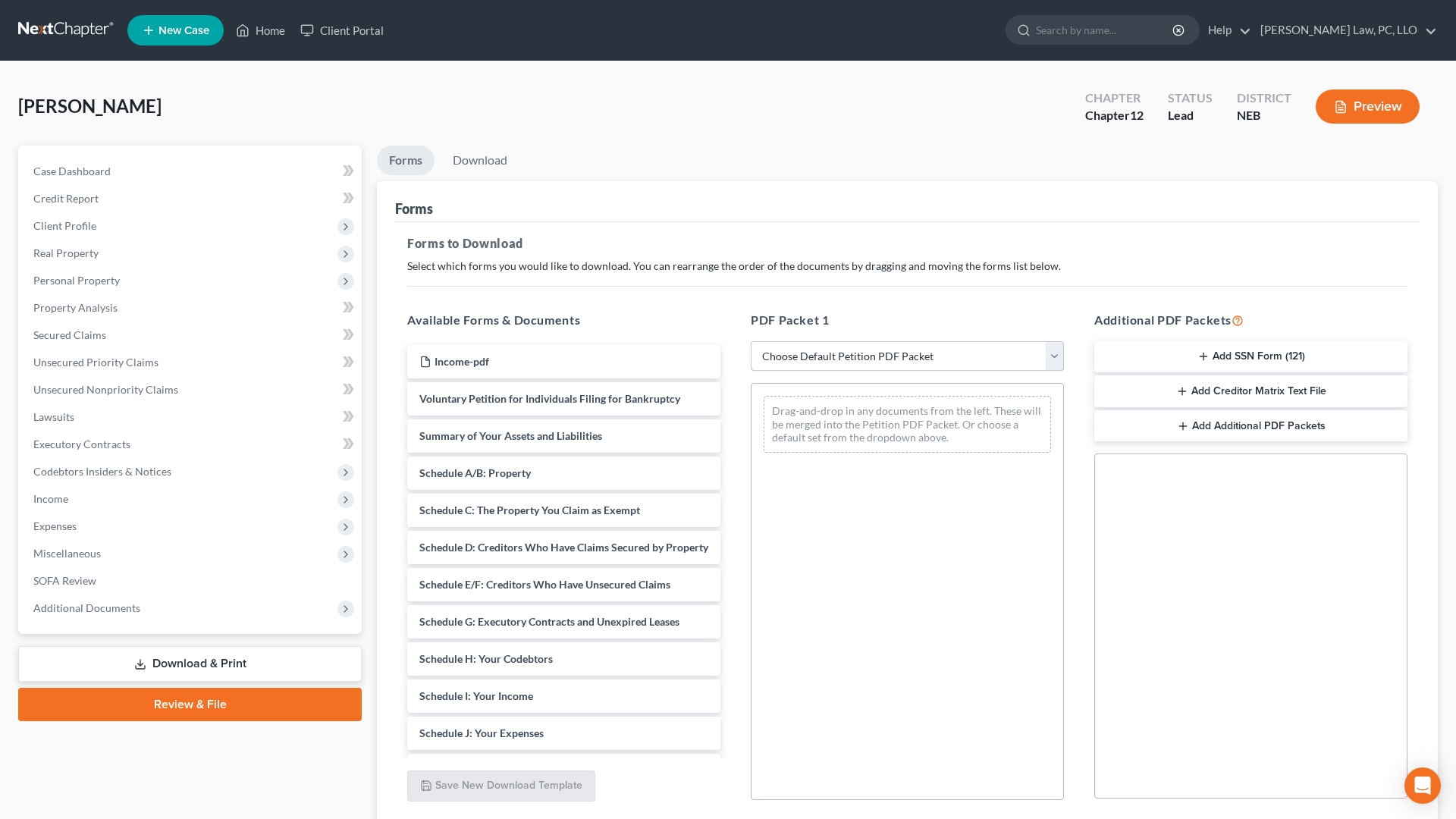
click at [750, 341] on select "Choose Default Petition PDF Packet Complete Bankruptcy Petition (all forms and …" at bounding box center [907, 356] width 314 height 31
click option "CH 12 Emergency Schedules" at bounding box center [0, 0] width 0 height 0
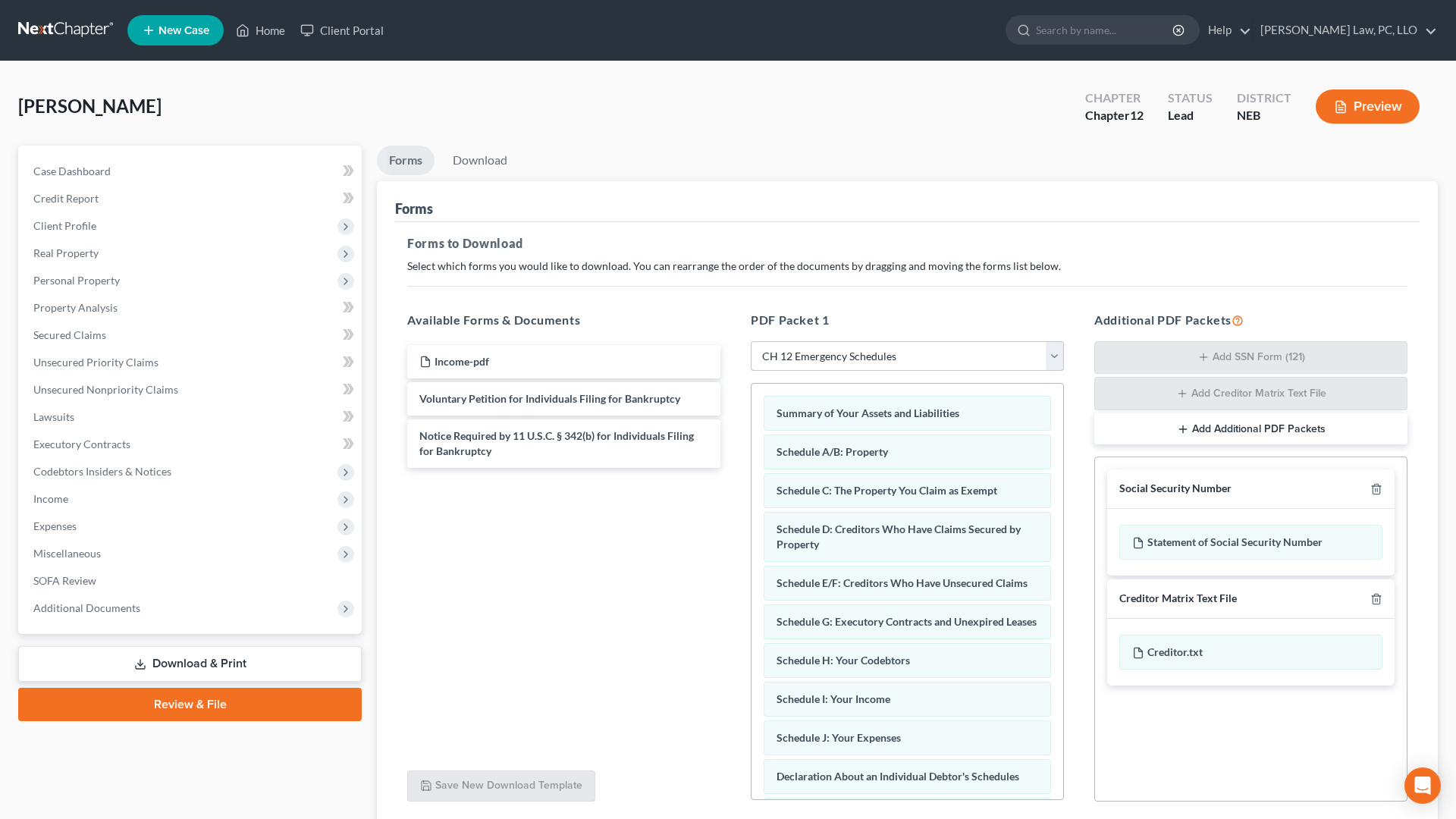
click at [750, 341] on select "Choose Default Petition PDF Packet Complete Bankruptcy Petition (all forms and …" at bounding box center [907, 356] width 314 height 31
click option "CH 12 Emergency Schedules" at bounding box center [0, 0] width 0 height 0
click at [750, 341] on select "Choose Default Petition PDF Packet Complete Bankruptcy Petition (all forms and …" at bounding box center [907, 356] width 314 height 31
select select "0"
click option "Complete Bankruptcy Petition (all forms and schedules)" at bounding box center [0, 0] width 0 height 0
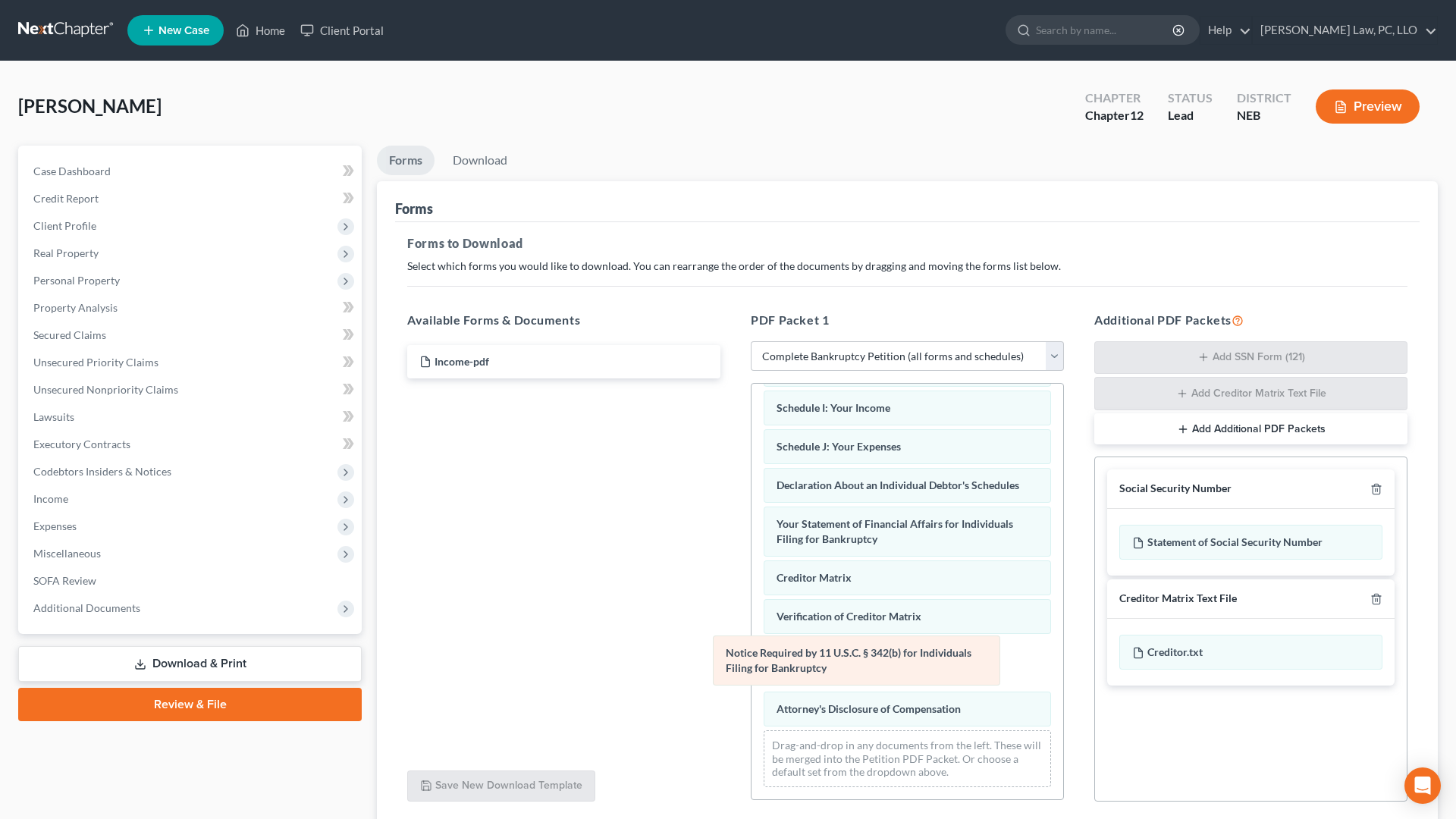
scroll to position [276, 0]
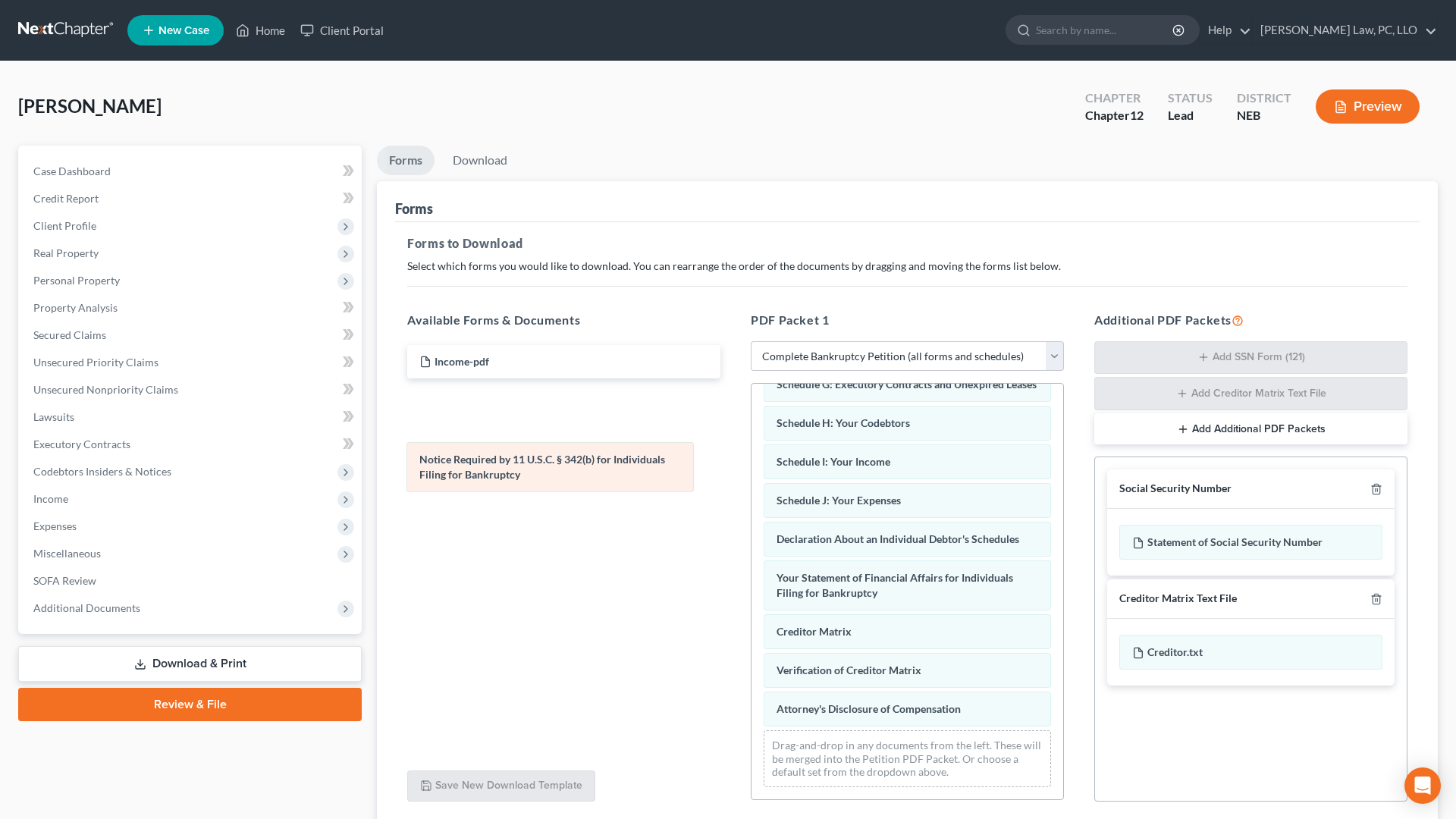
drag, startPoint x: 867, startPoint y: 667, endPoint x: 509, endPoint y: 472, distance: 407.7
click at [751, 472] on div "Notice Required by 11 U.S.C. § 342(b) for Individuals Filing for Bankruptcy Vol…" at bounding box center [907, 454] width 312 height 692
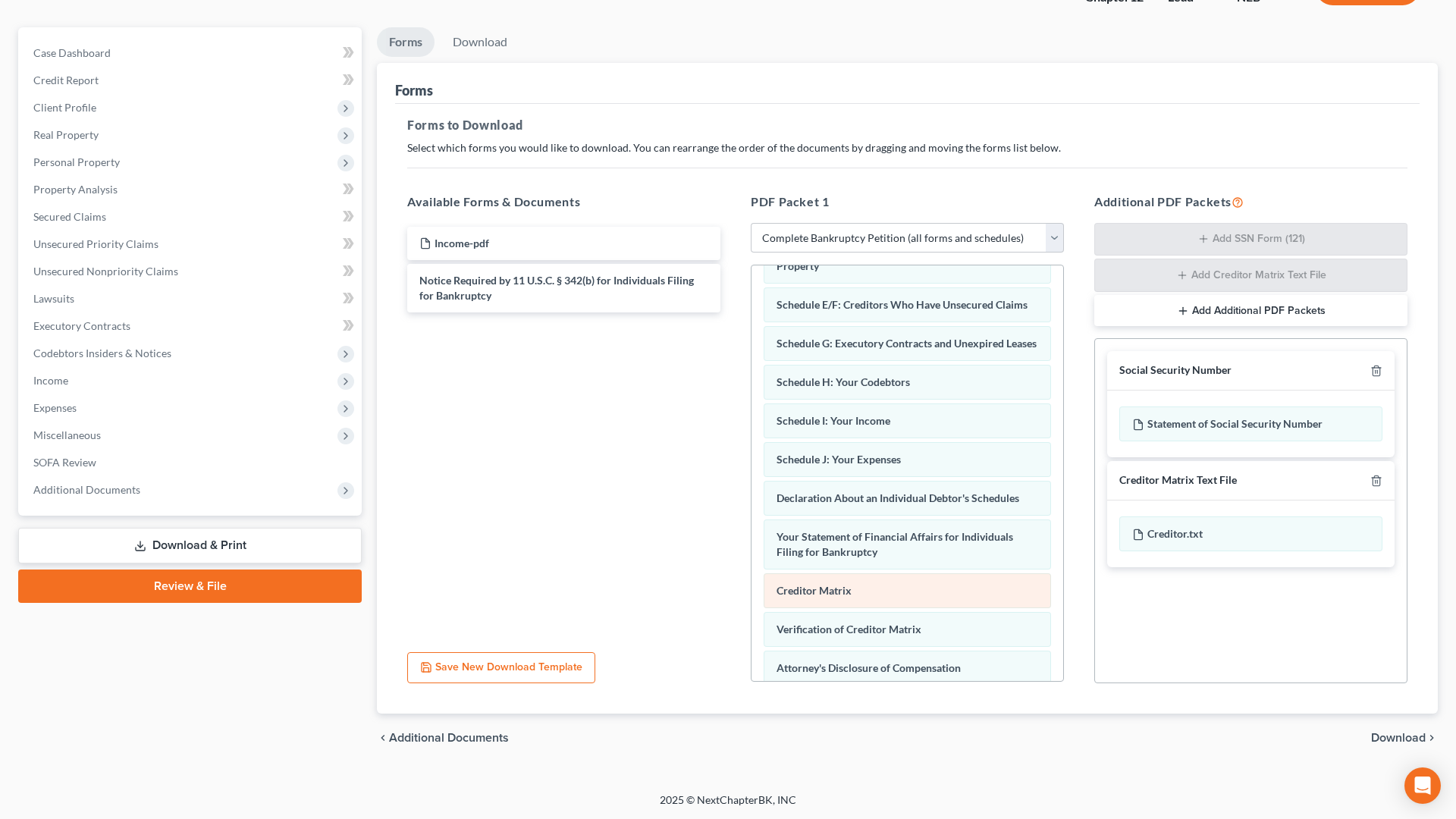
scroll to position [121, 0]
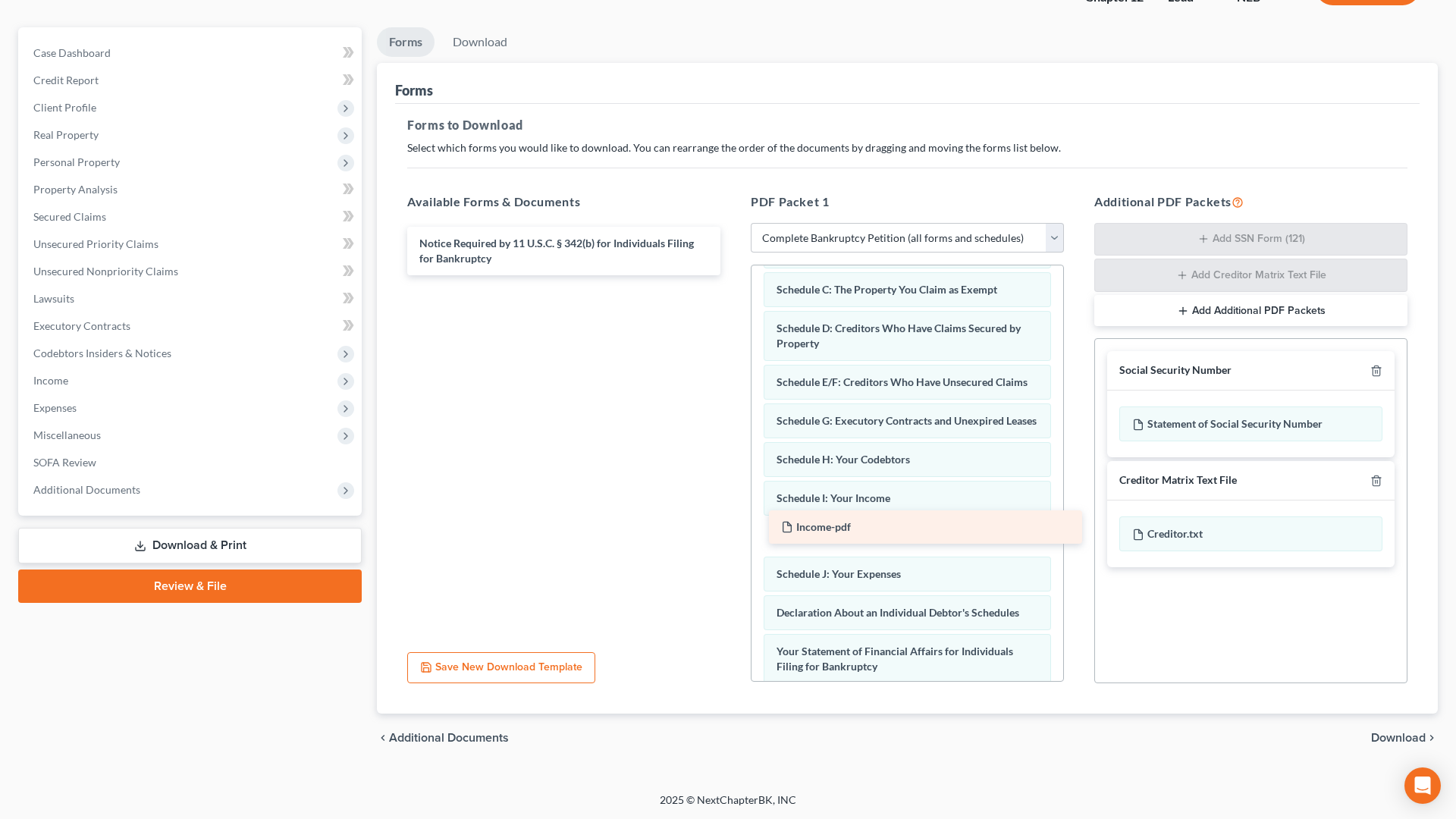
drag, startPoint x: 449, startPoint y: 244, endPoint x: 812, endPoint y: 528, distance: 460.9
click at [732, 275] on div "Income-pdf Income-pdf Notice Required by 11 U.S.C. § 342(b) for Individuals Fil…" at bounding box center [563, 252] width 337 height 49
click at [1393, 696] on span "Download" at bounding box center [1398, 737] width 54 height 12
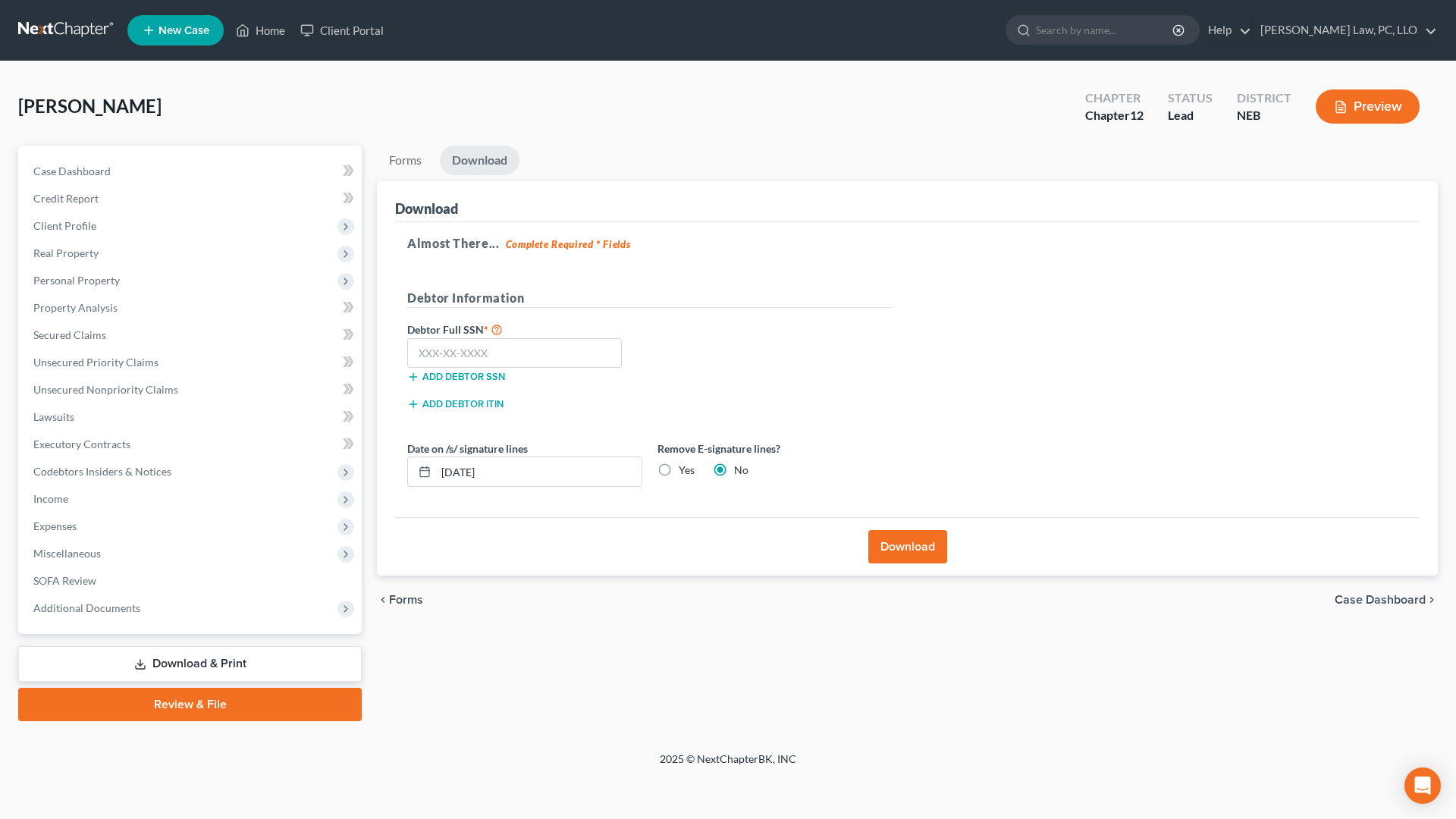
scroll to position [0, 0]
click at [905, 556] on button "Download" at bounding box center [908, 547] width 79 height 33
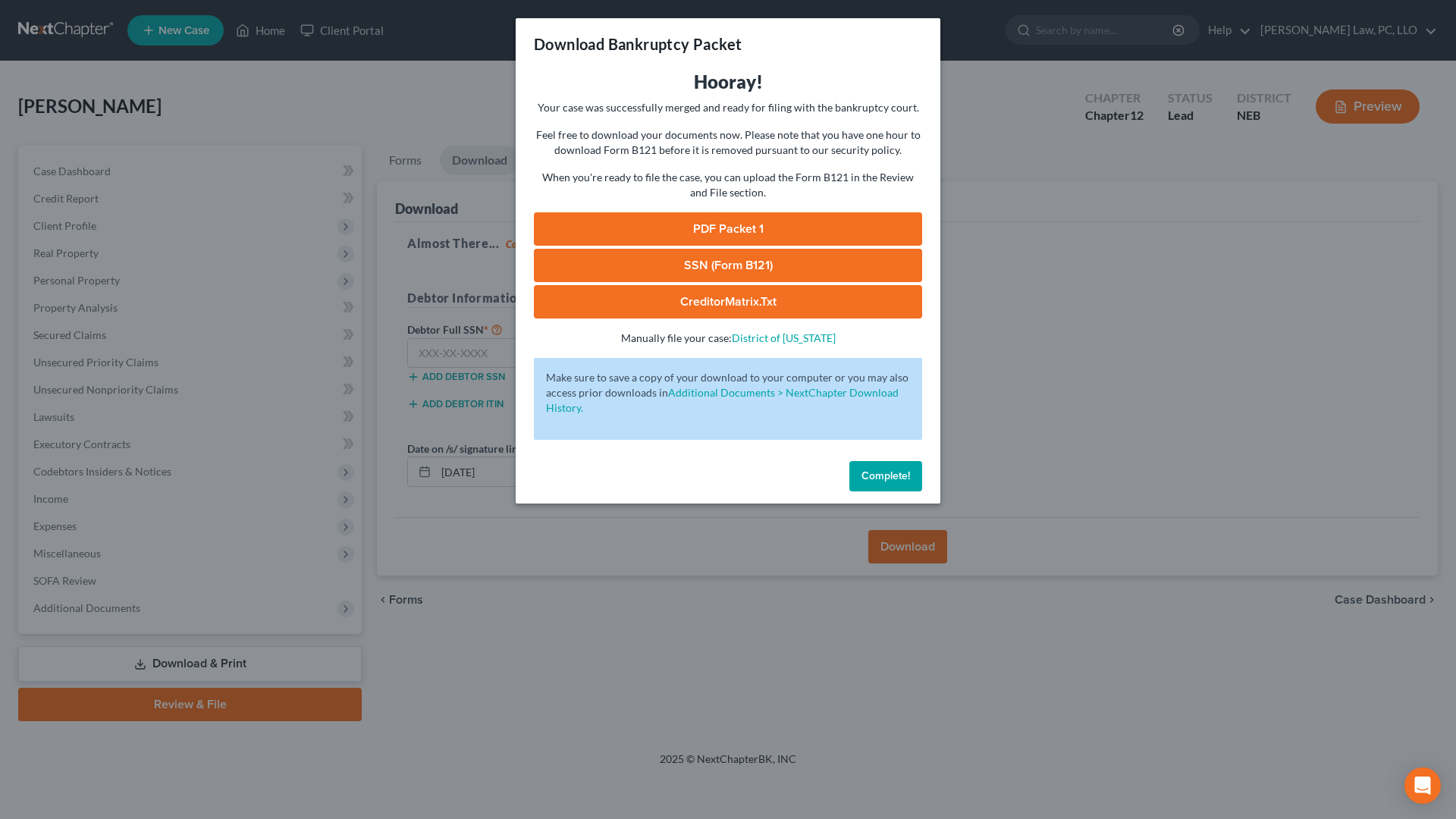
click at [726, 215] on link "PDF Packet 1" at bounding box center [728, 229] width 388 height 33
click at [878, 475] on span "Complete!" at bounding box center [886, 476] width 49 height 13
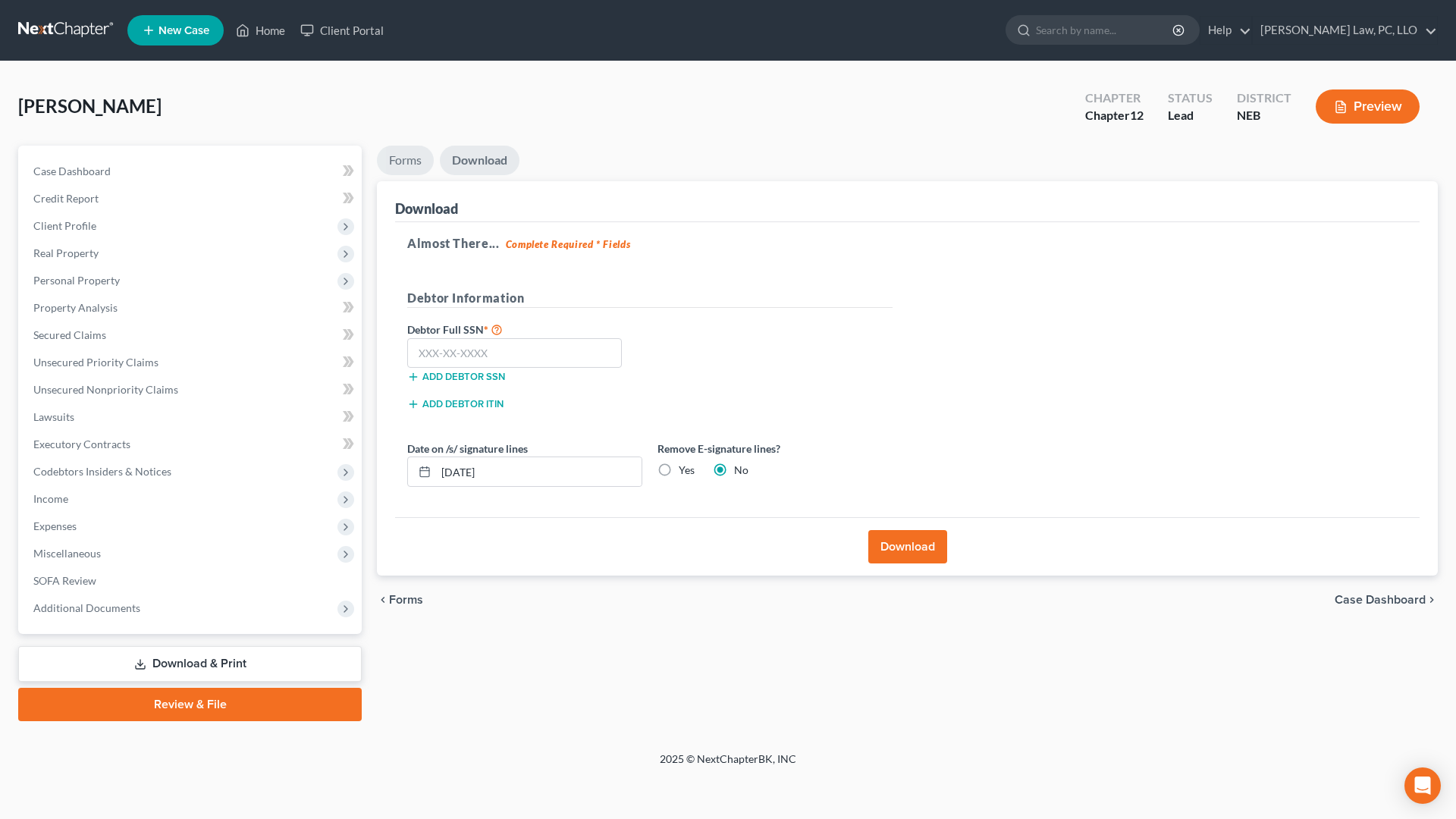
click at [394, 153] on link "Forms" at bounding box center [405, 160] width 57 height 30
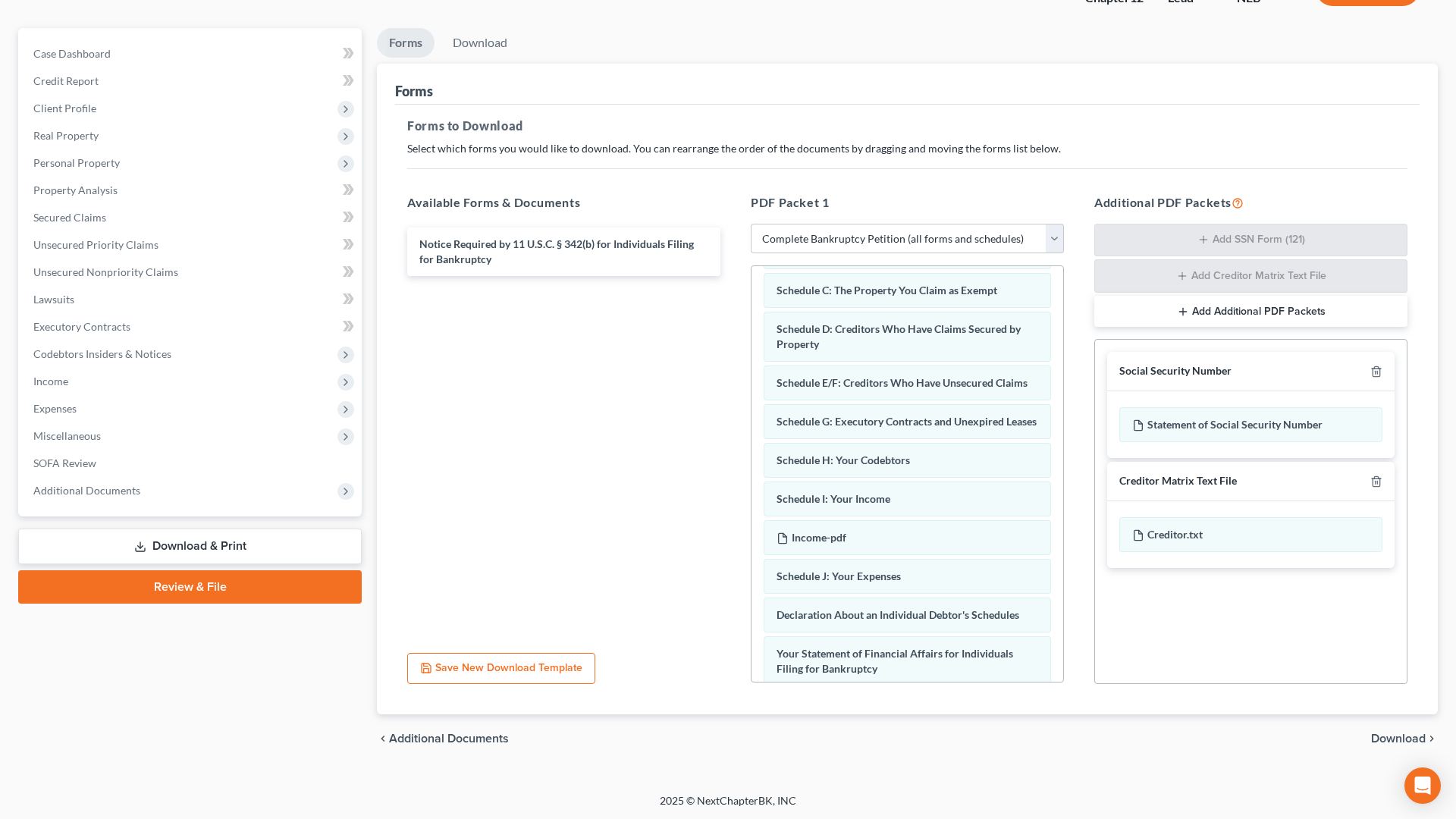
scroll to position [119, 0]
click at [1377, 696] on span "Download" at bounding box center [1398, 737] width 54 height 12
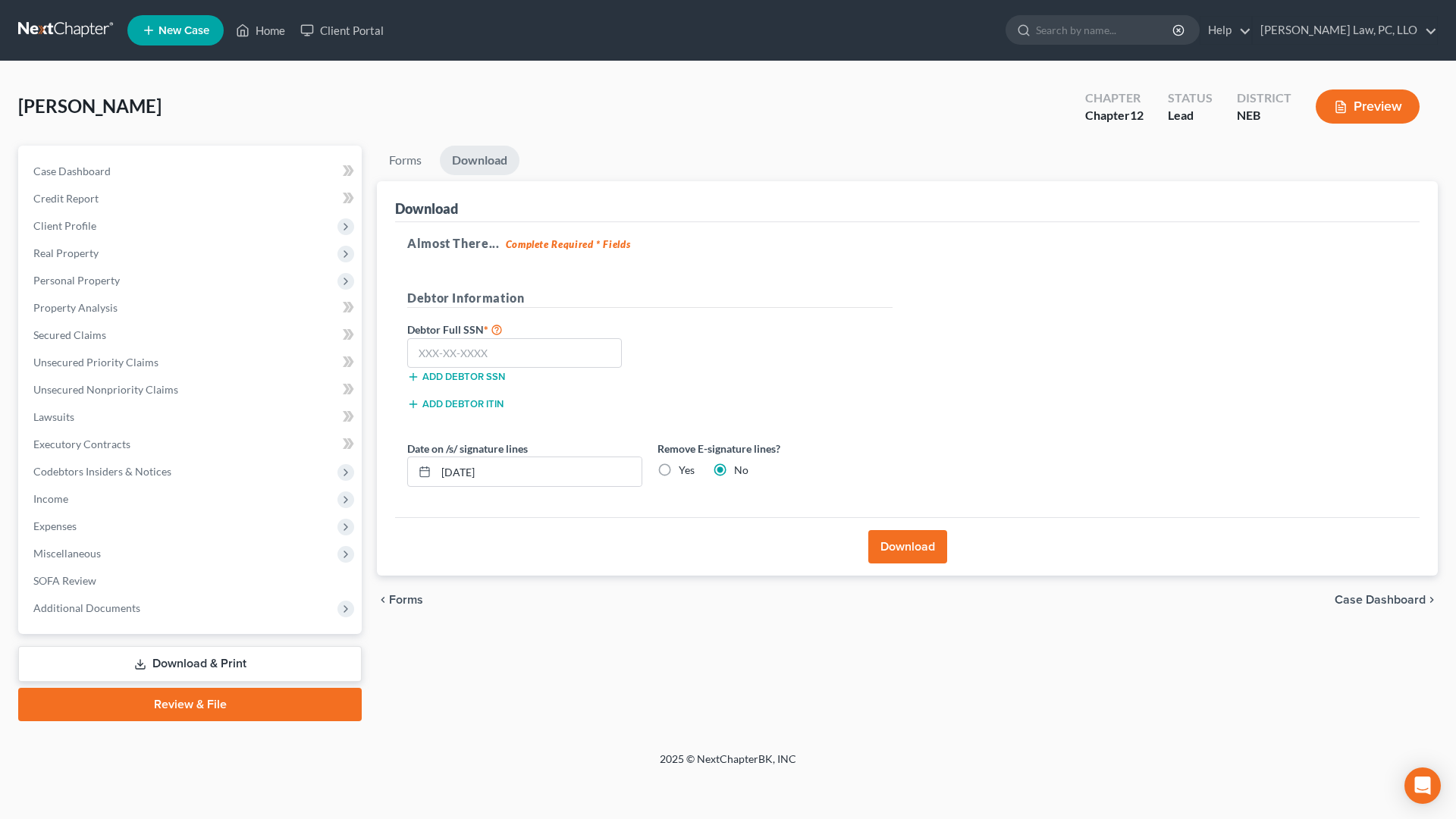
click at [679, 472] on label "Yes" at bounding box center [687, 470] width 16 height 15
click at [684, 472] on input "Yes" at bounding box center [689, 468] width 10 height 10
radio input "true"
click at [734, 471] on label "No" at bounding box center [741, 470] width 14 height 15
click at [740, 471] on input "No" at bounding box center [745, 468] width 10 height 10
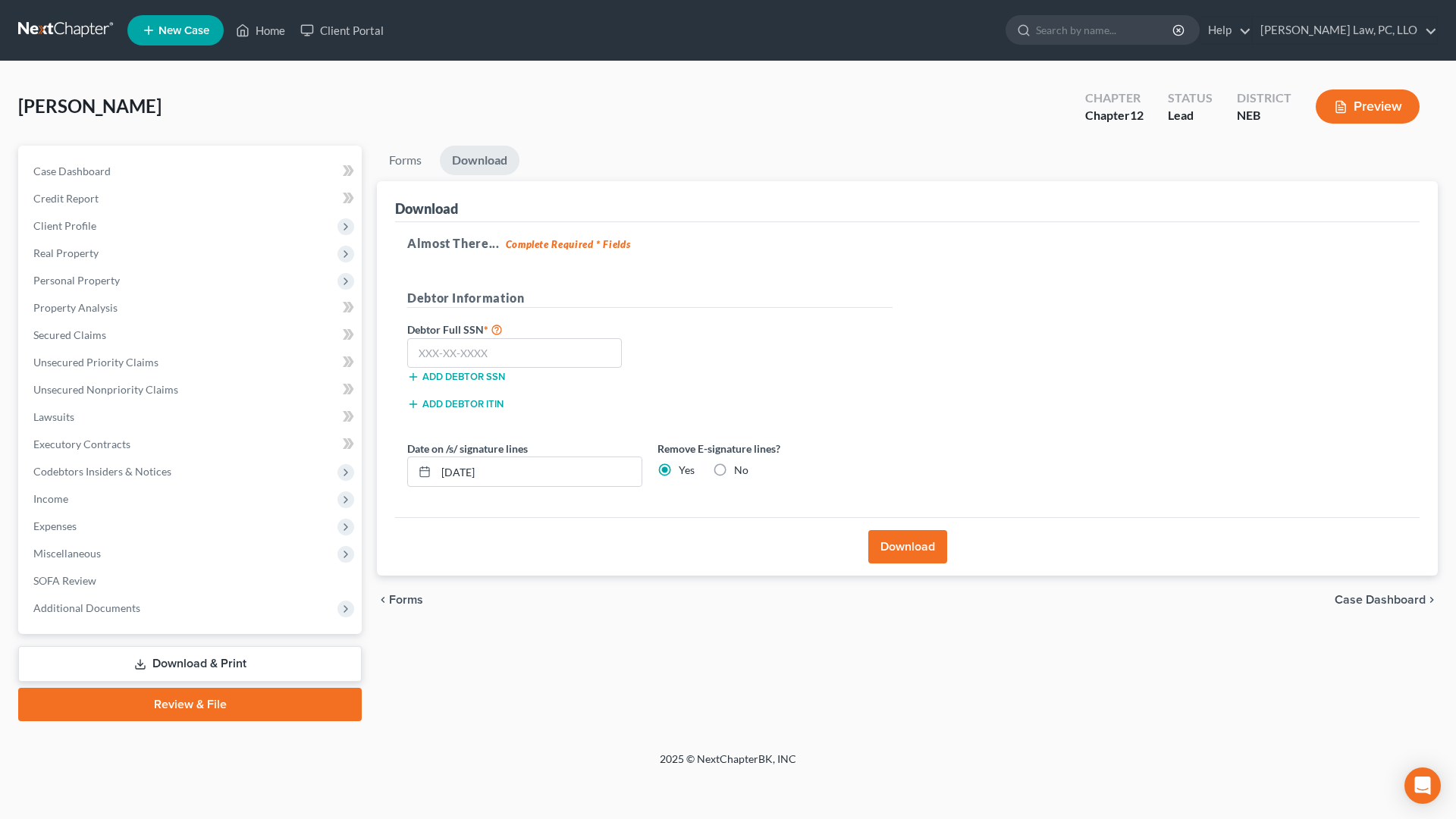
radio input "true"
radio input "false"
click at [563, 359] on input "text" at bounding box center [514, 353] width 215 height 31
type input "507-11-4738"
click at [896, 547] on button "Download" at bounding box center [908, 547] width 79 height 33
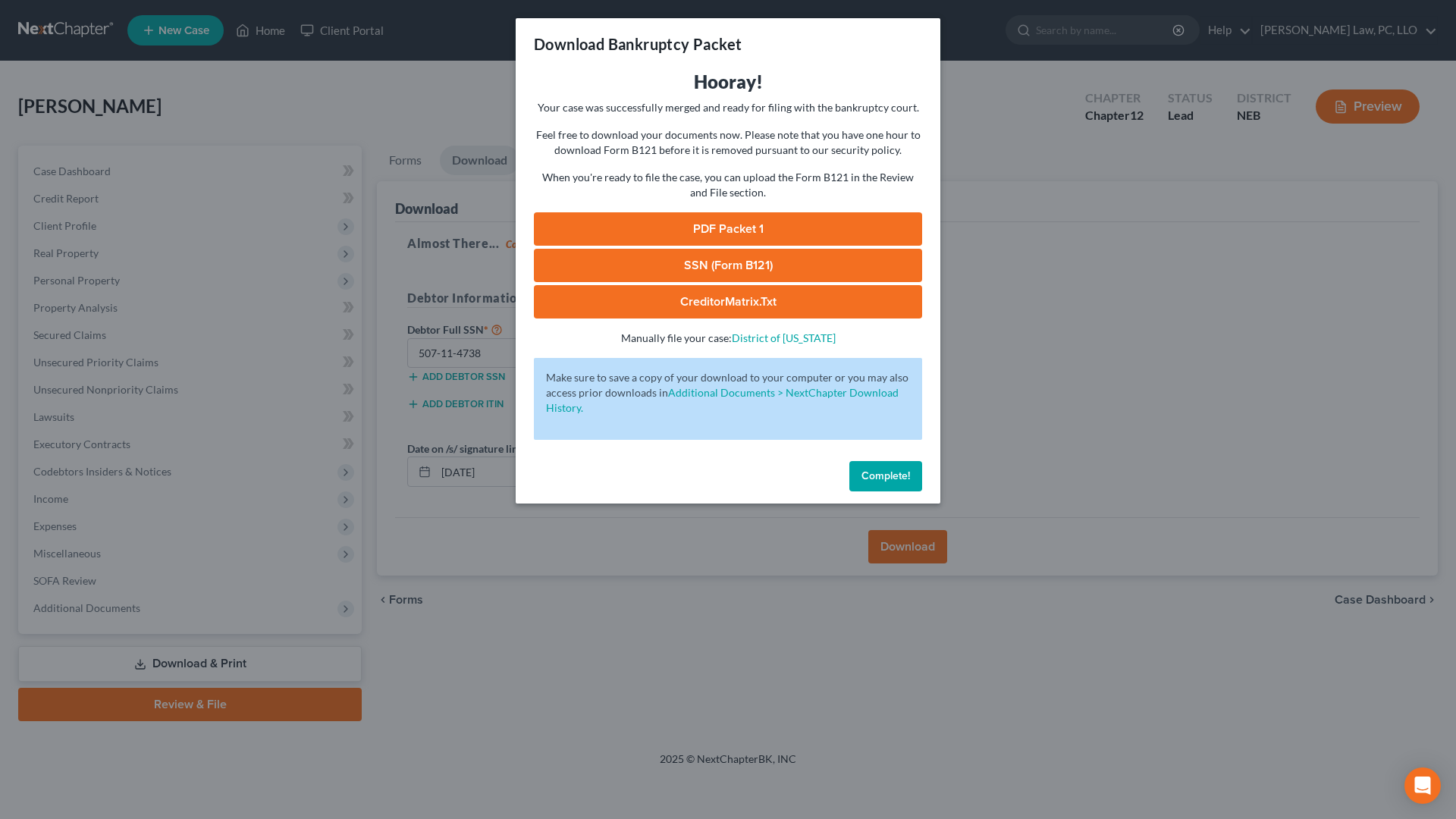
click at [739, 277] on link "SSN (Form B121)" at bounding box center [728, 266] width 388 height 33
click at [706, 229] on link "PDF Packet 1" at bounding box center [728, 229] width 388 height 33
click at [865, 482] on span "Complete!" at bounding box center [886, 476] width 49 height 13
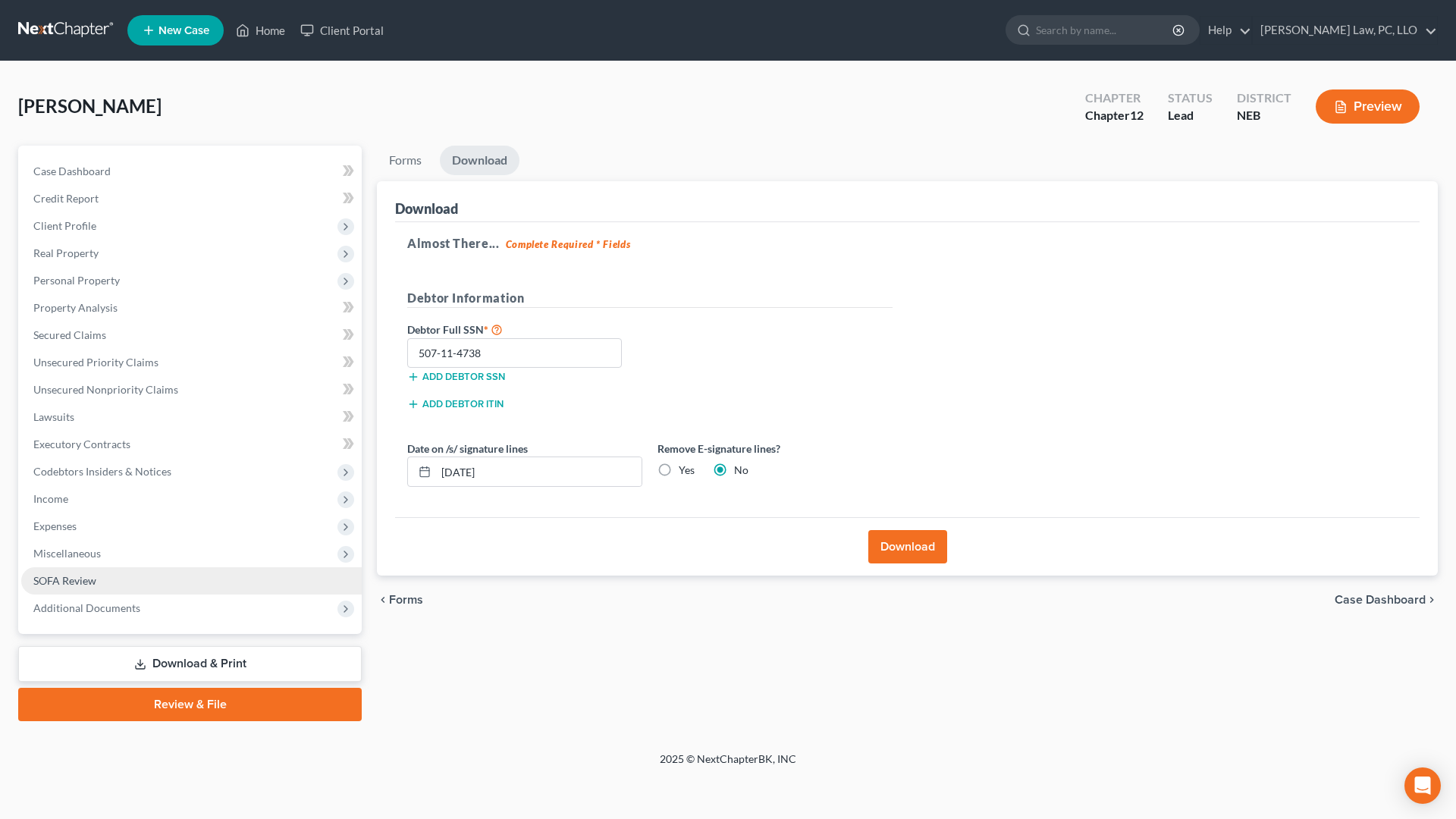
click at [73, 585] on span "SOFA Review" at bounding box center [64, 580] width 63 height 13
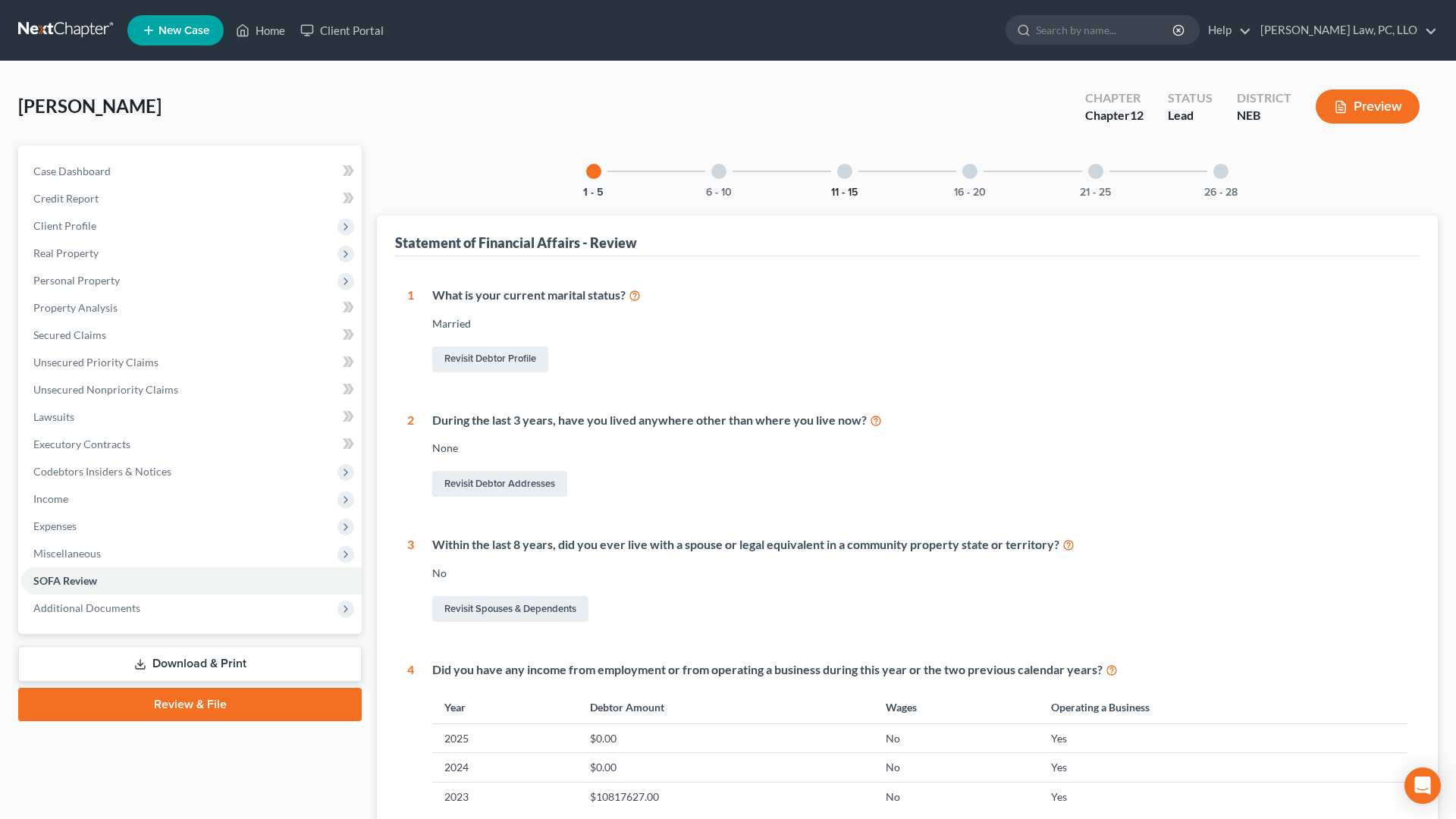
click at [833, 189] on button "11 - 15" at bounding box center [845, 193] width 27 height 11
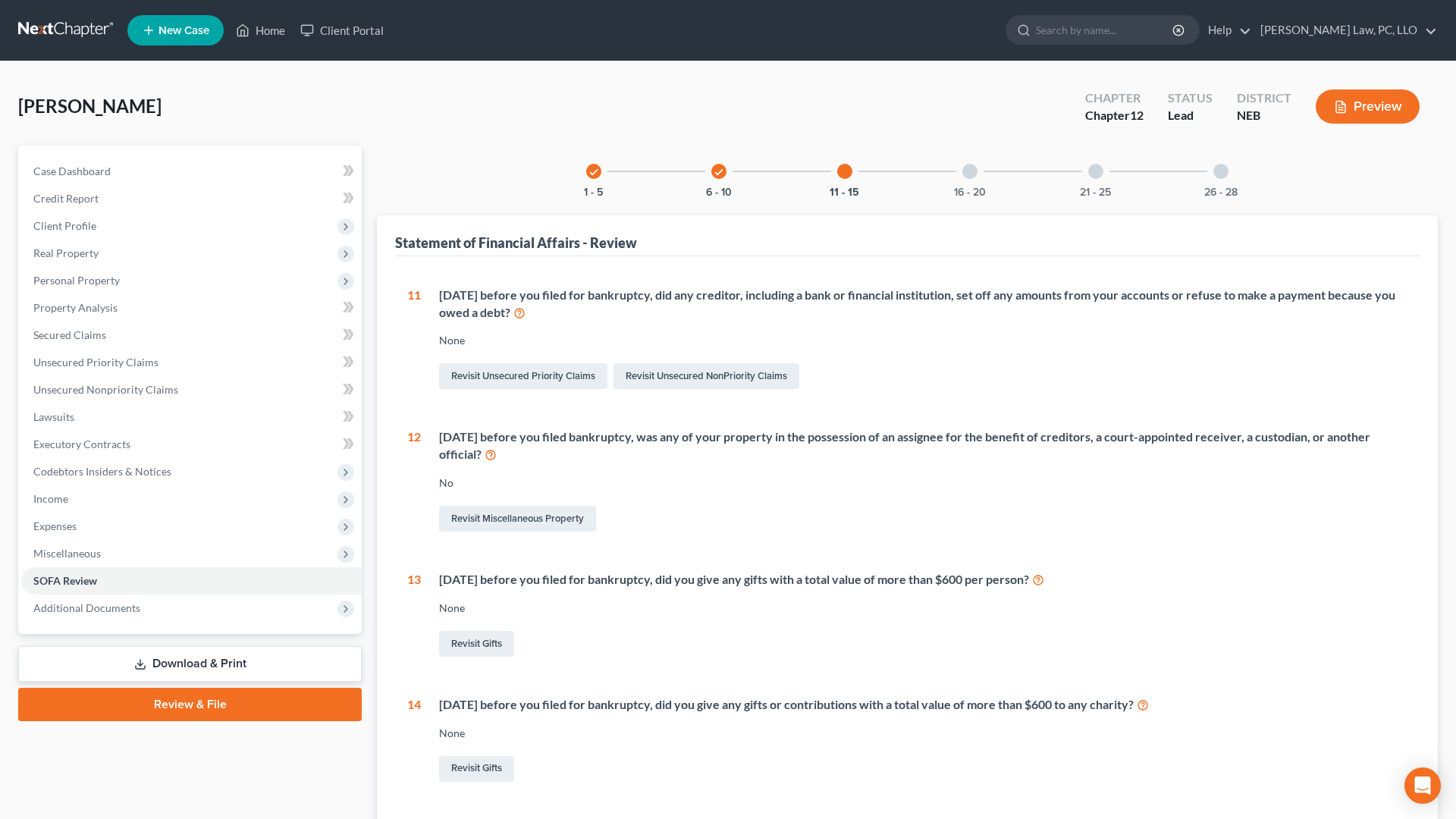
click at [961, 202] on div "check 1 - 5 check 6 - 10 11 - 15 16 - 20 21 - 25 26 - 28 Statement of Financial…" at bounding box center [908, 555] width 1061 height 819
click at [969, 185] on div "16 - 20" at bounding box center [970, 171] width 52 height 52
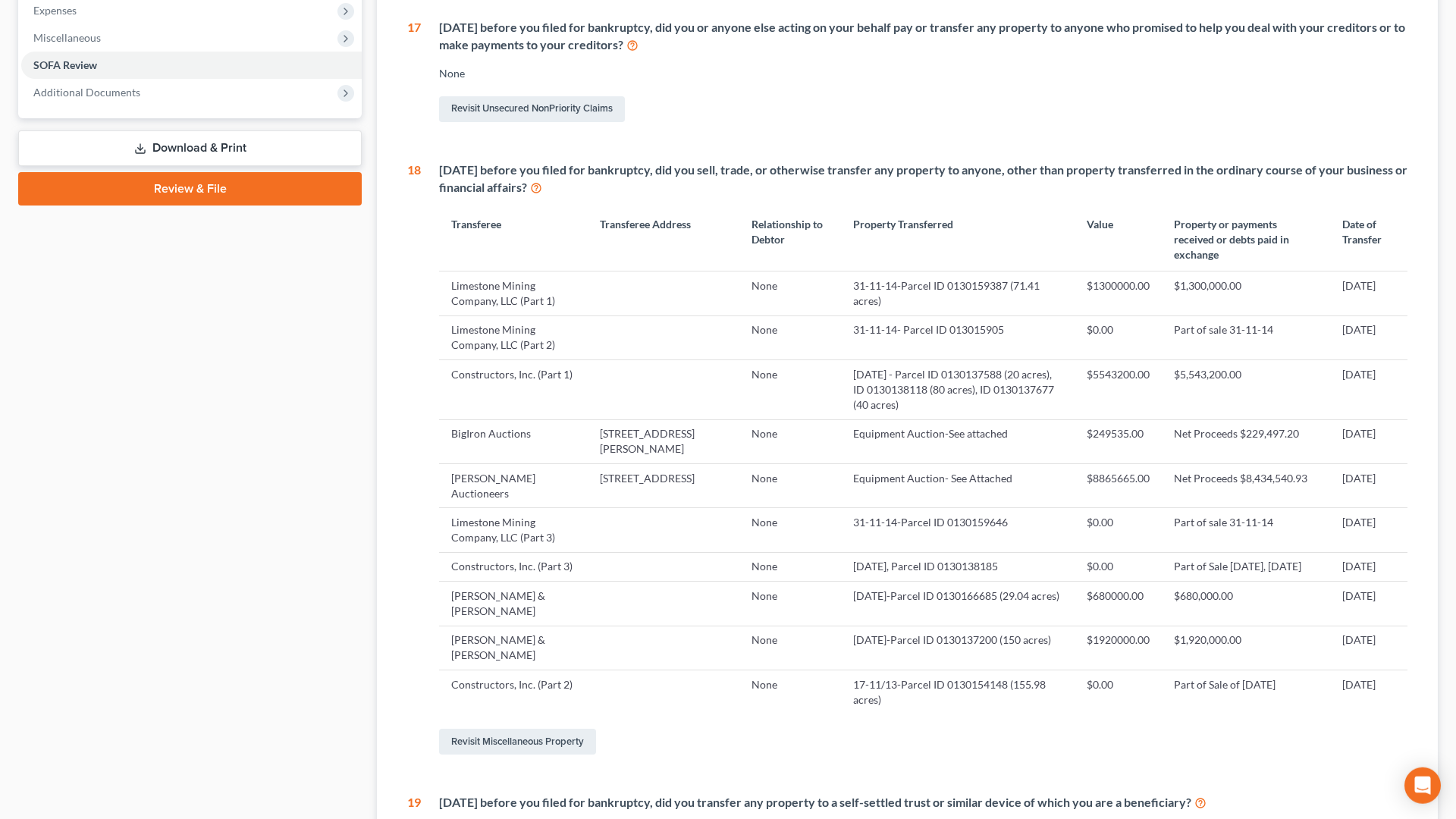
scroll to position [542, 0]
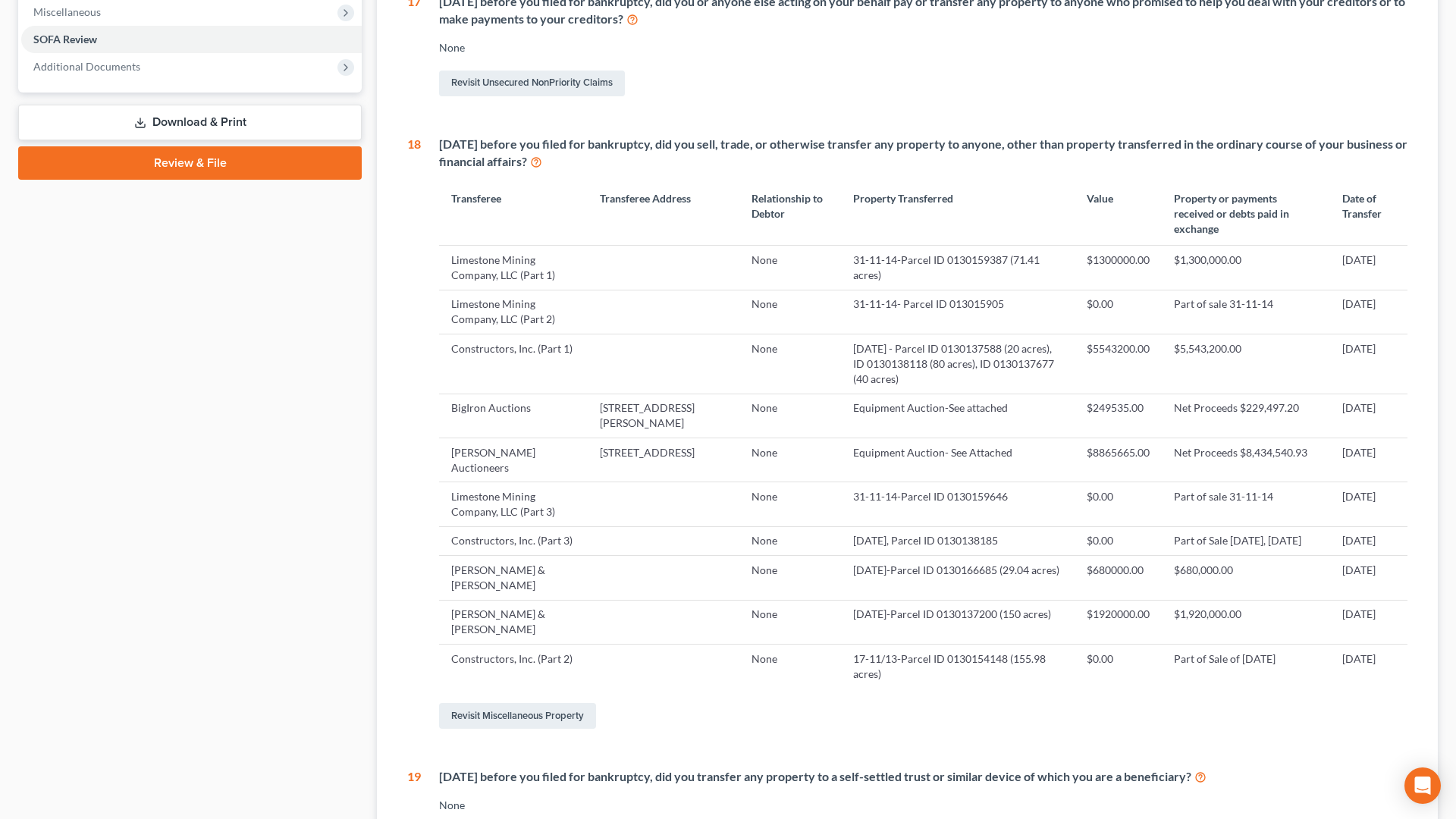
click at [257, 696] on div "Case Dashboard Payments Invoices Payments Payments Credit Report Client Profile" at bounding box center [190, 344] width 358 height 1482
click at [552, 696] on link "Revisit Miscellaneous Property" at bounding box center [518, 716] width 157 height 26
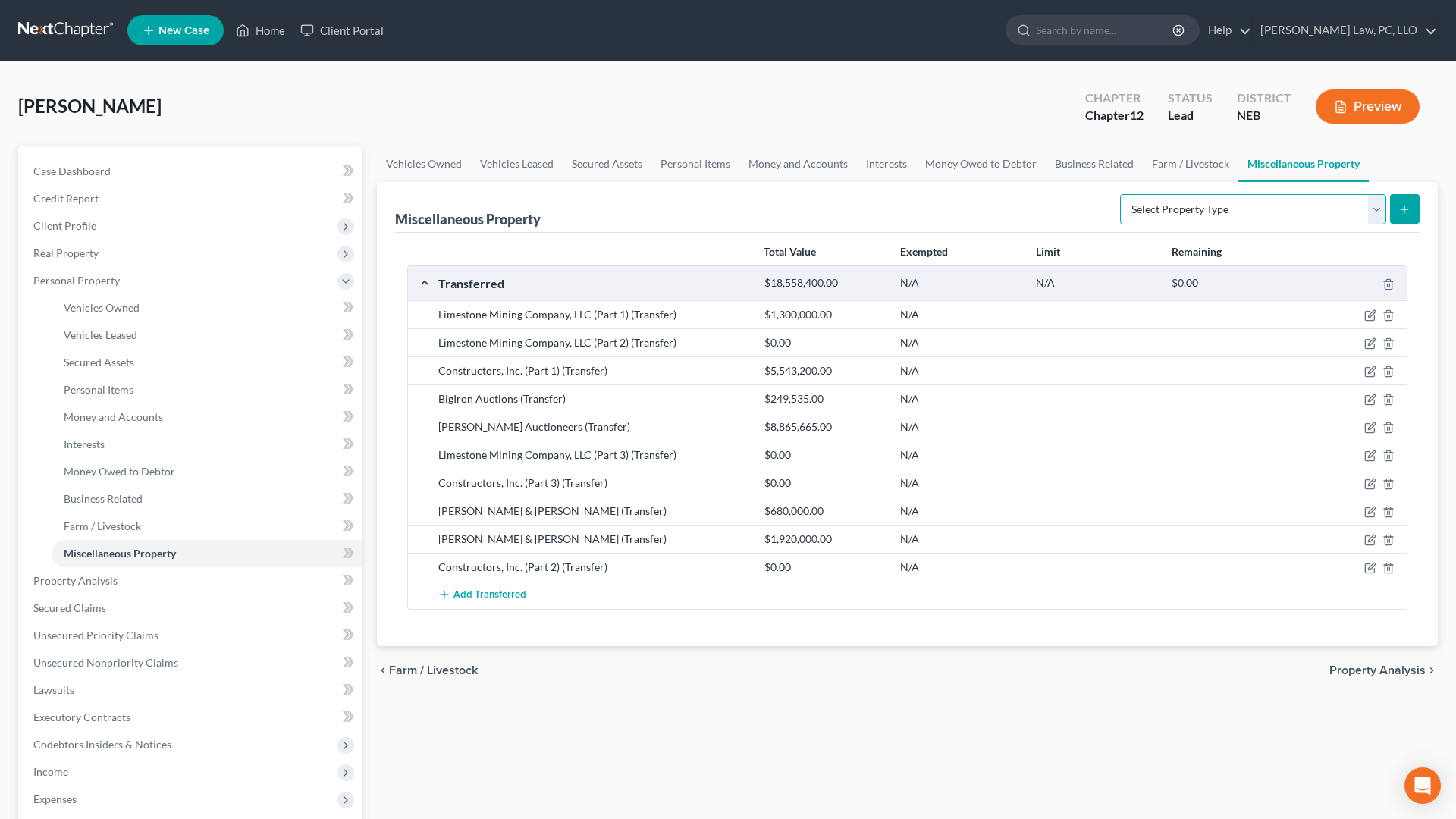
click at [1120, 194] on select "Select Property Type Assigned for Creditor Benefit [DATE] (SOFA: 12) Holding fo…" at bounding box center [1252, 209] width 266 height 31
select select "transferred"
click option "Transferred (SOFA 18, 19)" at bounding box center [0, 0] width 0 height 0
click at [1400, 208] on icon "submit" at bounding box center [1403, 209] width 12 height 12
select select "Ordinary ([DATE])"
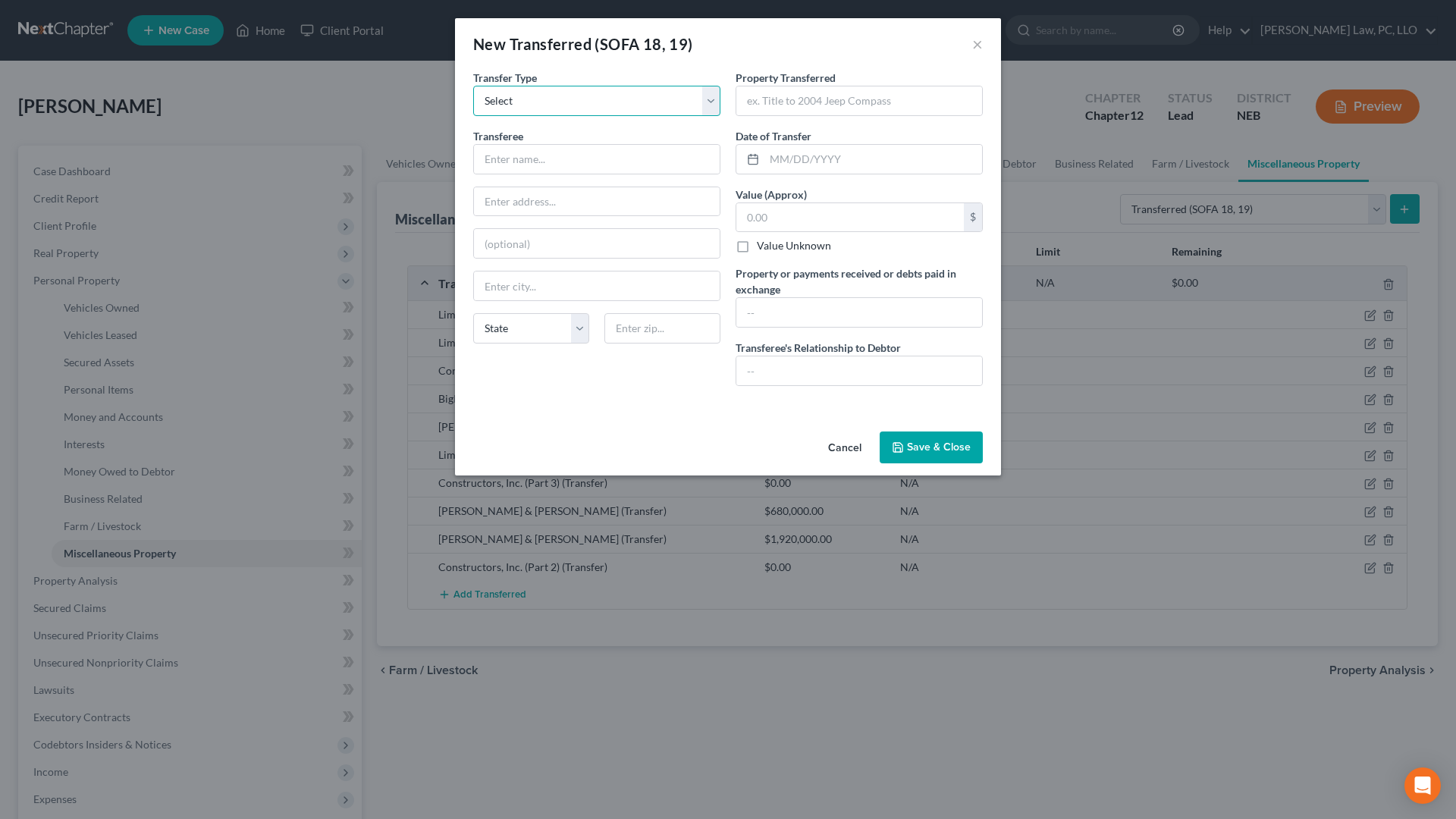
click at [473, 86] on select "Select Ordinary ([DATE]) [DATE]" at bounding box center [596, 101] width 248 height 31
click at [552, 107] on select "Select Ordinary ([DATE]) [DATE]" at bounding box center [596, 101] width 248 height 31
click at [551, 167] on input "text" at bounding box center [596, 159] width 246 height 29
type input "Big Iron Auctions"
click at [870, 99] on input "text" at bounding box center [859, 101] width 246 height 29
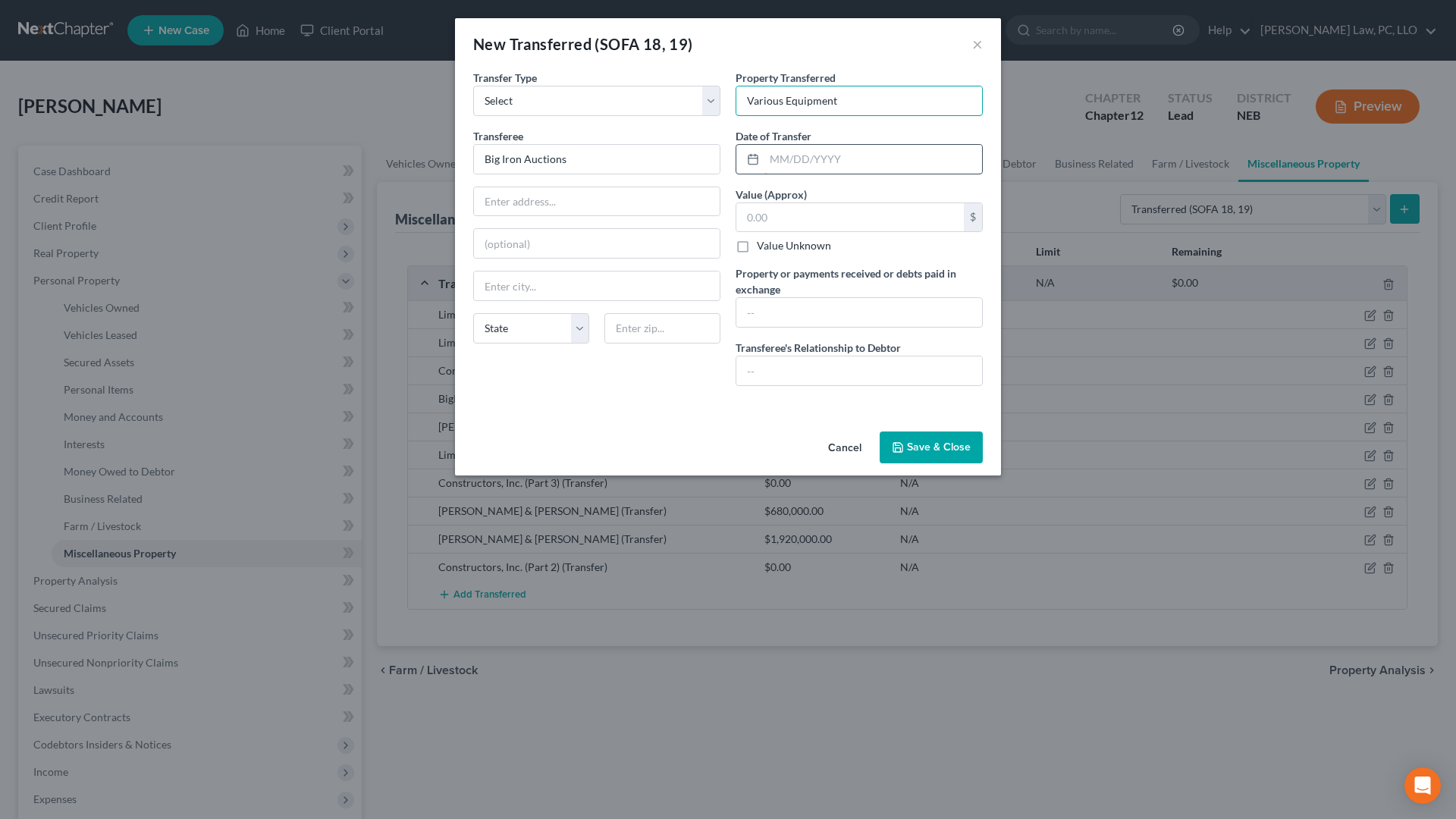
type input "Various Equipment"
click at [855, 160] on input "text" at bounding box center [873, 159] width 218 height 29
drag, startPoint x: 847, startPoint y: 159, endPoint x: 703, endPoint y: 160, distance: 144.0
click at [765, 160] on input "074/31/2024" at bounding box center [873, 159] width 218 height 29
type input "[DATE]"
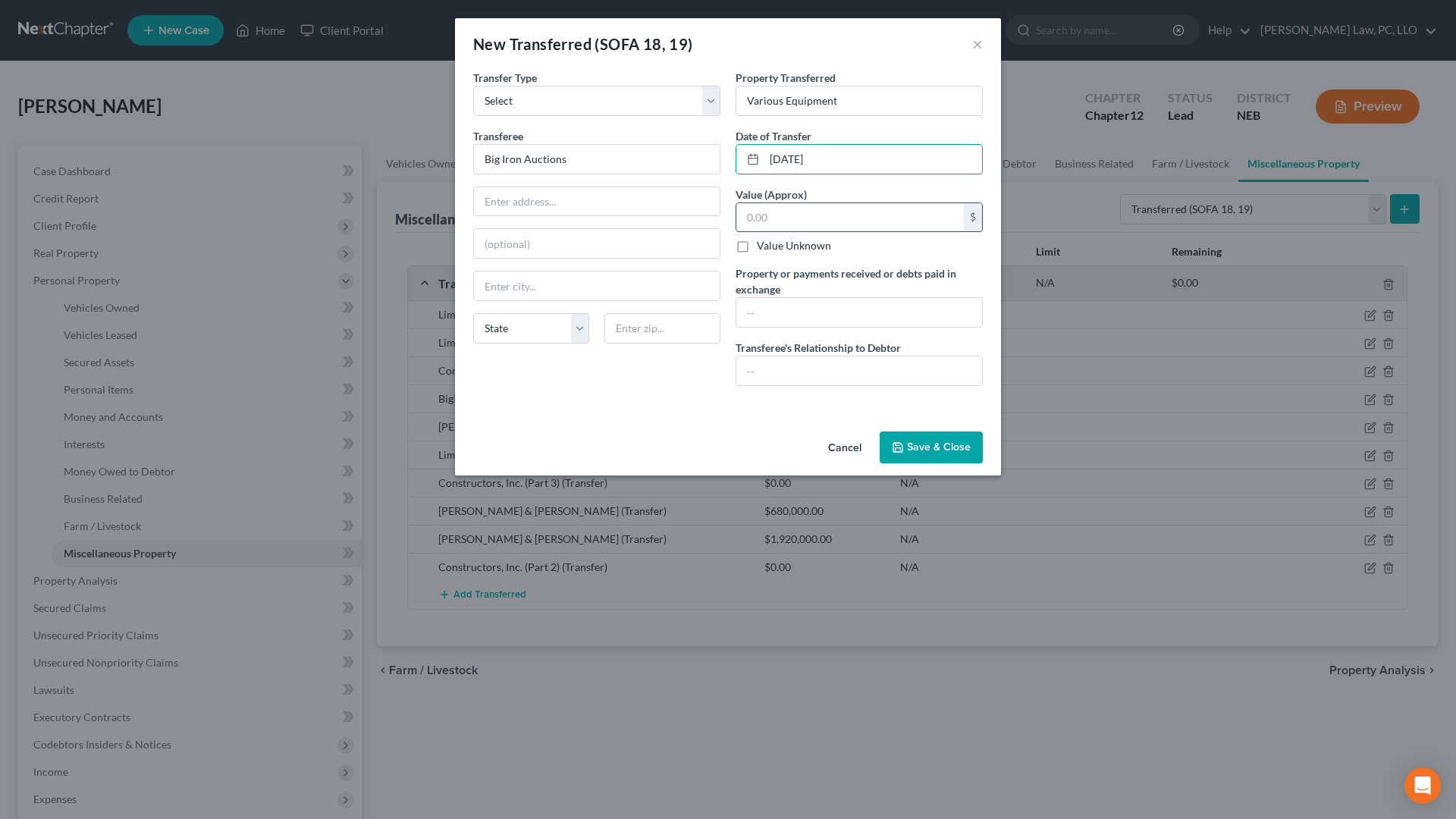
click at [780, 213] on input "text" at bounding box center [849, 218] width 227 height 29
type input "1,500,000"
click at [798, 314] on input "text" at bounding box center [859, 312] width 246 height 29
type input "V"
type input "1500000.00"
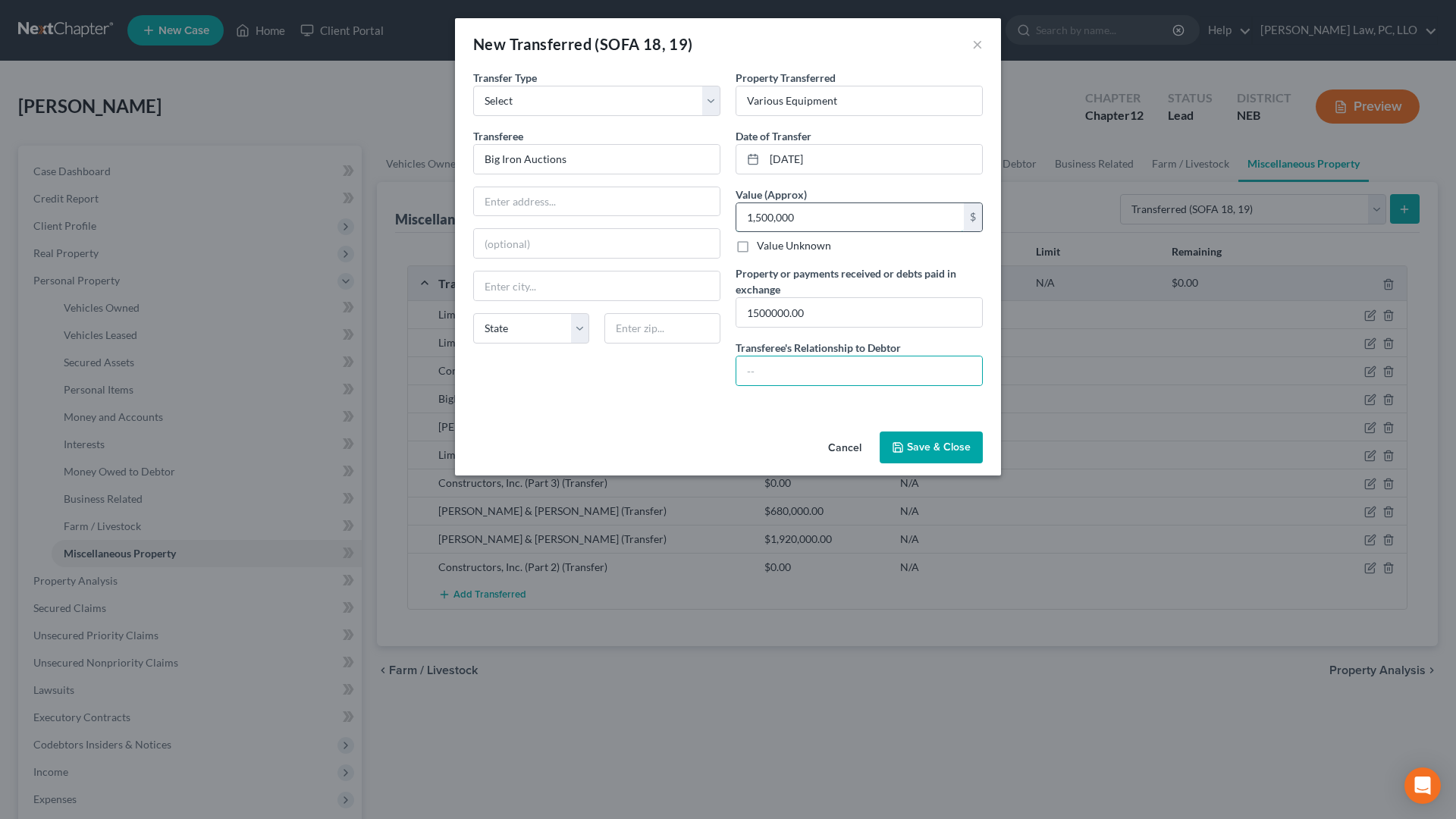
drag, startPoint x: 820, startPoint y: 219, endPoint x: 827, endPoint y: 215, distance: 8.1
click at [820, 219] on input "1,500,000" at bounding box center [849, 218] width 227 height 29
type input "1,500,000.00"
click at [661, 156] on input "Big Iron Auctions" at bounding box center [596, 159] width 246 height 29
type input "Big Iron Auctions-Various"
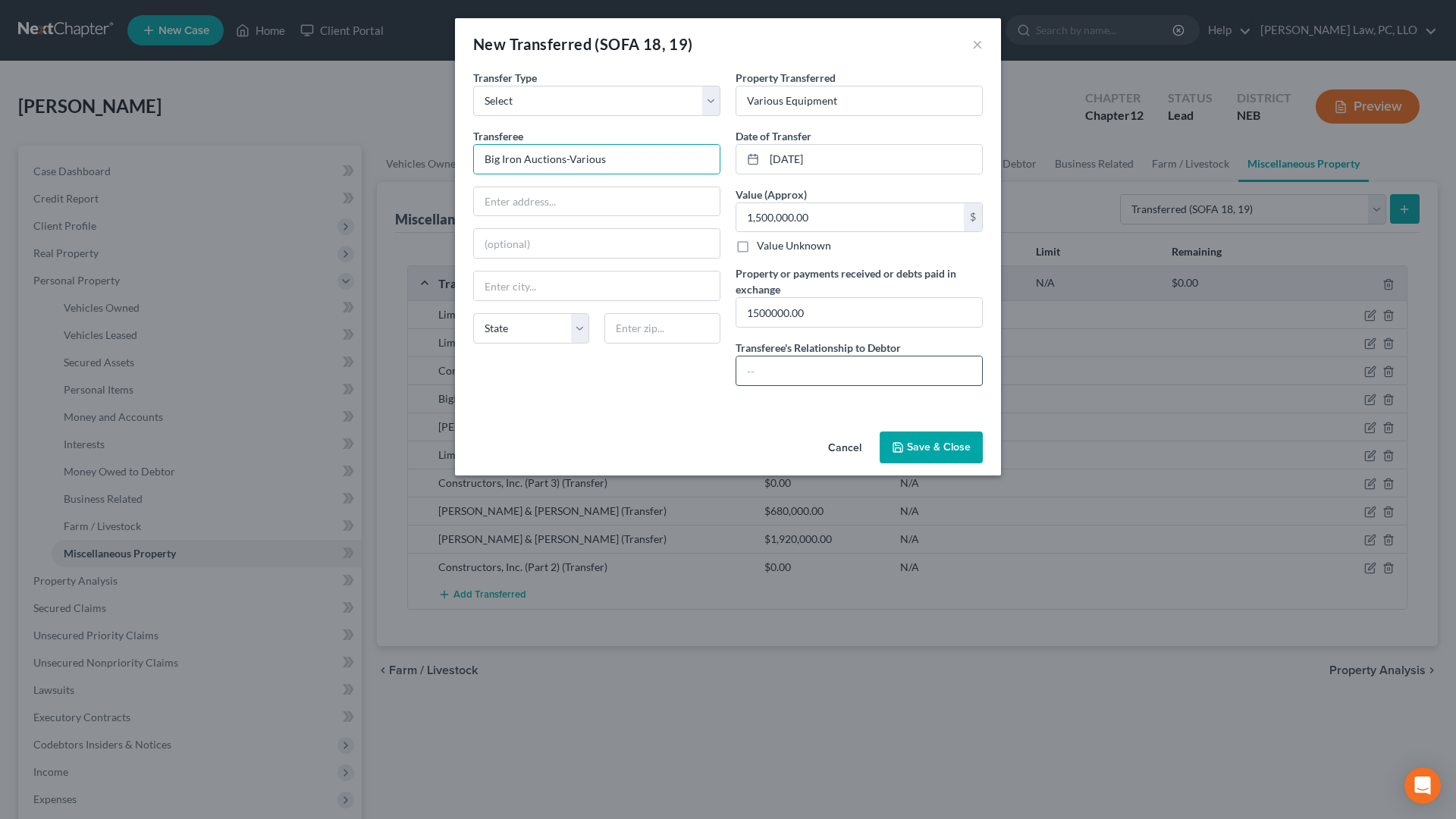
click at [931, 377] on input "text" at bounding box center [859, 371] width 246 height 29
click at [921, 465] on div "Cancel Save & Close" at bounding box center [728, 450] width 546 height 50
click at [922, 463] on button "Save & Close" at bounding box center [930, 447] width 103 height 32
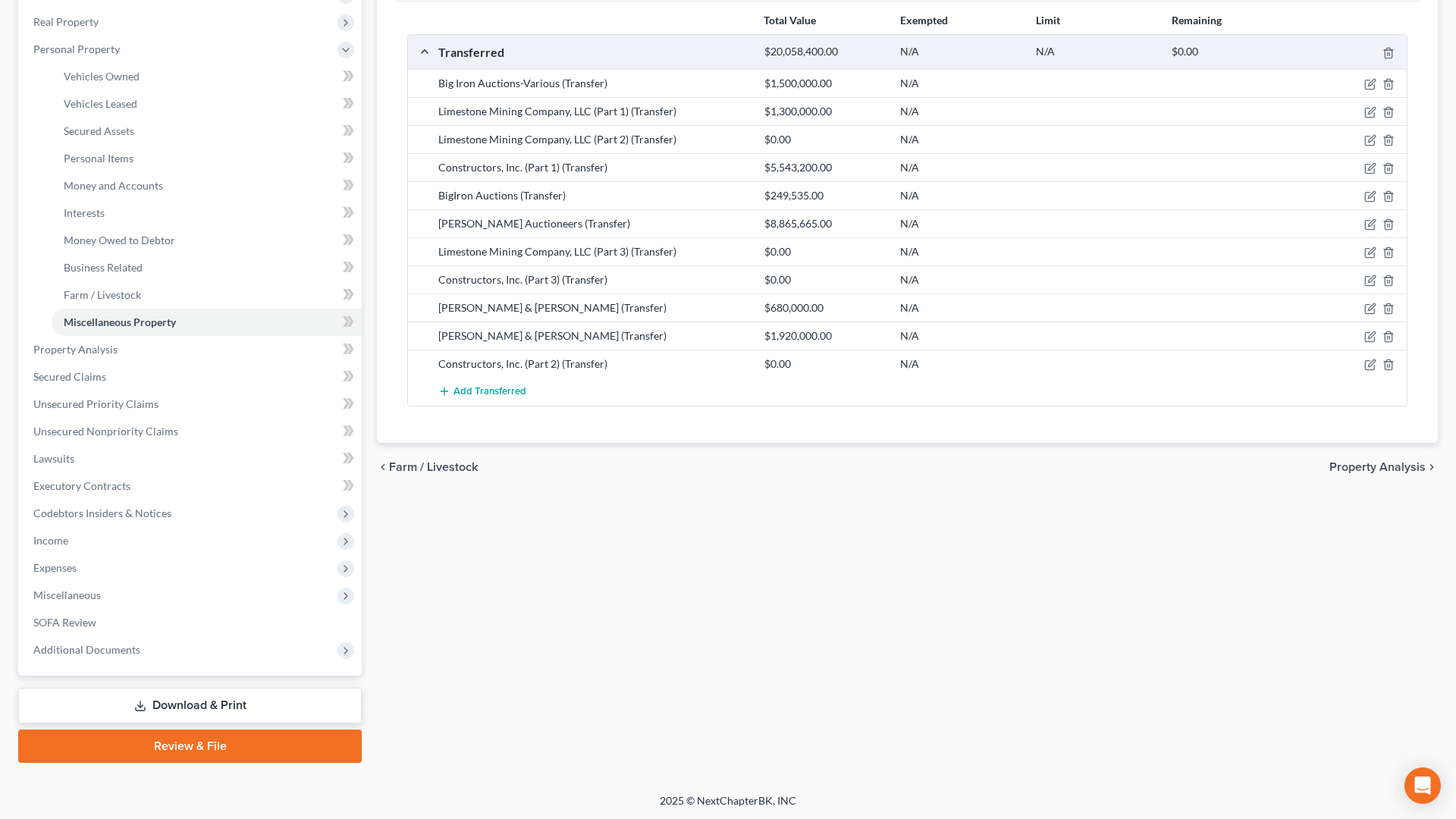
click at [211, 696] on link "Download & Print" at bounding box center [189, 705] width 343 height 35
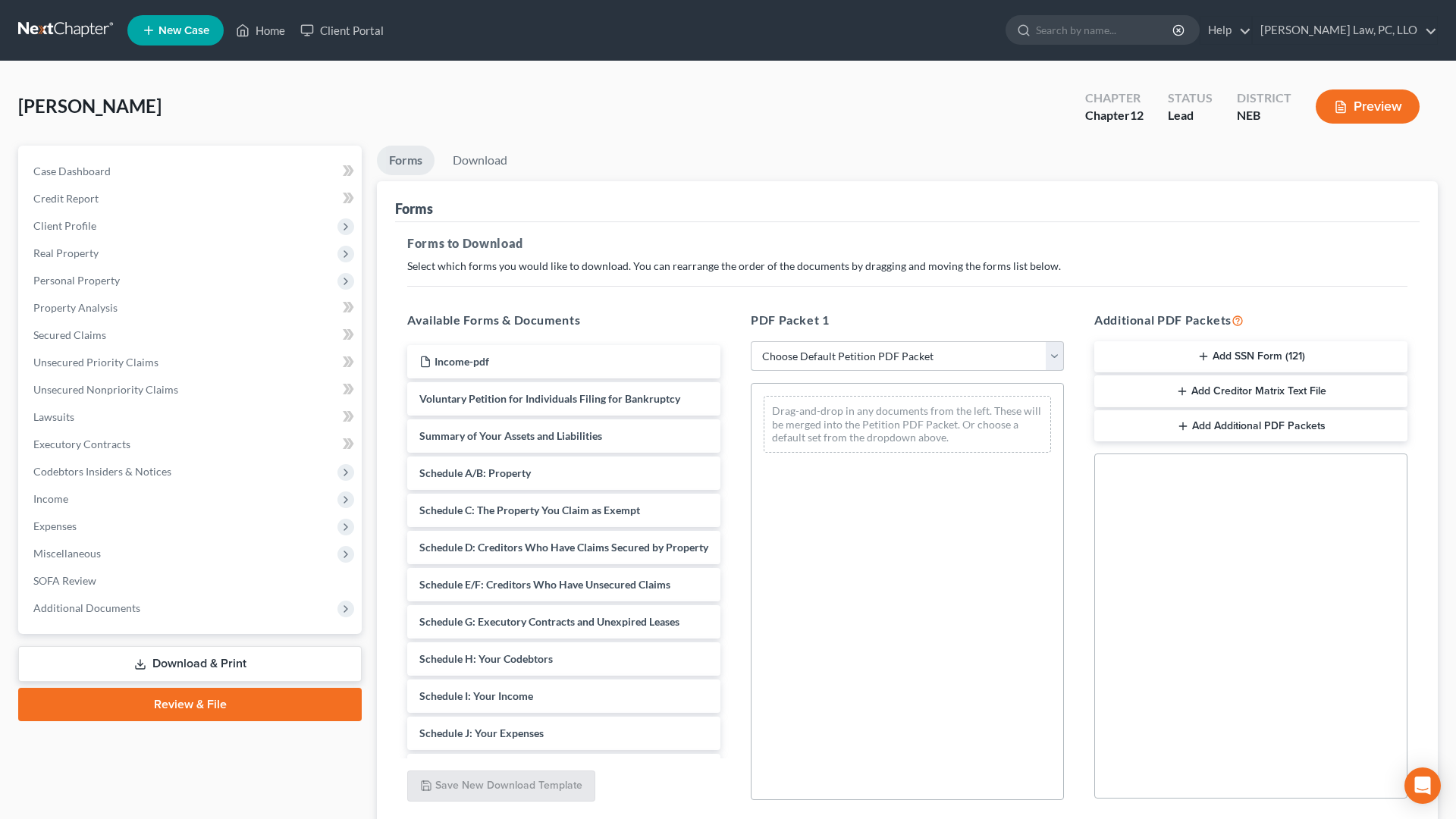
click at [750, 341] on select "Choose Default Petition PDF Packet Complete Bankruptcy Petition (all forms and …" at bounding box center [907, 356] width 314 height 31
select select "0"
click option "Complete Bankruptcy Petition (all forms and schedules)" at bounding box center [0, 0] width 0 height 0
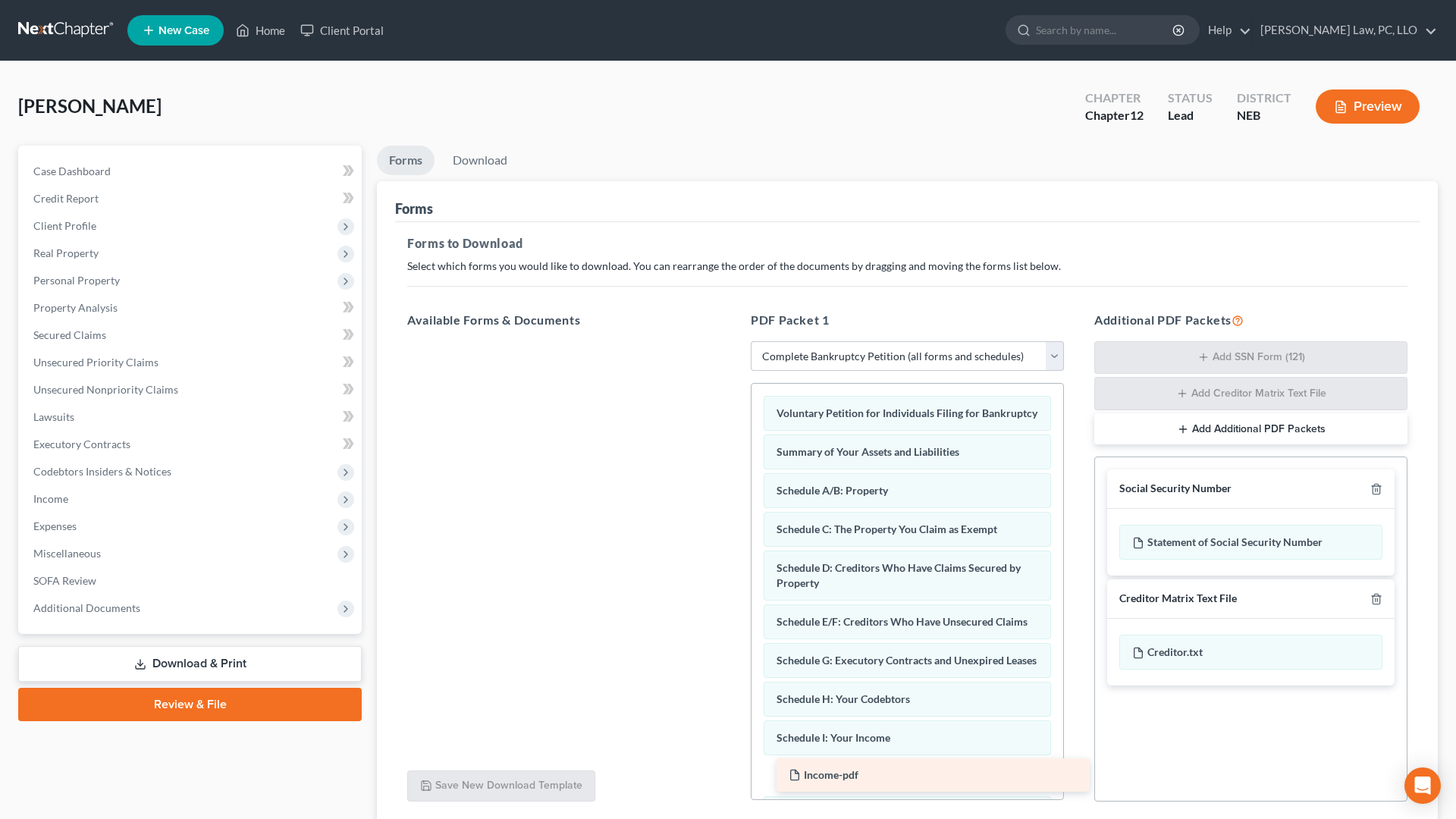
drag, startPoint x: 480, startPoint y: 365, endPoint x: 846, endPoint y: 776, distance: 550.3
click at [732, 341] on div "Income-pdf Income-pdf" at bounding box center [563, 341] width 337 height 0
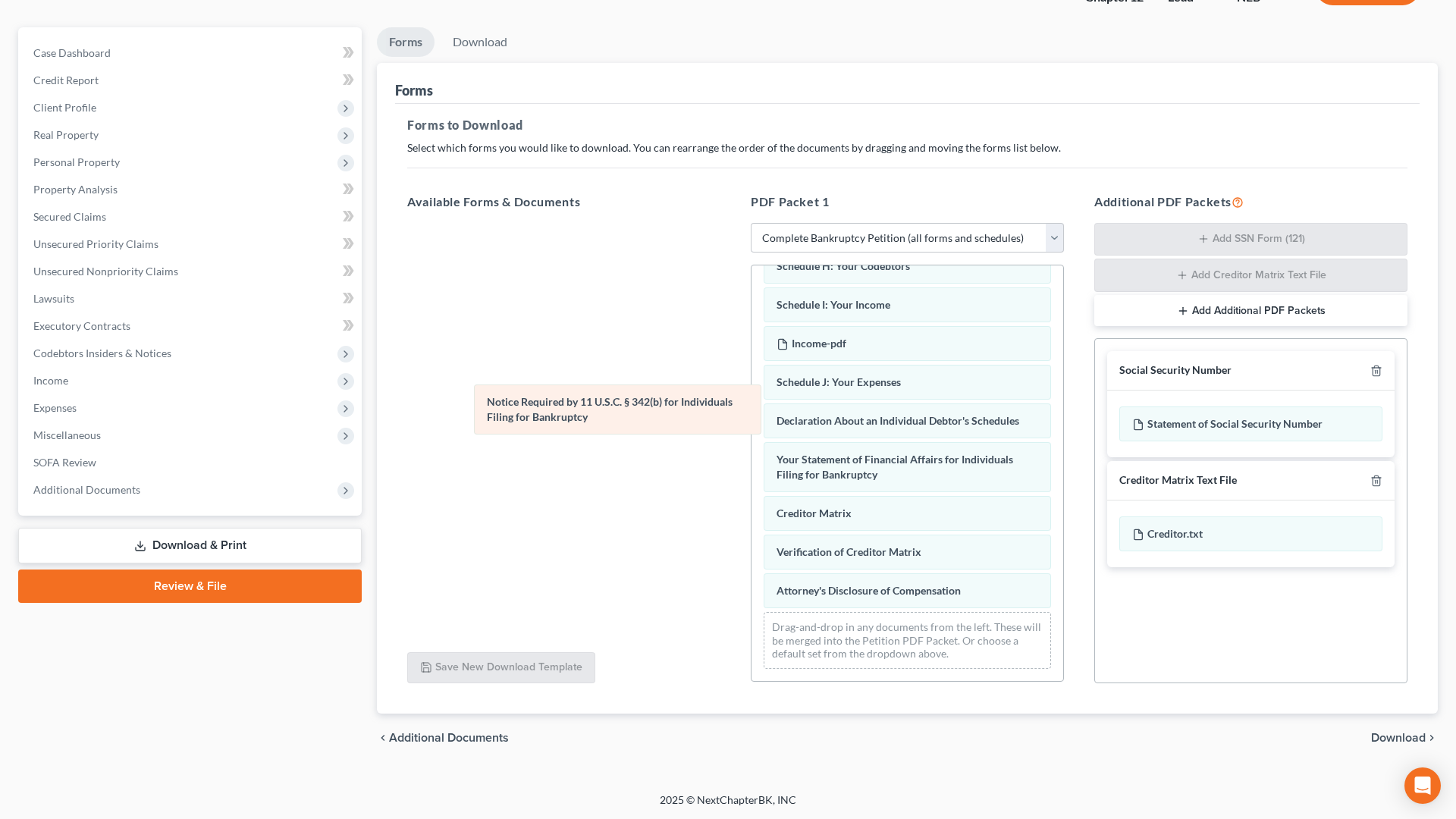
scroll to position [314, 0]
drag, startPoint x: 829, startPoint y: 546, endPoint x: 490, endPoint y: 386, distance: 374.9
click at [751, 391] on div "Notice Required by 11 U.S.C. § 342(b) for Individuals Filing for Bankruptcy Vol…" at bounding box center [907, 315] width 312 height 730
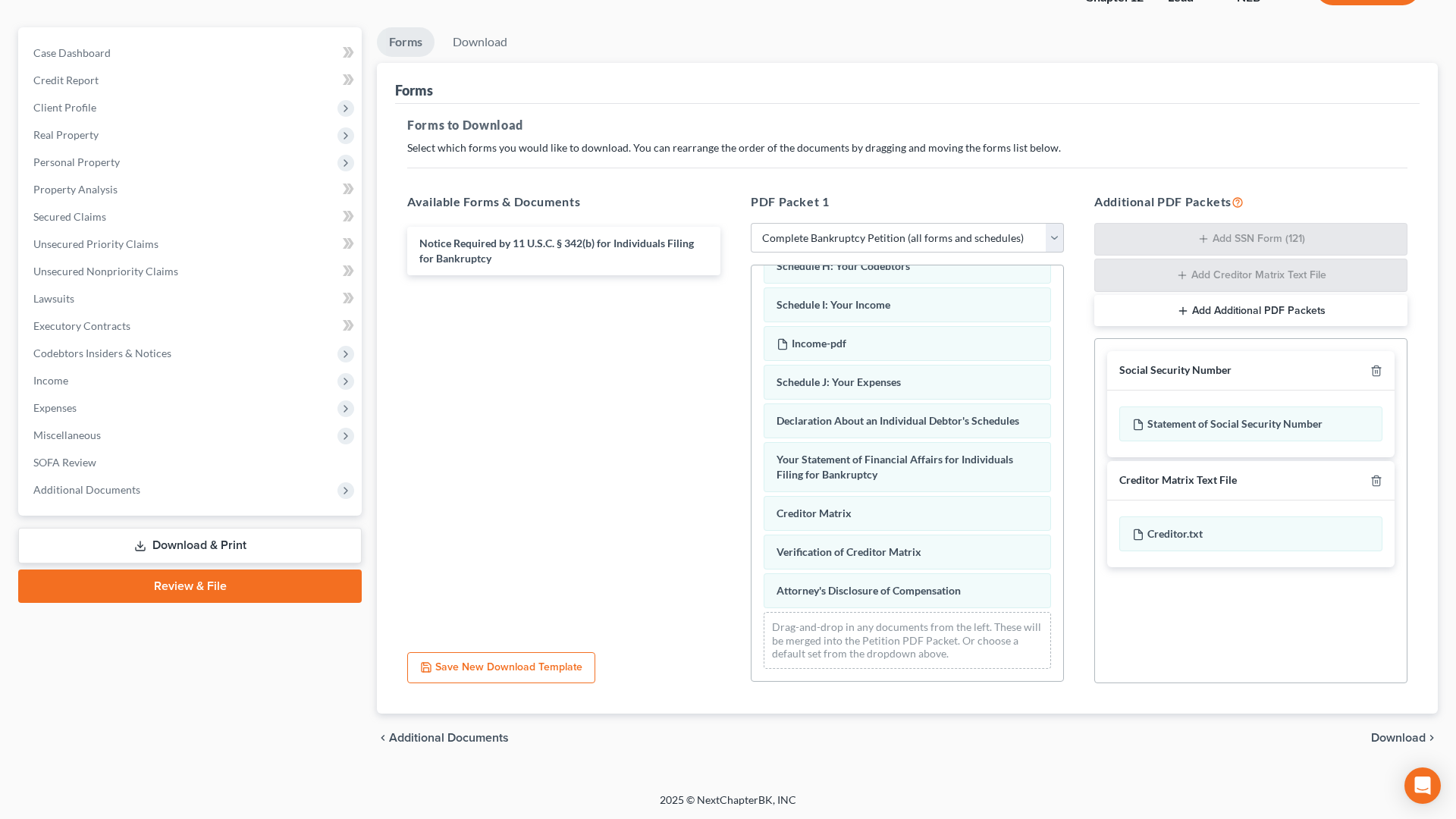
click at [1375, 696] on span "Download" at bounding box center [1398, 737] width 54 height 12
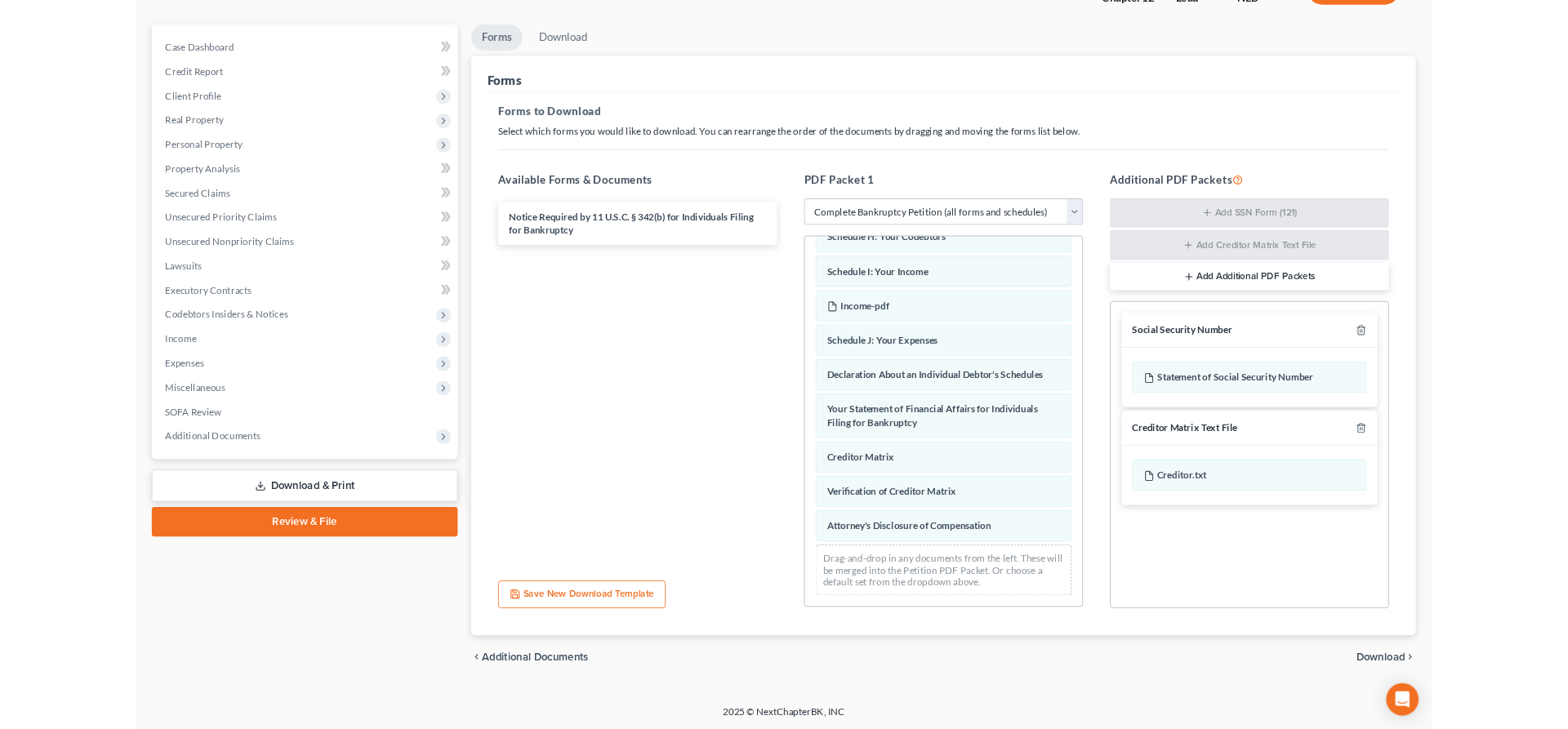
scroll to position [0, 0]
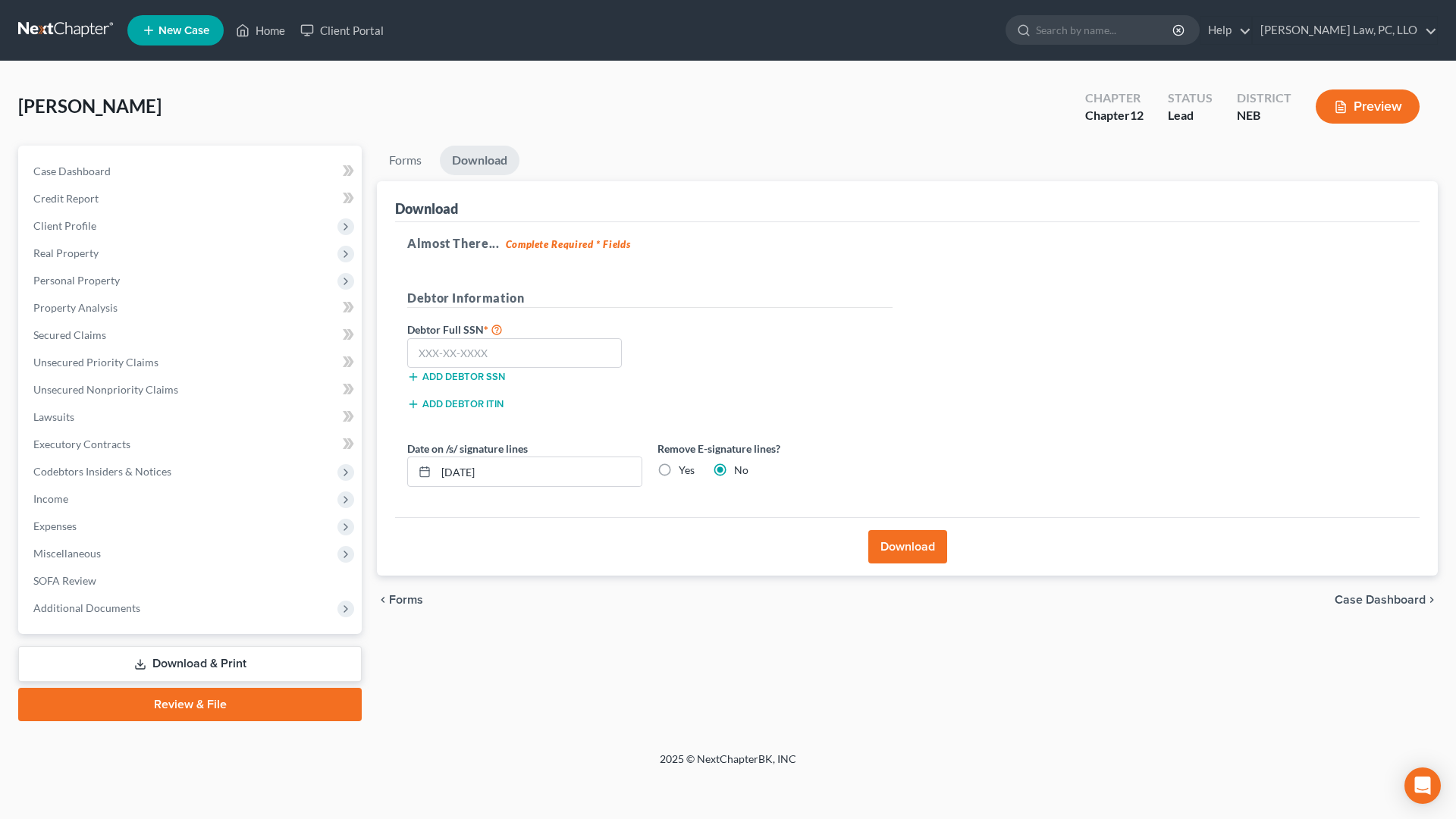
click at [882, 553] on button "Download" at bounding box center [908, 547] width 79 height 33
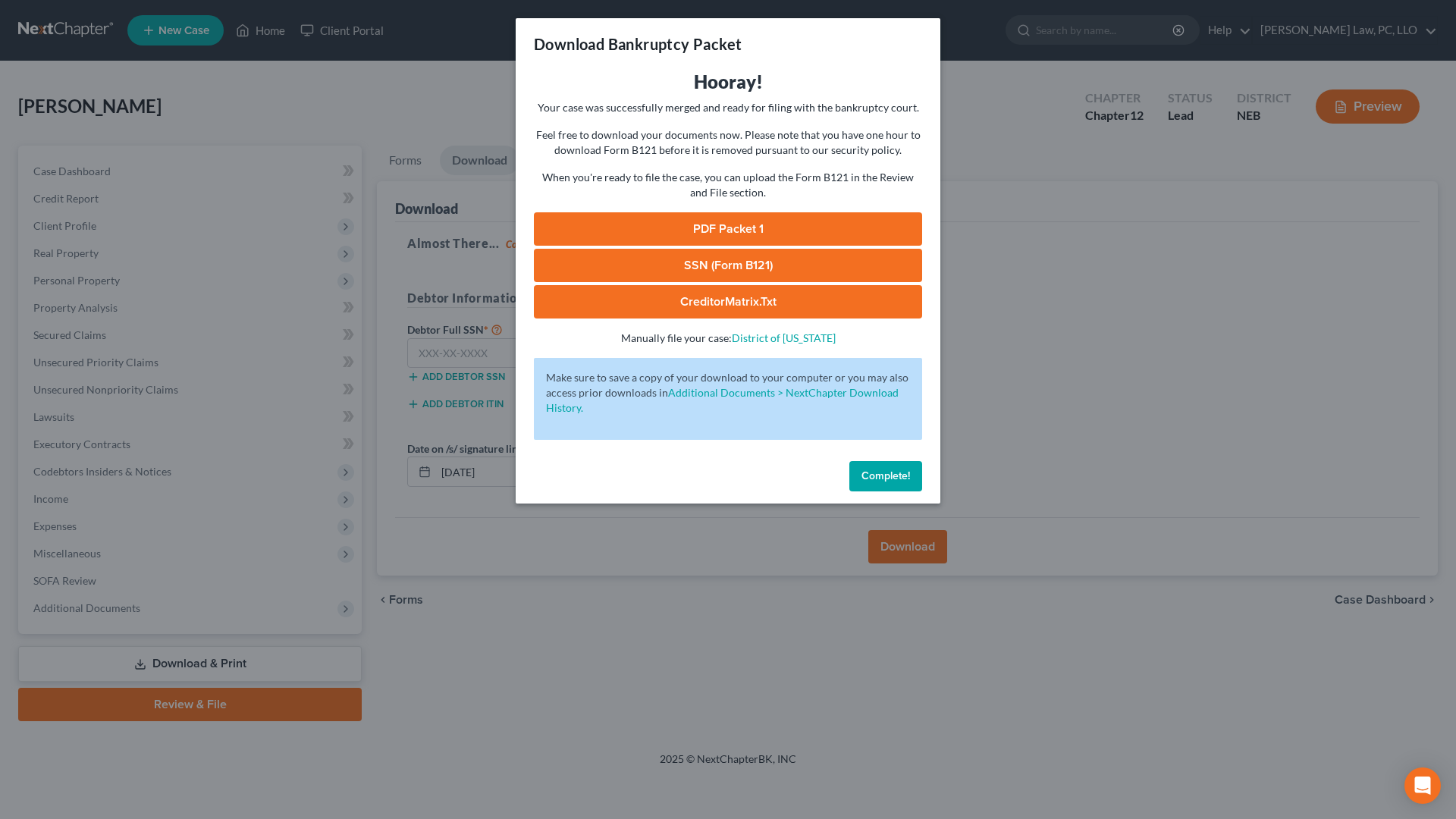
click at [871, 483] on button "Complete!" at bounding box center [886, 476] width 73 height 31
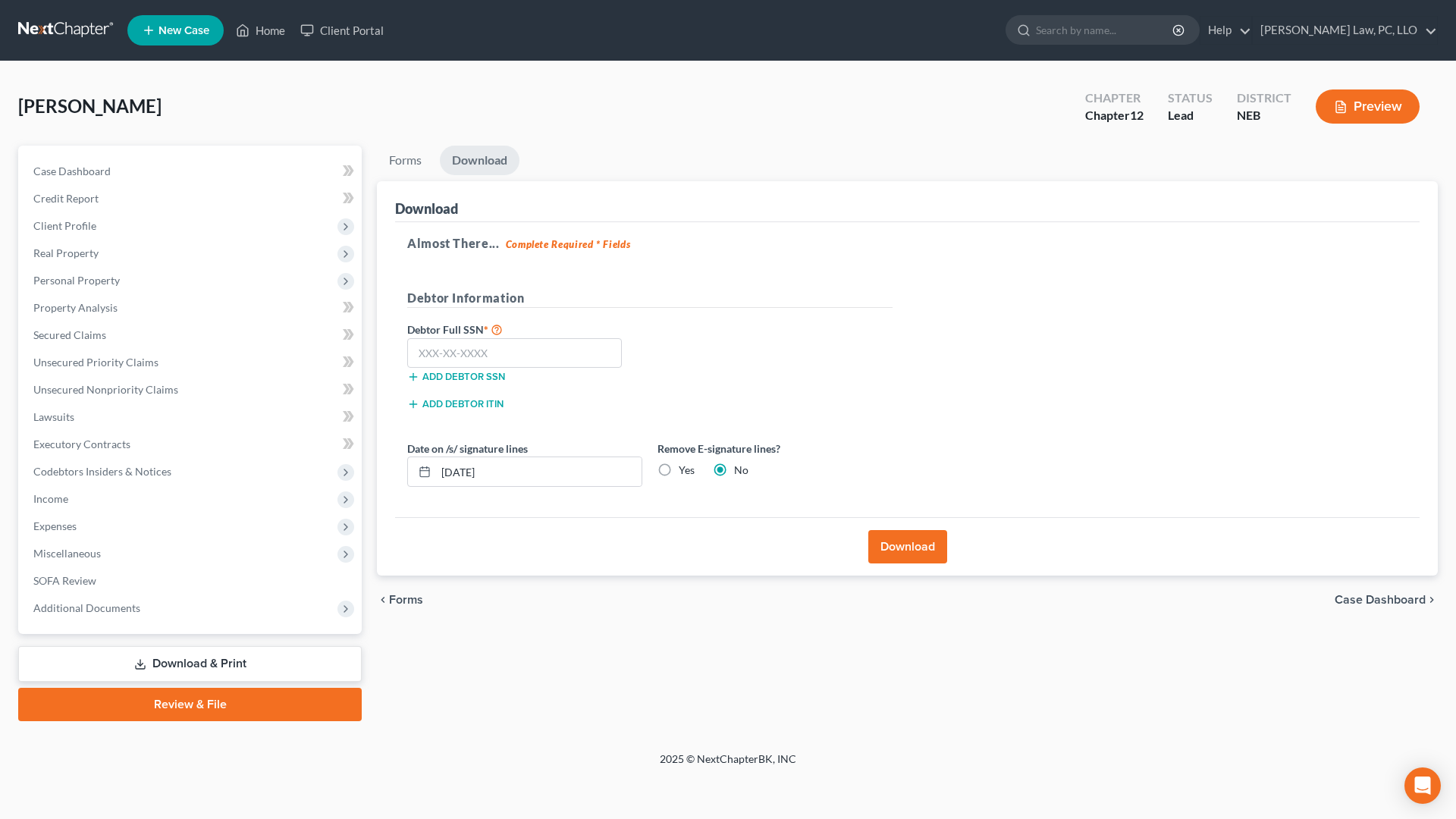
click at [679, 471] on label "Yes" at bounding box center [687, 470] width 16 height 15
click at [684, 471] on input "Yes" at bounding box center [689, 468] width 10 height 10
radio input "true"
radio input "false"
drag, startPoint x: 579, startPoint y: 466, endPoint x: 392, endPoint y: 462, distance: 187.0
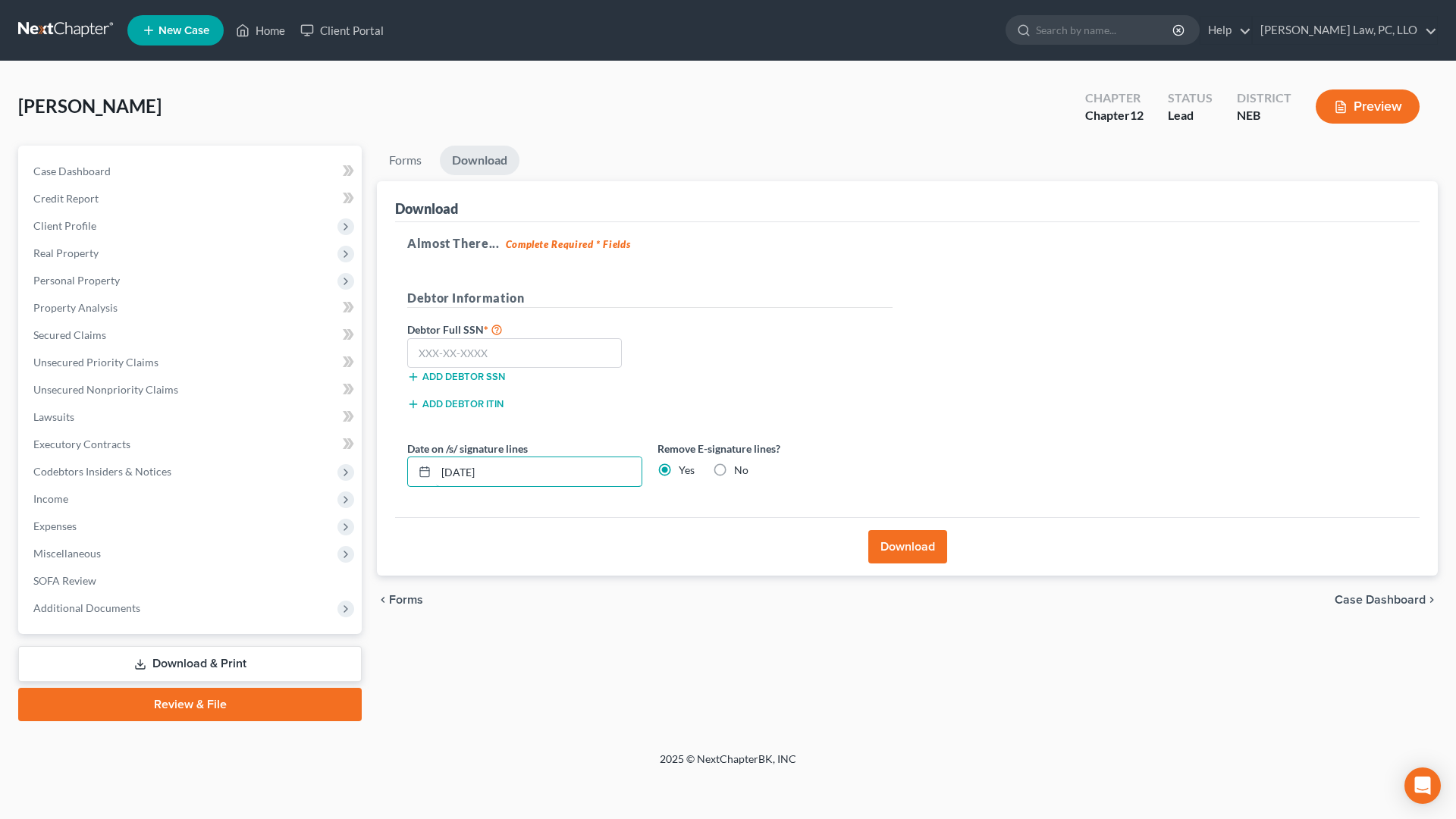
click at [436, 462] on input "[DATE]" at bounding box center [539, 472] width 206 height 29
click at [904, 556] on button "Download" at bounding box center [908, 547] width 79 height 33
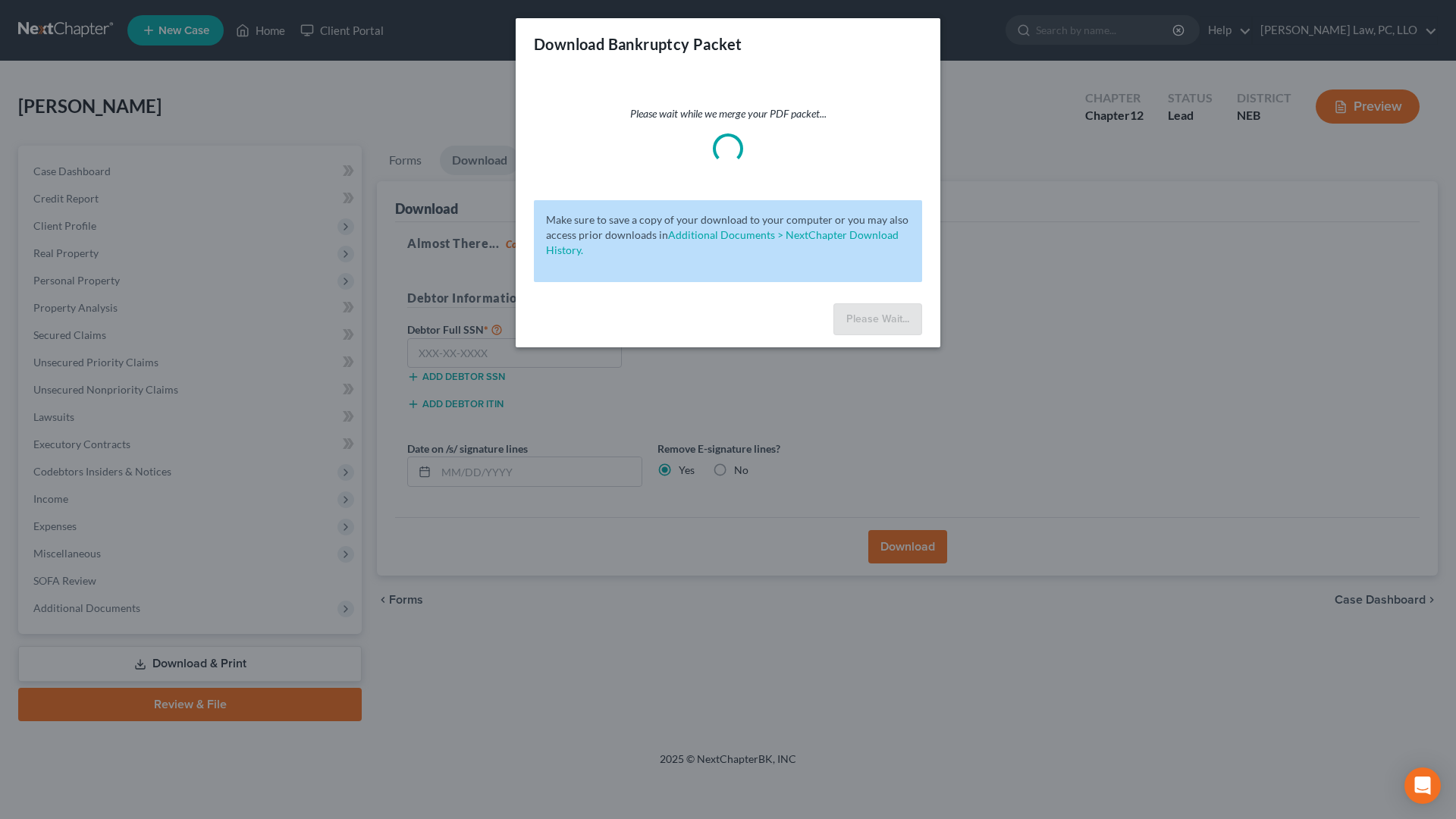
click at [534, 637] on div "Download Bankruptcy Packet Please wait while we merge your PDF packet... Make s…" at bounding box center [728, 410] width 1456 height 819
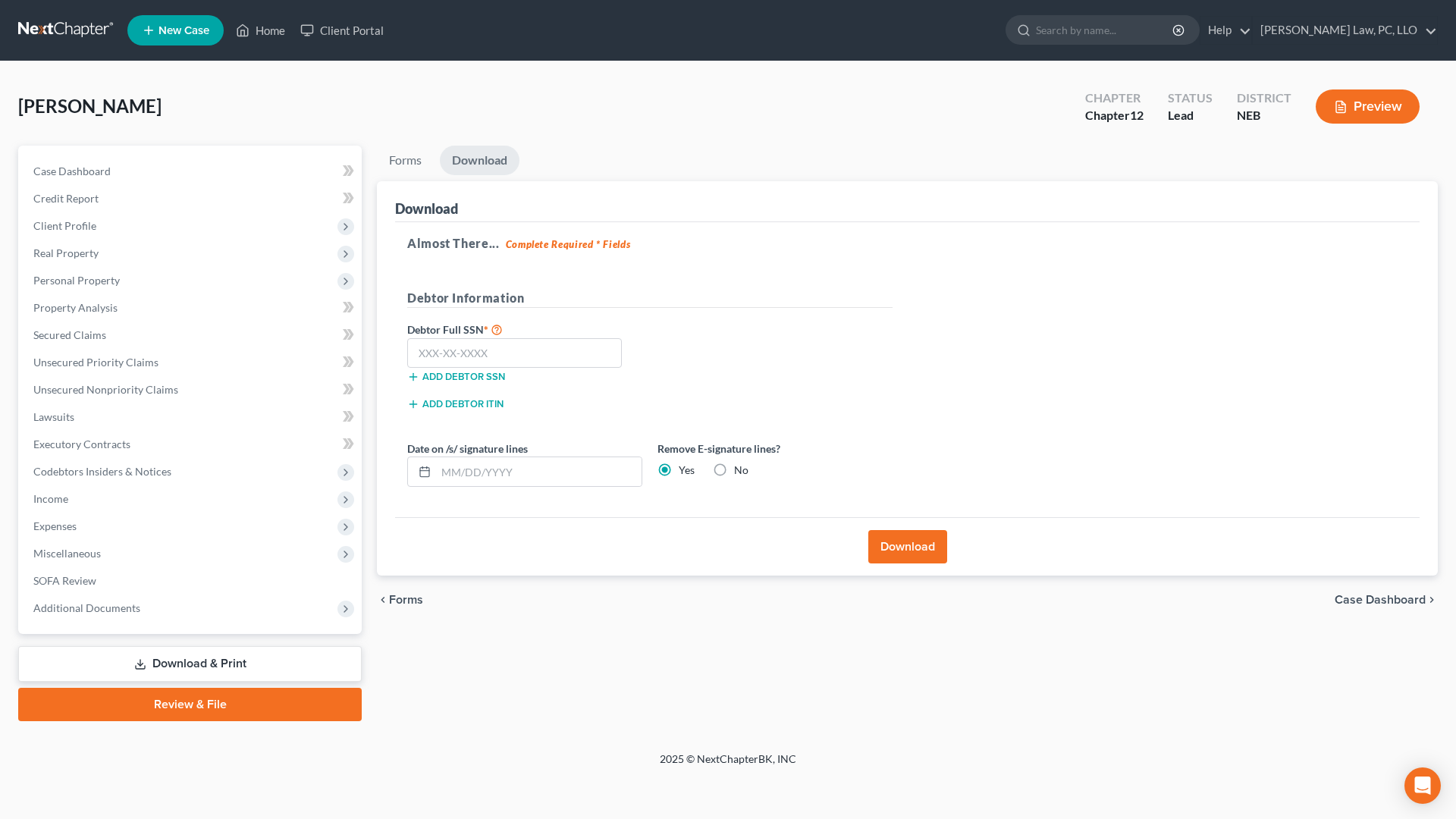
click at [900, 538] on button "Download" at bounding box center [908, 547] width 79 height 33
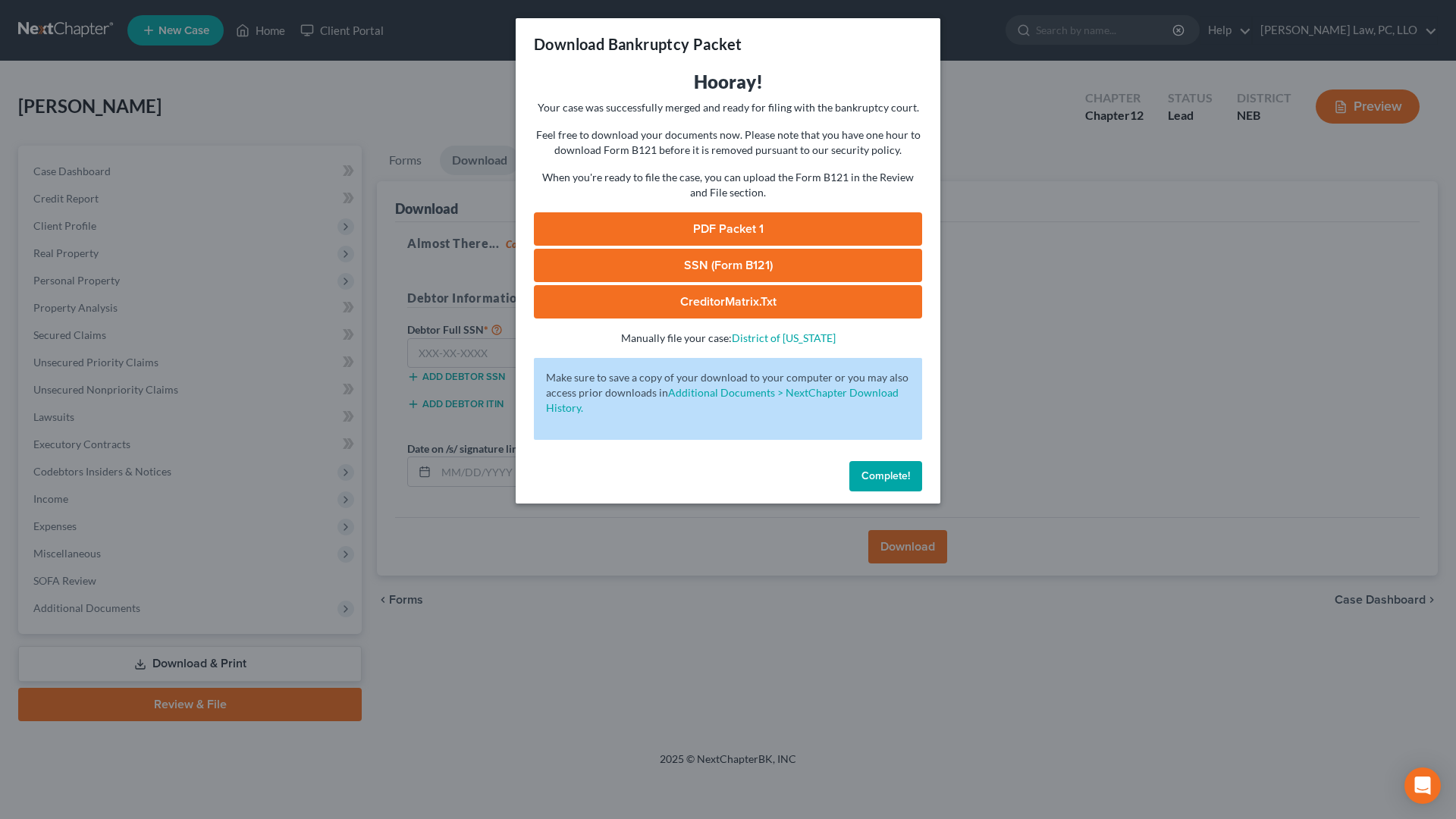
click at [884, 224] on link "PDF Packet 1" at bounding box center [728, 229] width 388 height 33
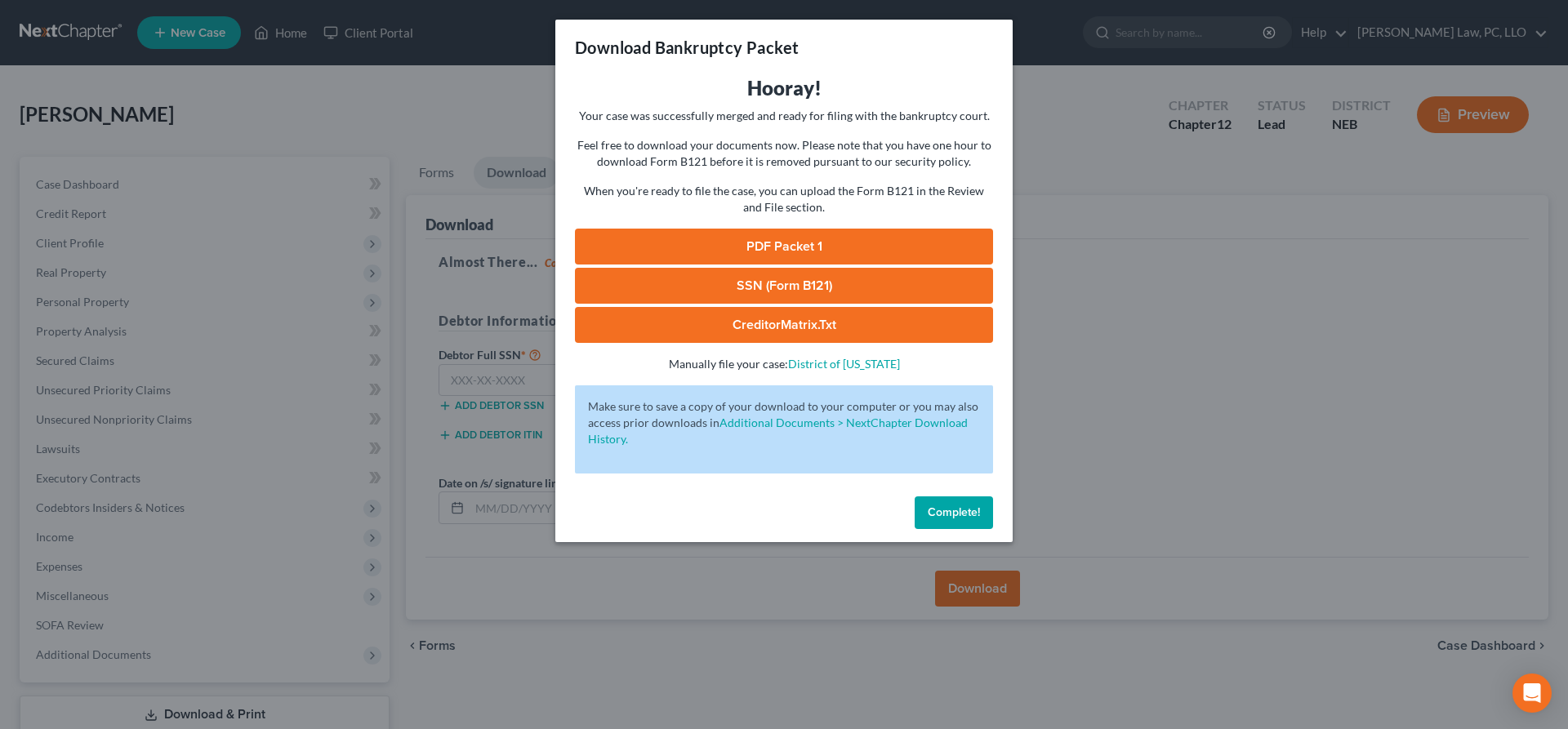
click at [949, 509] on span "Complete!" at bounding box center [954, 512] width 52 height 14
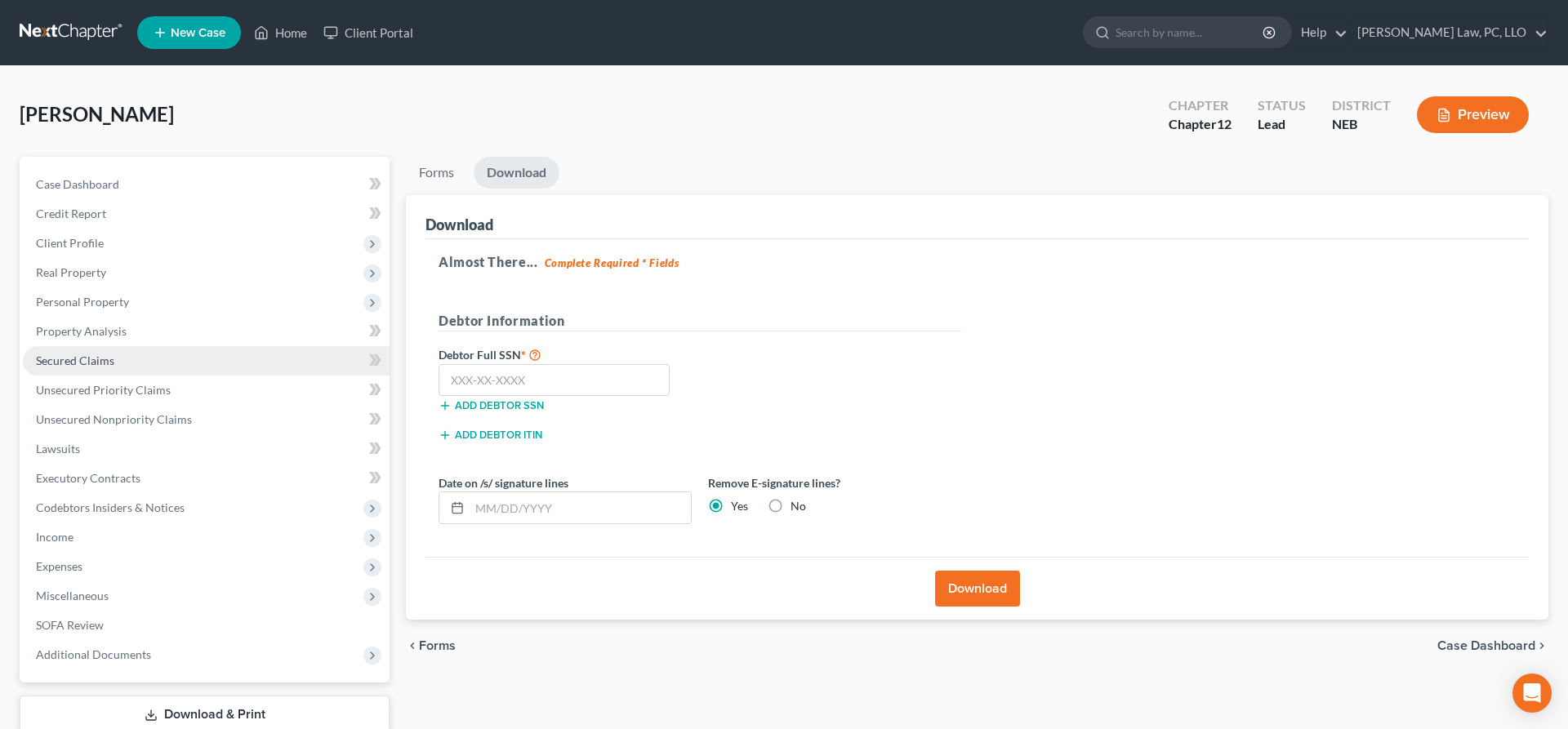
click at [65, 356] on span "Secured Claims" at bounding box center [74, 360] width 79 height 14
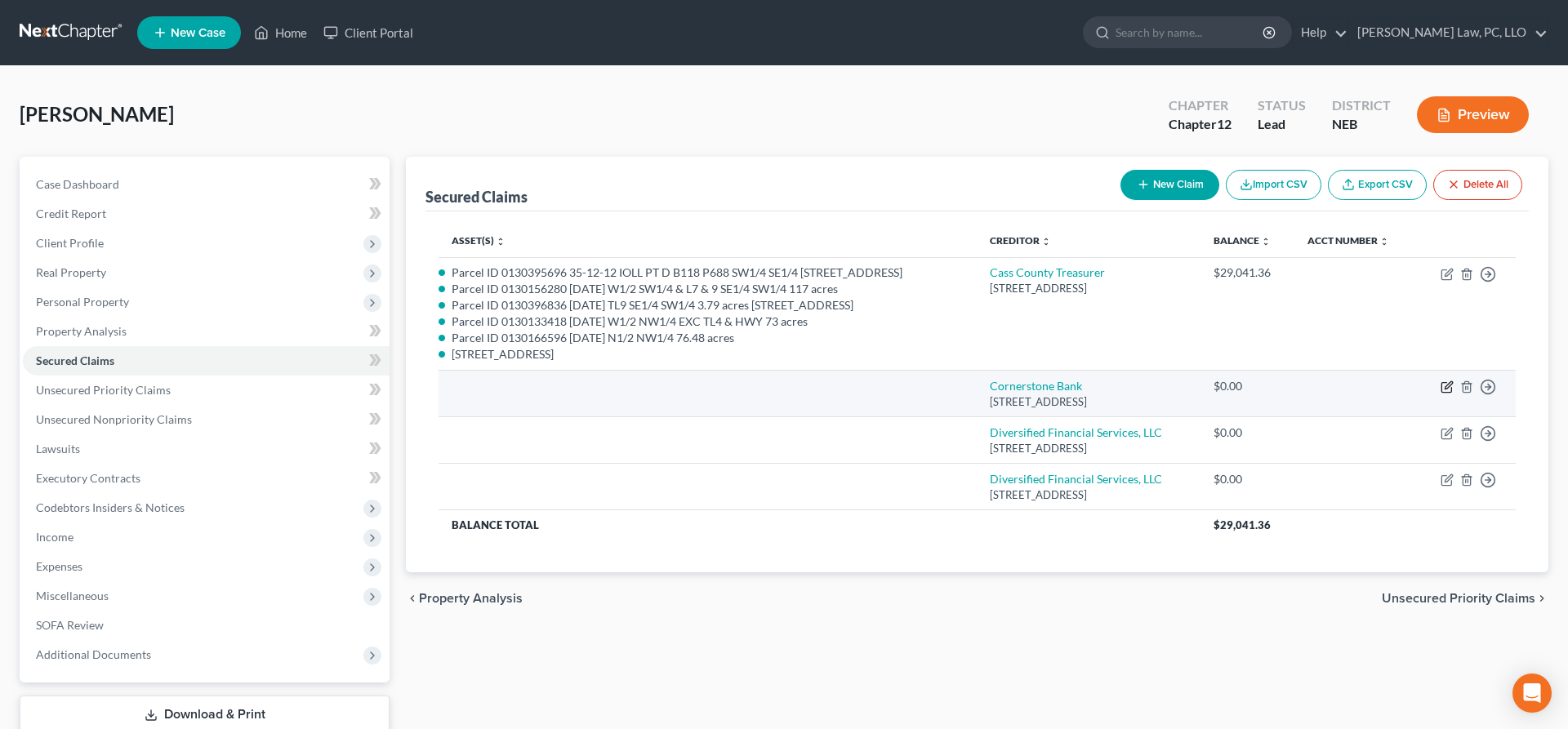
click at [1445, 393] on icon "button" at bounding box center [1446, 386] width 13 height 13
select select "30"
select select "0"
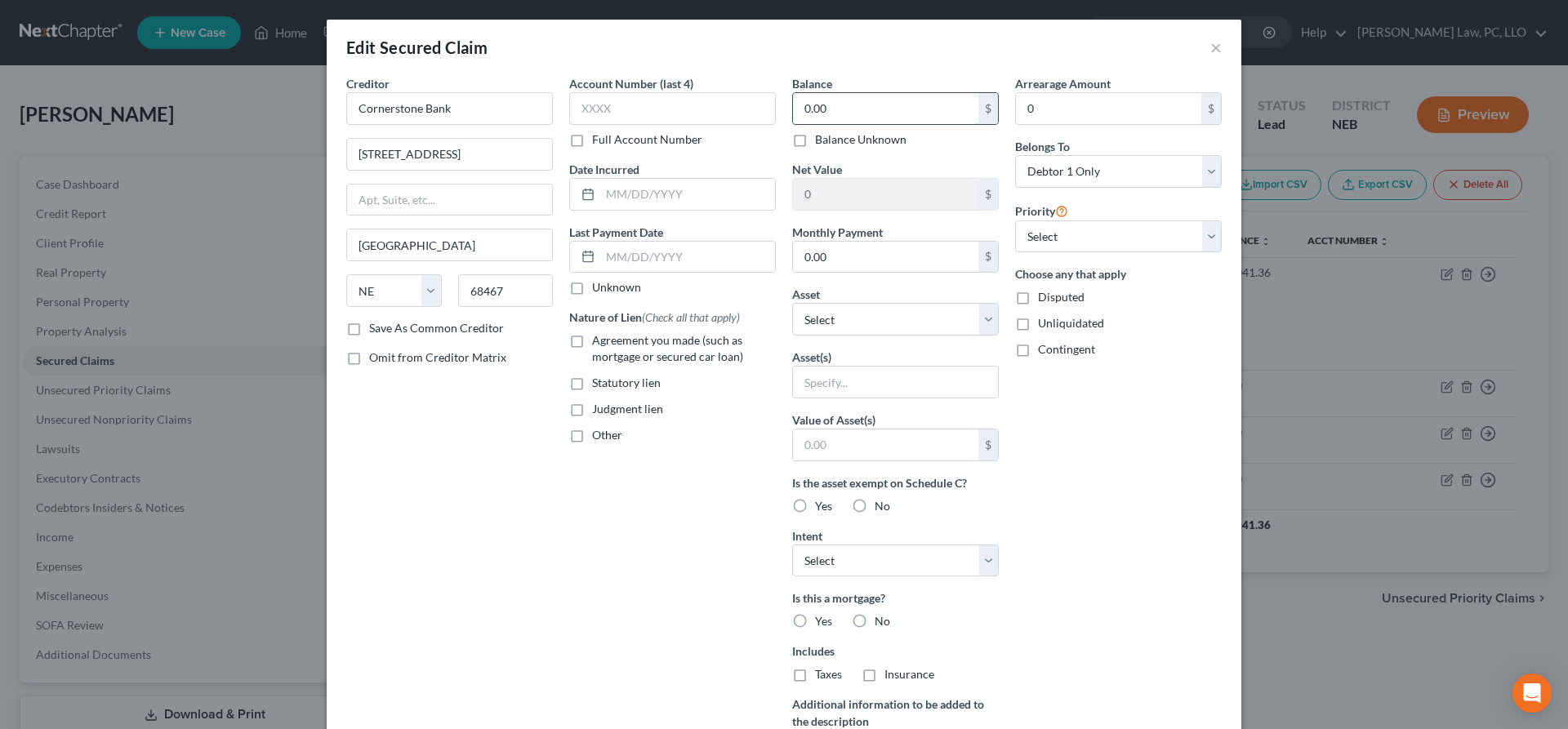
click at [916, 113] on input "0.00" at bounding box center [885, 108] width 185 height 31
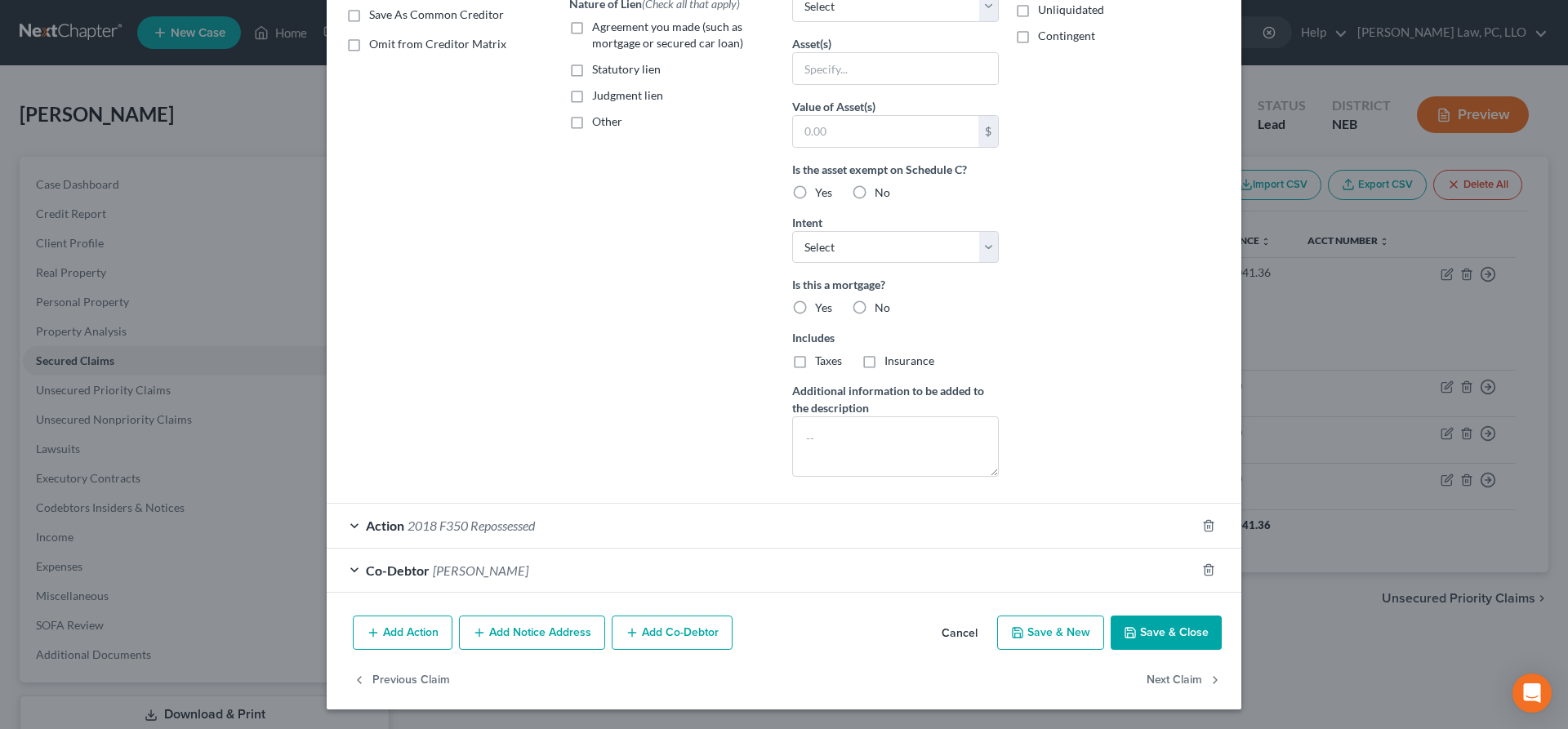
click at [1196, 636] on button "Save & Close" at bounding box center [1165, 633] width 111 height 35
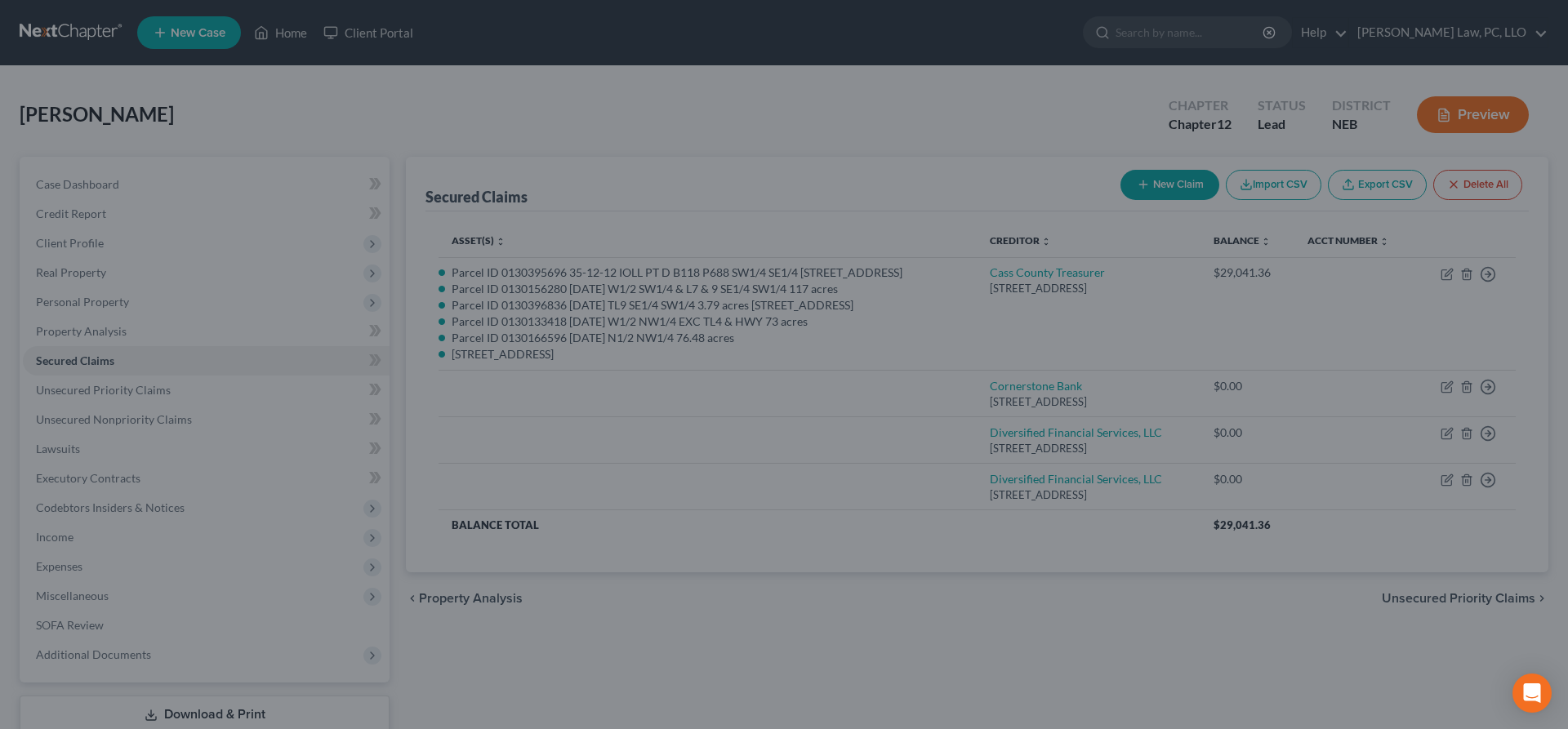
scroll to position [135, 0]
type input "12,000,000.00"
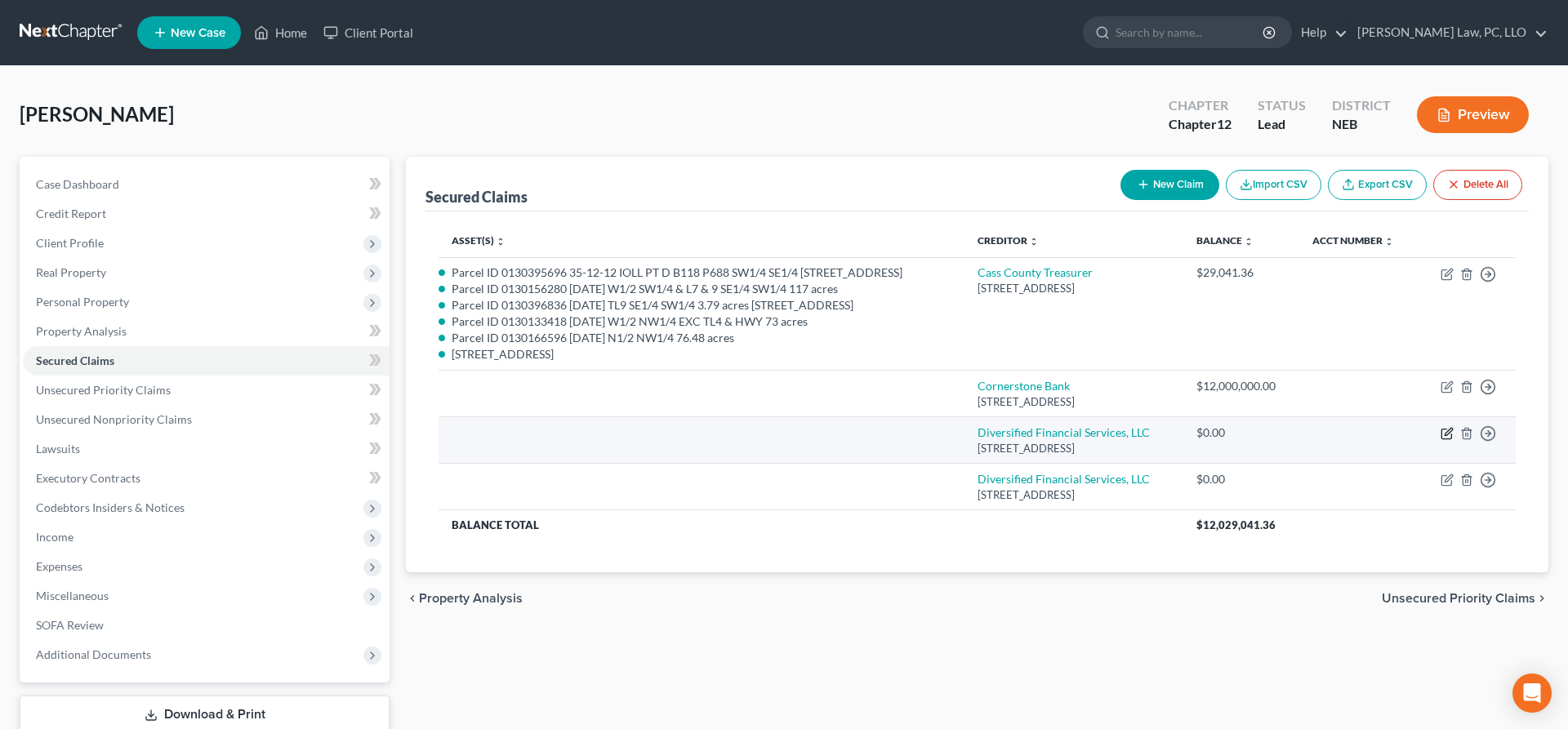
click at [1444, 436] on icon "button" at bounding box center [1448, 432] width 8 height 8
select select "30"
select select "0"
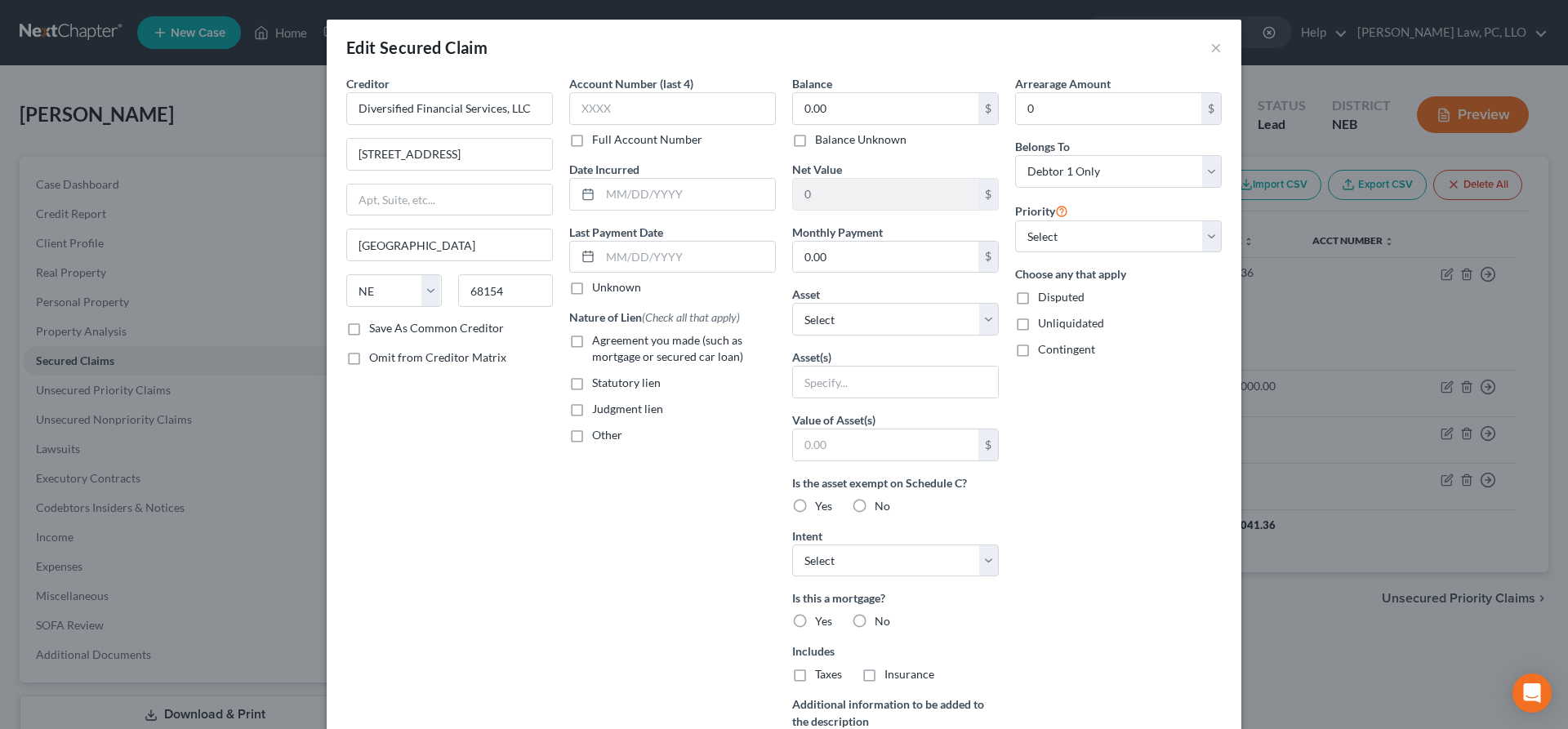
click at [815, 144] on label "Balance Unknown" at bounding box center [861, 139] width 91 height 16
click at [822, 142] on input "Balance Unknown" at bounding box center [827, 136] width 11 height 11
checkbox input "true"
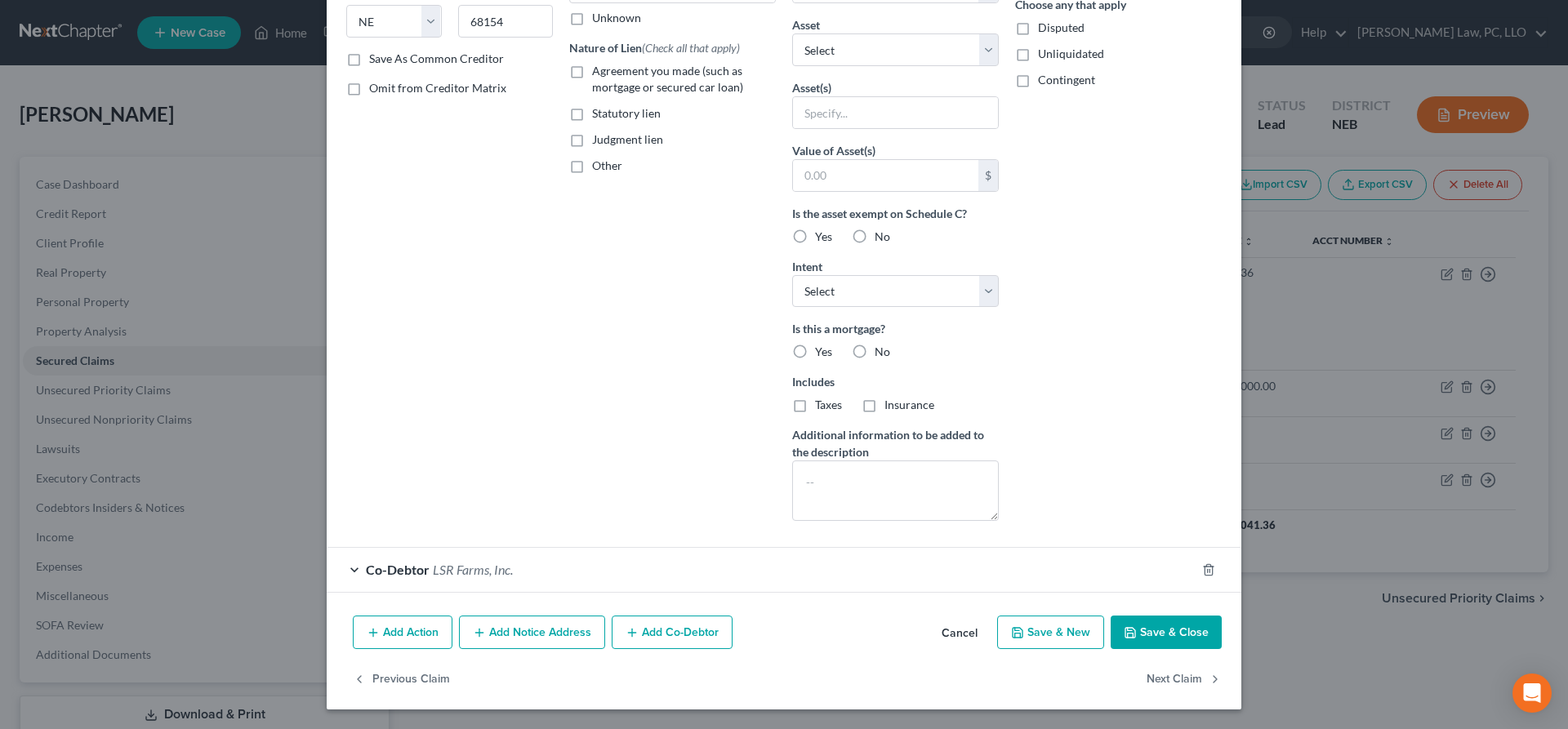
click at [1152, 635] on button "Save & Close" at bounding box center [1165, 633] width 111 height 35
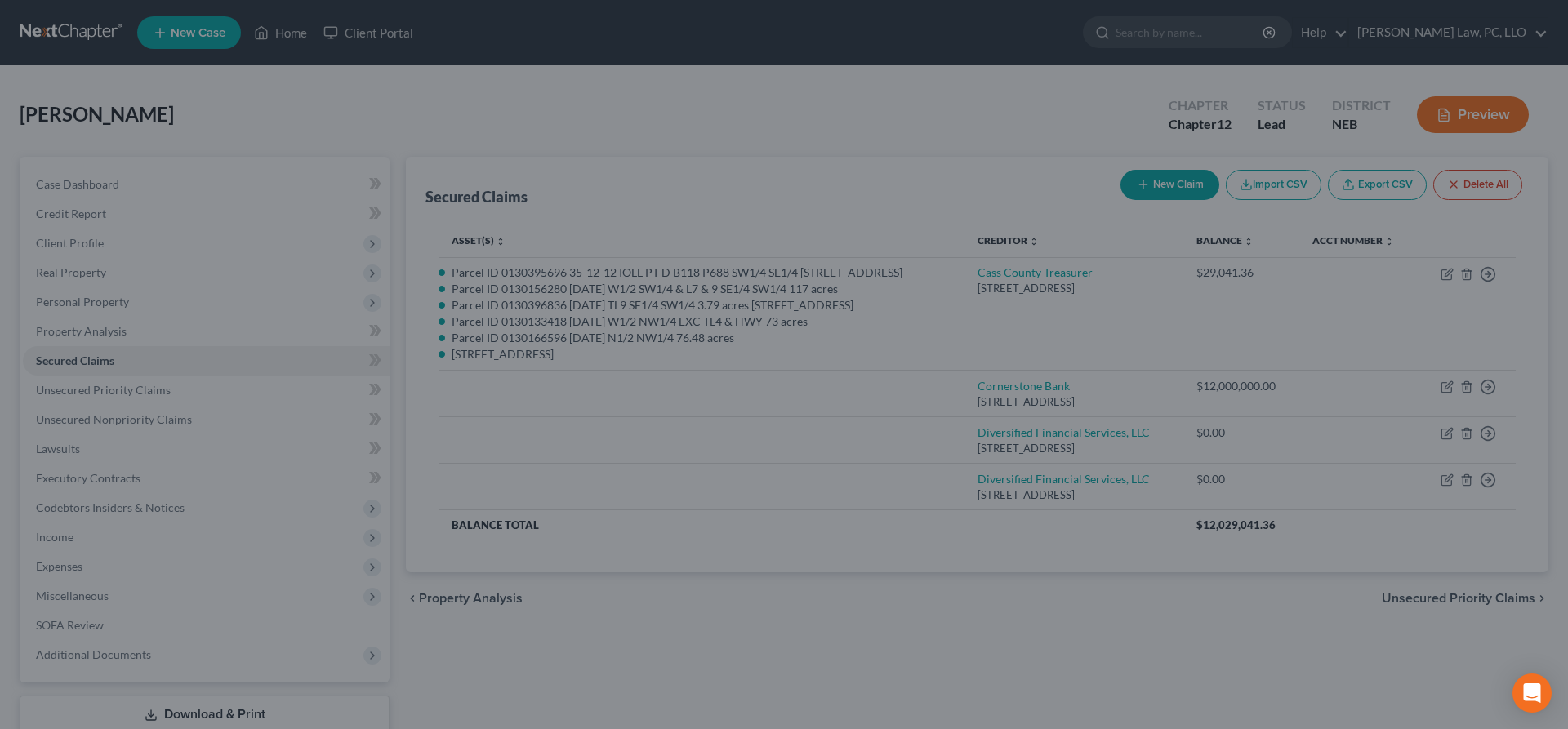
scroll to position [0, 0]
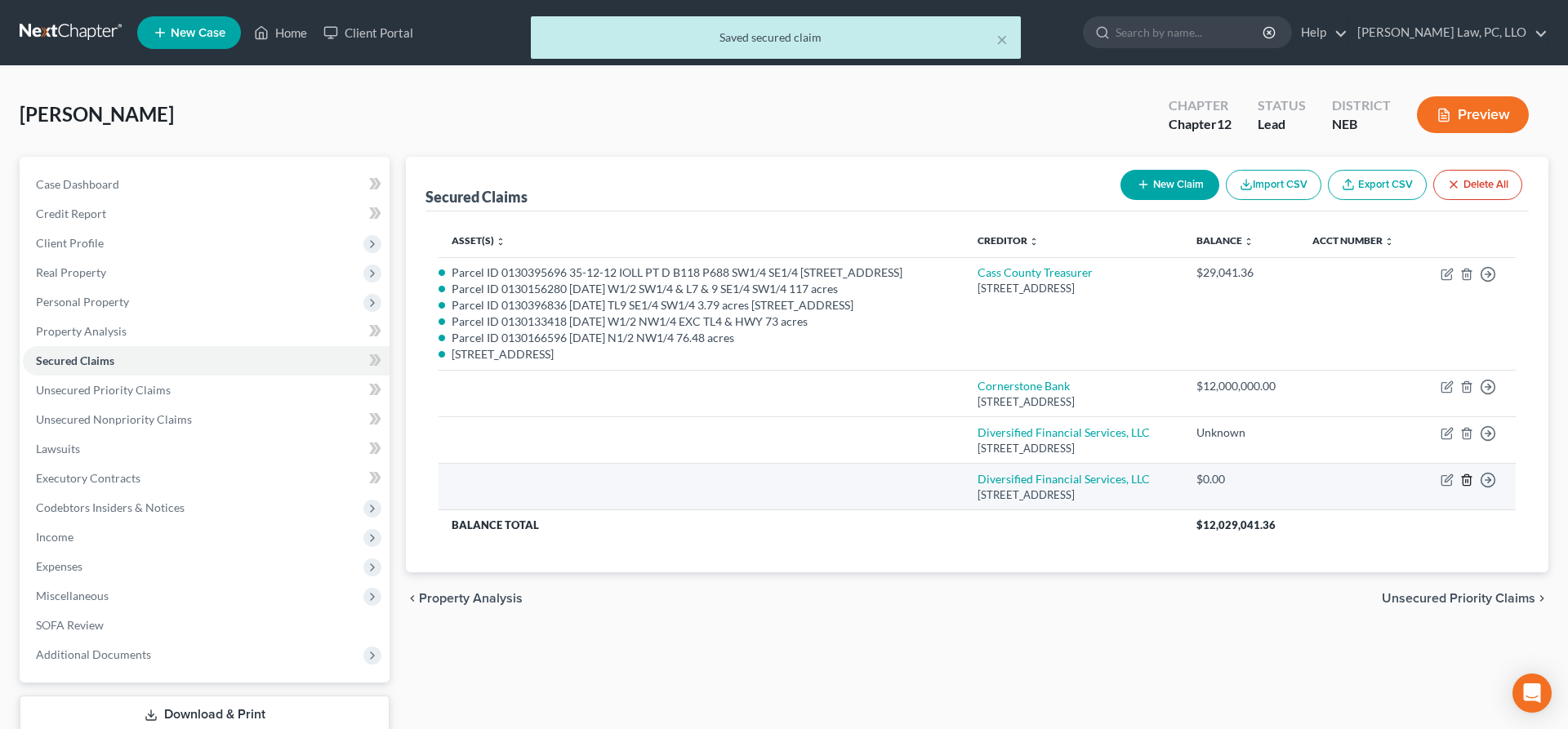
click at [1467, 483] on line "button" at bounding box center [1467, 481] width 0 height 3
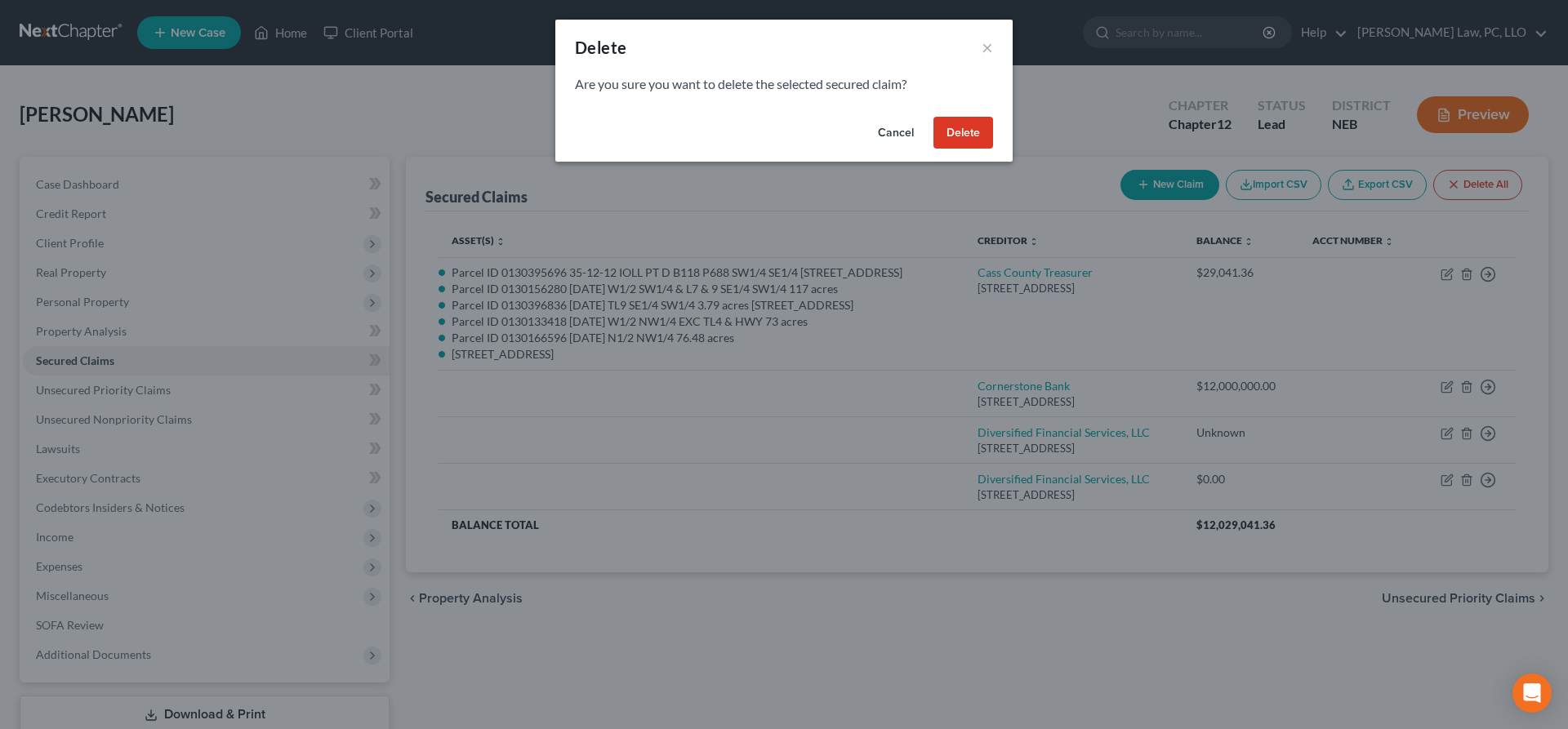
click at [975, 129] on button "Delete" at bounding box center [963, 133] width 59 height 33
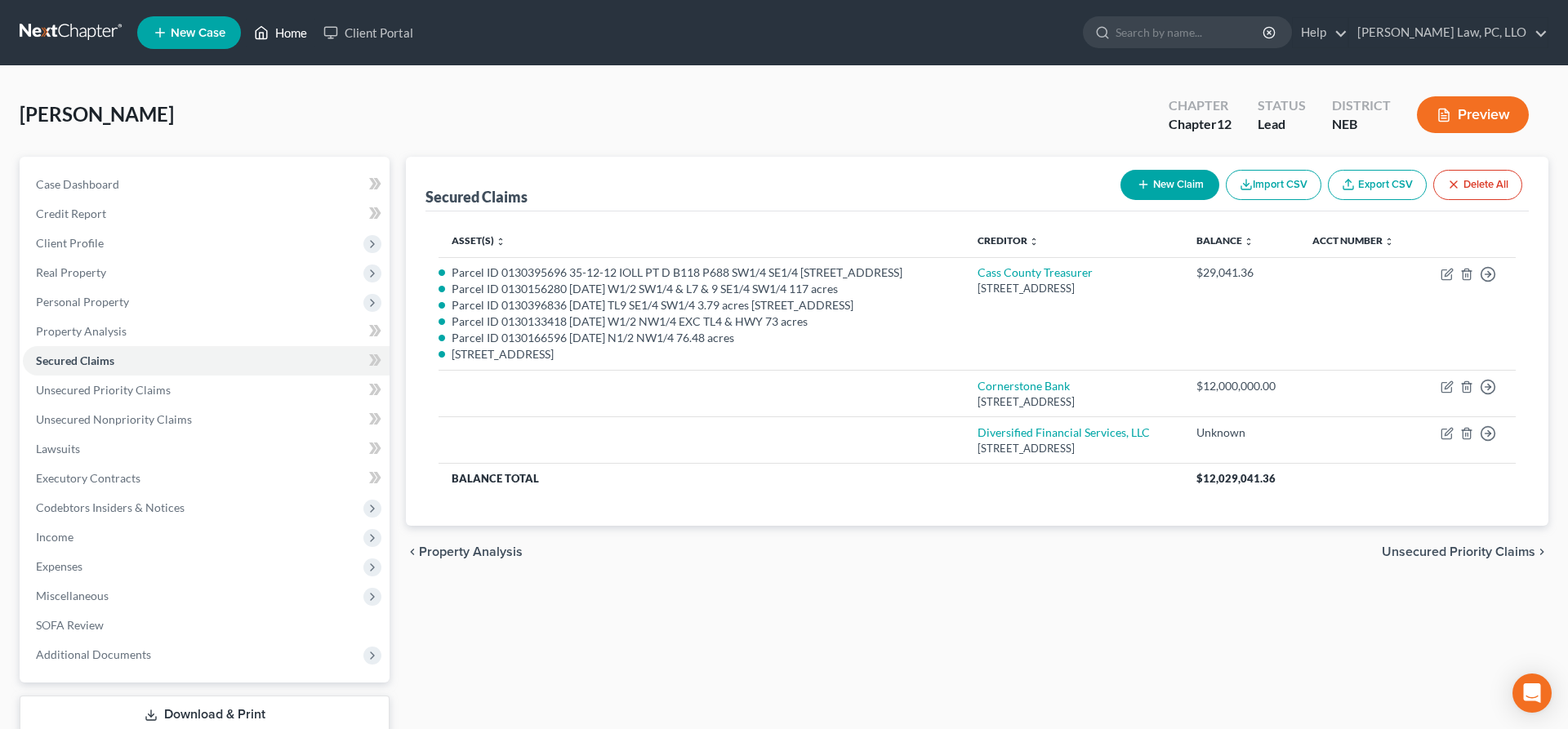
click at [282, 35] on link "Home" at bounding box center [280, 32] width 69 height 30
